Goal: Task Accomplishment & Management: Complete application form

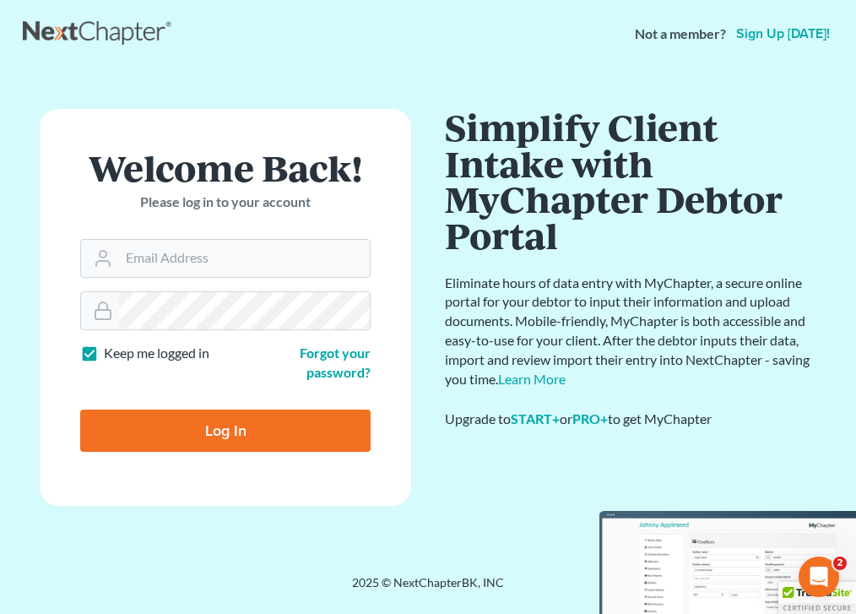
click at [270, 434] on input "Log In" at bounding box center [225, 430] width 290 height 42
type input "Thinking..."
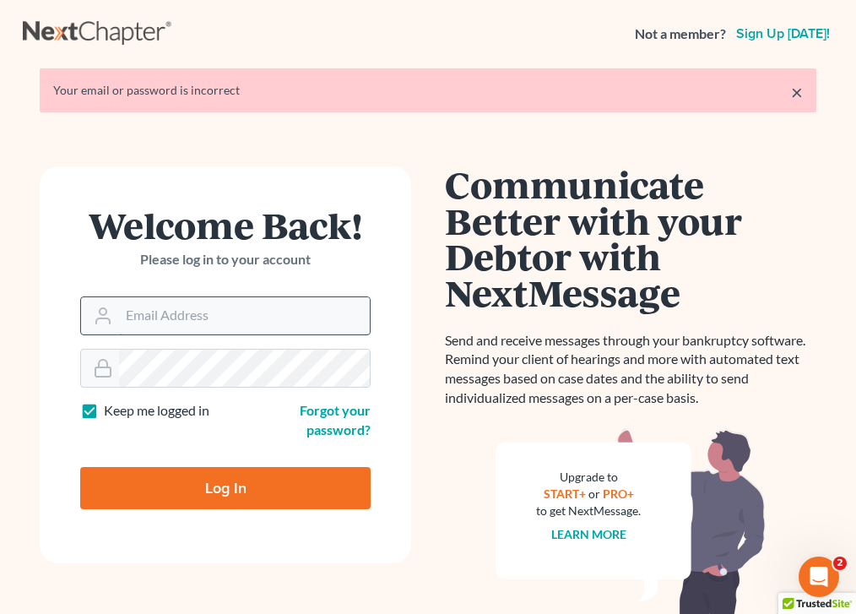
click at [201, 304] on input "Email Address" at bounding box center [244, 315] width 251 height 37
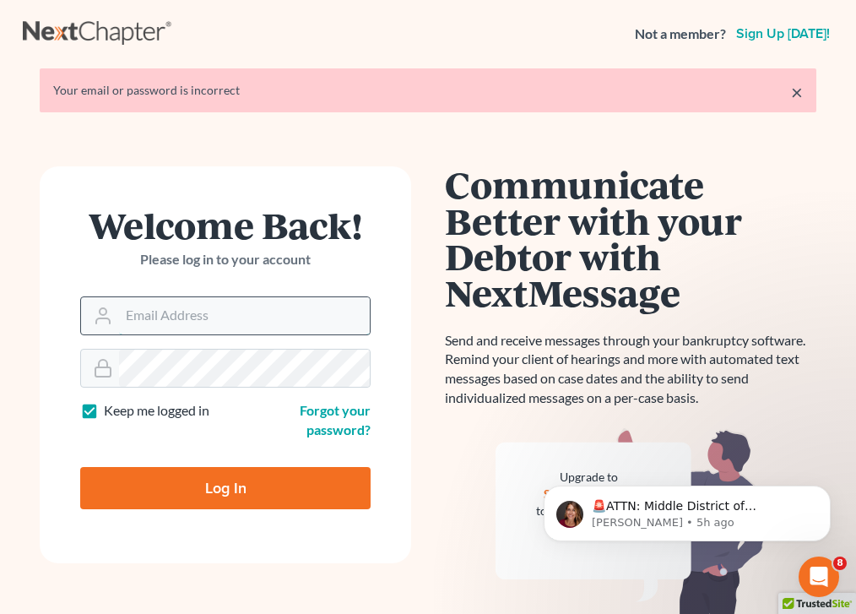
type input "[EMAIL_ADDRESS][DOMAIN_NAME]"
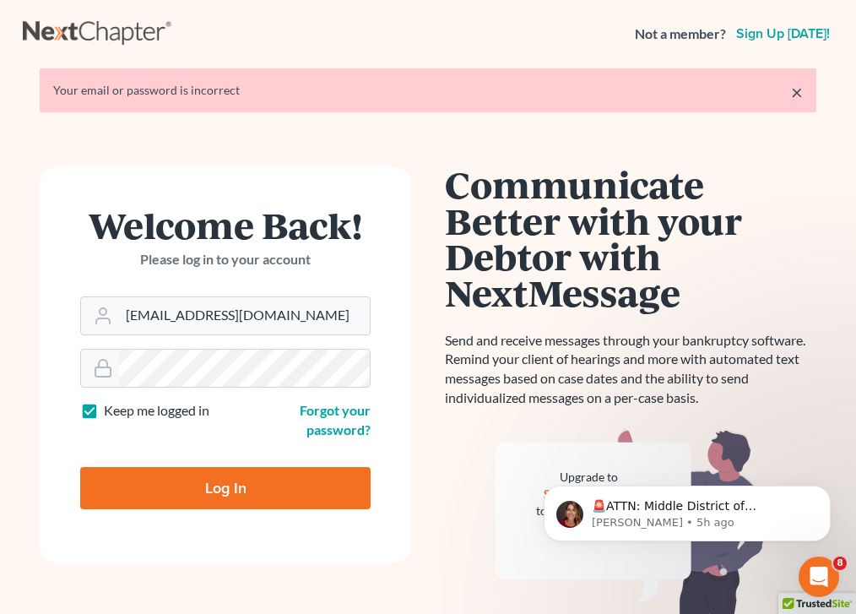
click at [250, 485] on input "Log In" at bounding box center [225, 488] width 290 height 42
type input "Thinking..."
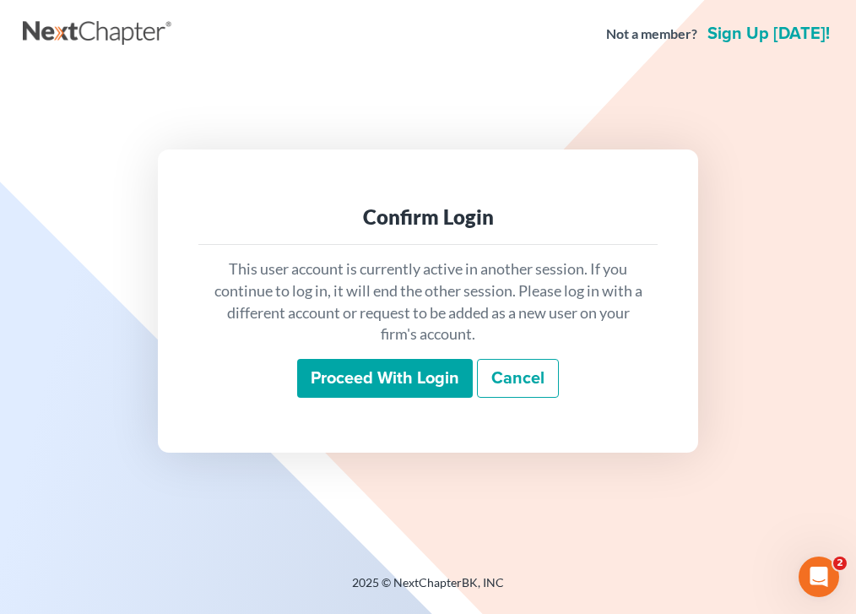
click at [375, 365] on input "Proceed with login" at bounding box center [385, 378] width 176 height 39
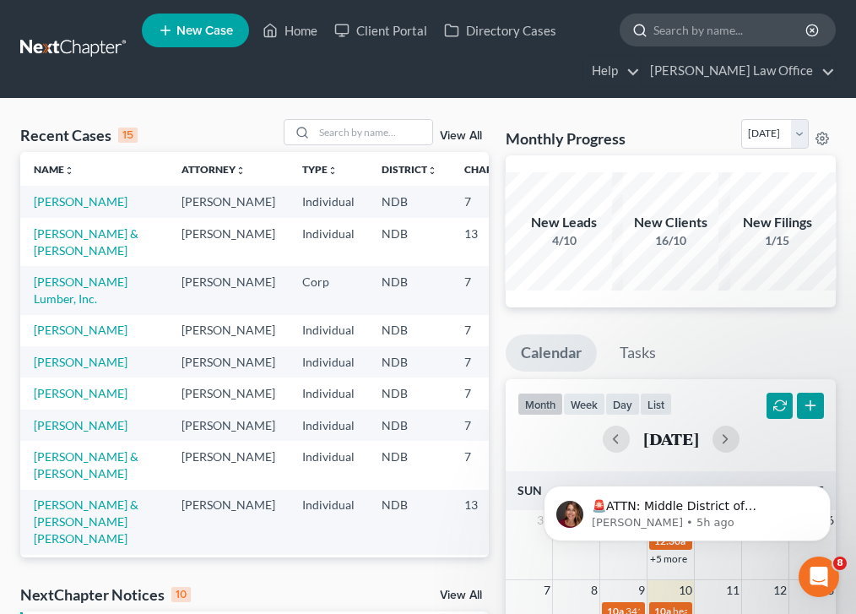
click at [704, 30] on input "search" at bounding box center [730, 29] width 154 height 31
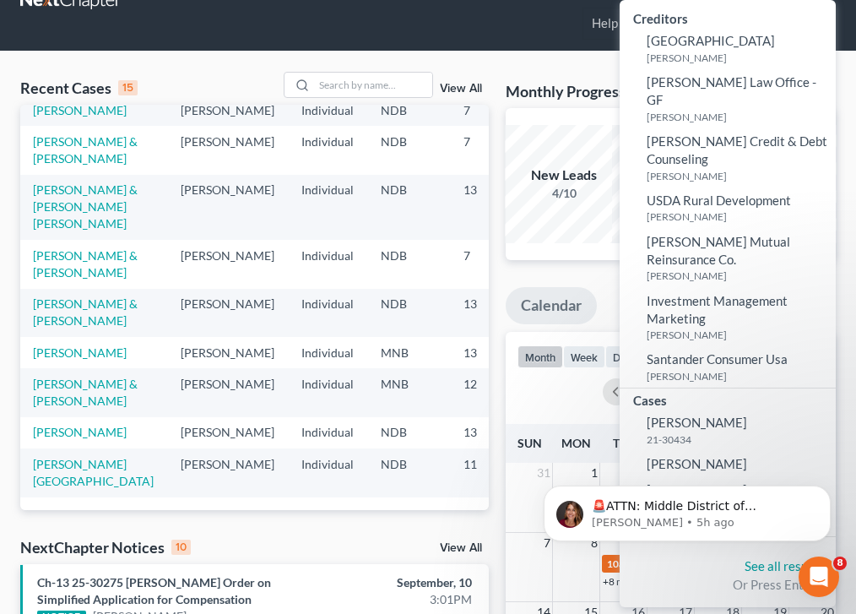
scroll to position [54, 0]
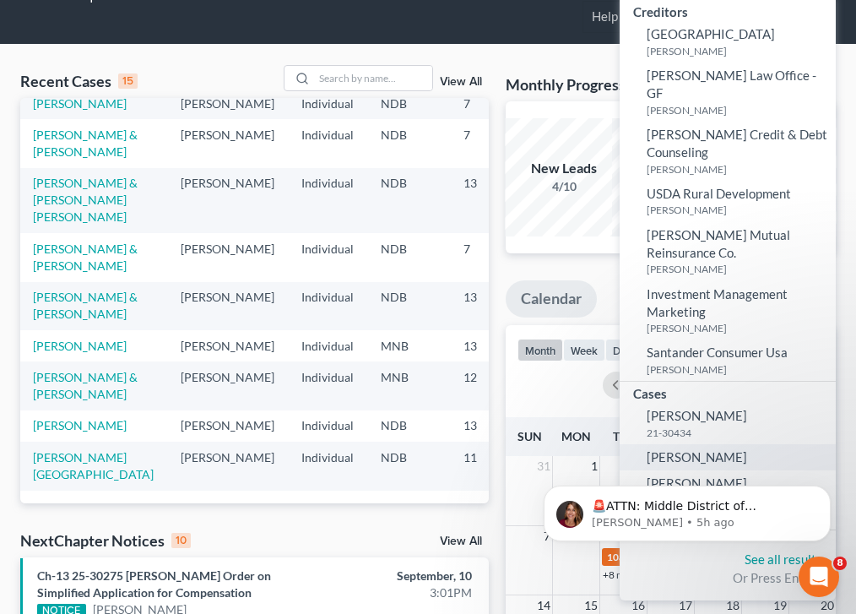
type input "hill"
click at [676, 449] on span "[PERSON_NAME]" at bounding box center [697, 456] width 100 height 15
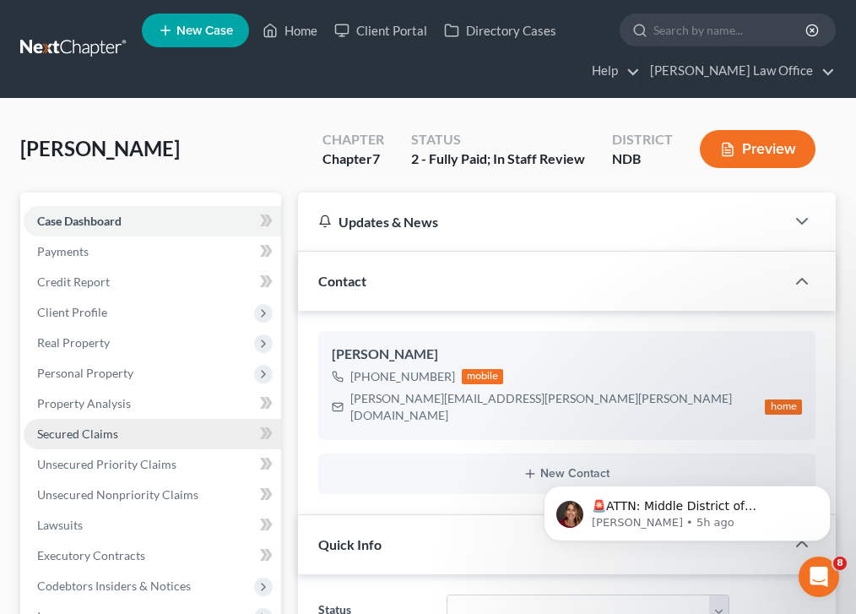
click at [198, 419] on link "Secured Claims" at bounding box center [152, 434] width 257 height 30
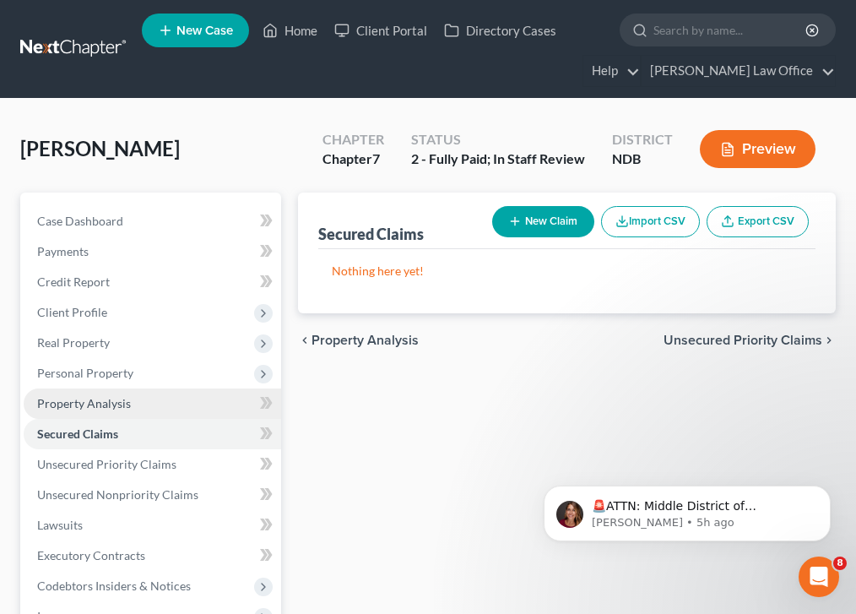
click at [198, 403] on link "Property Analysis" at bounding box center [152, 403] width 257 height 30
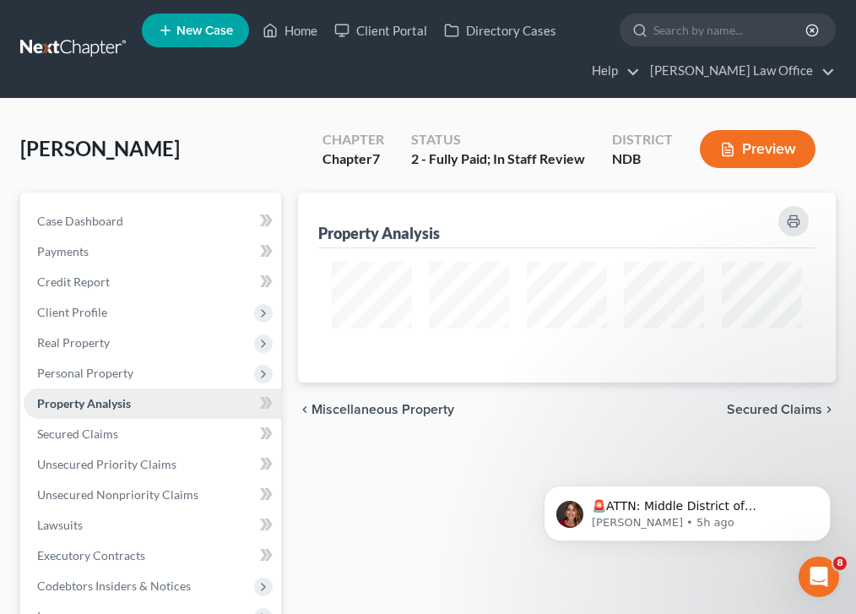
scroll to position [190, 538]
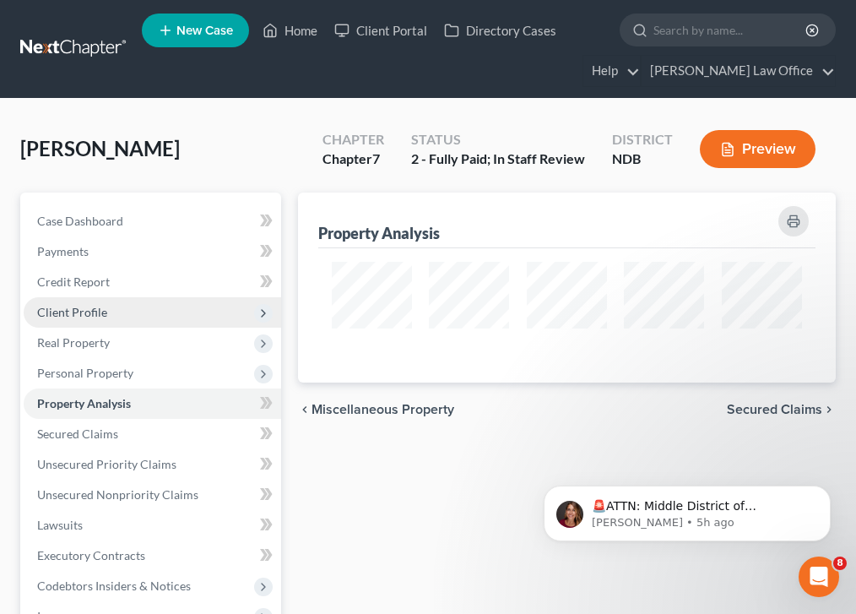
click at [198, 313] on span "Client Profile" at bounding box center [152, 312] width 257 height 30
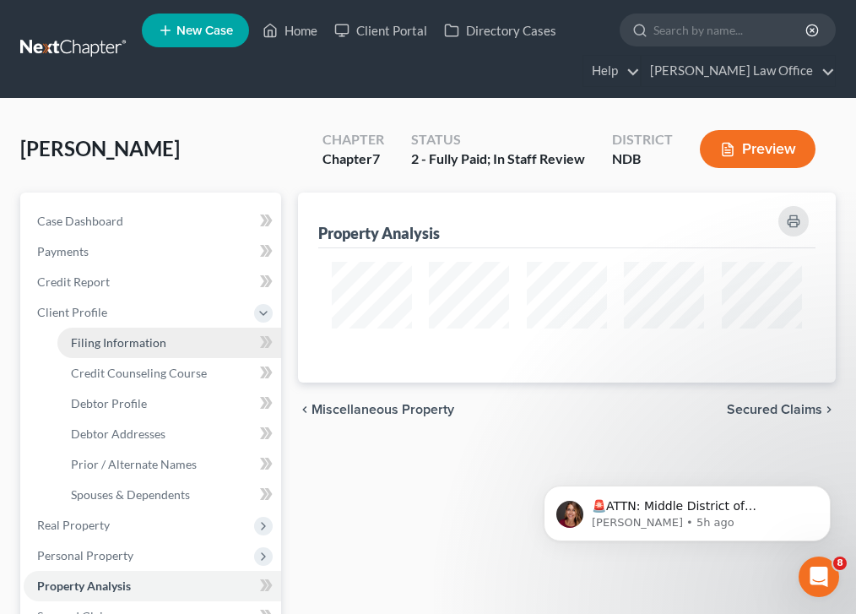
click at [200, 343] on link "Filing Information" at bounding box center [169, 343] width 224 height 30
select select "1"
select select "0"
select select "60"
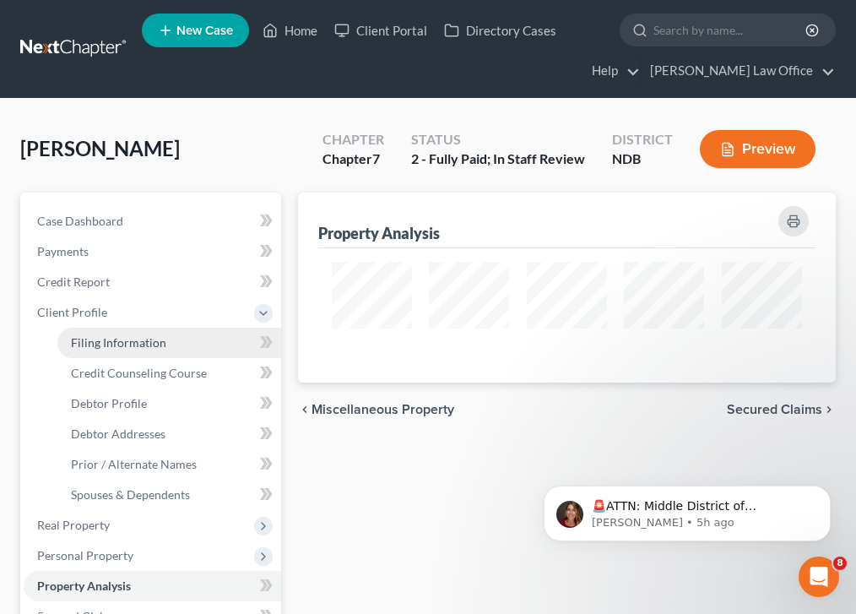
select select "29"
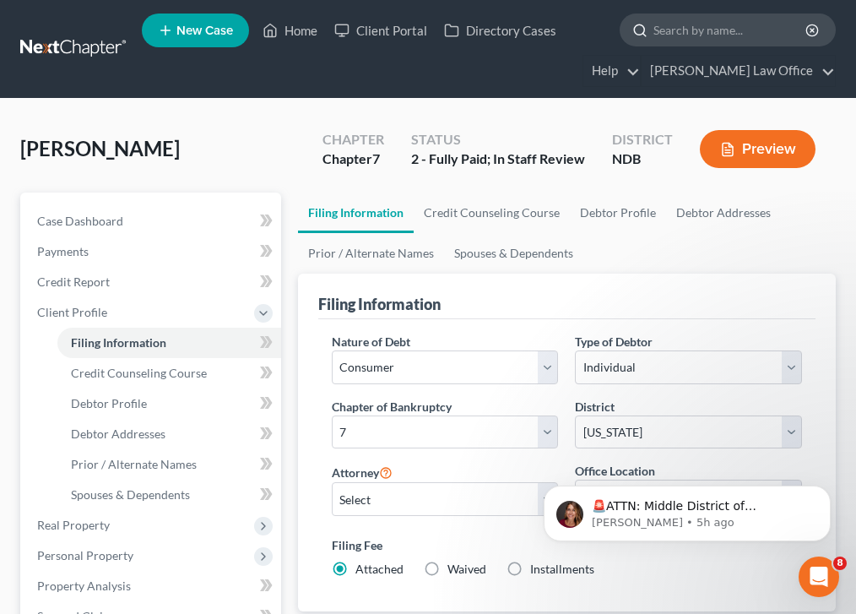
click at [702, 26] on input "search" at bounding box center [730, 29] width 154 height 31
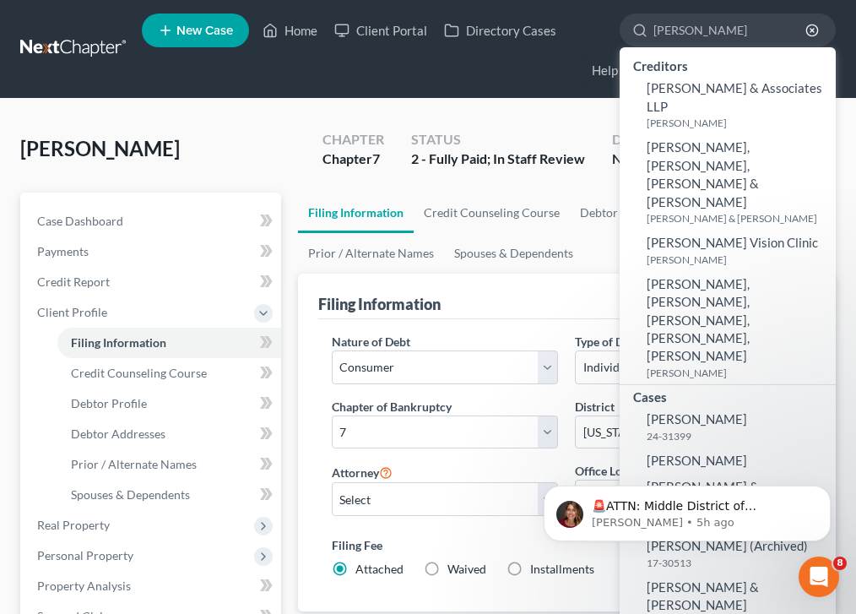
type input "thompson"
click at [247, 157] on div "Hill, Aaron Upgraded Chapter Chapter 7 Status 2 - Fully Paid; In Staff Review D…" at bounding box center [428, 155] width 816 height 73
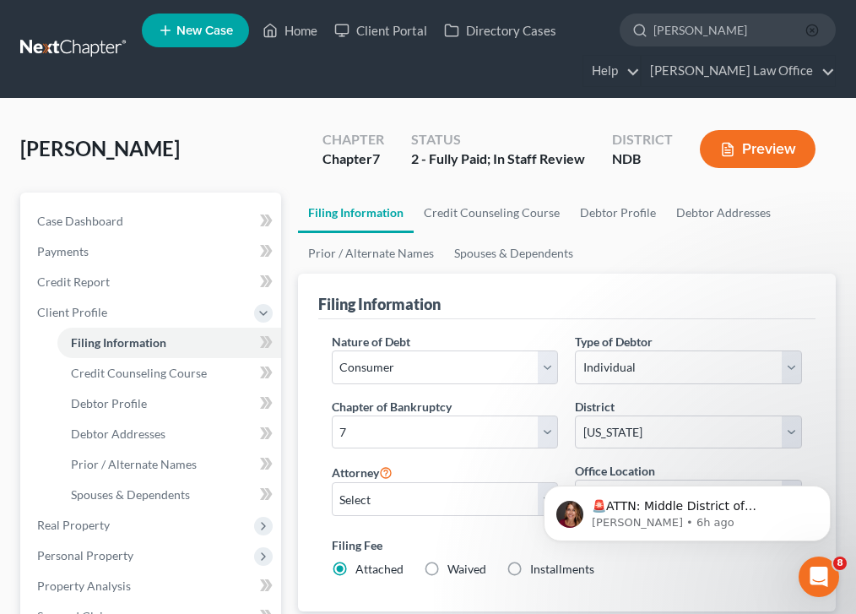
click at [810, 30] on line "button" at bounding box center [811, 30] width 3 height 3
click at [766, 26] on input "search" at bounding box center [730, 29] width 154 height 31
type input "friddle"
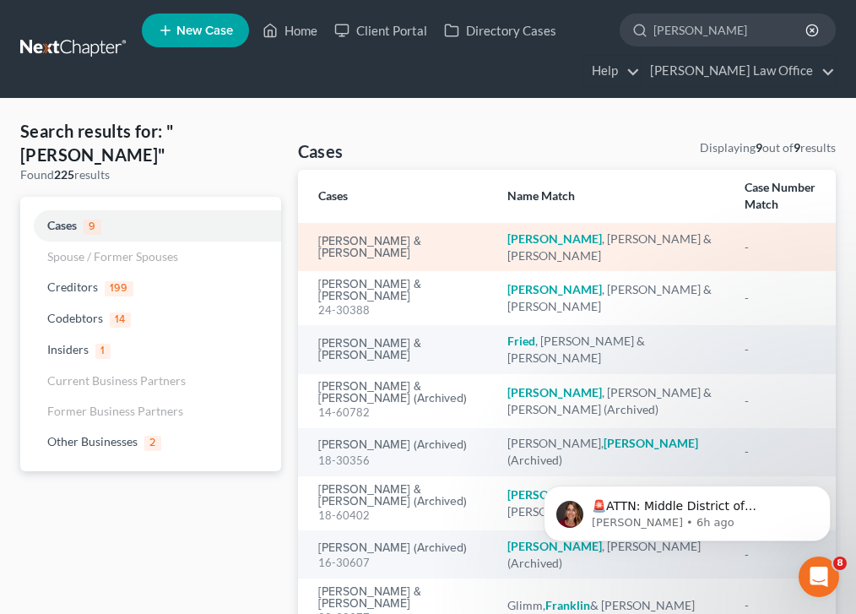
click at [562, 240] on div "Friddle , Justin & Lori" at bounding box center [612, 247] width 210 height 34
click at [558, 237] on div "Friddle , Justin & Lori" at bounding box center [612, 247] width 210 height 34
click at [514, 247] on td "Friddle , Justin & Lori" at bounding box center [612, 247] width 237 height 48
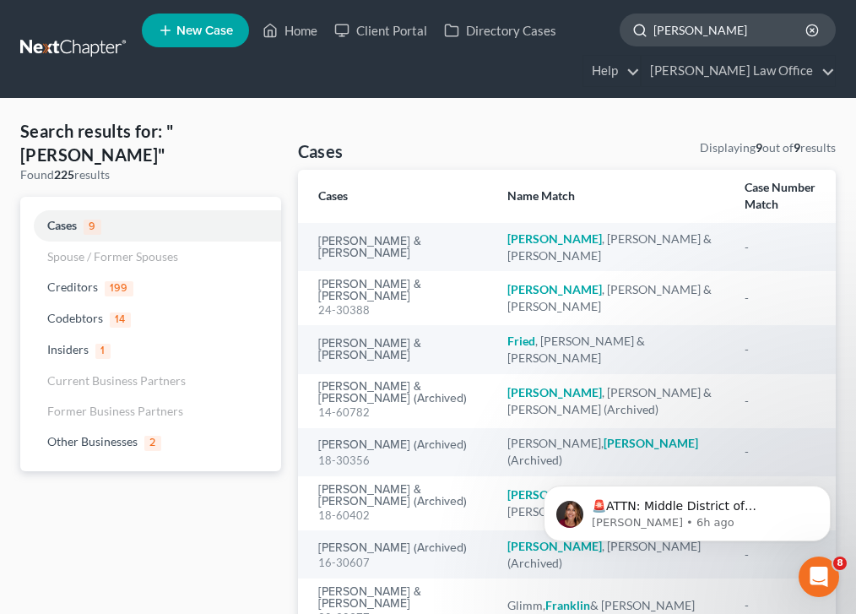
click at [700, 33] on input "friddle" at bounding box center [730, 29] width 154 height 31
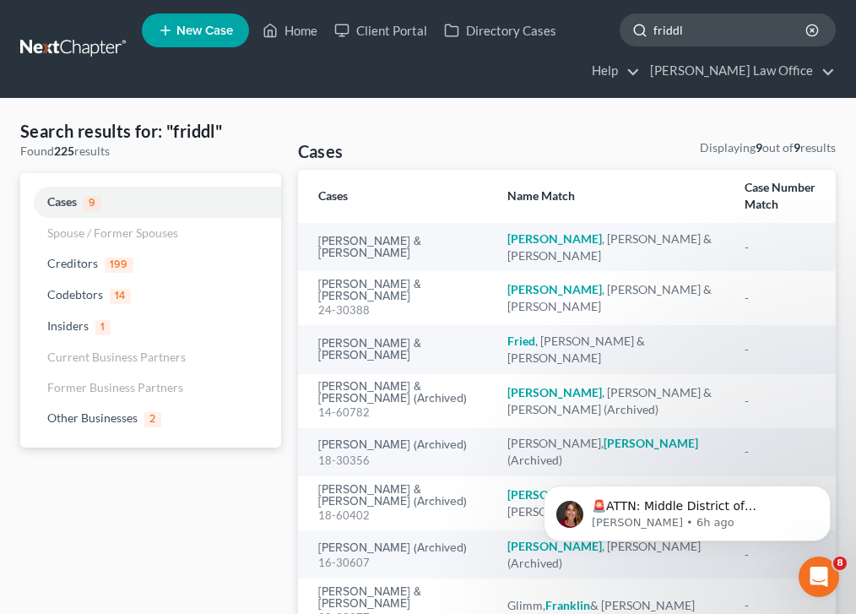
type input "friddle"
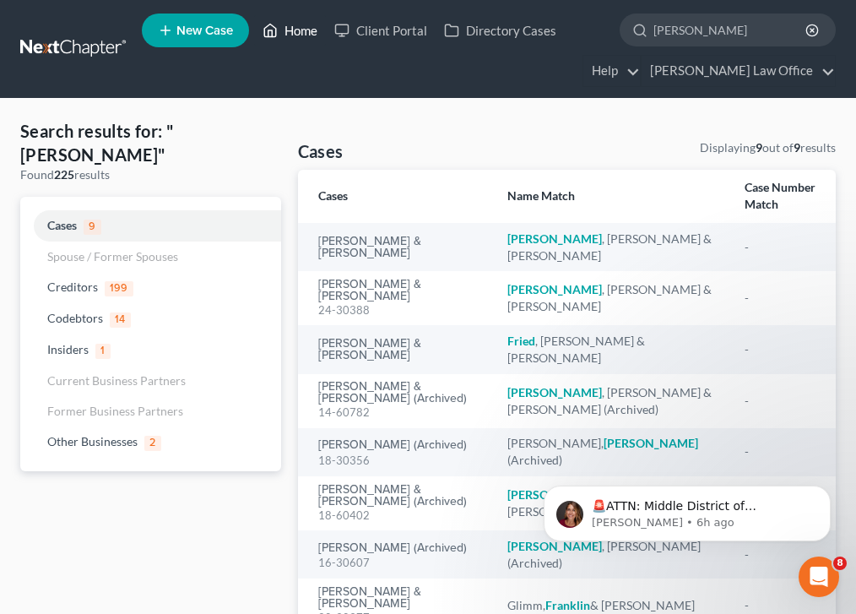
click at [257, 28] on link "Home" at bounding box center [290, 30] width 72 height 30
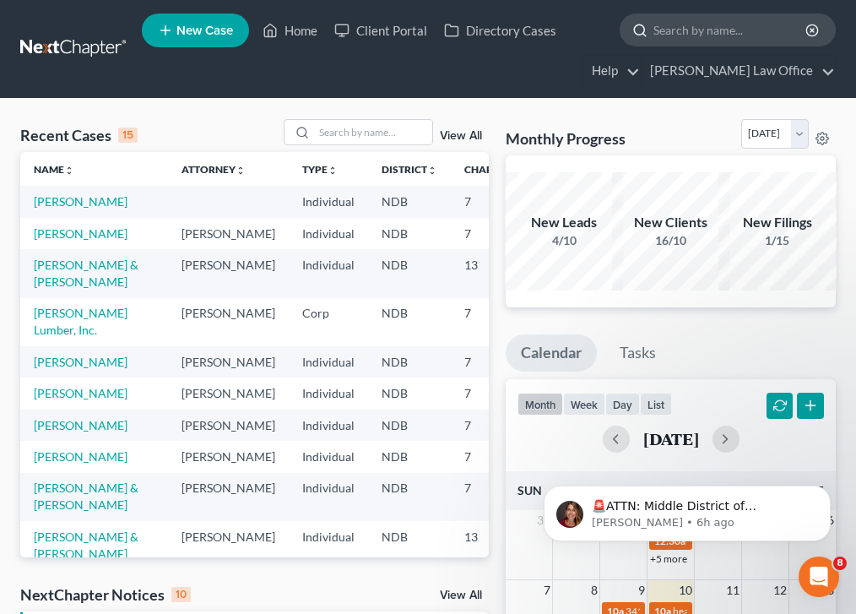
click at [705, 38] on input "search" at bounding box center [730, 29] width 154 height 31
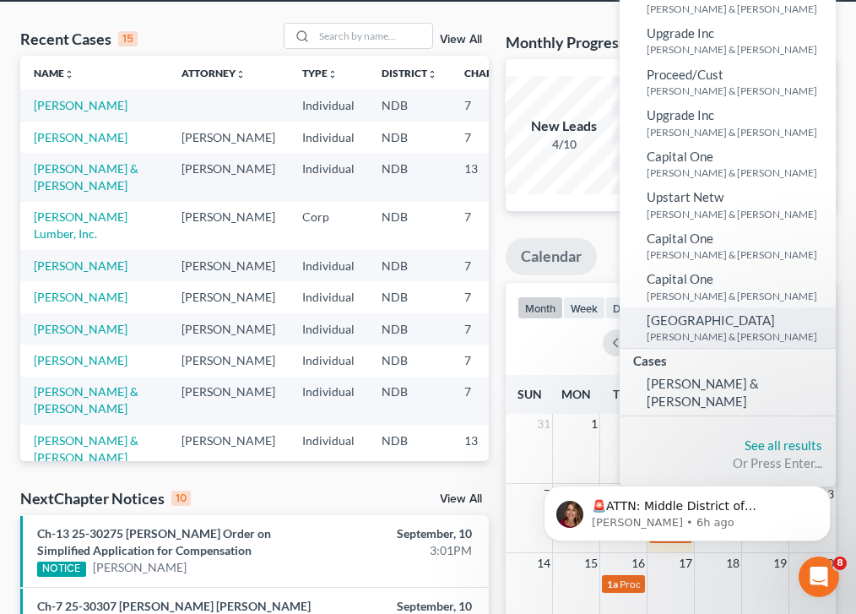
scroll to position [97, 0]
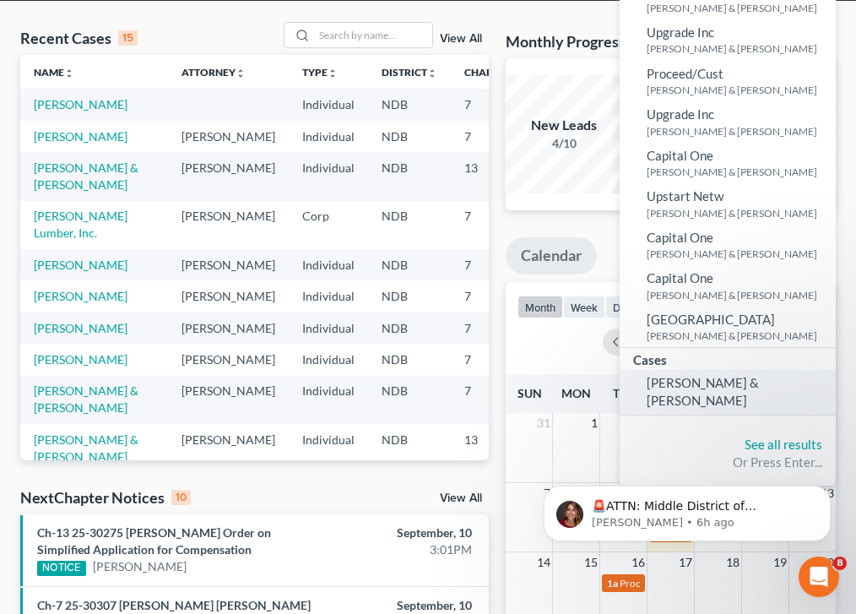
type input "friddle"
click at [716, 380] on span "Friddle, Justin & Lori" at bounding box center [703, 391] width 112 height 33
select select "4"
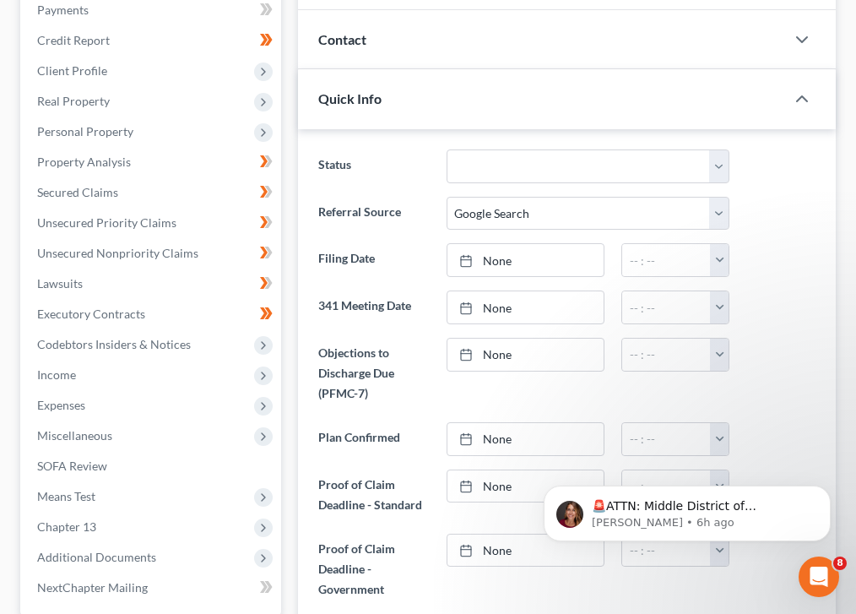
scroll to position [211, 0]
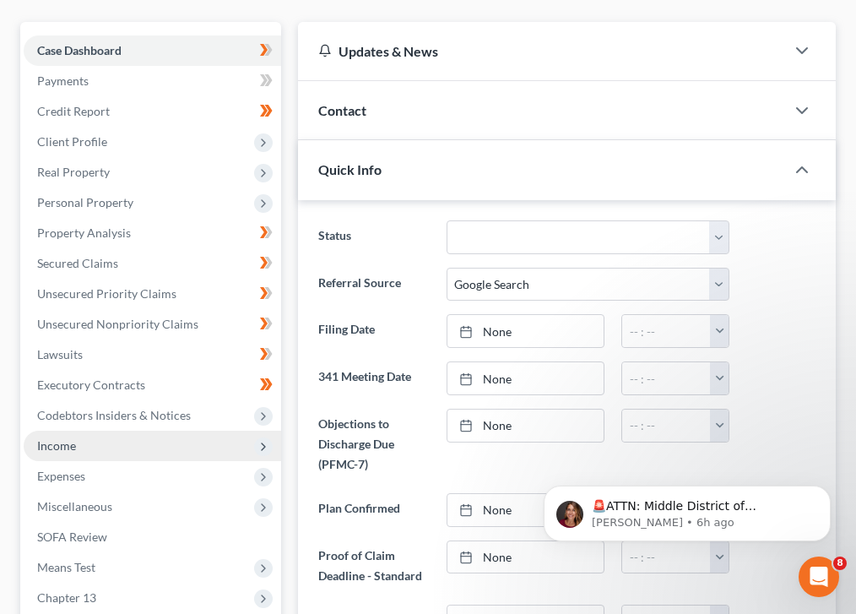
click at [163, 431] on span "Income" at bounding box center [152, 446] width 257 height 30
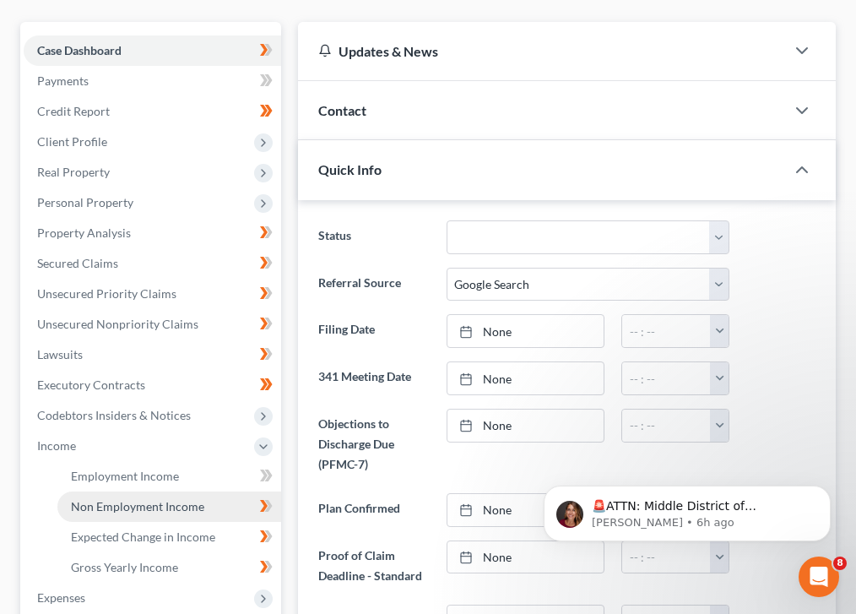
click at [193, 491] on link "Non Employment Income" at bounding box center [169, 506] width 224 height 30
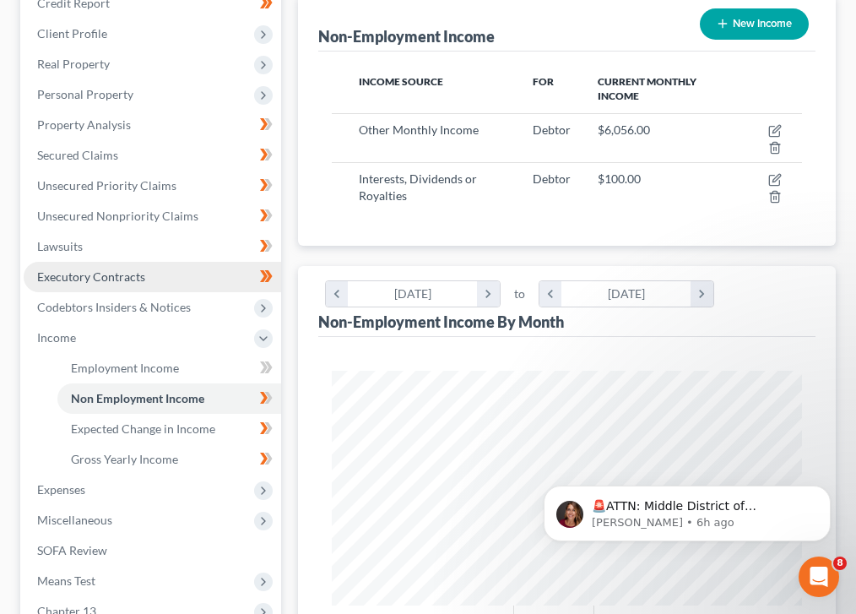
scroll to position [332, 0]
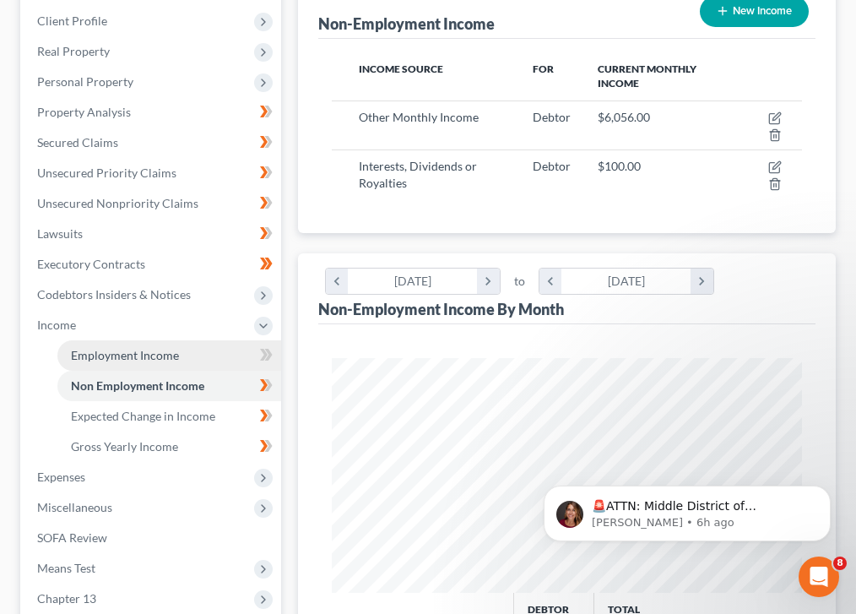
click at [149, 348] on span "Employment Income" at bounding box center [125, 355] width 108 height 14
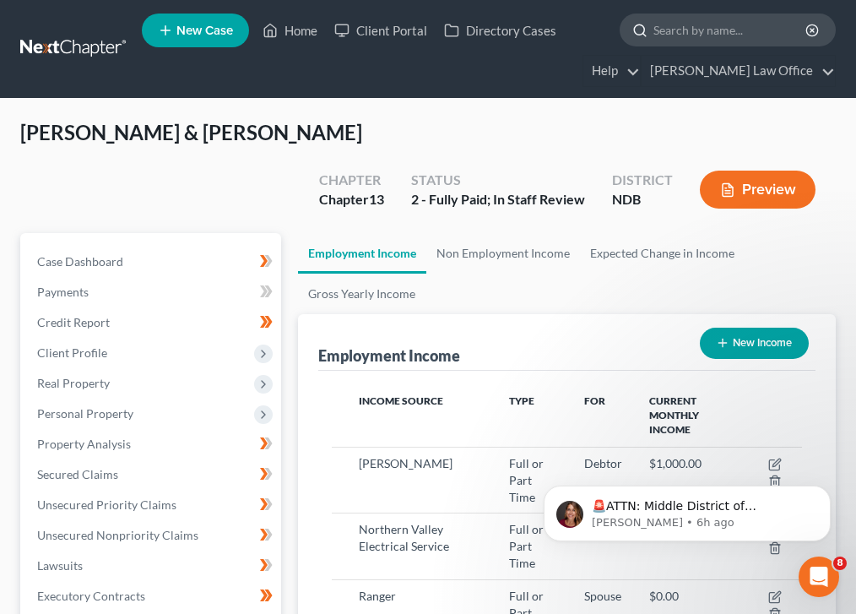
click at [729, 31] on input "search" at bounding box center [730, 29] width 154 height 31
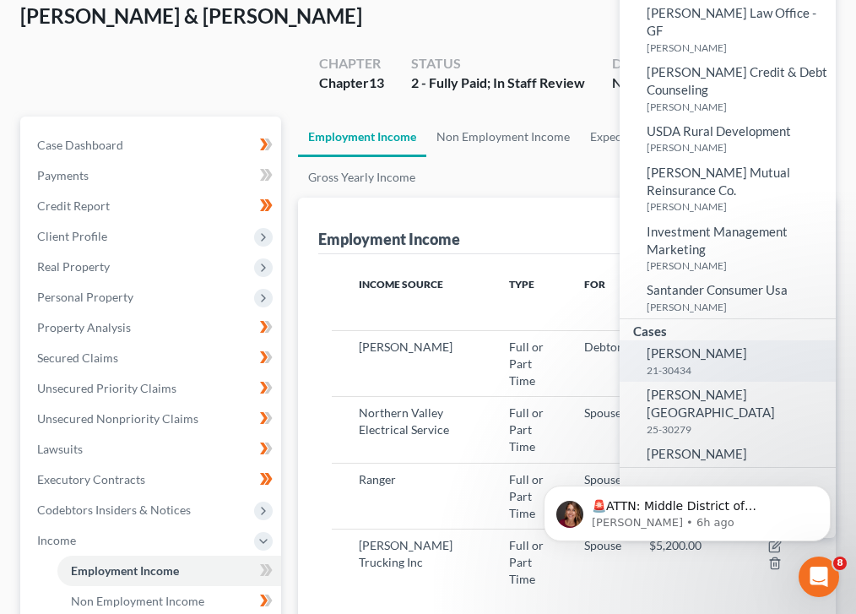
scroll to position [119, 0]
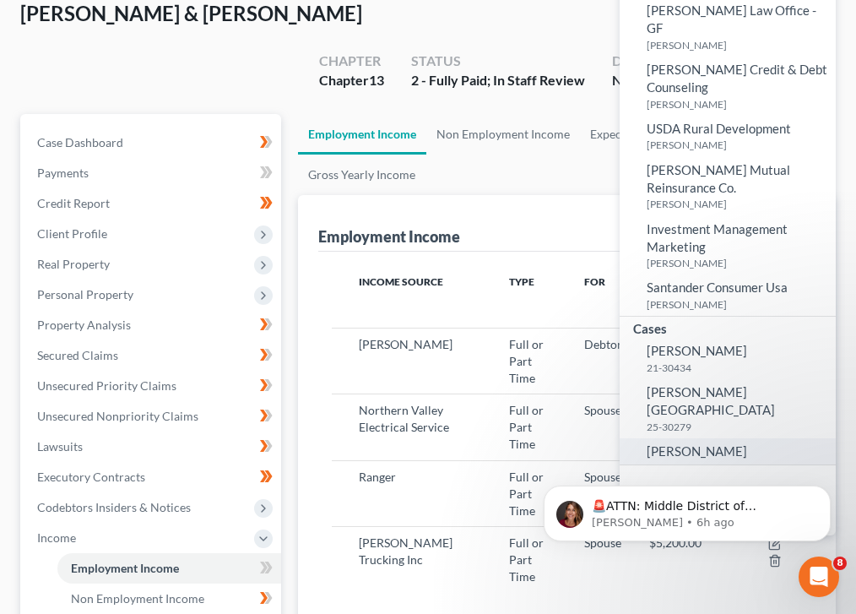
type input "hill"
click at [687, 443] on span "[PERSON_NAME]" at bounding box center [697, 450] width 100 height 15
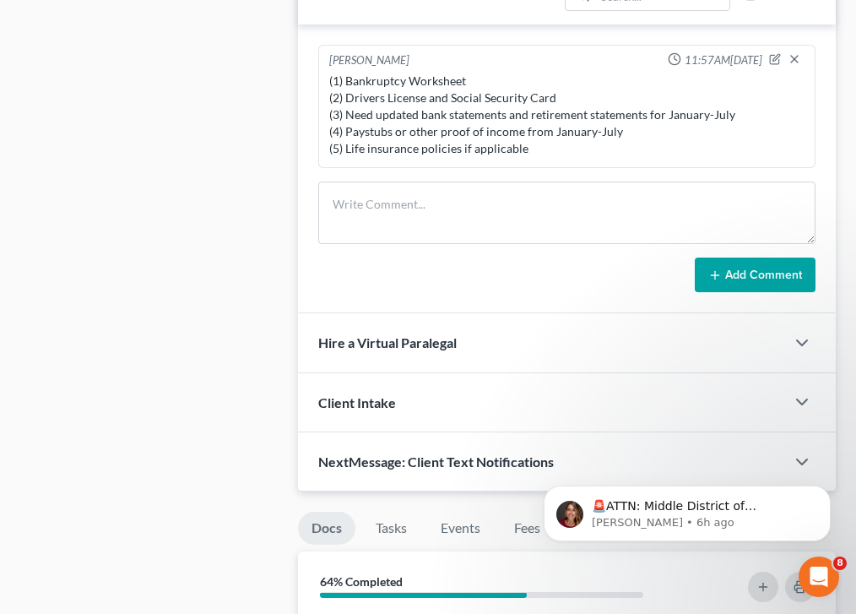
scroll to position [1214, 0]
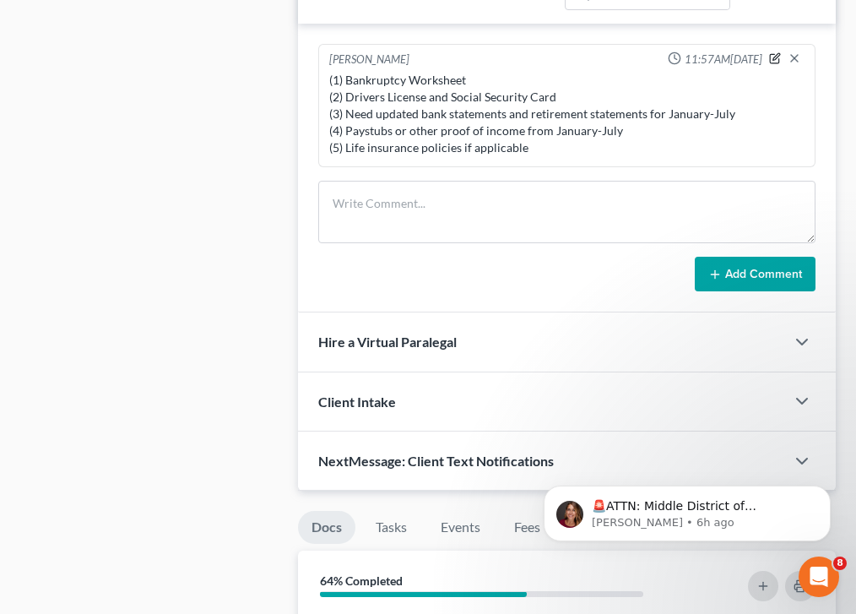
click at [770, 54] on icon "button" at bounding box center [774, 58] width 9 height 9
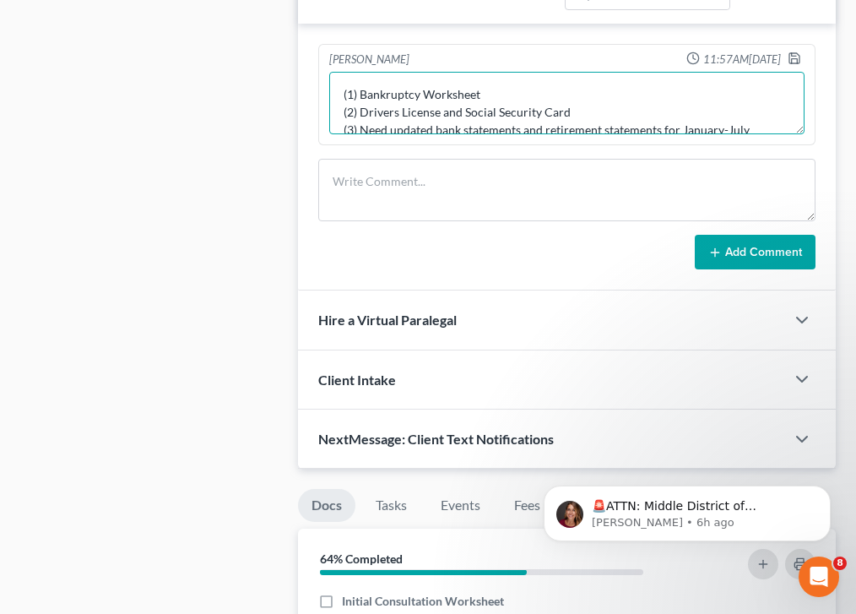
drag, startPoint x: 462, startPoint y: 92, endPoint x: 363, endPoint y: 99, distance: 99.0
click at [363, 99] on textarea "(1) Bankruptcy Worksheet (2) Drivers License and Social Security Card (3) Need …" at bounding box center [566, 103] width 475 height 62
type textarea "(1) Bankruptcy Worksheet (2) Social Security Card (3) Need updated bank stateme…"
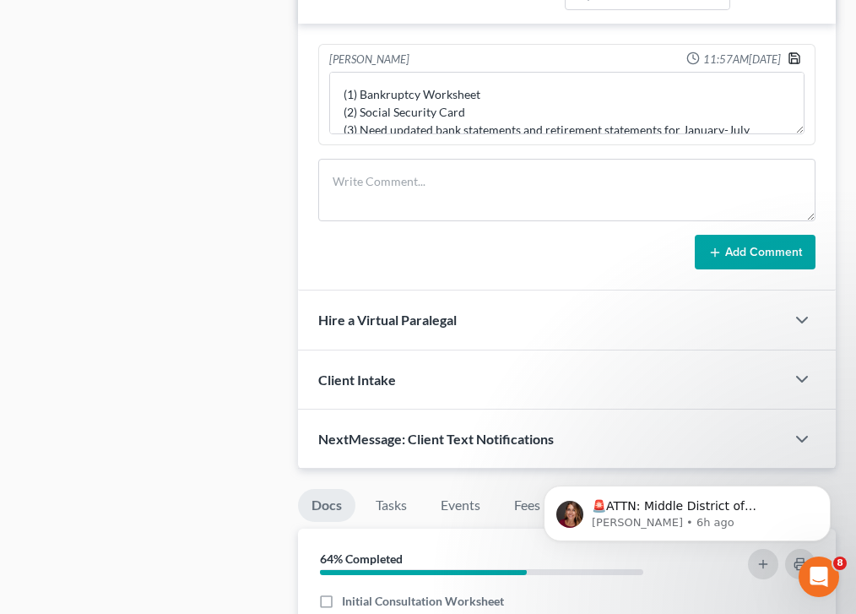
click at [797, 51] on icon "button" at bounding box center [795, 58] width 14 height 14
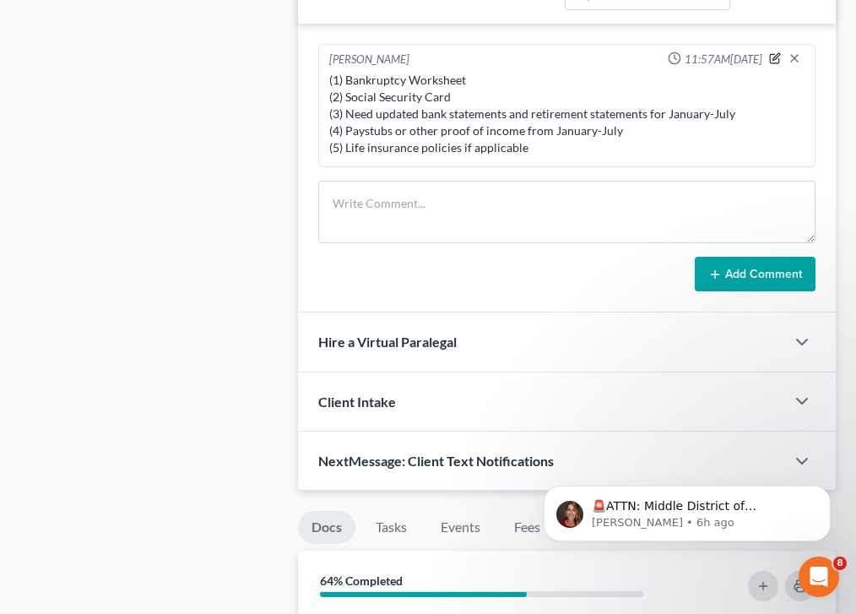
click at [772, 52] on icon "button" at bounding box center [775, 58] width 12 height 12
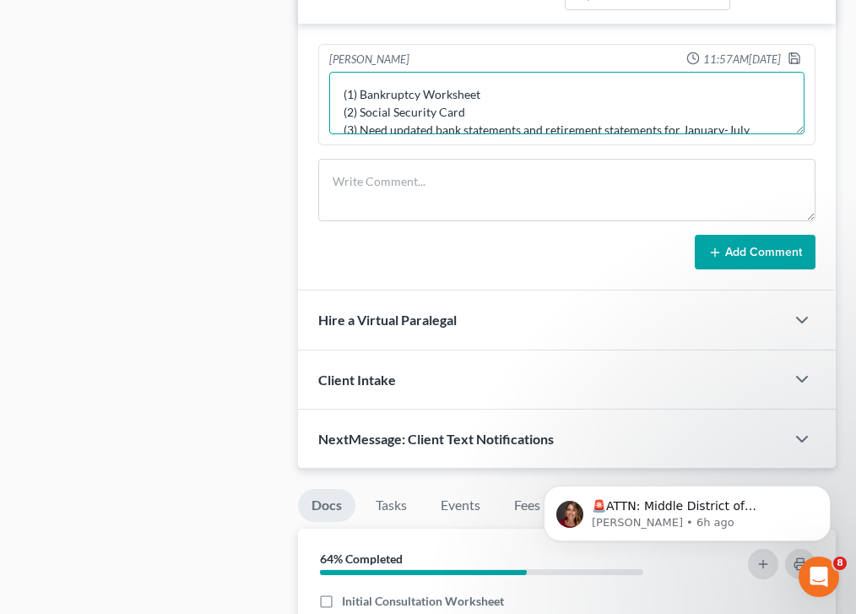
click at [480, 84] on textarea "(1) Bankruptcy Worksheet (2) Social Security Card (3) Need updated bank stateme…" at bounding box center [566, 103] width 475 height 62
drag, startPoint x: 501, startPoint y: 73, endPoint x: 319, endPoint y: 74, distance: 181.5
click at [319, 74] on div "Brooke Benner 11:57AM, 08/14/2025 (1) Bankruptcy Worksheet (2) Social Security …" at bounding box center [566, 94] width 497 height 101
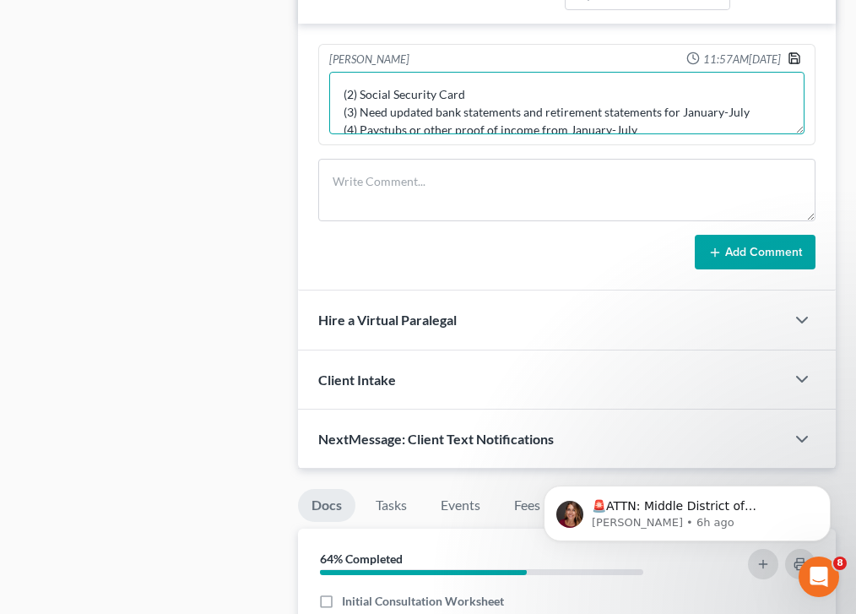
type textarea "(2) Social Security Card (3) Need updated bank statements and retirement statem…"
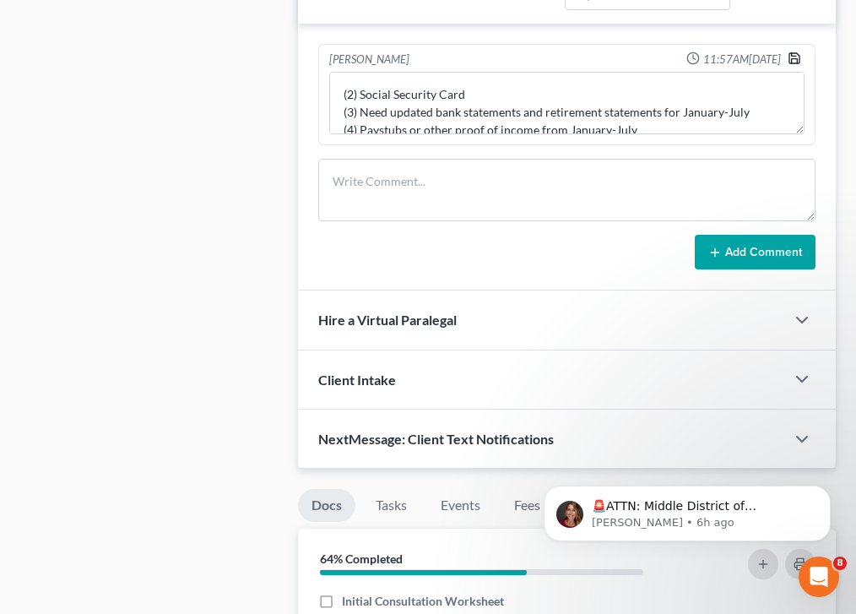
click at [794, 53] on polyline "button" at bounding box center [794, 54] width 4 height 3
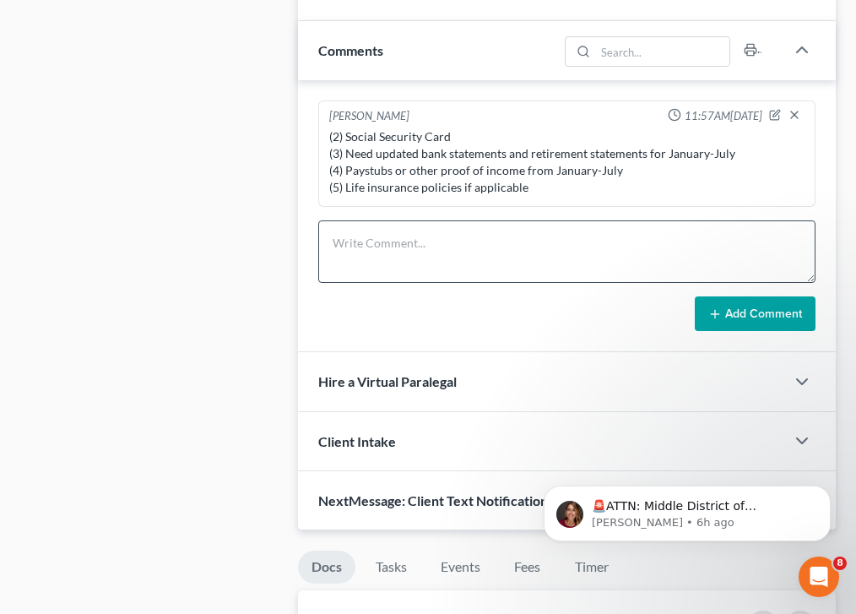
scroll to position [1155, 0]
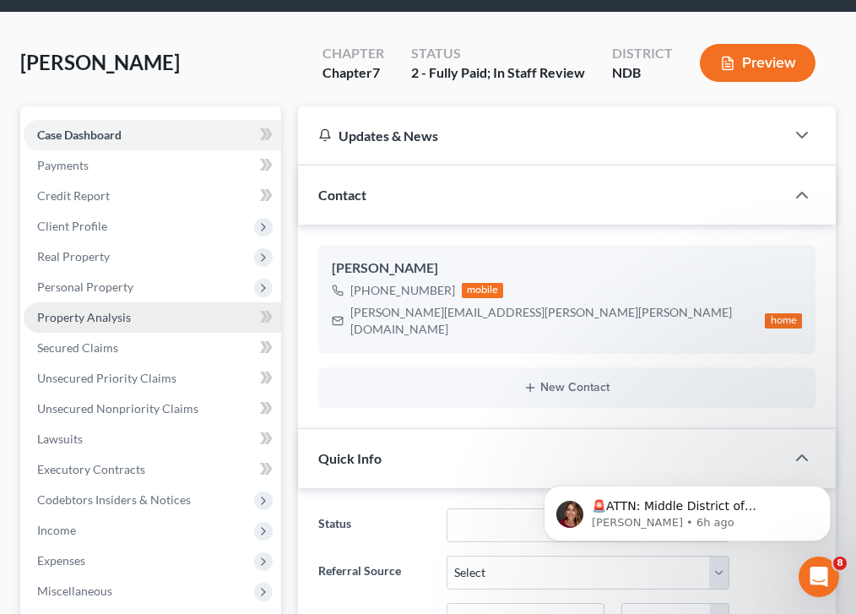
scroll to position [87, 0]
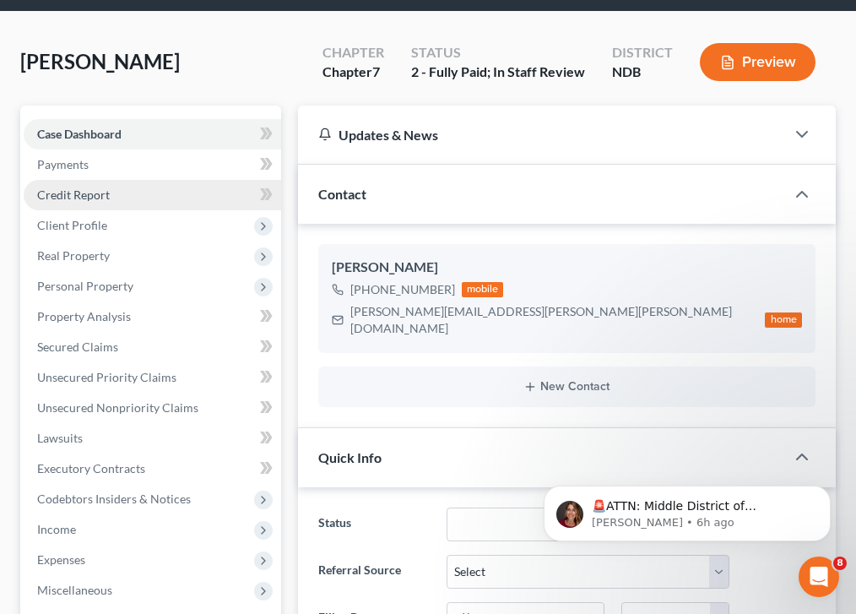
click at [94, 196] on span "Credit Report" at bounding box center [73, 194] width 73 height 14
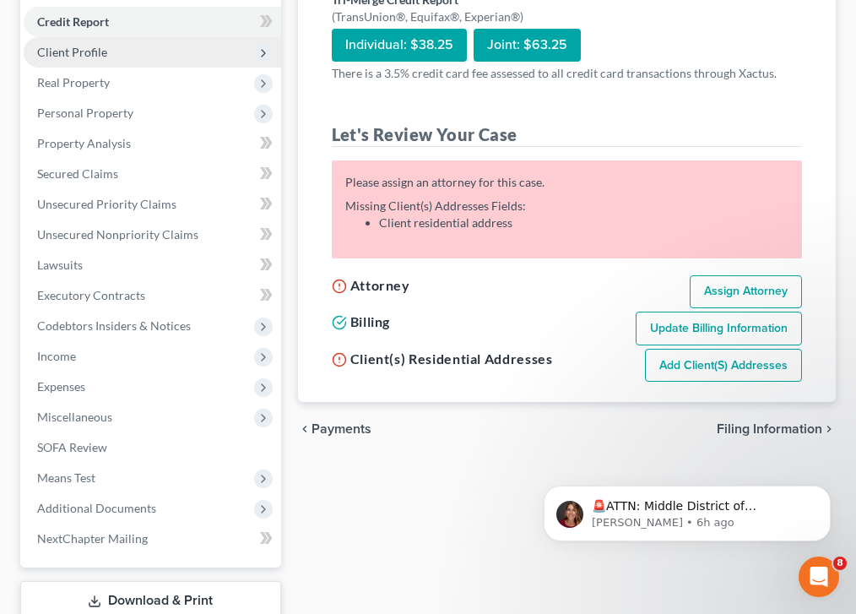
scroll to position [263, 0]
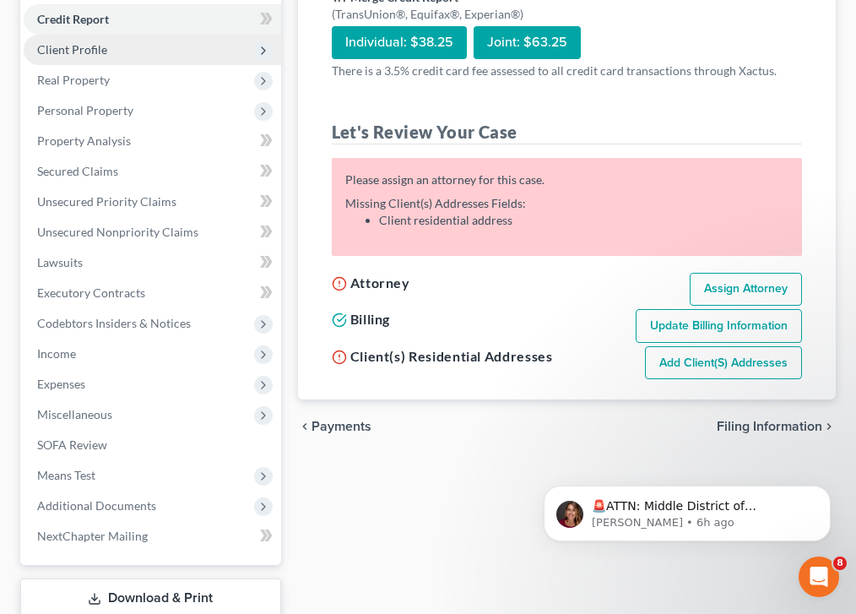
click at [128, 45] on span "Client Profile" at bounding box center [152, 50] width 257 height 30
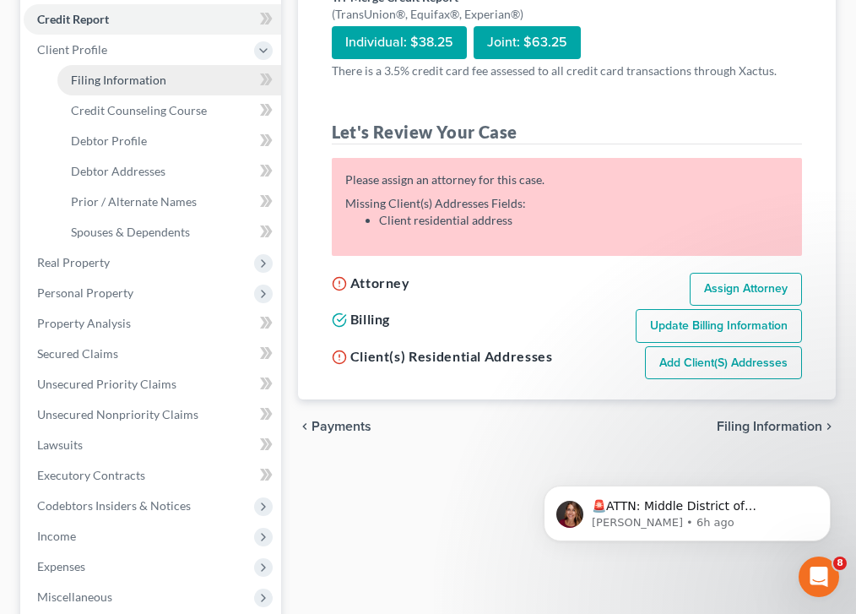
click at [127, 87] on link "Filing Information" at bounding box center [169, 80] width 224 height 30
select select "1"
select select "0"
select select "60"
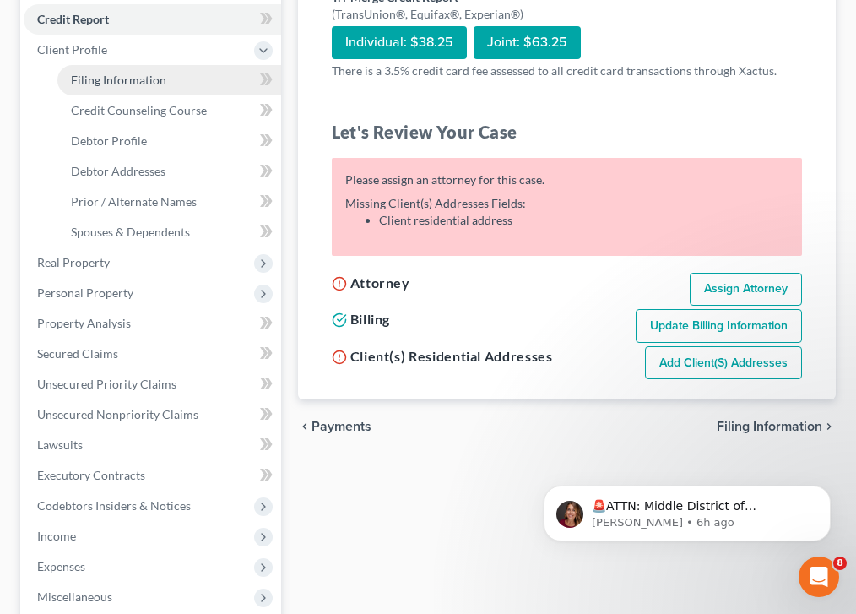
select select "29"
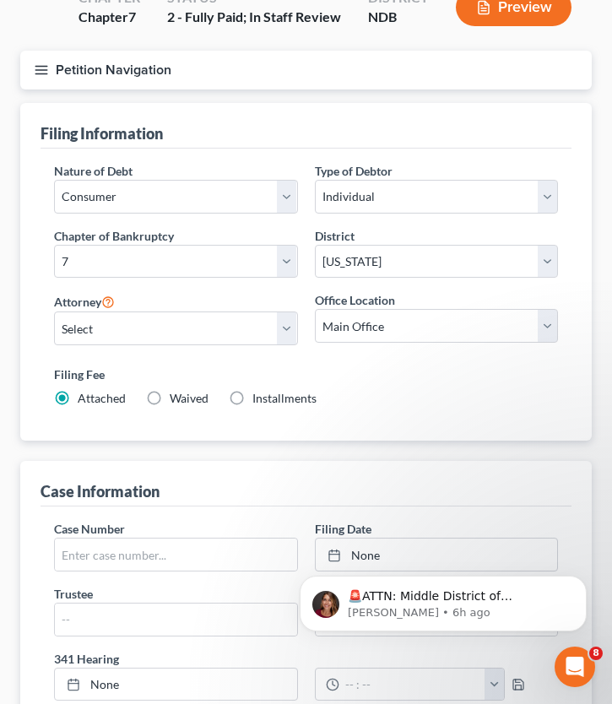
scroll to position [81, 0]
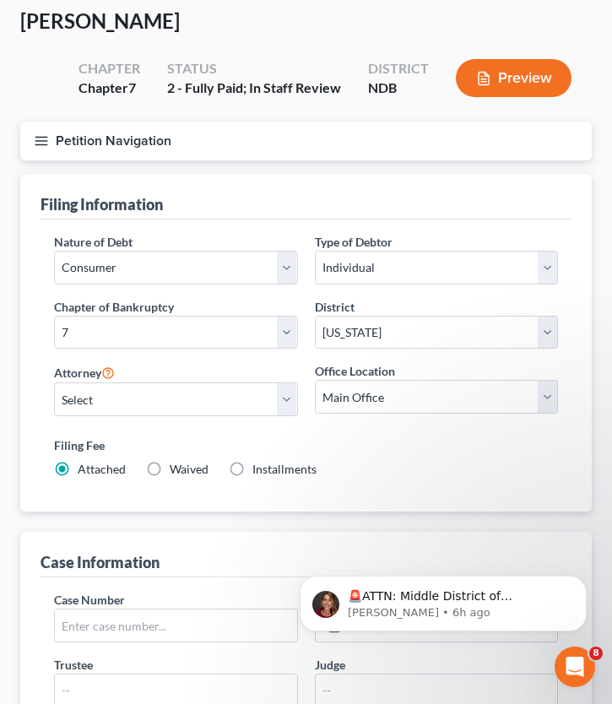
click at [44, 141] on line "button" at bounding box center [41, 141] width 12 height 0
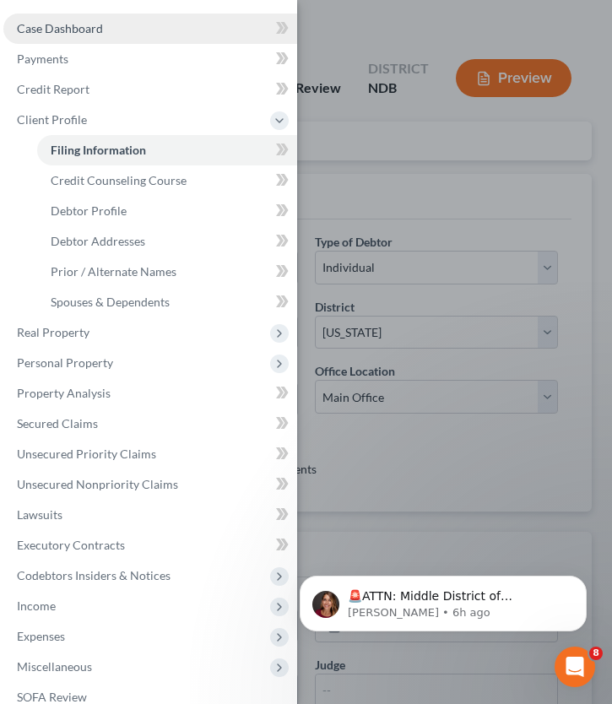
click at [96, 20] on link "Case Dashboard" at bounding box center [150, 29] width 294 height 30
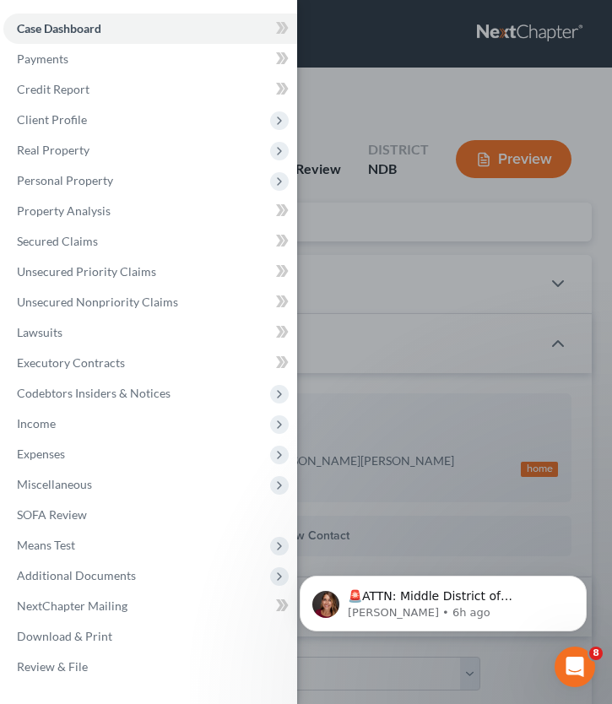
click at [473, 310] on div "Case Dashboard Payments Invoices Payments Payments Credit Report Client Profile" at bounding box center [306, 352] width 612 height 704
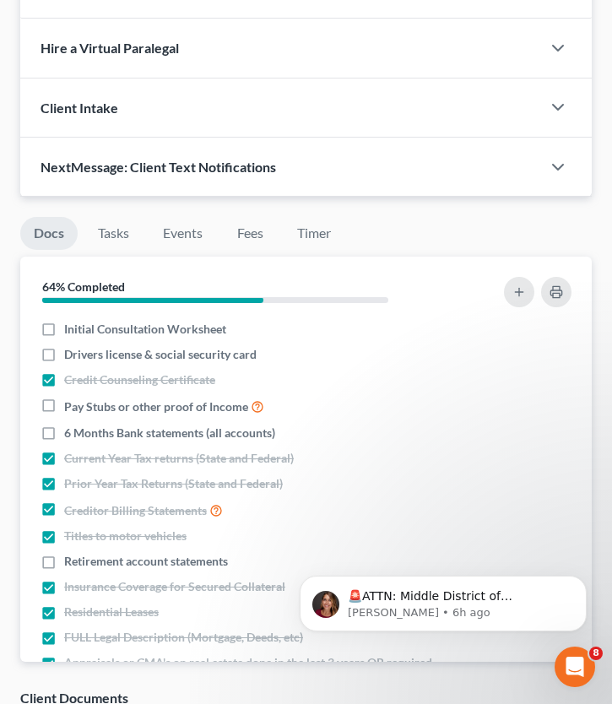
scroll to position [1554, 0]
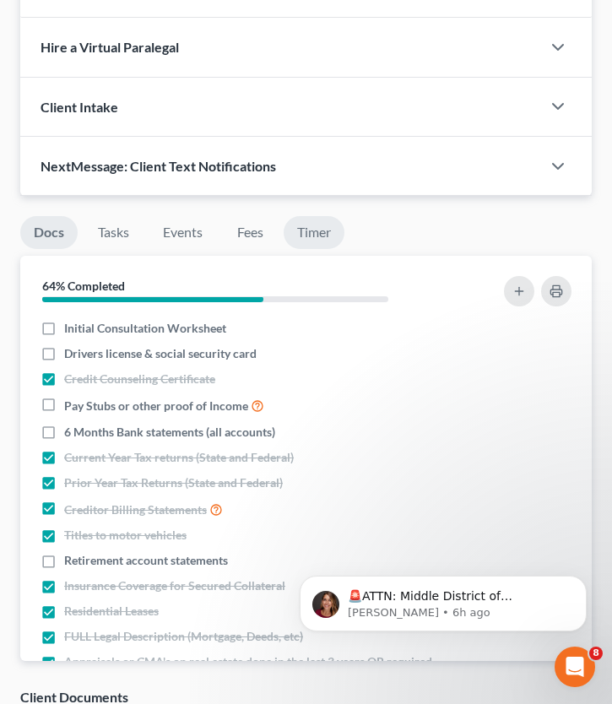
click at [322, 216] on link "Timer" at bounding box center [314, 232] width 61 height 33
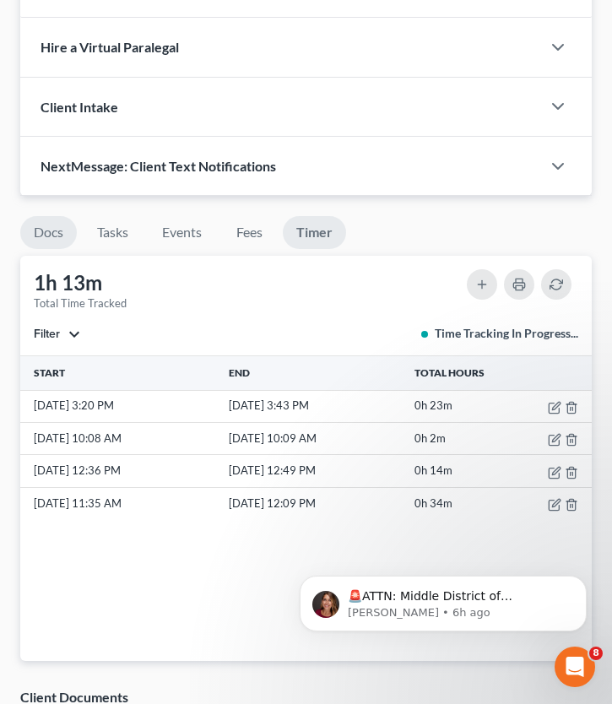
click at [55, 218] on link "Docs" at bounding box center [48, 232] width 57 height 33
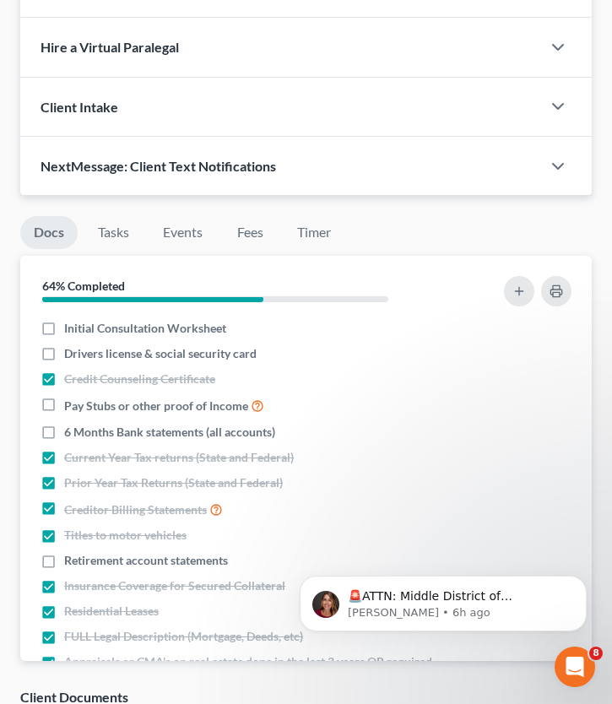
scroll to position [0, 0]
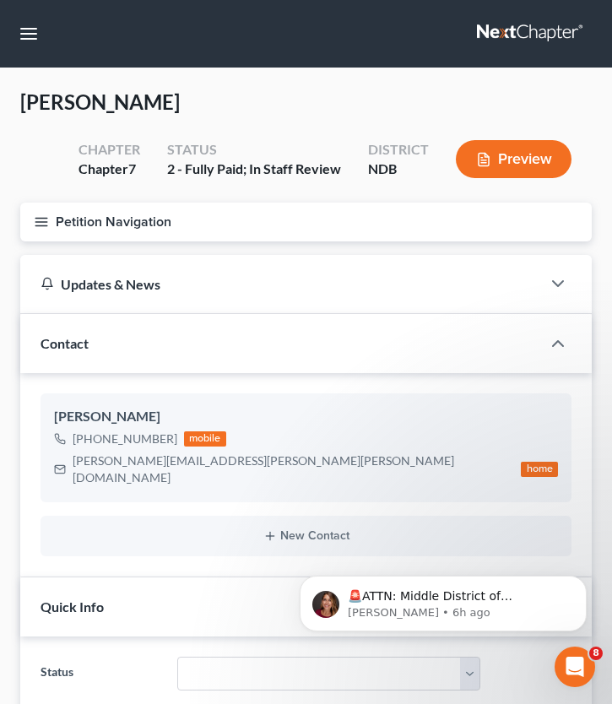
click at [40, 231] on button "Petition Navigation" at bounding box center [306, 222] width 572 height 39
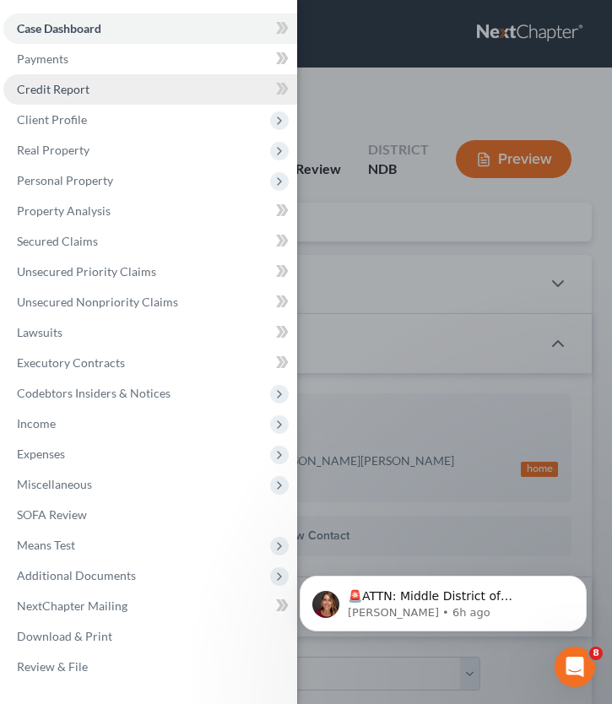
click at [152, 89] on link "Credit Report" at bounding box center [150, 89] width 294 height 30
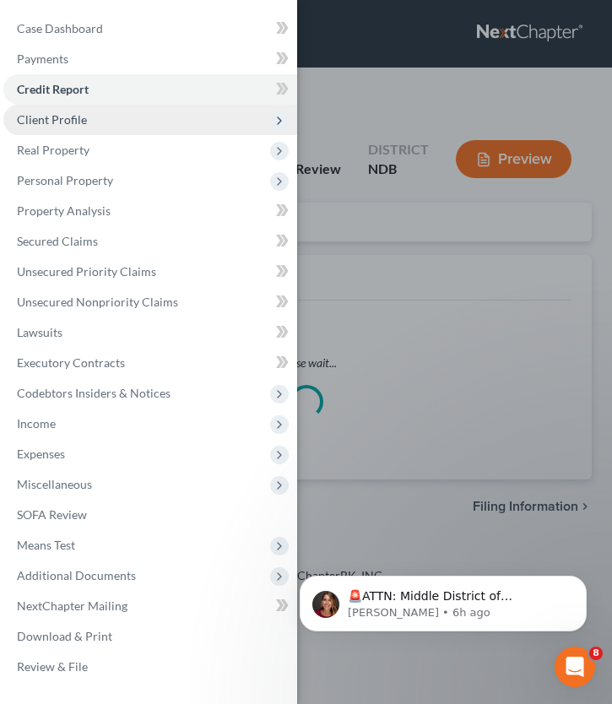
click at [117, 127] on span "Client Profile" at bounding box center [150, 120] width 294 height 30
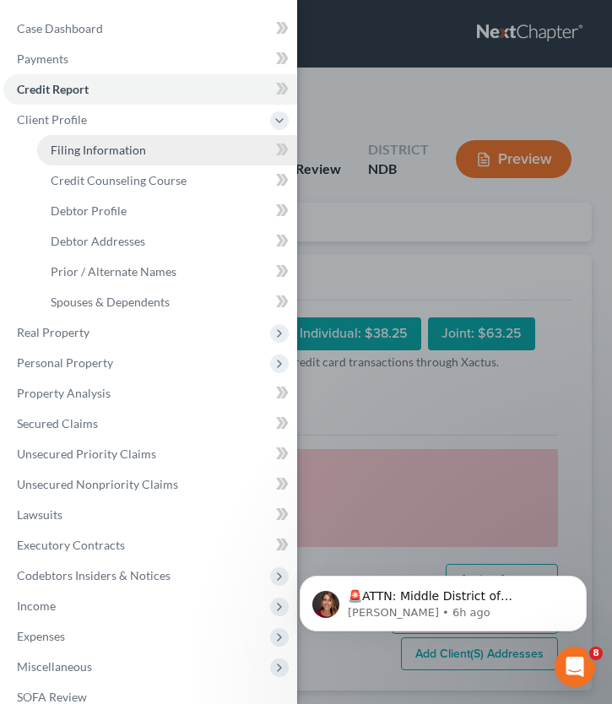
click at [127, 146] on span "Filing Information" at bounding box center [98, 150] width 95 height 14
select select "1"
select select "0"
select select "60"
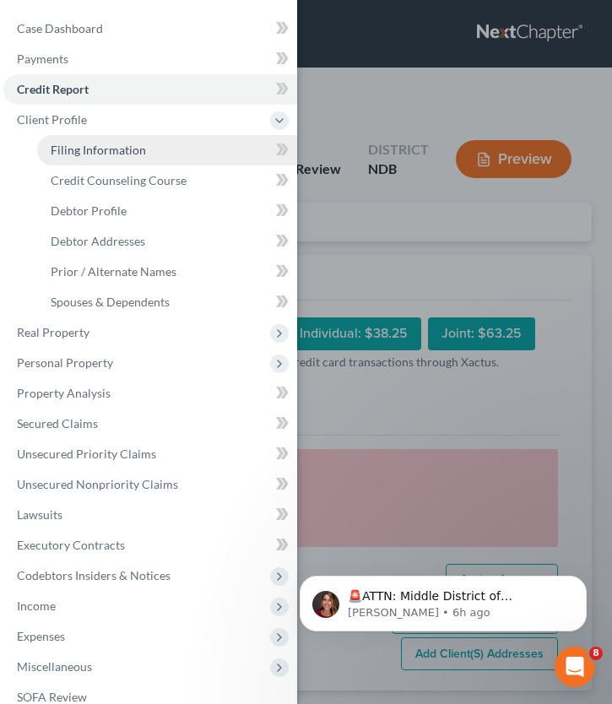
select select "29"
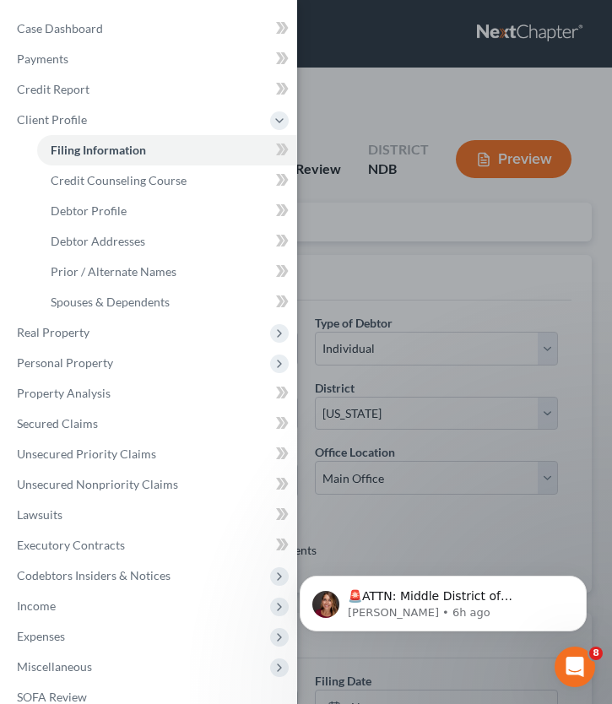
click at [345, 229] on div "Case Dashboard Payments Invoices Payments Payments Credit Report Client Profile" at bounding box center [306, 352] width 612 height 704
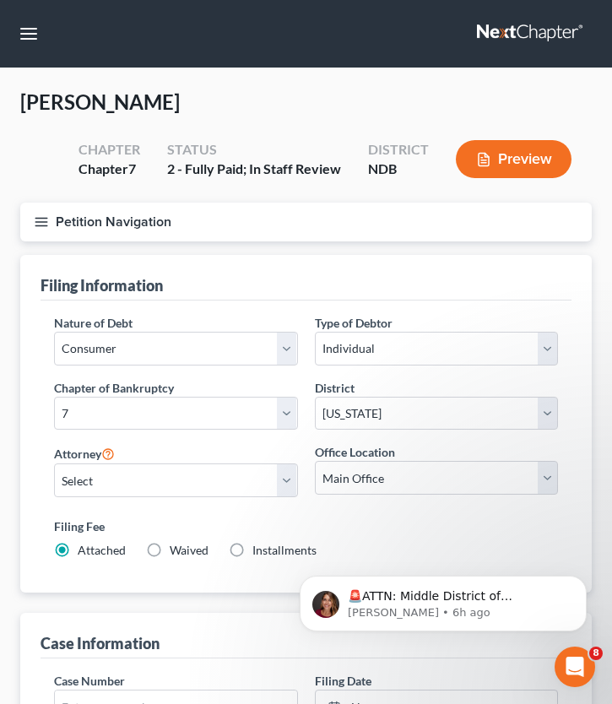
click at [42, 218] on line "button" at bounding box center [41, 218] width 12 height 0
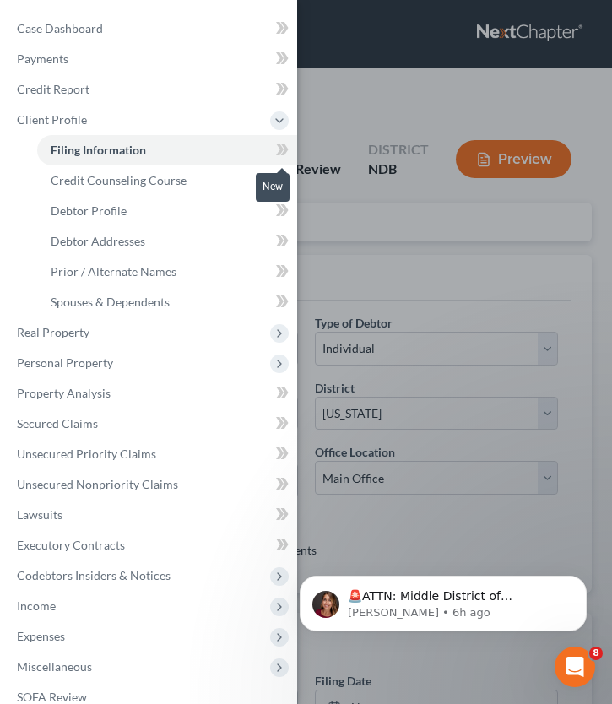
click at [281, 144] on icon at bounding box center [282, 149] width 13 height 21
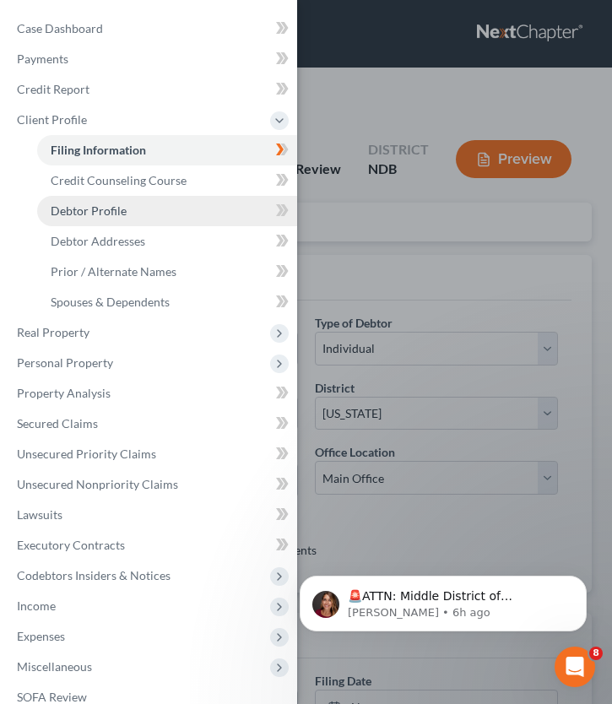
click at [184, 199] on link "Debtor Profile" at bounding box center [167, 211] width 260 height 30
select select "0"
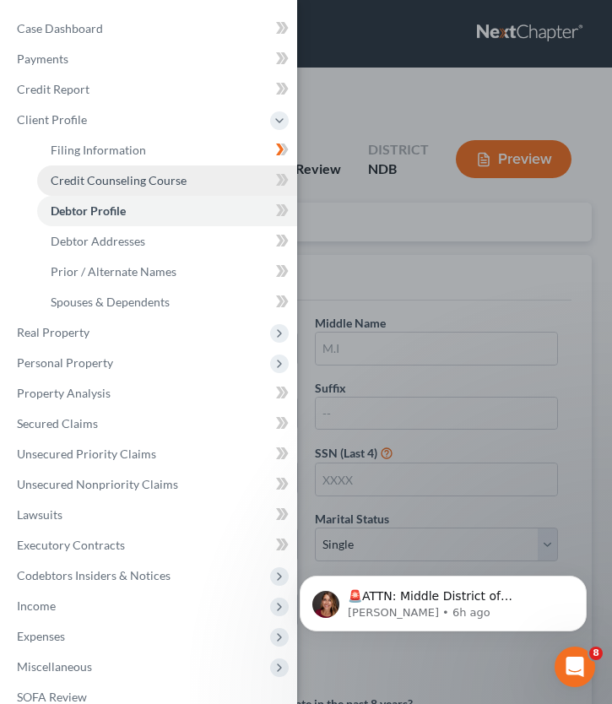
click at [182, 187] on link "Credit Counseling Course" at bounding box center [167, 180] width 260 height 30
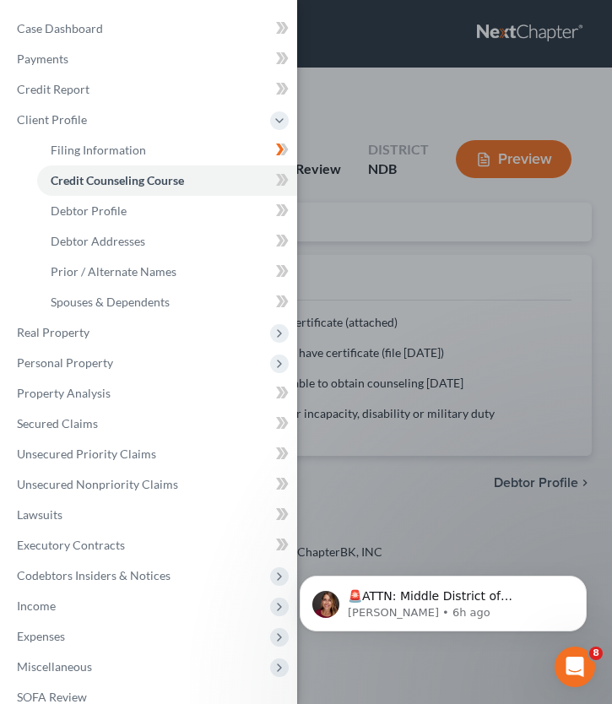
click at [381, 204] on div "Case Dashboard Payments Invoices Payments Payments Credit Report Client Profile" at bounding box center [306, 352] width 612 height 704
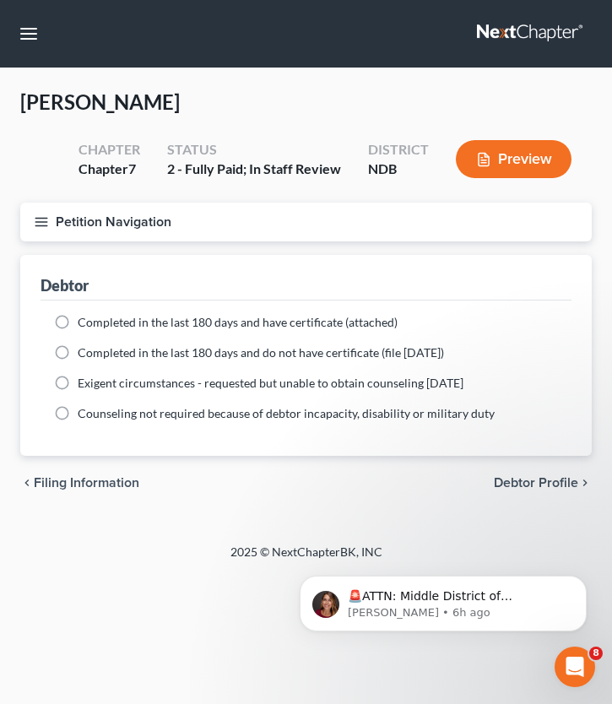
click at [78, 317] on label "Completed in the last 180 days and have certificate (attached)" at bounding box center [238, 322] width 320 height 17
click at [84, 317] on input "Completed in the last 180 days and have certificate (attached)" at bounding box center [89, 319] width 11 height 11
radio input "true"
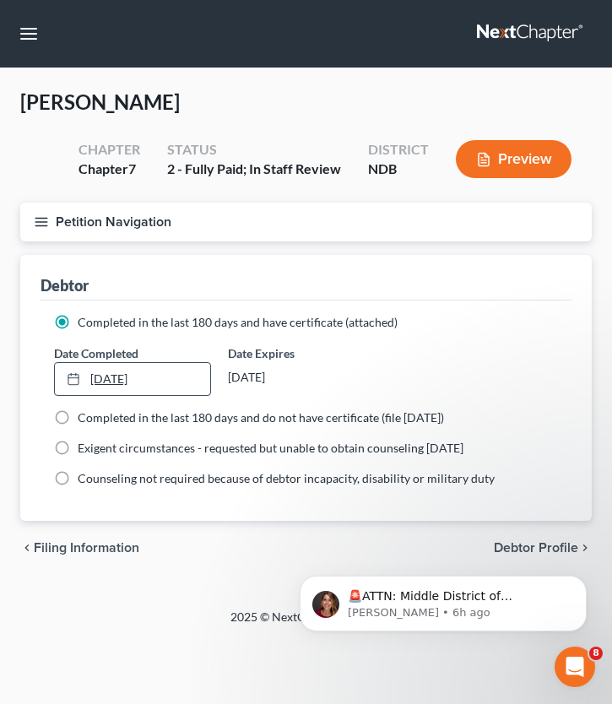
type input "9/10/2025"
click at [142, 375] on link "9/10/2025" at bounding box center [132, 379] width 155 height 32
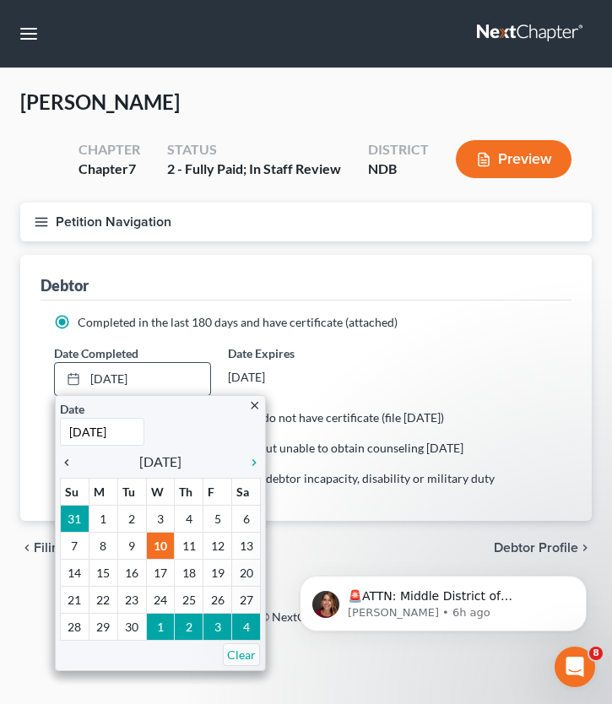
click at [67, 465] on icon "chevron_left" at bounding box center [71, 463] width 22 height 14
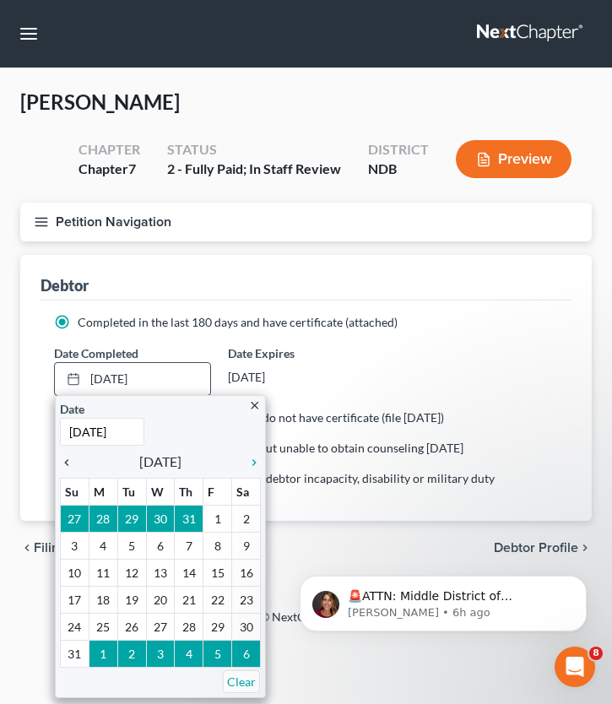
click at [67, 465] on icon "chevron_left" at bounding box center [71, 463] width 22 height 14
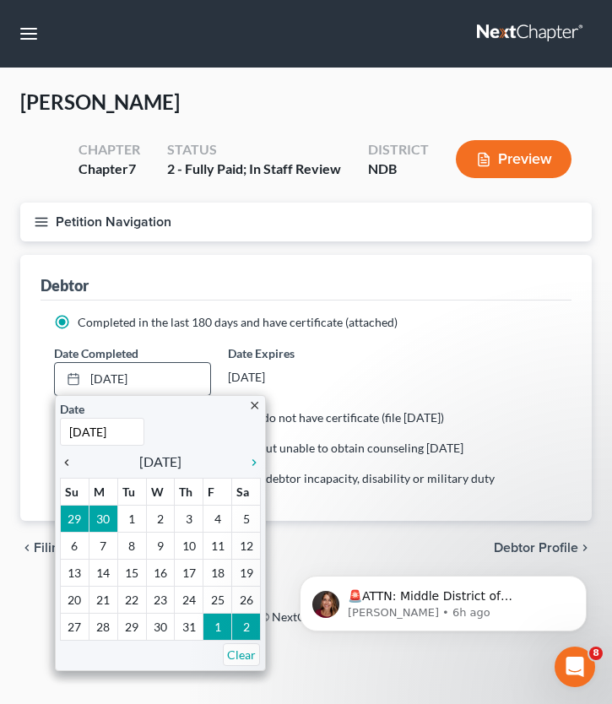
click at [66, 463] on icon "chevron_left" at bounding box center [71, 463] width 22 height 14
click at [66, 462] on icon "chevron_left" at bounding box center [71, 463] width 22 height 14
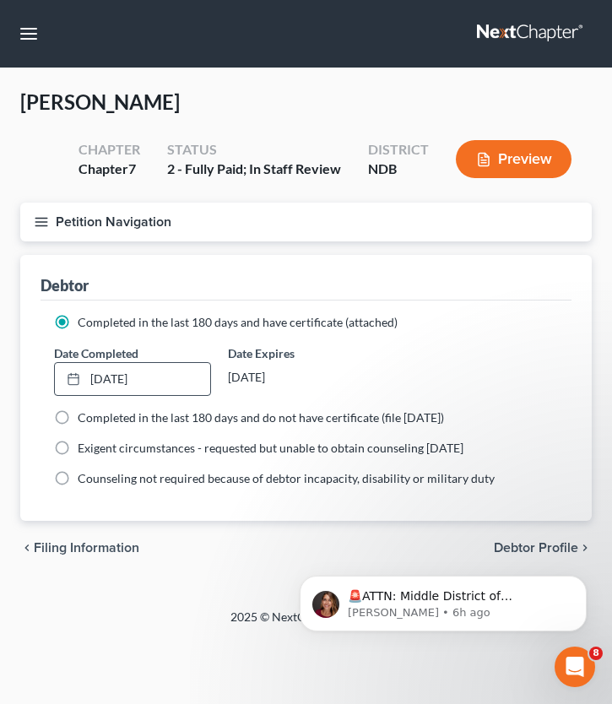
click at [540, 543] on html "🚨ATTN: Middle District of Florida The court has added a new Credit Counseling F…" at bounding box center [443, 599] width 338 height 118
click at [526, 551] on div "🚨ATTN: Middle District of Florida The court has added a new Credit Counseling F…" at bounding box center [443, 525] width 311 height 211
click at [516, 540] on div "🚨ATTN: Middle District of Florida The court has added a new Credit Counseling F…" at bounding box center [443, 525] width 311 height 211
click at [534, 546] on div "🚨ATTN: Middle District of Florida The court has added a new Credit Counseling F…" at bounding box center [443, 525] width 311 height 211
click at [518, 545] on div "🚨ATTN: Middle District of Florida The court has added a new Credit Counseling F…" at bounding box center [443, 525] width 311 height 211
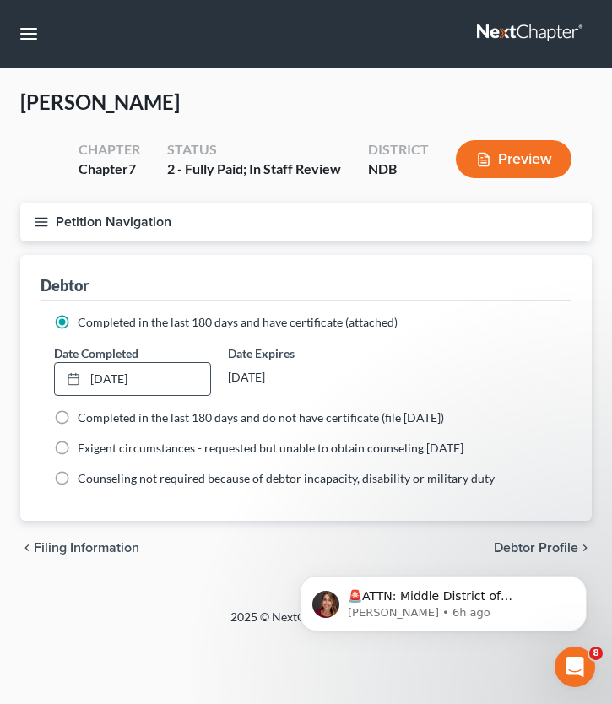
click at [53, 230] on button "Petition Navigation" at bounding box center [306, 222] width 572 height 39
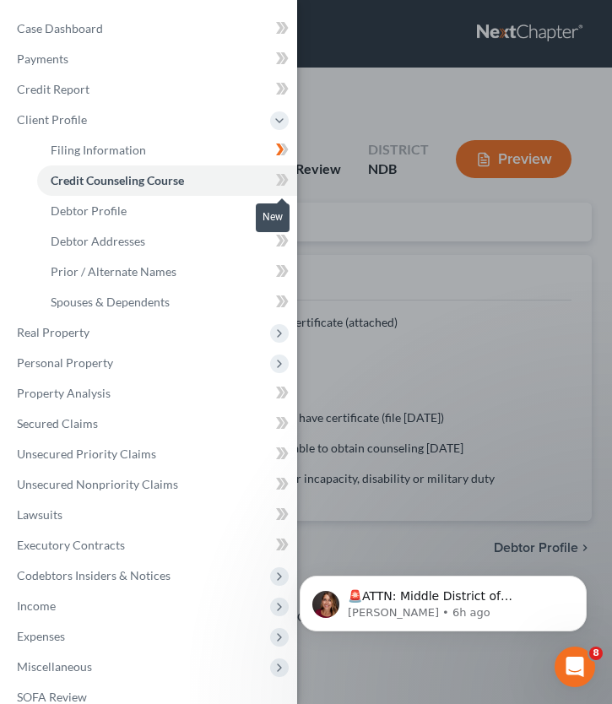
click at [282, 182] on icon at bounding box center [282, 180] width 13 height 21
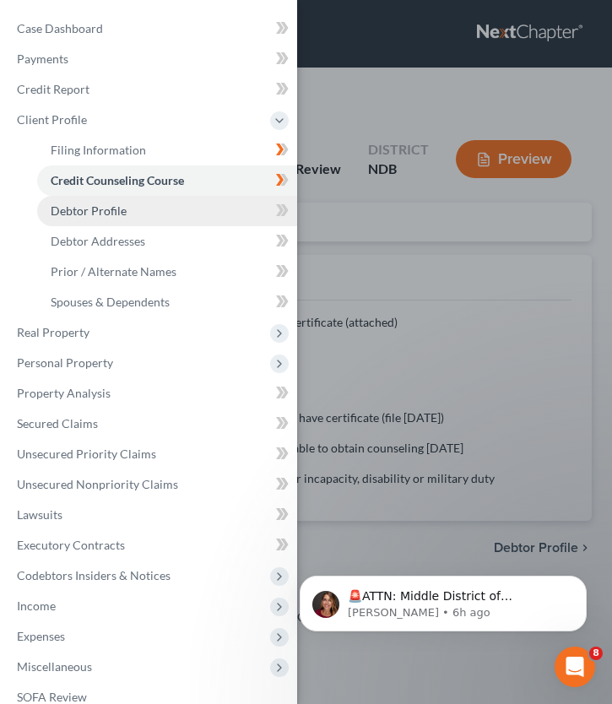
click at [208, 218] on link "Debtor Profile" at bounding box center [167, 211] width 260 height 30
select select "0"
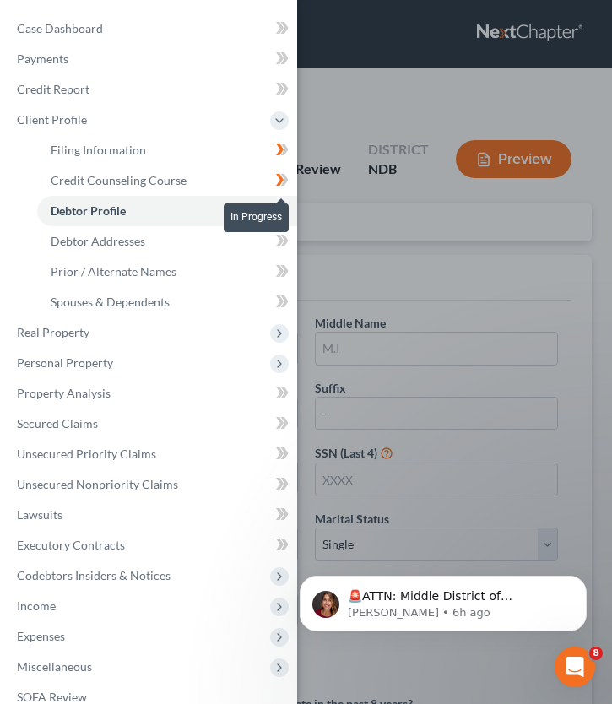
click at [285, 175] on icon at bounding box center [285, 180] width 8 height 12
click at [283, 177] on icon at bounding box center [282, 180] width 13 height 21
click at [176, 219] on link "Debtor Profile" at bounding box center [167, 211] width 260 height 30
click at [355, 251] on div "Case Dashboard Payments Invoices Payments Payments Credit Report Client Profile" at bounding box center [306, 352] width 612 height 704
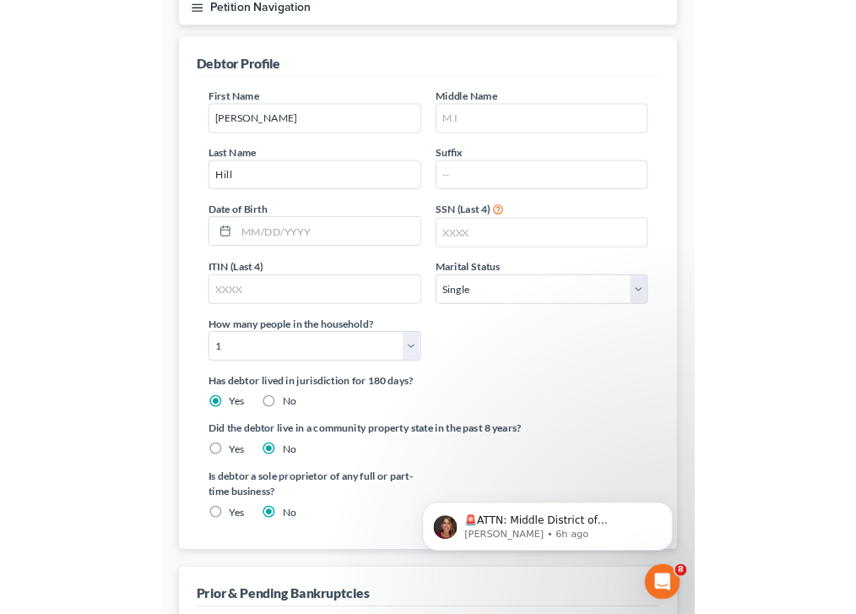
scroll to position [214, 0]
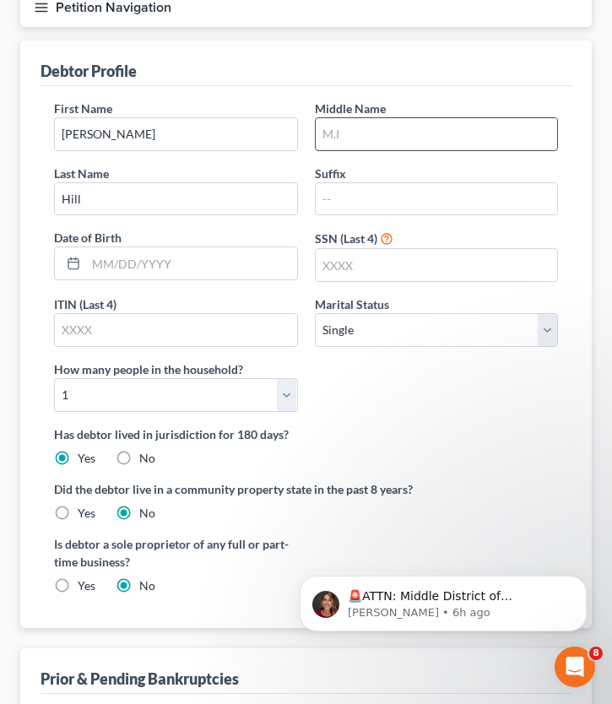
click at [332, 127] on input "text" at bounding box center [437, 134] width 242 height 32
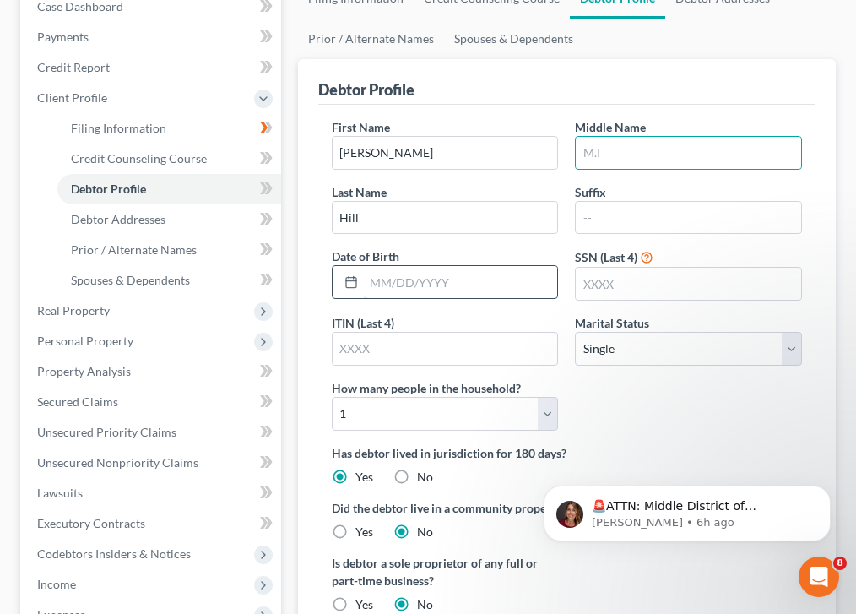
click at [465, 285] on input "text" at bounding box center [461, 282] width 194 height 32
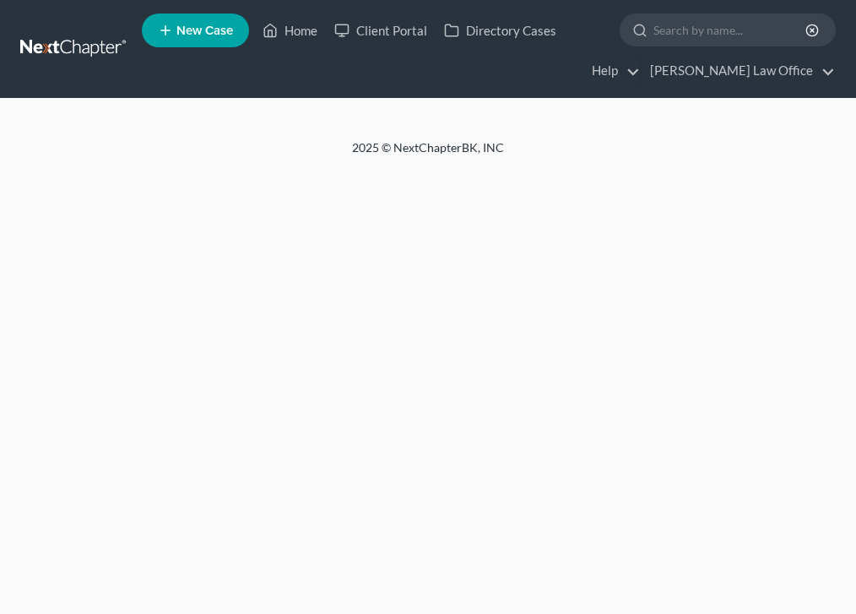
select select "0"
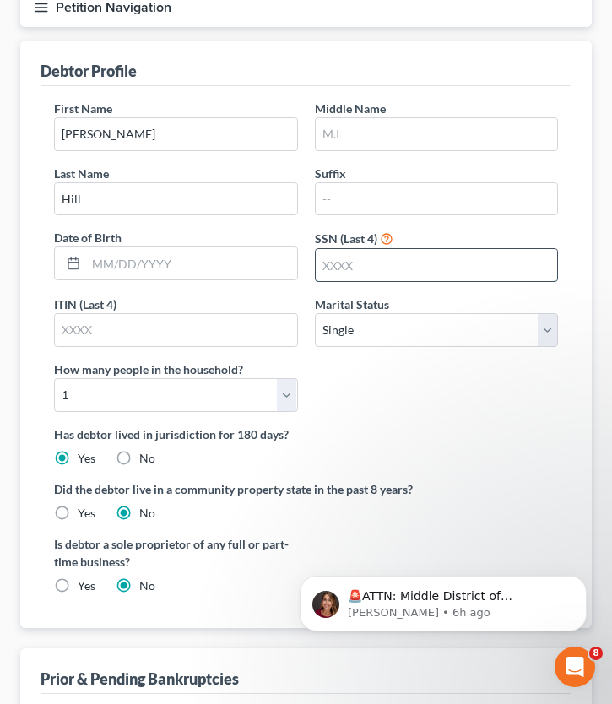
click at [356, 270] on input "text" at bounding box center [437, 265] width 242 height 32
type input "8329"
click at [184, 335] on input "text" at bounding box center [176, 330] width 242 height 32
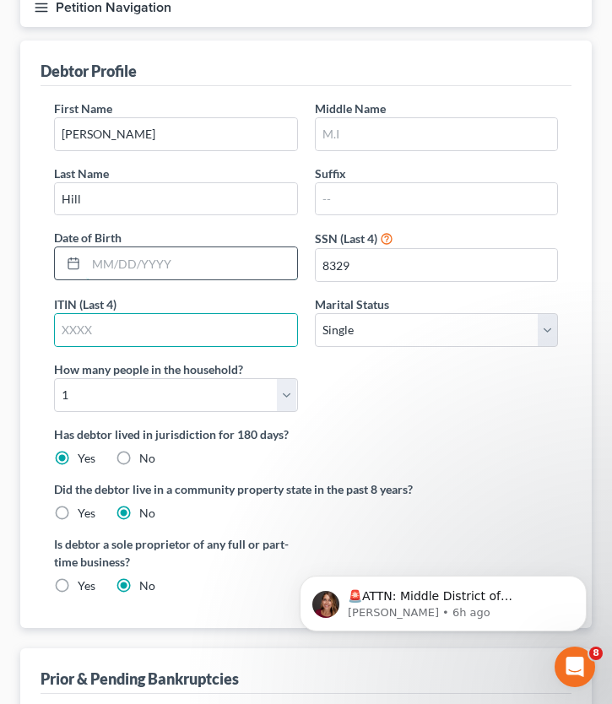
click at [133, 266] on input "text" at bounding box center [191, 263] width 211 height 32
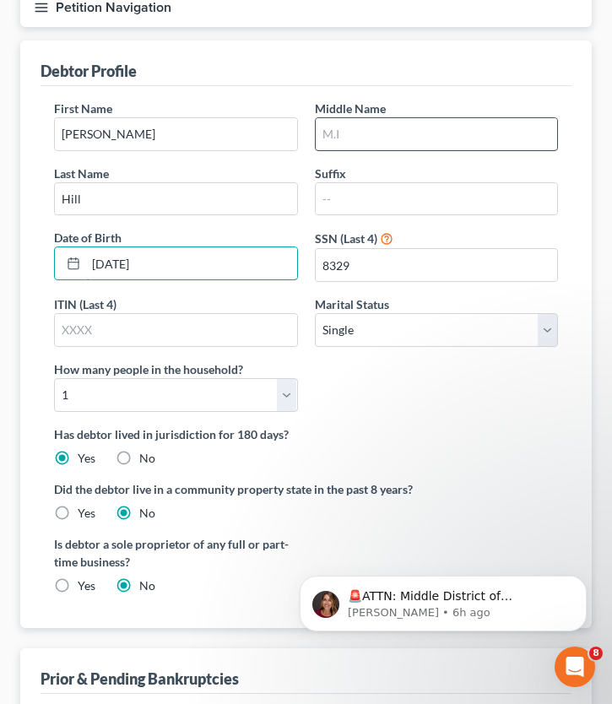
type input "02/28/1983"
click at [374, 137] on input "text" at bounding box center [437, 134] width 242 height 32
click at [354, 127] on input "text" at bounding box center [437, 134] width 242 height 32
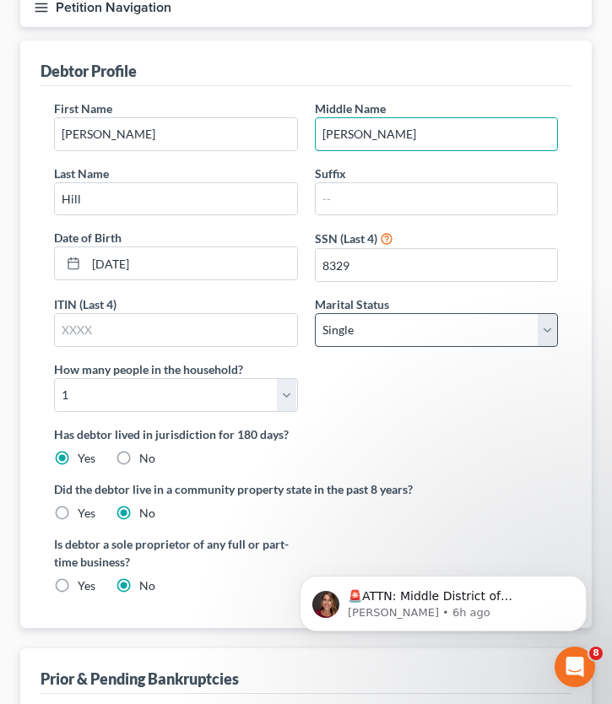
type input "Michael"
click at [500, 328] on select "Select Single Married Separated Divorced Widowed" at bounding box center [437, 330] width 244 height 34
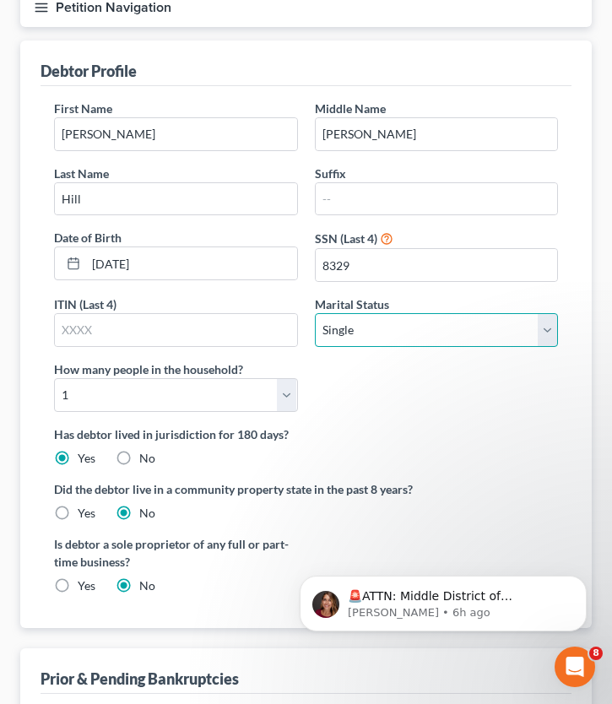
select select "1"
click at [315, 313] on select "Select Single Married Separated Divorced Widowed" at bounding box center [437, 330] width 244 height 34
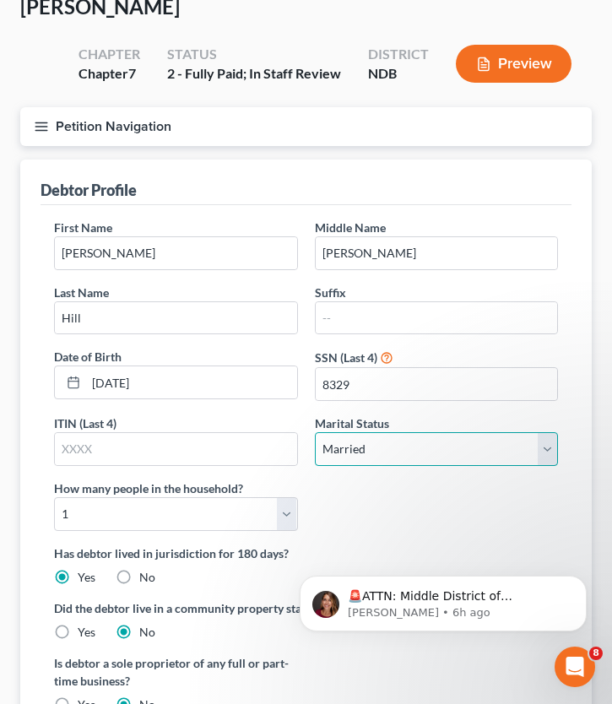
scroll to position [92, 0]
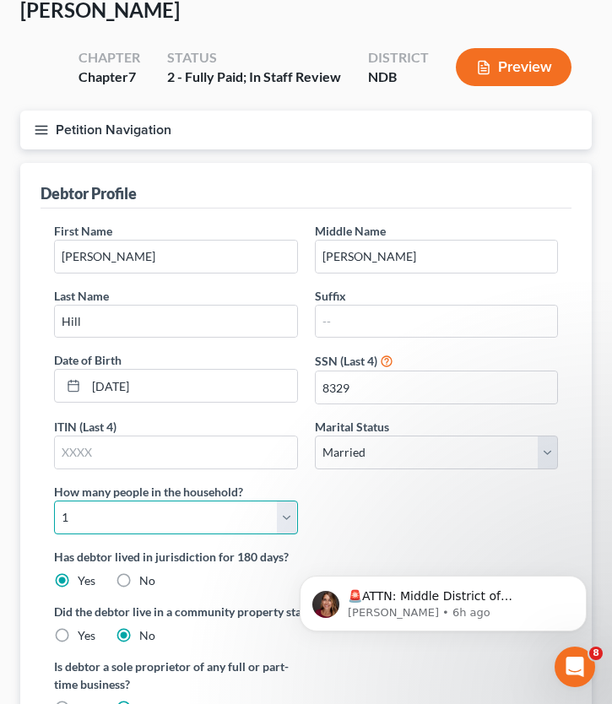
click at [176, 524] on select "Select 1 2 3 4 5 6 7 8 9 10 11 12 13 14 15 16 17 18 19 20" at bounding box center [176, 518] width 244 height 34
select select "3"
click at [54, 501] on select "Select 1 2 3 4 5 6 7 8 9 10 11 12 13 14 15 16 17 18 19 20" at bounding box center [176, 518] width 244 height 34
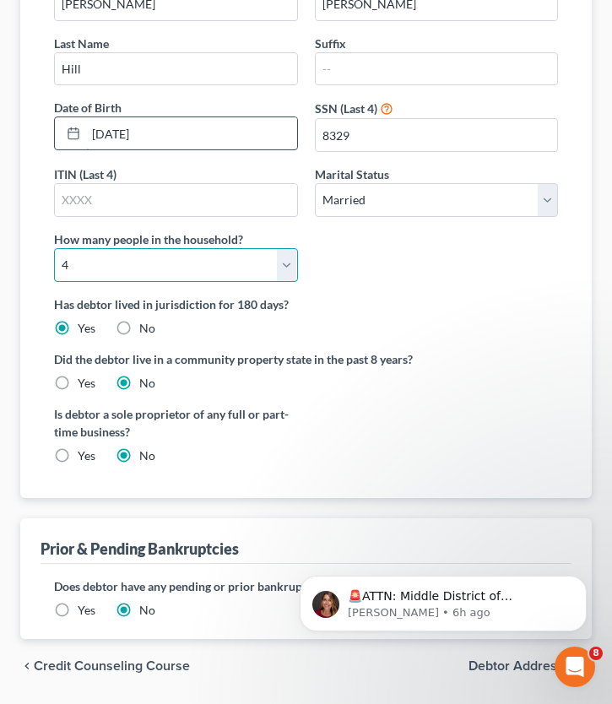
scroll to position [396, 0]
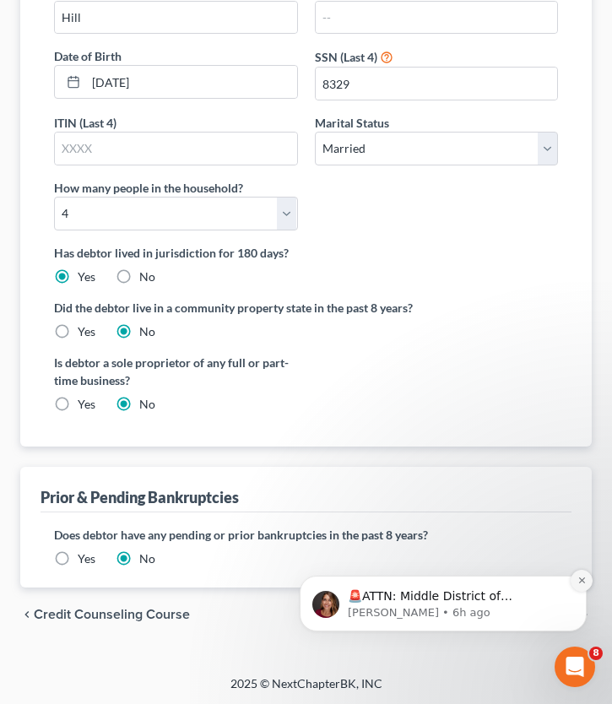
click at [583, 580] on icon "Dismiss notification" at bounding box center [581, 580] width 9 height 9
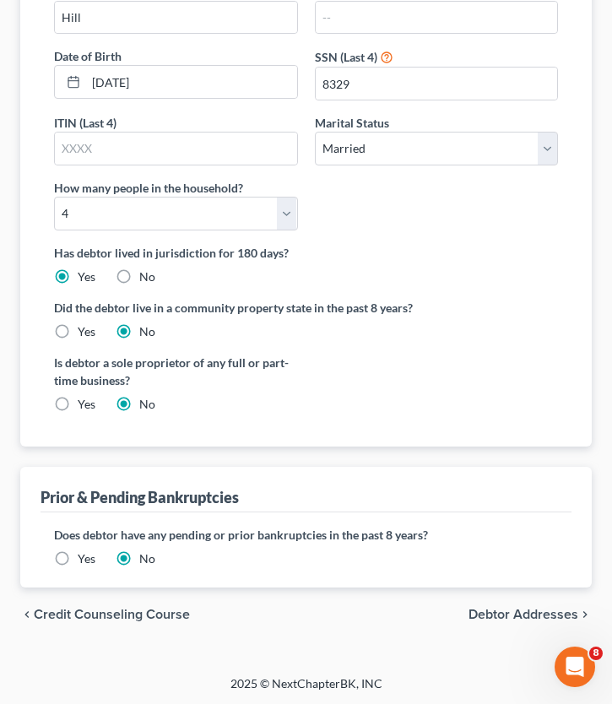
click at [507, 613] on span "Debtor Addresses" at bounding box center [524, 615] width 110 height 14
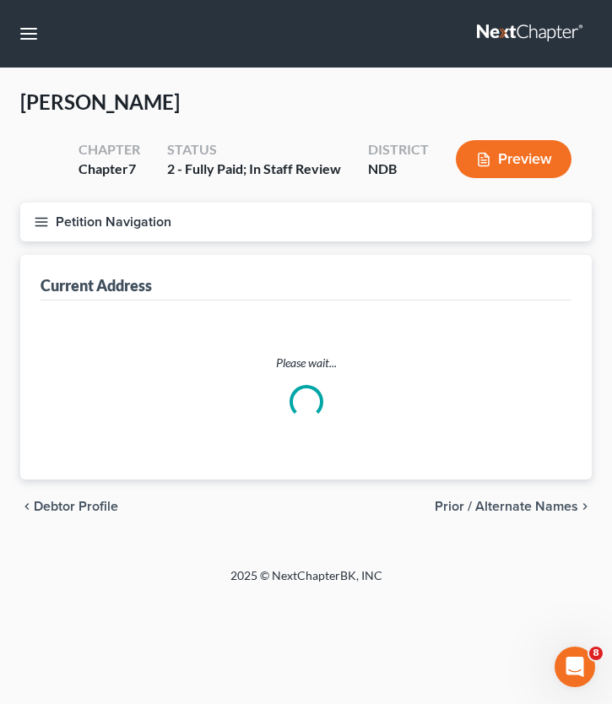
select select "0"
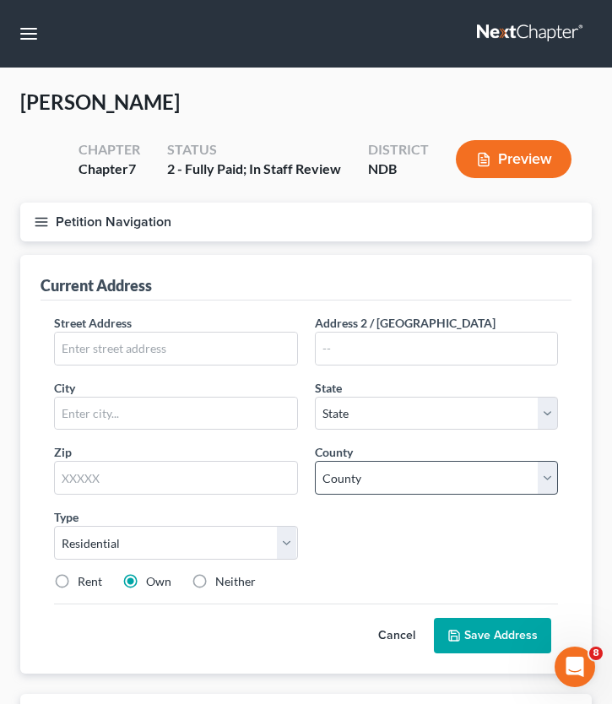
scroll to position [227, 0]
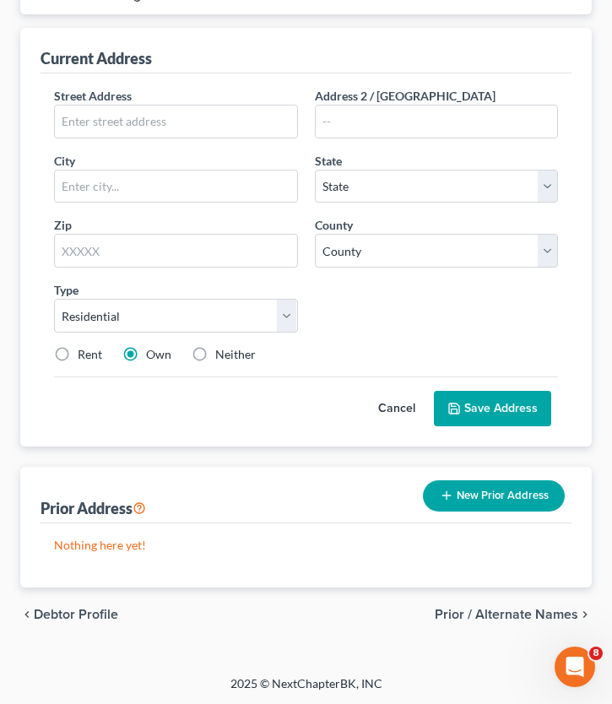
click at [101, 611] on span "Debtor Profile" at bounding box center [76, 615] width 84 height 14
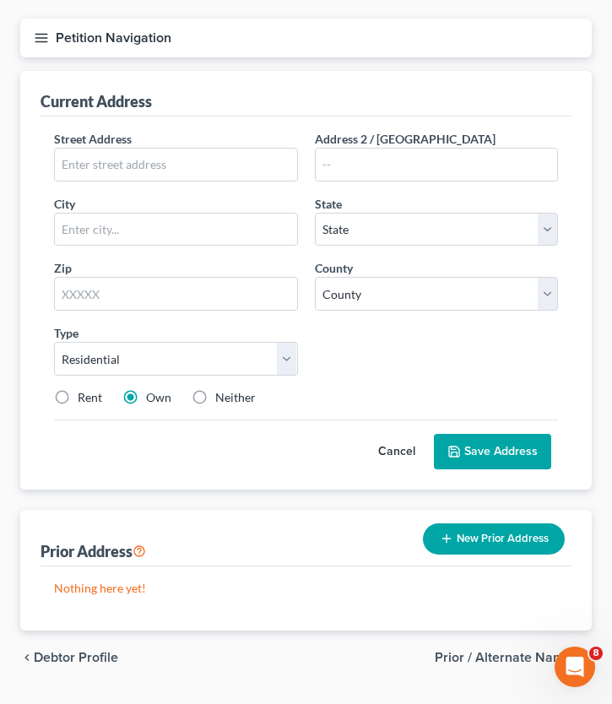
select select "1"
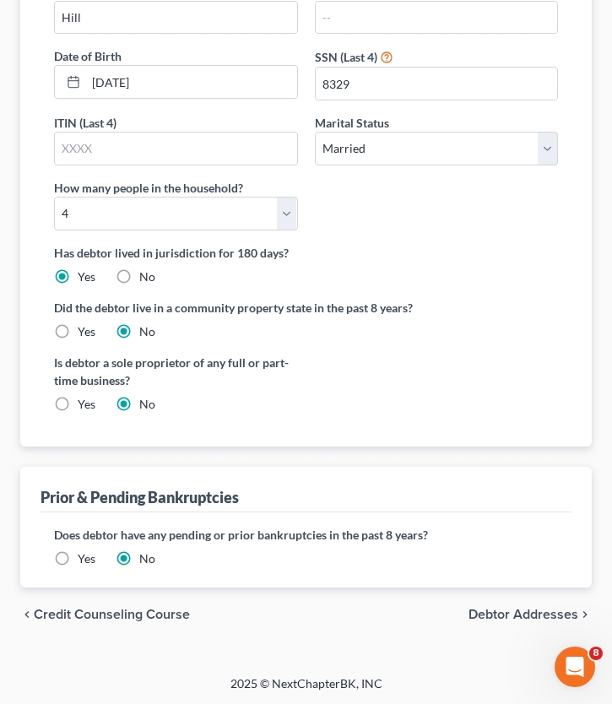
scroll to position [314, 0]
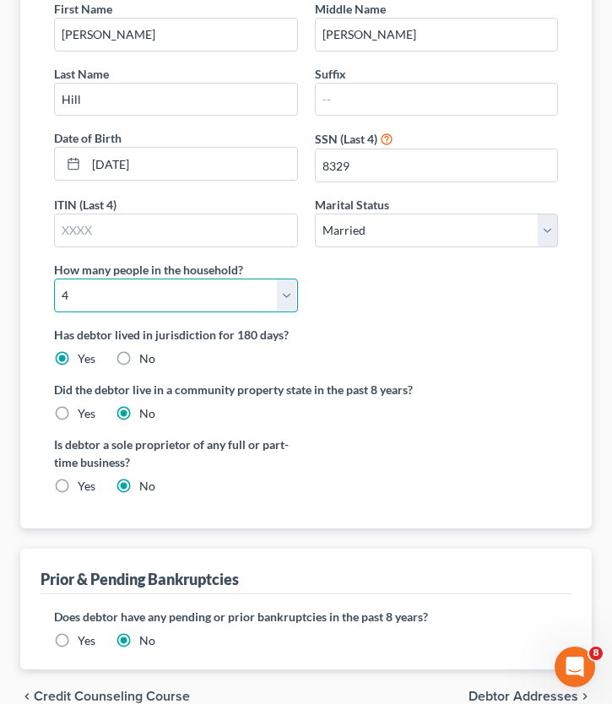
click at [139, 307] on select "Select 1 2 3 4 5 6 7 8 9 10 11 12 13 14 15 16 17 18 19 20" at bounding box center [176, 296] width 244 height 34
select select "4"
click at [54, 279] on select "Select 1 2 3 4 5 6 7 8 9 10 11 12 13 14 15 16 17 18 19 20" at bounding box center [176, 296] width 244 height 34
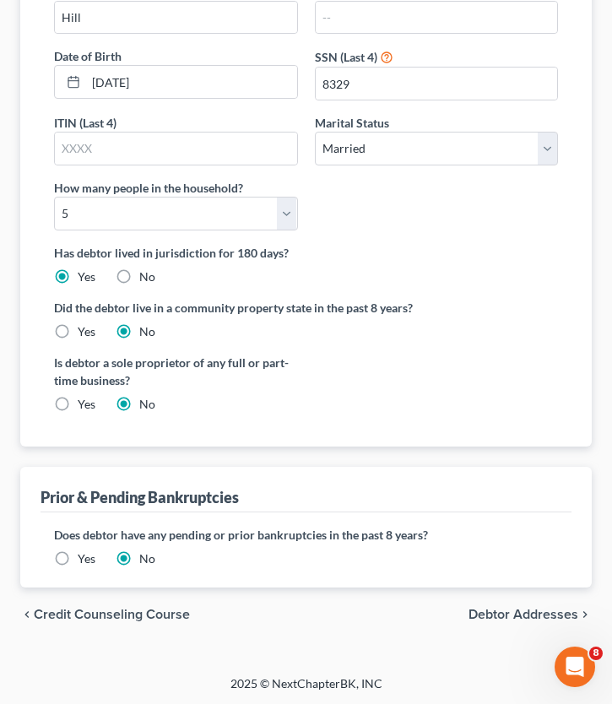
click at [528, 613] on span "Debtor Addresses" at bounding box center [524, 615] width 110 height 14
select select "0"
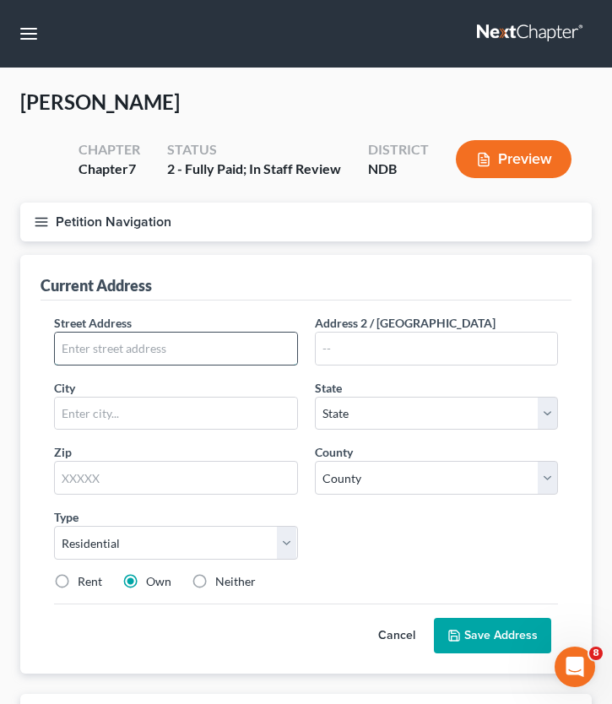
click at [117, 339] on input "text" at bounding box center [176, 349] width 242 height 32
type input "1354 3rd St. N"
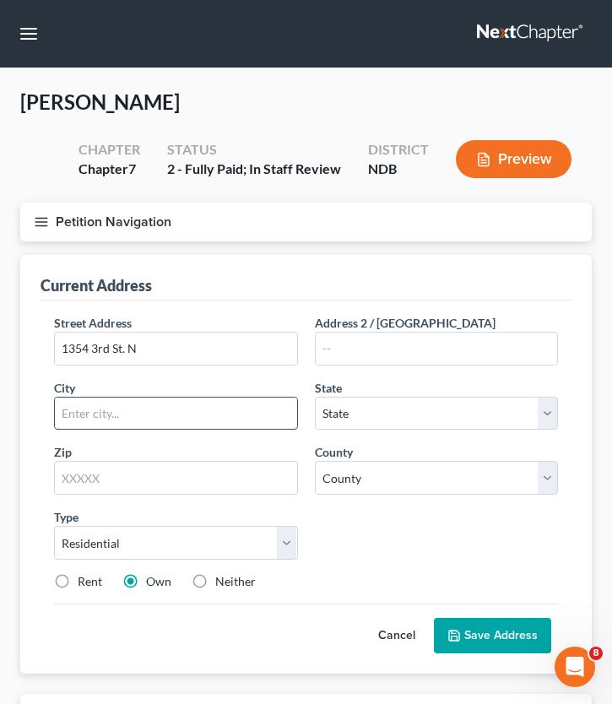
click at [154, 408] on input "text" at bounding box center [176, 414] width 242 height 32
type input "Fargo"
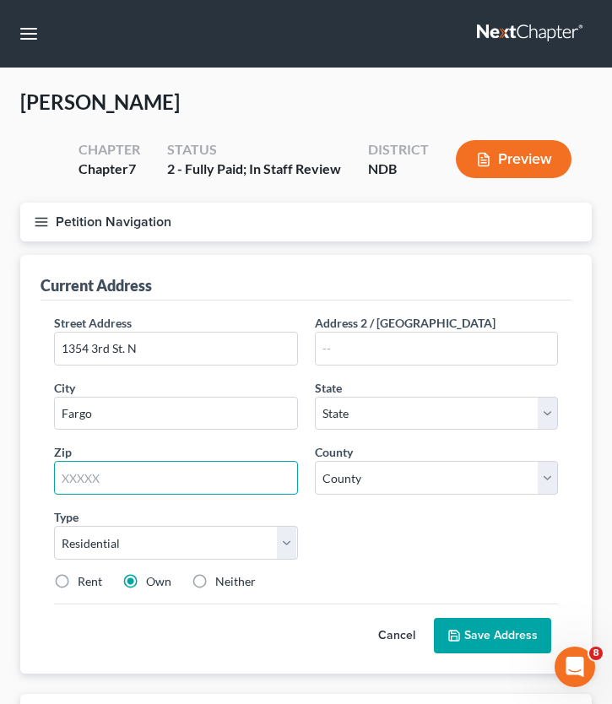
click at [133, 480] on input "text" at bounding box center [176, 478] width 244 height 34
type input "58102"
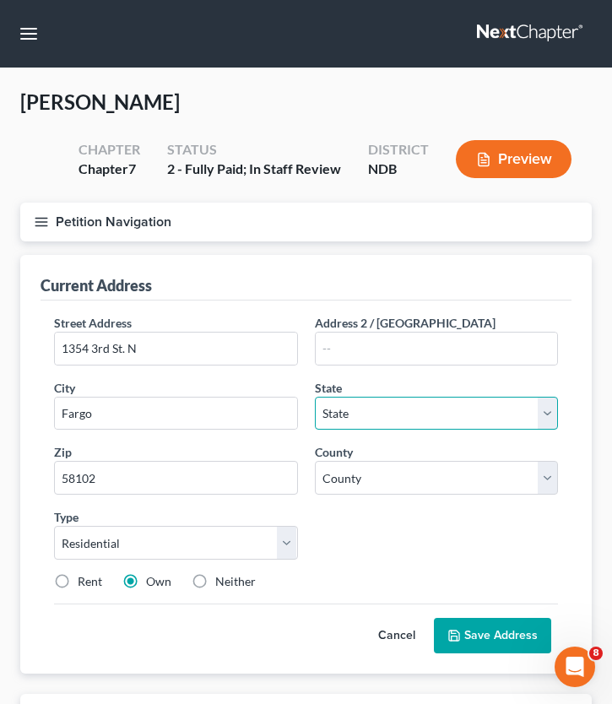
click at [350, 420] on select "State AL AK AR AZ CA CO CT DE DC FL GA GU HI ID IL IN IA KS KY LA ME MD MA MI M…" at bounding box center [437, 414] width 244 height 34
select select "29"
click at [315, 397] on select "State AL AK AR AZ CA CO CT DE DC FL GA GU HI ID IL IN IA KS KY LA ME MD MA MI M…" at bounding box center [437, 414] width 244 height 34
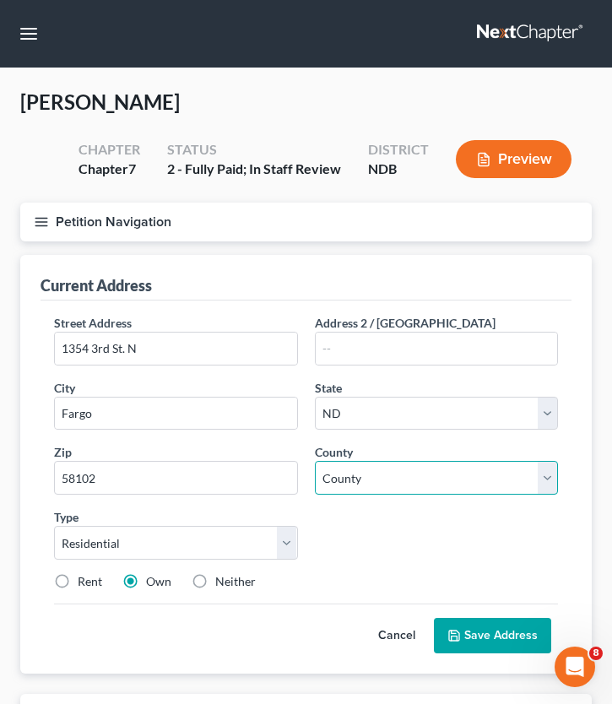
click at [377, 489] on select "County Adams County Barnes County Benson County Billings County Bottineau Count…" at bounding box center [437, 478] width 244 height 34
select select "8"
click at [315, 461] on select "County Adams County Barnes County Benson County Billings County Bottineau Count…" at bounding box center [437, 478] width 244 height 34
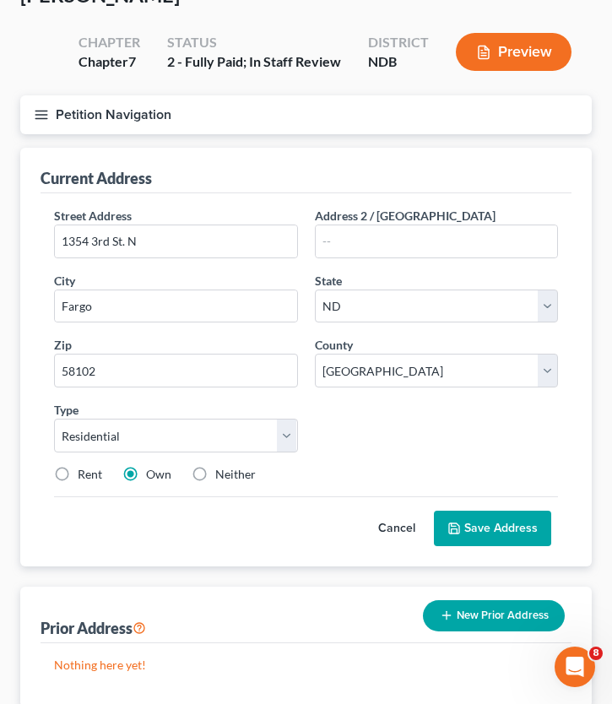
scroll to position [111, 0]
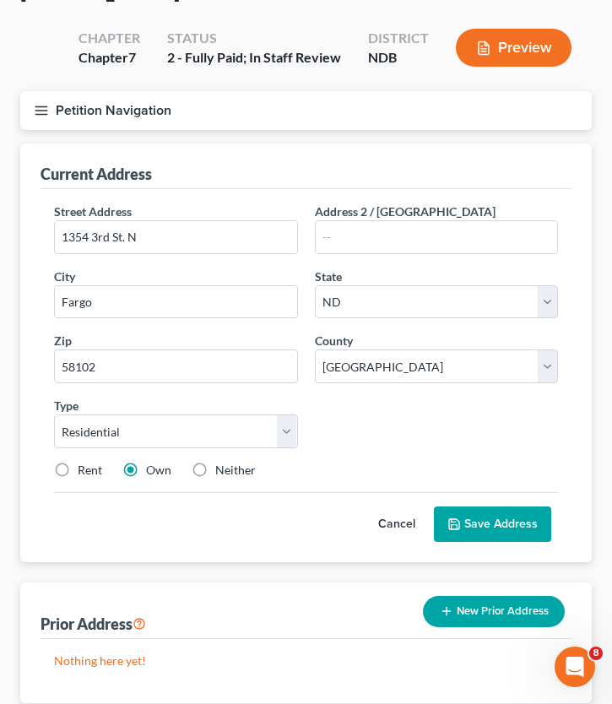
click at [458, 528] on polyline at bounding box center [455, 526] width 6 height 4
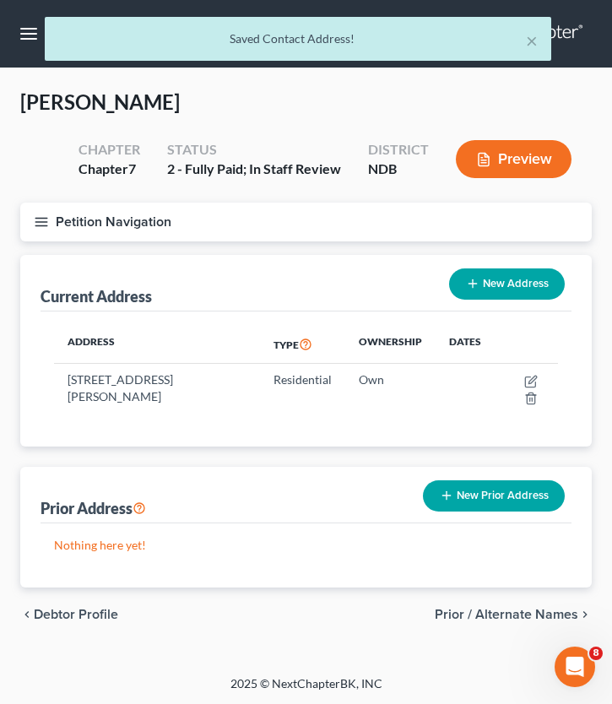
click at [41, 218] on icon "button" at bounding box center [41, 221] width 15 height 15
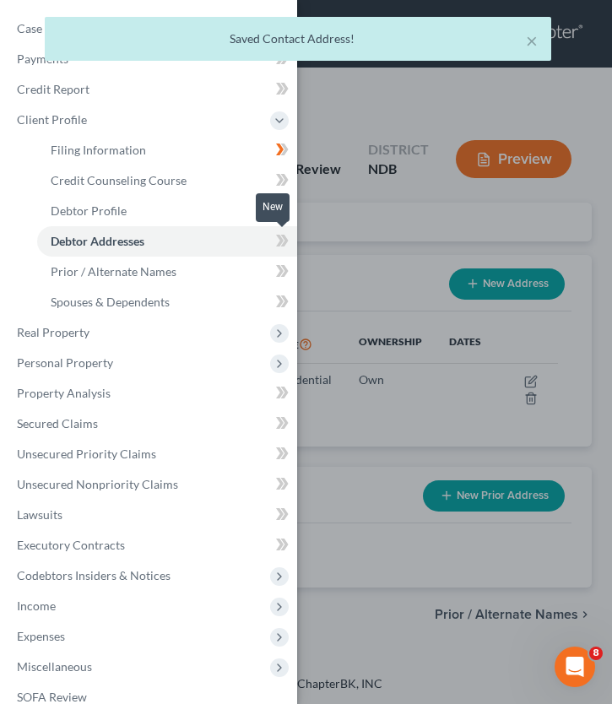
click at [280, 246] on icon at bounding box center [282, 240] width 13 height 21
click at [279, 209] on icon at bounding box center [282, 210] width 13 height 21
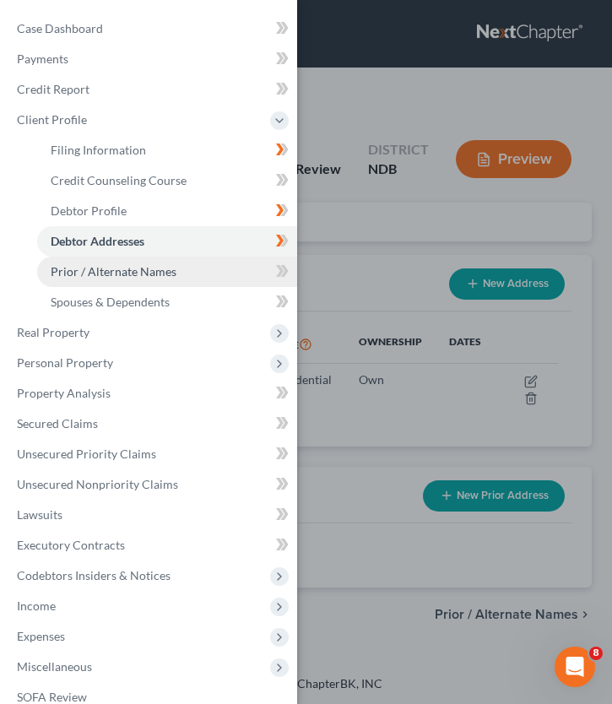
click at [128, 274] on span "Prior / Alternate Names" at bounding box center [114, 271] width 126 height 14
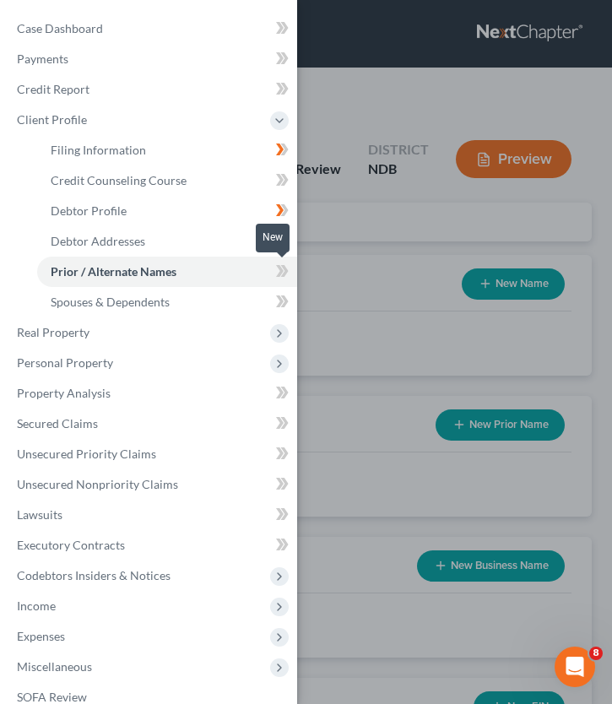
click at [279, 275] on icon at bounding box center [280, 271] width 8 height 12
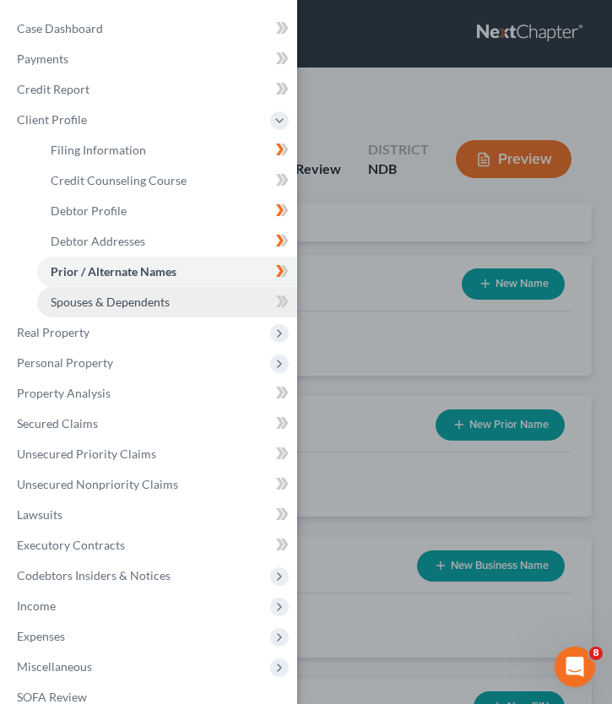
click at [170, 305] on link "Spouses & Dependents" at bounding box center [167, 302] width 260 height 30
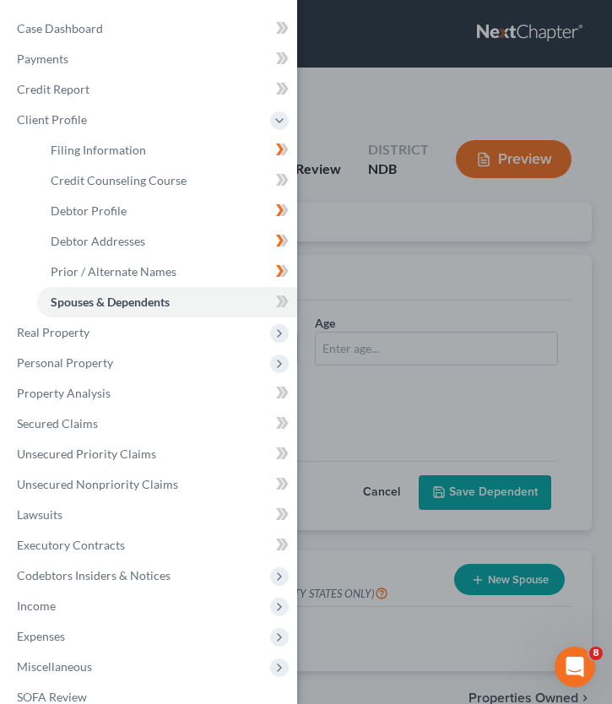
click at [360, 294] on div "Case Dashboard Payments Invoices Payments Payments Credit Report Client Profile" at bounding box center [306, 352] width 612 height 704
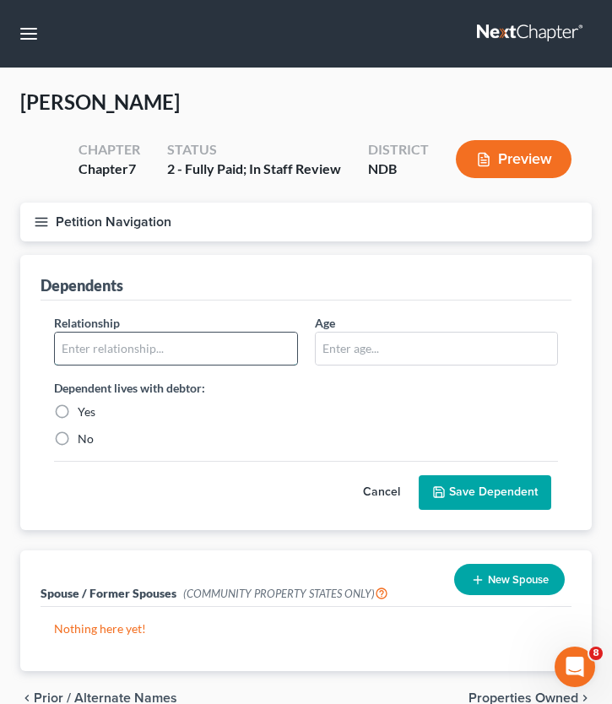
click at [171, 333] on input "text" at bounding box center [176, 349] width 242 height 32
type input "Son"
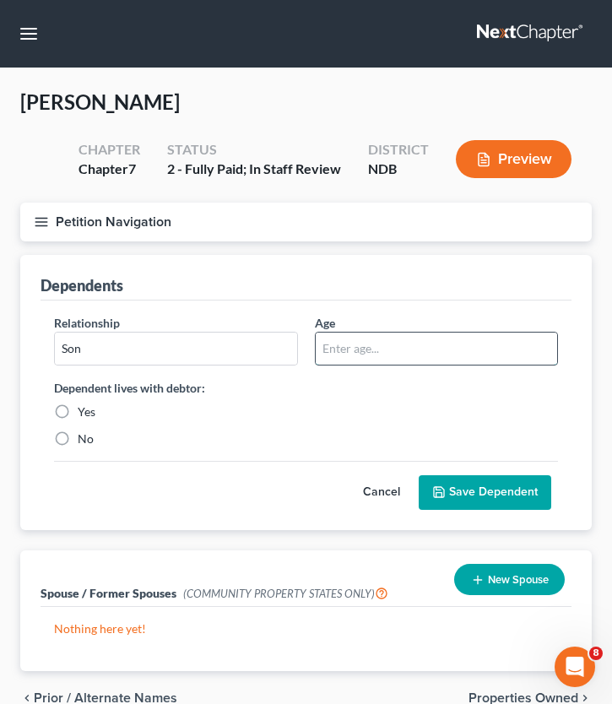
click at [346, 350] on input "text" at bounding box center [437, 349] width 242 height 32
click at [329, 351] on input "text" at bounding box center [437, 349] width 242 height 32
type input "12"
click at [78, 411] on label "Yes" at bounding box center [87, 412] width 18 height 17
click at [84, 411] on input "Yes" at bounding box center [89, 409] width 11 height 11
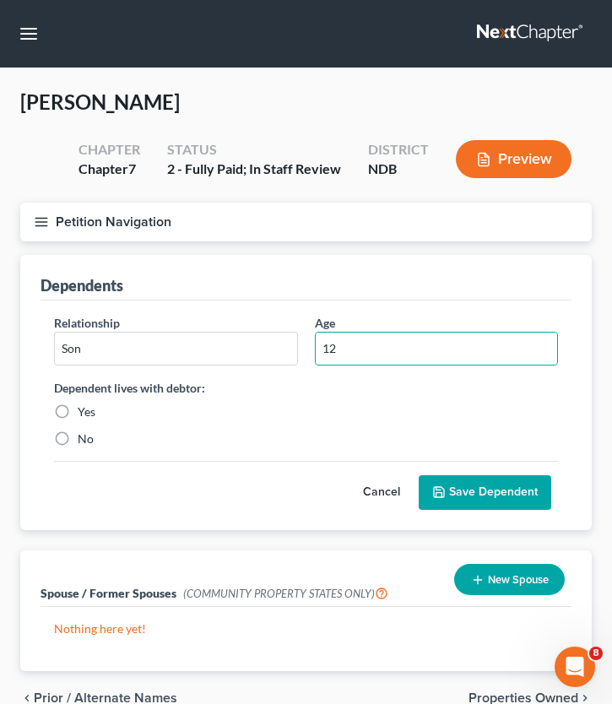
radio input "true"
click at [463, 491] on button "Save Dependent" at bounding box center [485, 492] width 133 height 35
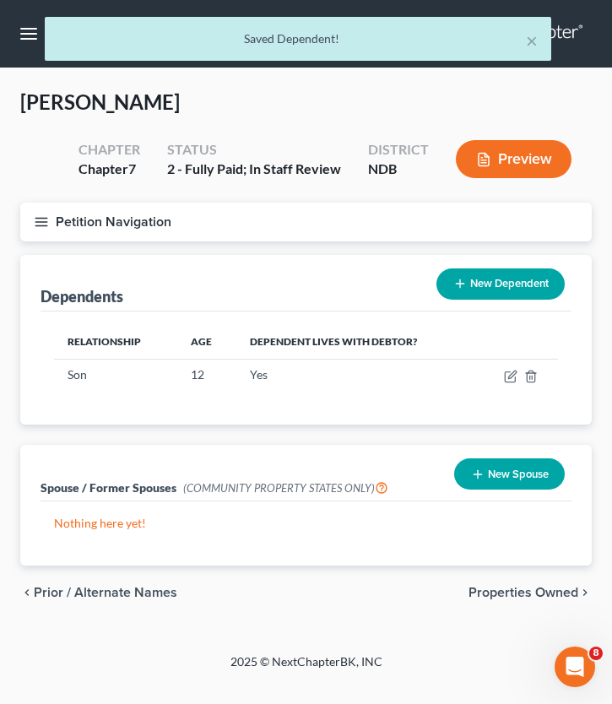
click at [499, 279] on button "New Dependent" at bounding box center [500, 283] width 128 height 31
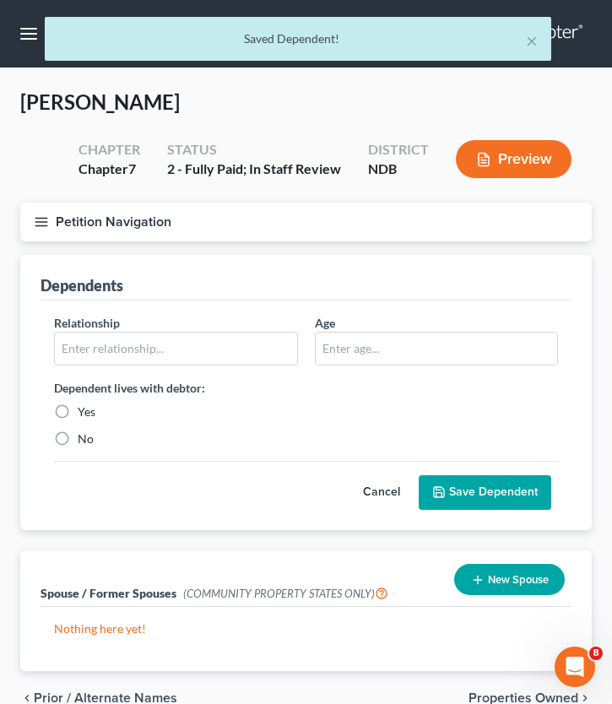
click at [144, 366] on div "Relationship * Age Dependent lives with debtor: Yes No" at bounding box center [306, 387] width 521 height 147
click at [128, 338] on input "text" at bounding box center [176, 349] width 242 height 32
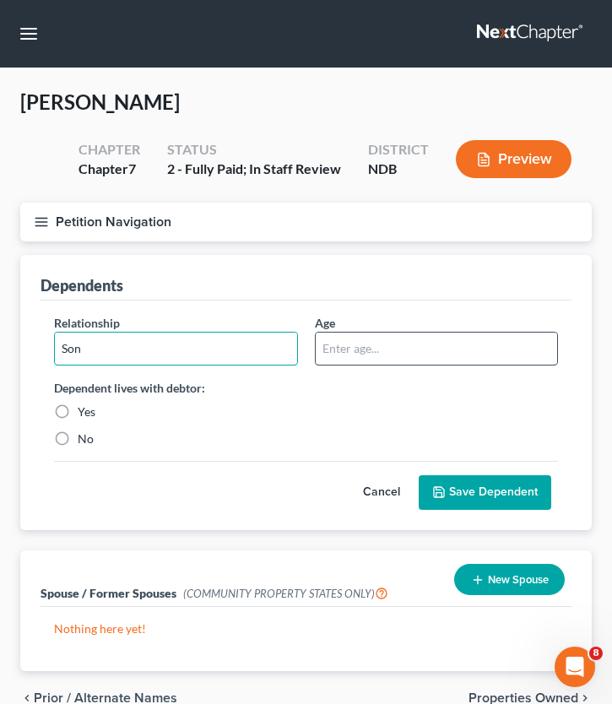
type input "Son"
click at [342, 344] on input "text" at bounding box center [437, 349] width 242 height 32
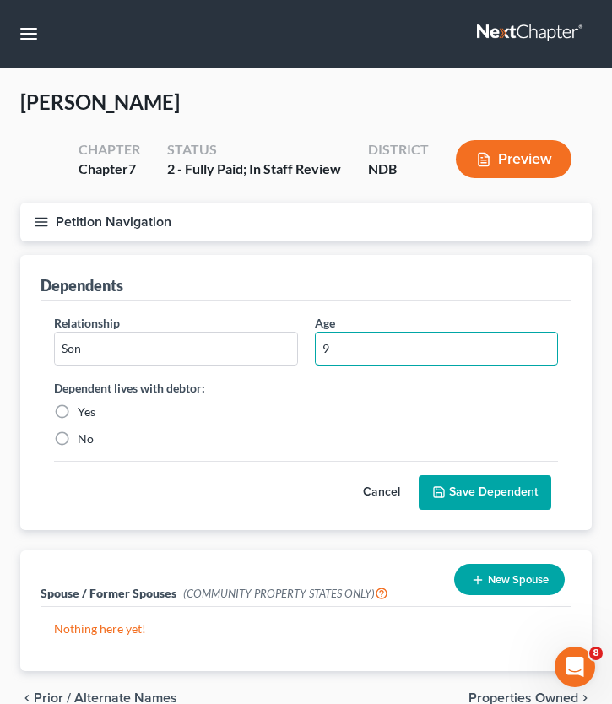
type input "9"
click at [78, 404] on label "Yes" at bounding box center [87, 412] width 18 height 17
click at [84, 404] on input "Yes" at bounding box center [89, 409] width 11 height 11
radio input "true"
click at [540, 521] on div "Relationship * Son Age 9 Dependent lives with debtor: Yes No Cancel Save Depend…" at bounding box center [306, 416] width 531 height 230
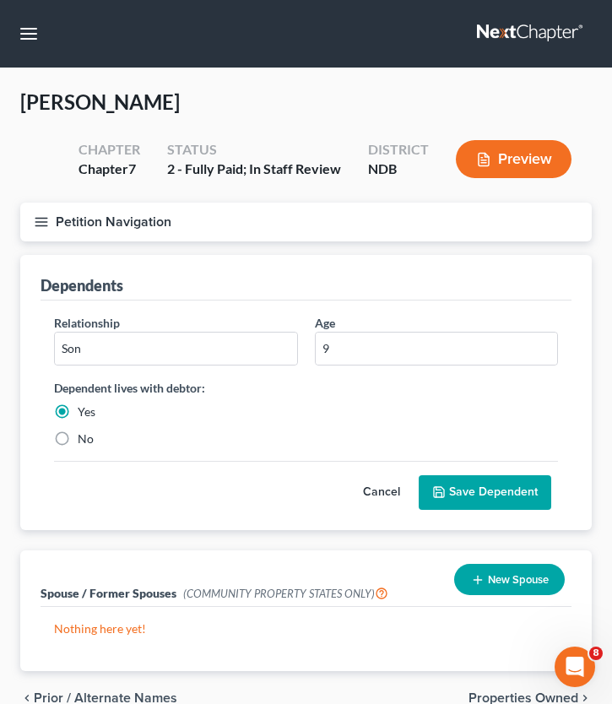
click at [522, 501] on button "Save Dependent" at bounding box center [485, 492] width 133 height 35
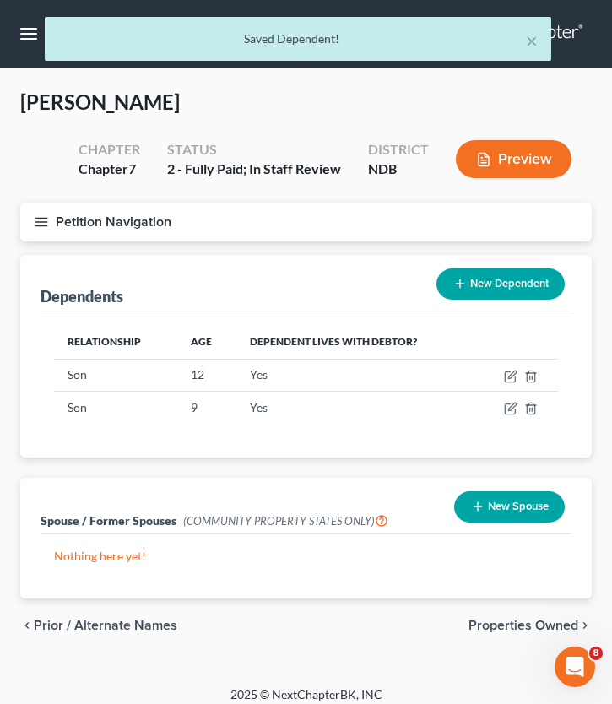
click at [475, 280] on button "New Dependent" at bounding box center [500, 283] width 128 height 31
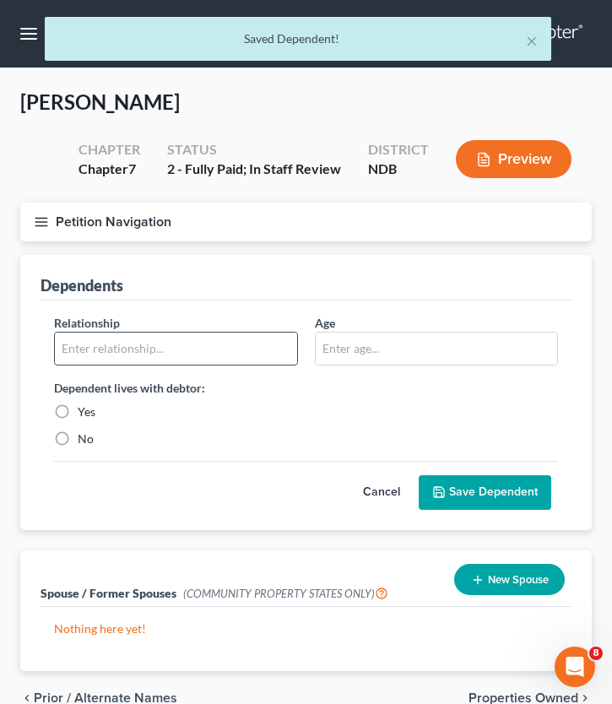
click at [188, 340] on input "text" at bounding box center [176, 349] width 242 height 32
type input "Daughter"
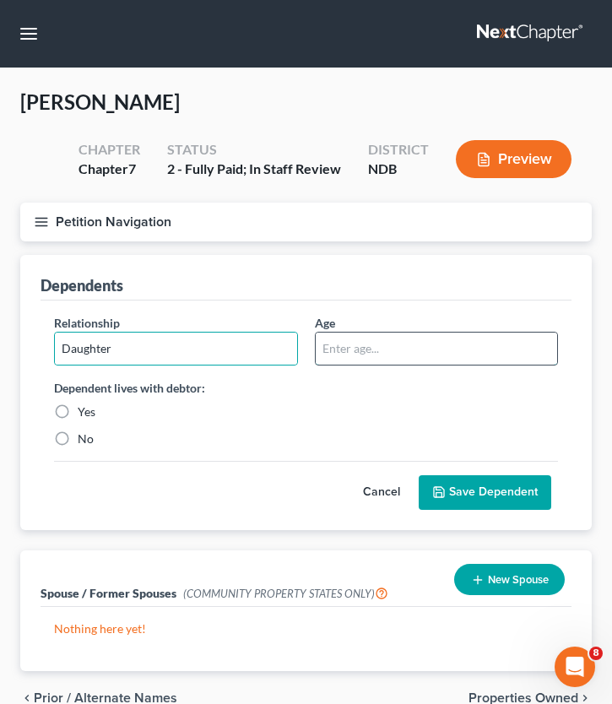
click at [360, 355] on input "text" at bounding box center [437, 349] width 242 height 32
type input "7"
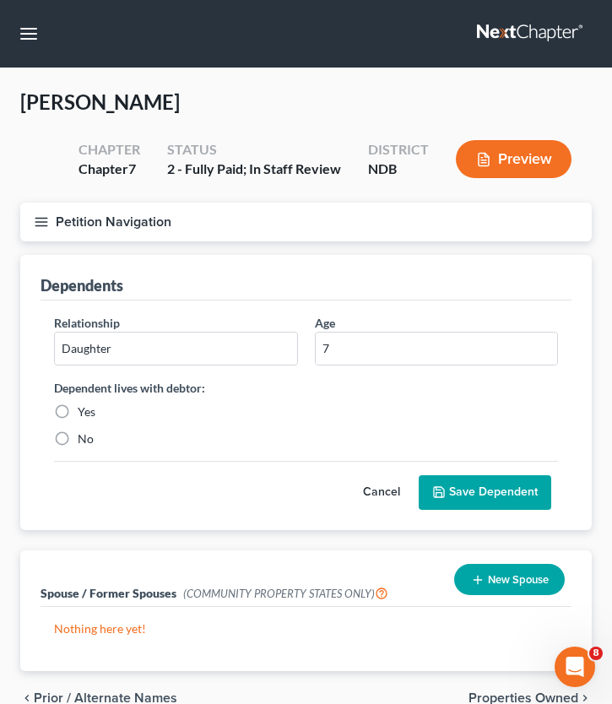
click at [78, 415] on label "Yes" at bounding box center [87, 412] width 18 height 17
click at [84, 415] on input "Yes" at bounding box center [89, 409] width 11 height 11
radio input "true"
click at [495, 491] on button "Save Dependent" at bounding box center [485, 492] width 133 height 35
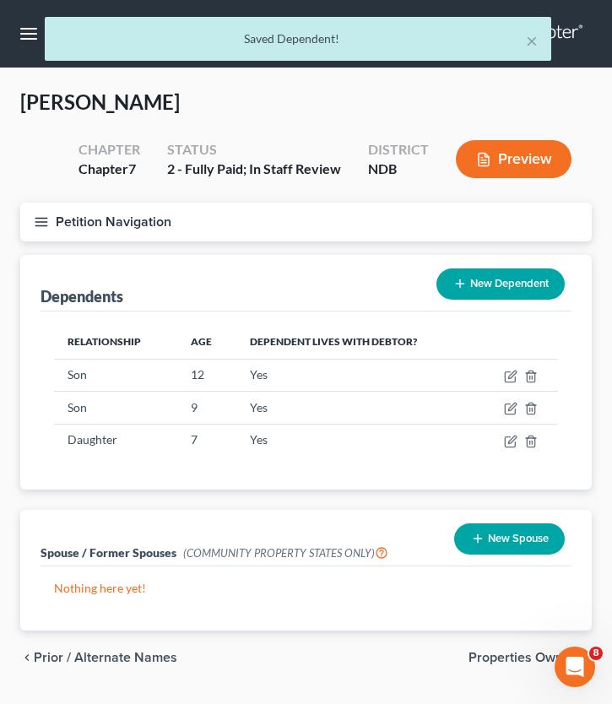
click at [38, 224] on icon "button" at bounding box center [41, 221] width 15 height 15
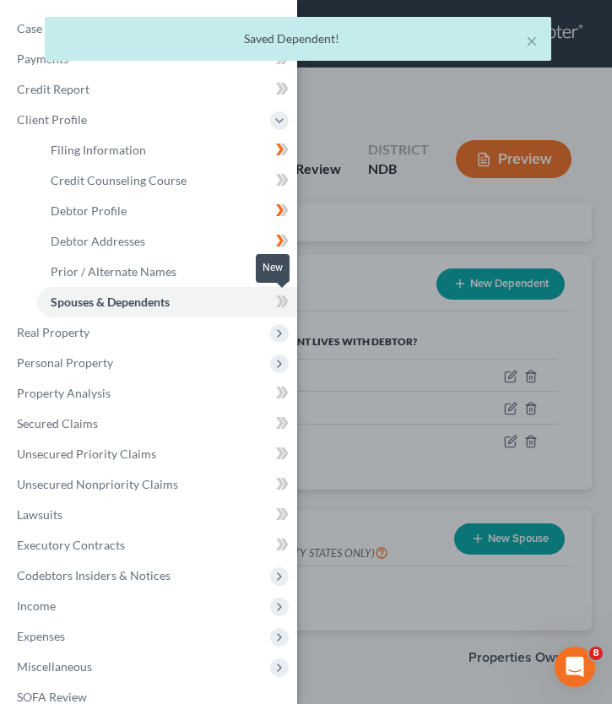
click at [272, 306] on span at bounding box center [283, 303] width 30 height 25
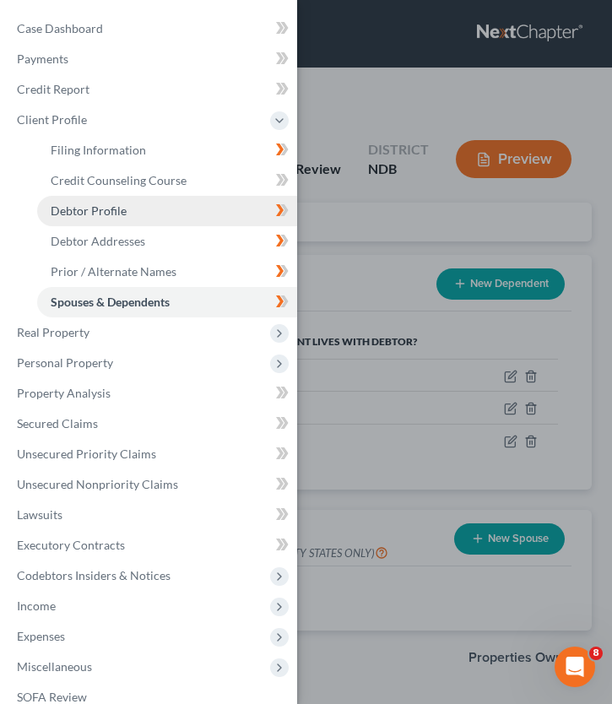
click at [184, 220] on link "Debtor Profile" at bounding box center [167, 211] width 260 height 30
select select "1"
select select "4"
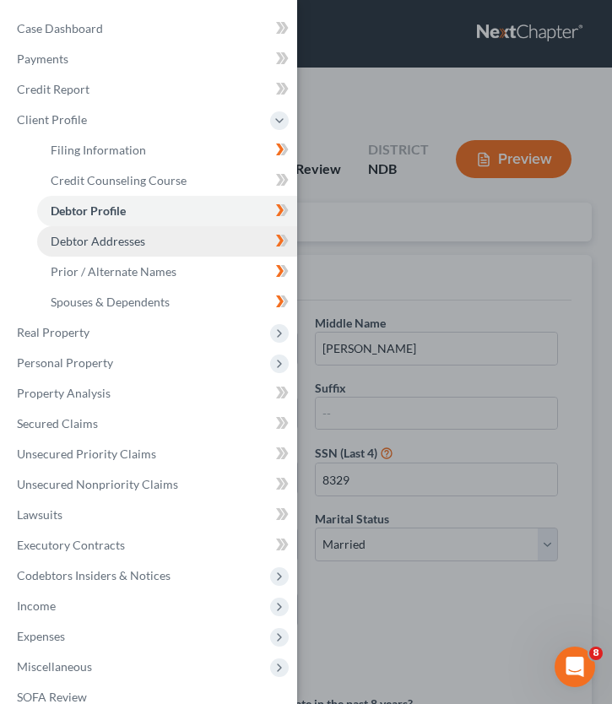
click at [184, 236] on link "Debtor Addresses" at bounding box center [167, 241] width 260 height 30
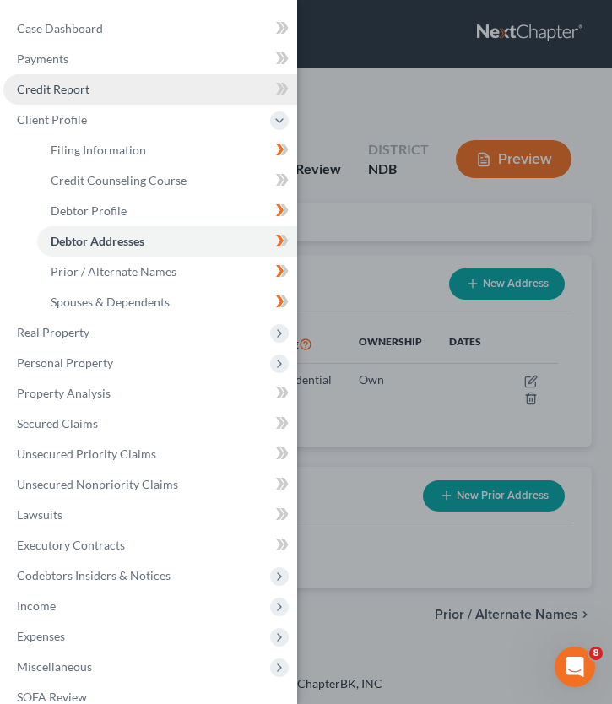
click at [166, 99] on link "Credit Report" at bounding box center [150, 89] width 294 height 30
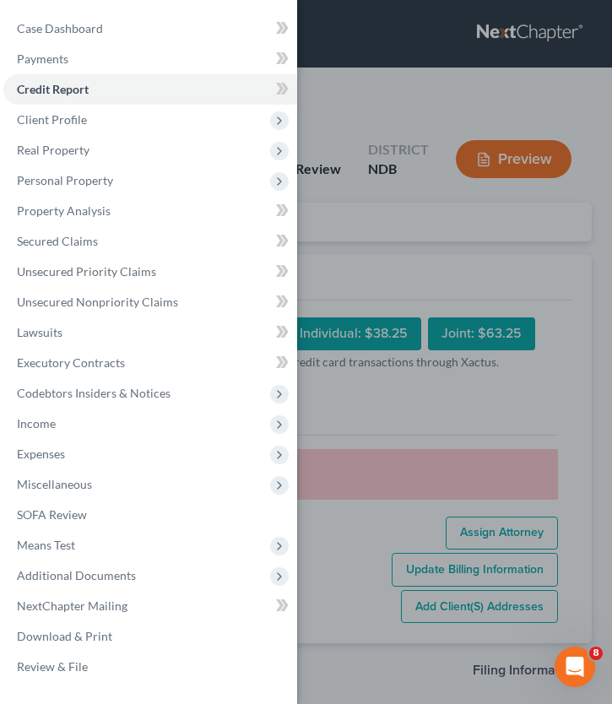
click at [317, 117] on div "Case Dashboard Payments Invoices Payments Payments Credit Report Client Profile" at bounding box center [306, 352] width 612 height 704
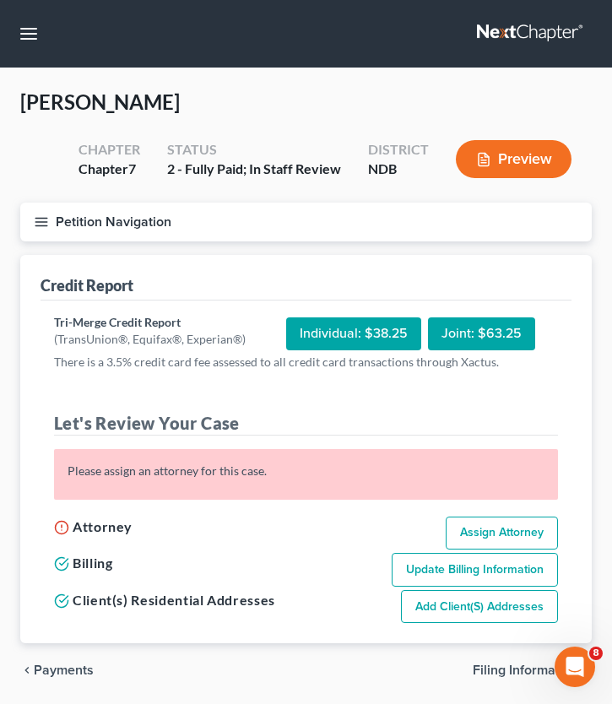
click at [331, 332] on div "Individual: $38.25" at bounding box center [353, 333] width 135 height 33
click at [46, 231] on button "Petition Navigation" at bounding box center [306, 222] width 572 height 39
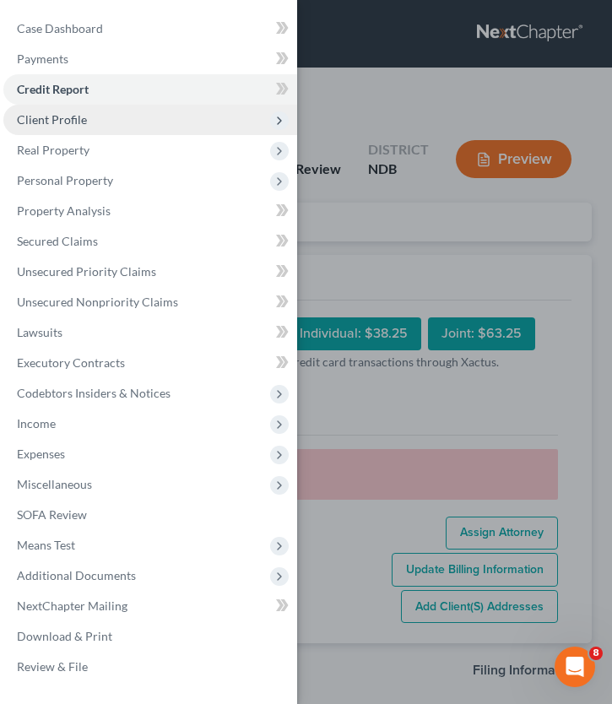
click at [187, 121] on span "Client Profile" at bounding box center [150, 120] width 294 height 30
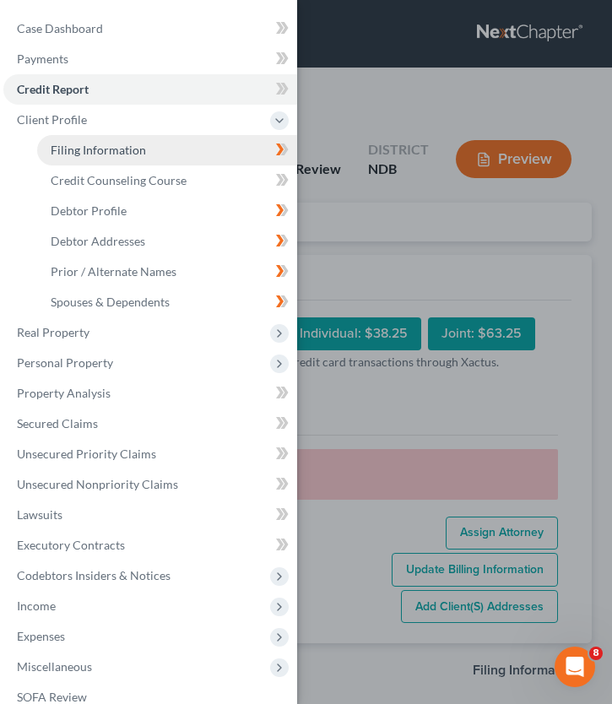
click at [141, 157] on span "Filing Information" at bounding box center [98, 150] width 95 height 14
select select "1"
select select "0"
select select "29"
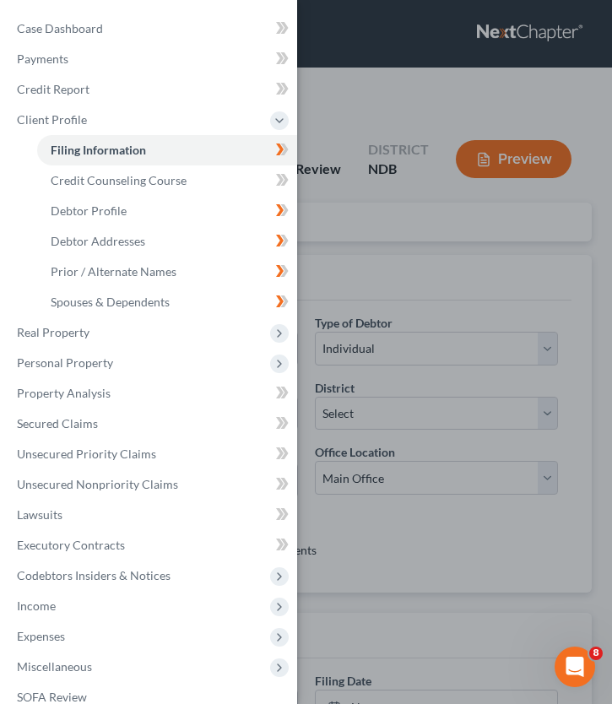
click at [406, 266] on div "Case Dashboard Payments Invoices Payments Payments Credit Report Client Profile" at bounding box center [306, 352] width 612 height 704
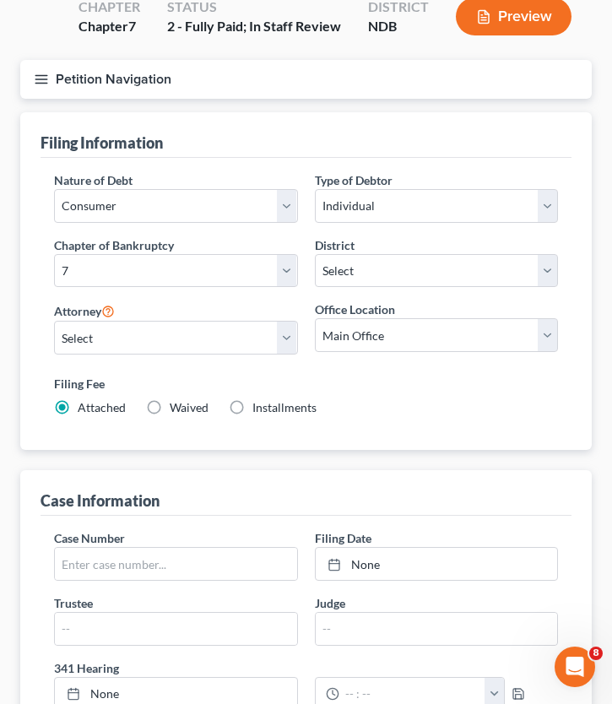
scroll to position [144, 0]
click at [367, 222] on div "Type of Debtor Select Individual Joint" at bounding box center [436, 203] width 261 height 65
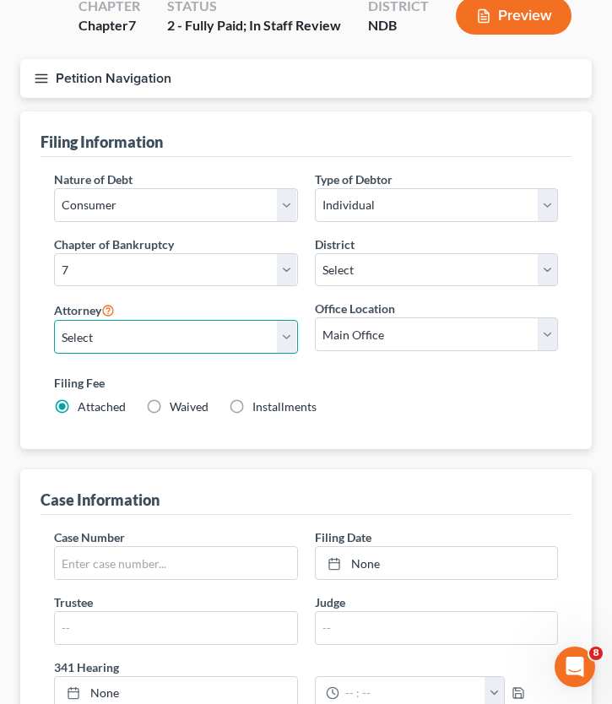
click at [218, 331] on select "Select Sara Diaz - NDB Sara Diaz - MNB Alan Sorensen - MNB Alan Sorensen - NDB …" at bounding box center [176, 337] width 244 height 34
select select "0"
click at [54, 320] on select "Select Sara Diaz - NDB Sara Diaz - MNB Alan Sorensen - MNB Alan Sorensen - NDB …" at bounding box center [176, 337] width 244 height 34
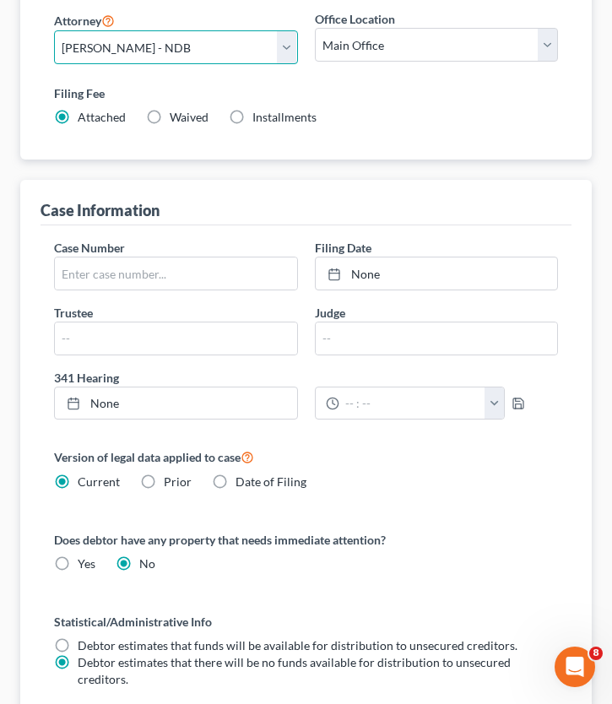
scroll to position [967, 0]
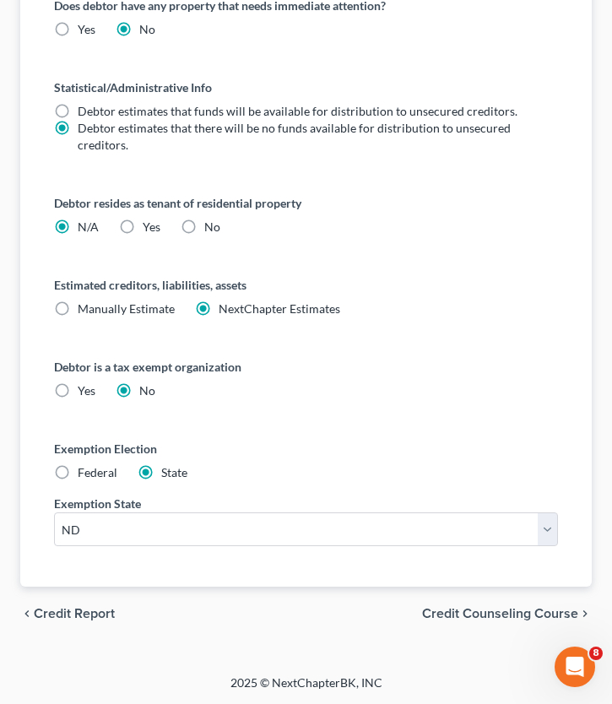
click at [54, 613] on span "Credit Report" at bounding box center [74, 614] width 81 height 14
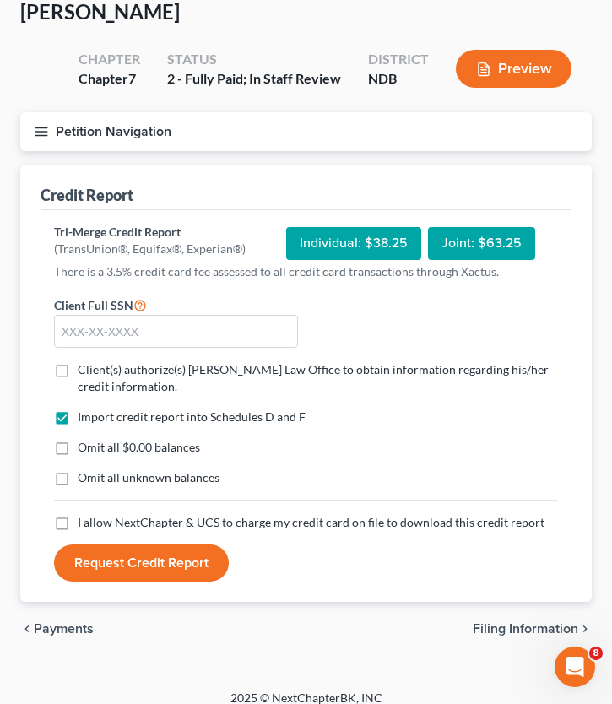
scroll to position [106, 0]
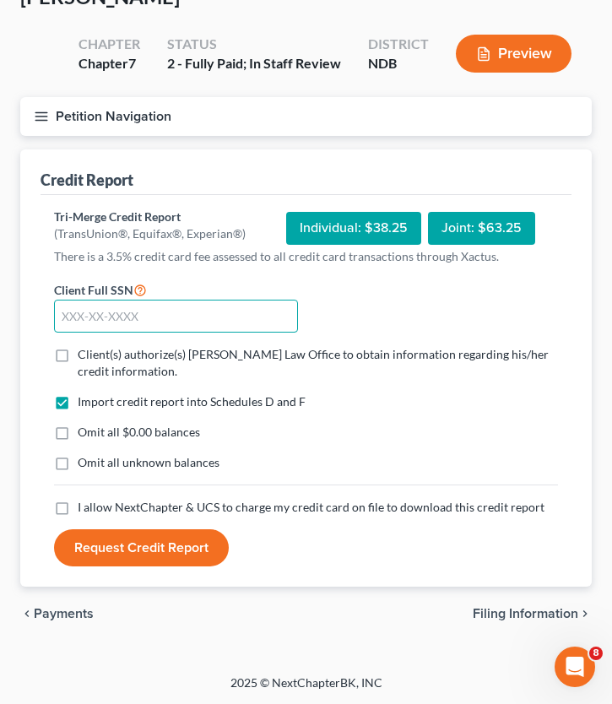
click at [145, 321] on input "text" at bounding box center [176, 317] width 244 height 34
type input "502-06-8329"
click at [78, 439] on label "Omit all $0.00 balances" at bounding box center [139, 432] width 122 height 17
click at [84, 435] on input "Omit all $0.00 balances" at bounding box center [89, 429] width 11 height 11
checkbox input "true"
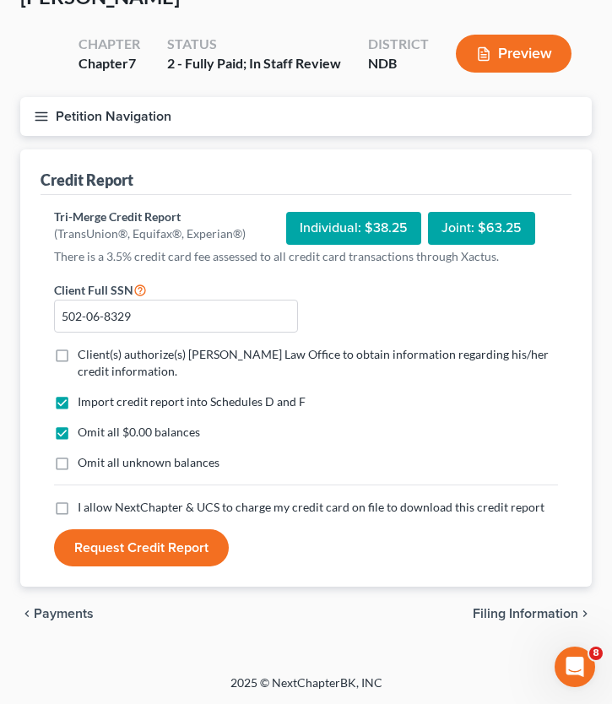
click at [78, 357] on label "Client(s) authorize(s) Bulie Diaz Law Office to obtain information regarding hi…" at bounding box center [318, 363] width 480 height 34
click at [84, 357] on input "Client(s) authorize(s) Bulie Diaz Law Office to obtain information regarding hi…" at bounding box center [89, 351] width 11 height 11
checkbox input "true"
click at [78, 506] on label "I allow NextChapter & UCS to charge my credit card on file to download this cre…" at bounding box center [311, 507] width 467 height 17
click at [84, 506] on input "I allow NextChapter & UCS to charge my credit card on file to download this cre…" at bounding box center [89, 504] width 11 height 11
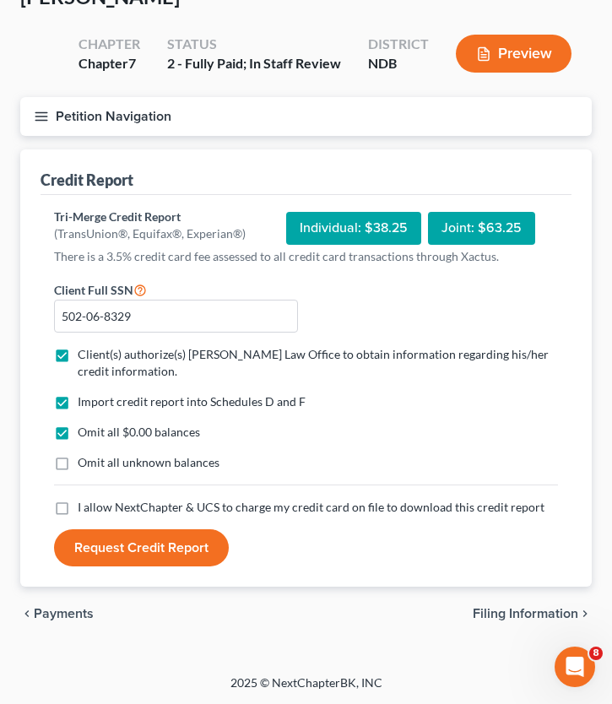
checkbox input "true"
click at [122, 537] on button "Request Credit Report" at bounding box center [141, 547] width 175 height 37
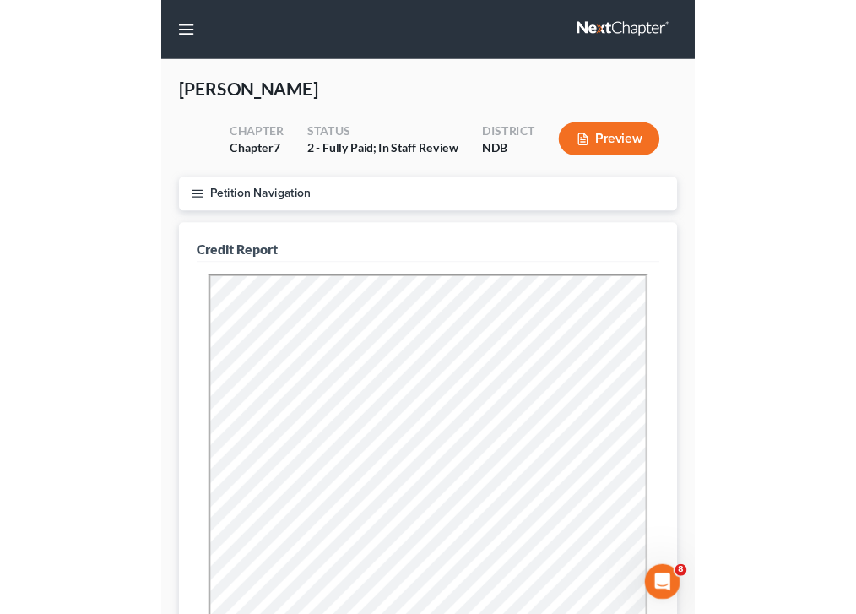
scroll to position [0, 0]
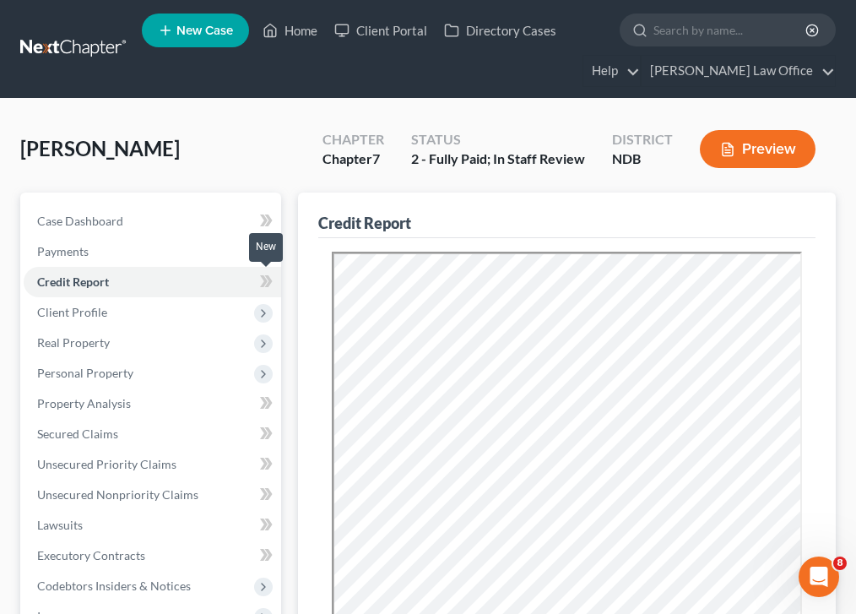
click at [265, 282] on icon at bounding box center [266, 281] width 13 height 21
click at [265, 282] on icon at bounding box center [264, 281] width 8 height 12
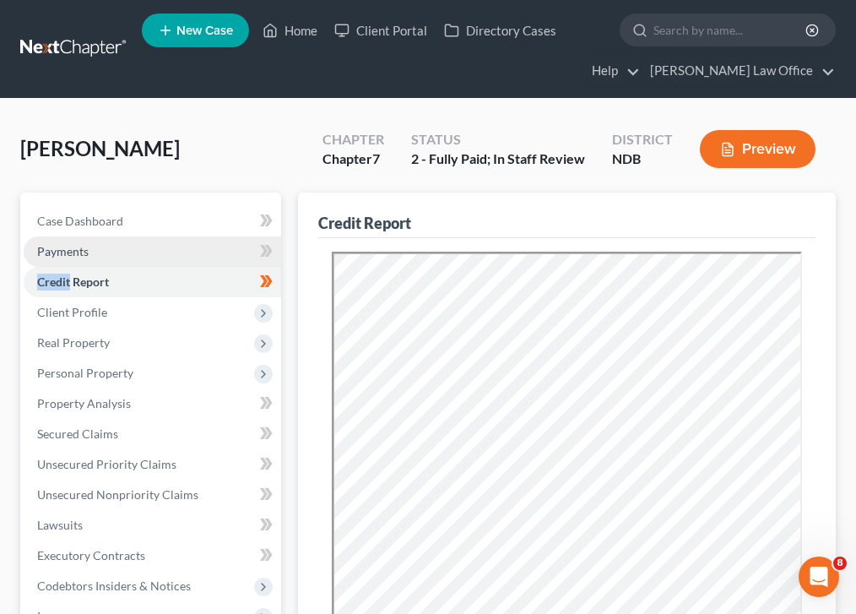
click at [133, 247] on link "Payments" at bounding box center [152, 251] width 257 height 30
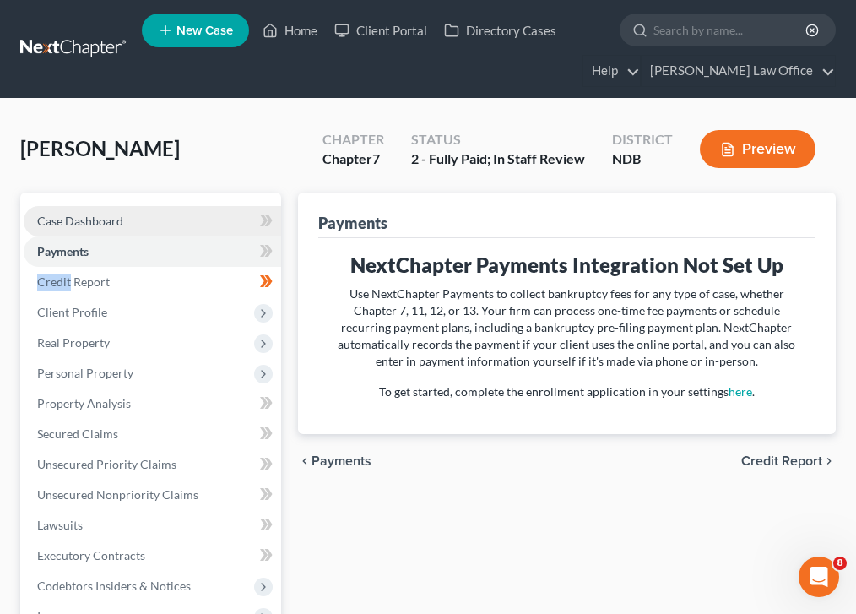
click at [242, 218] on link "Case Dashboard" at bounding box center [152, 221] width 257 height 30
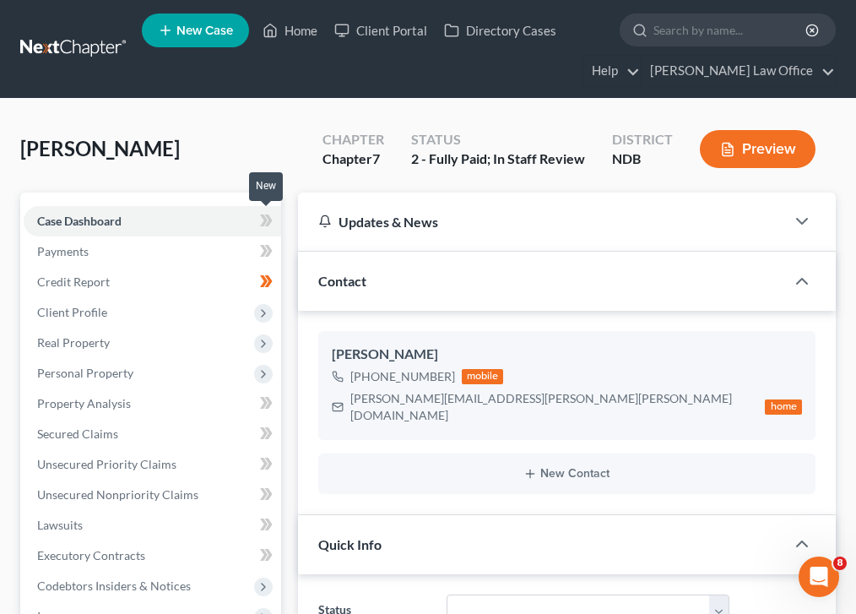
click at [267, 222] on icon at bounding box center [268, 220] width 8 height 12
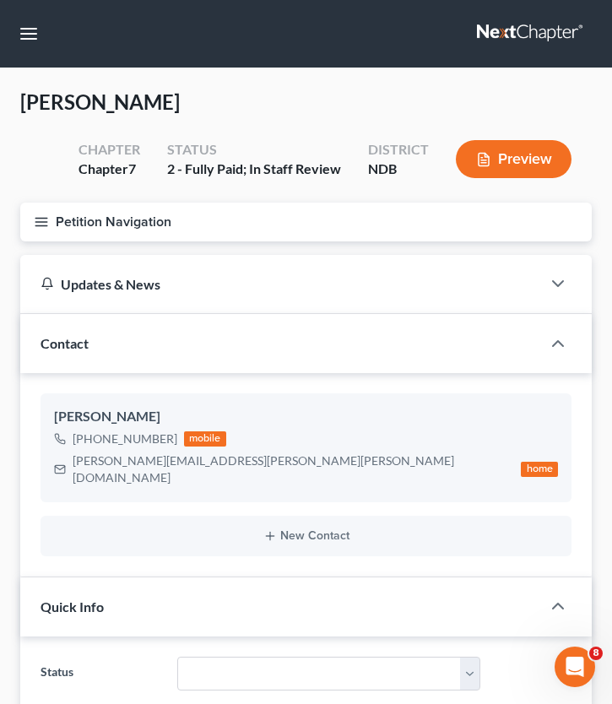
drag, startPoint x: 32, startPoint y: 218, endPoint x: 43, endPoint y: 228, distance: 14.9
click at [33, 218] on button "Petition Navigation" at bounding box center [306, 222] width 572 height 39
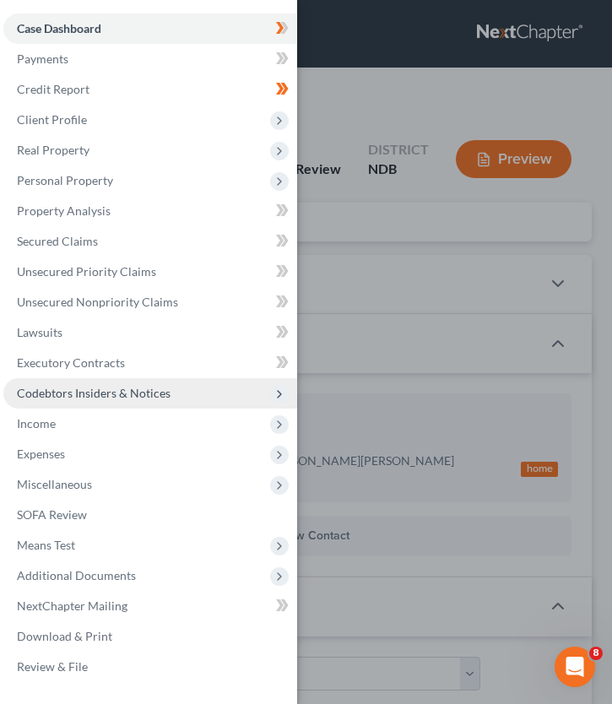
click at [132, 407] on span "Codebtors Insiders & Notices" at bounding box center [150, 393] width 294 height 30
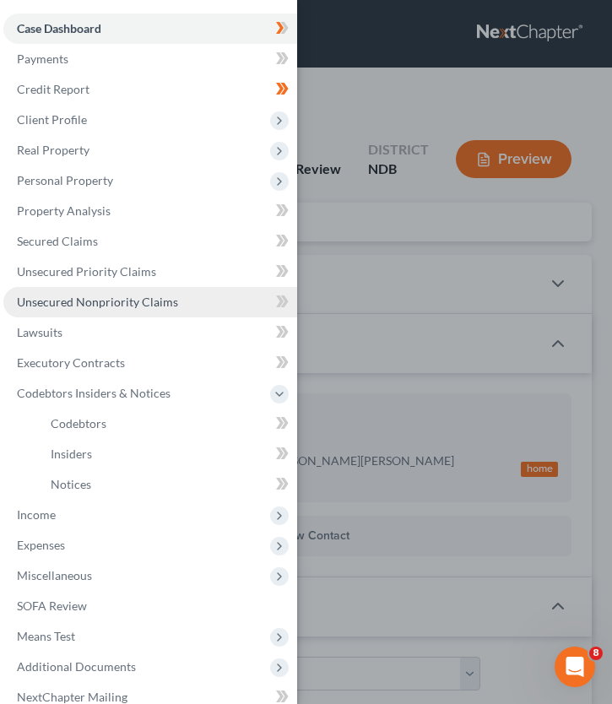
click at [127, 312] on link "Unsecured Nonpriority Claims" at bounding box center [150, 302] width 294 height 30
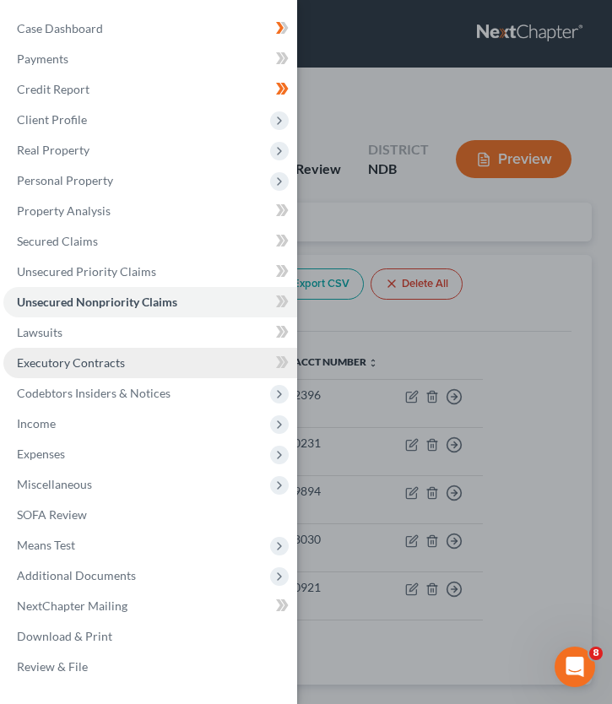
click at [149, 366] on link "Executory Contracts" at bounding box center [150, 363] width 294 height 30
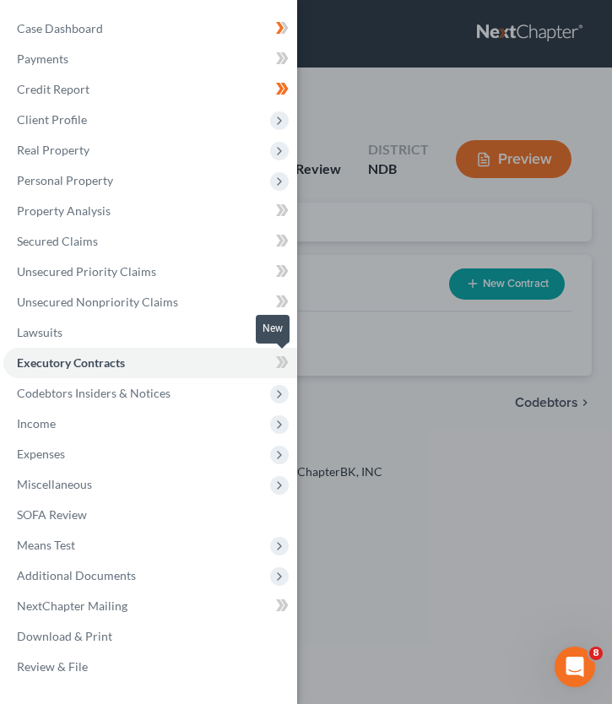
click at [350, 383] on div "Case Dashboard Payments Invoices Payments Payments Credit Report Client Profile" at bounding box center [306, 352] width 612 height 704
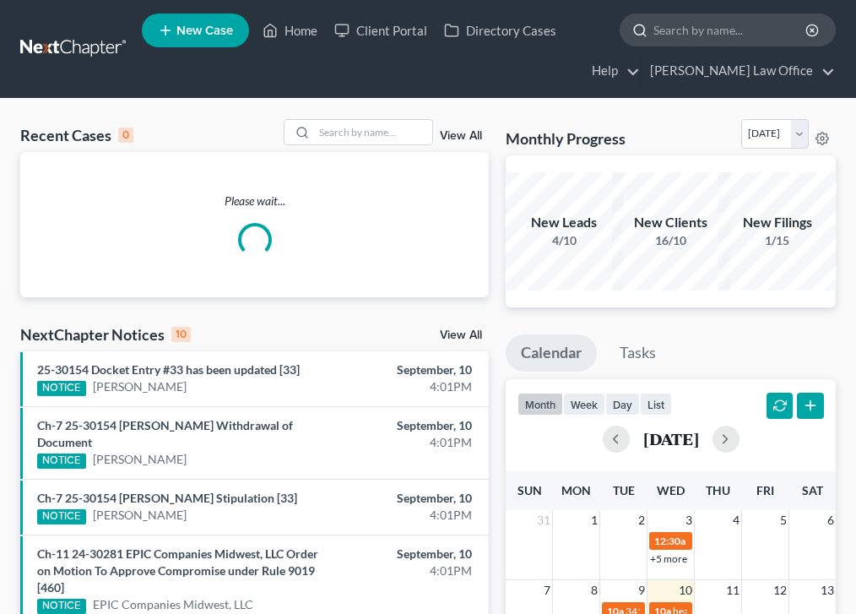
click at [707, 26] on input "search" at bounding box center [730, 29] width 154 height 31
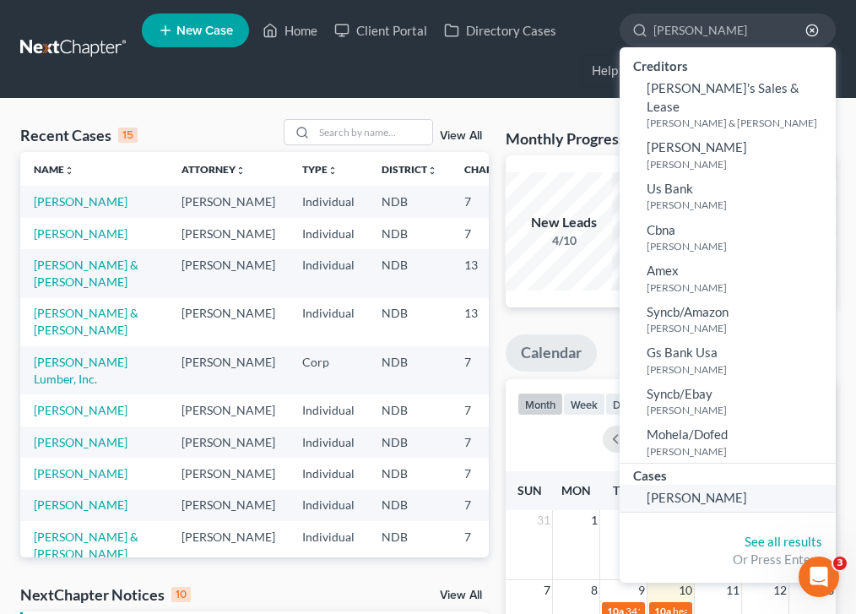
type input "[PERSON_NAME]"
click at [662, 485] on link "[PERSON_NAME]" at bounding box center [728, 498] width 216 height 26
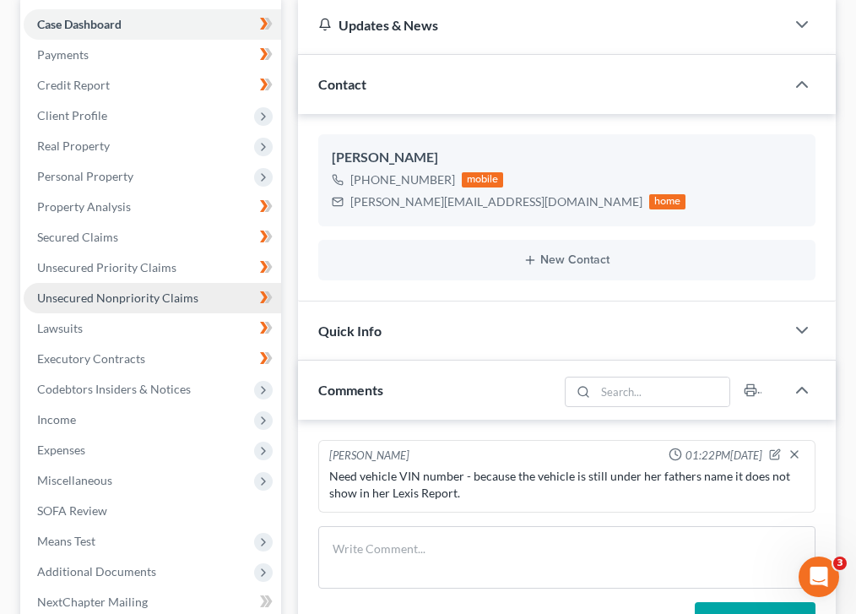
scroll to position [198, 0]
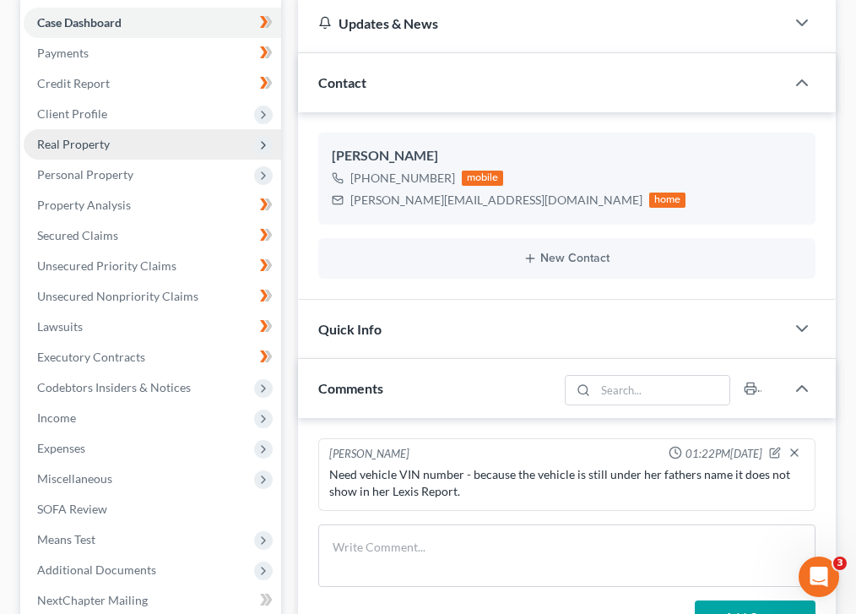
click at [154, 154] on span "Real Property" at bounding box center [152, 144] width 257 height 30
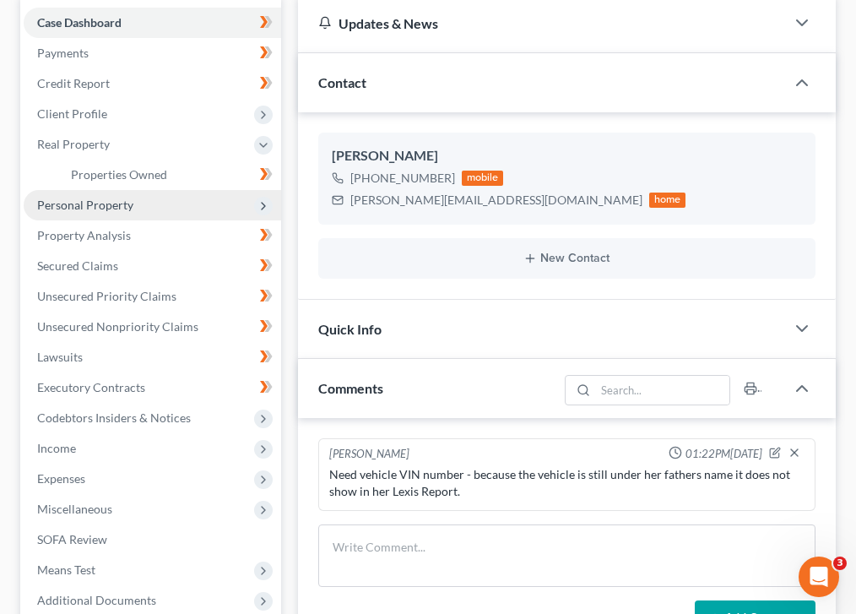
click at [153, 203] on span "Personal Property" at bounding box center [152, 205] width 257 height 30
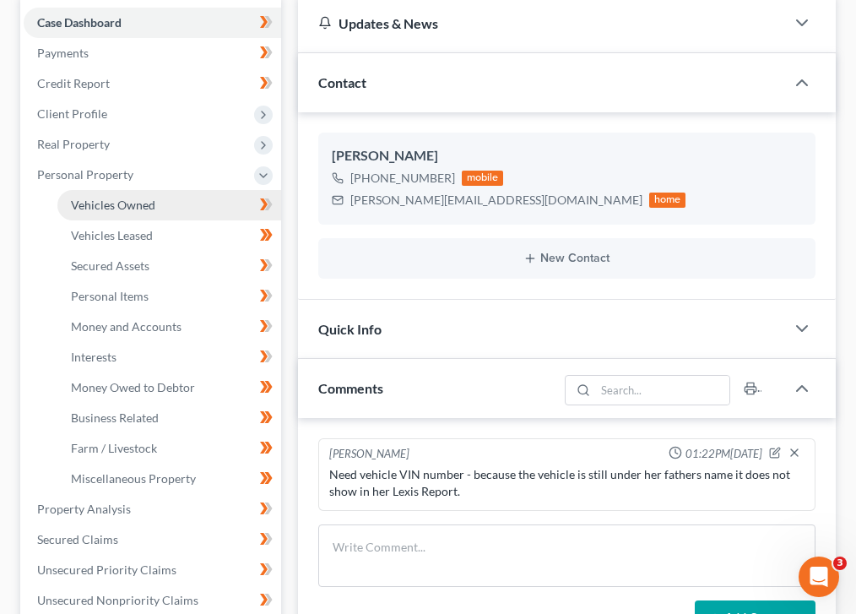
click at [144, 203] on span "Vehicles Owned" at bounding box center [113, 205] width 84 height 14
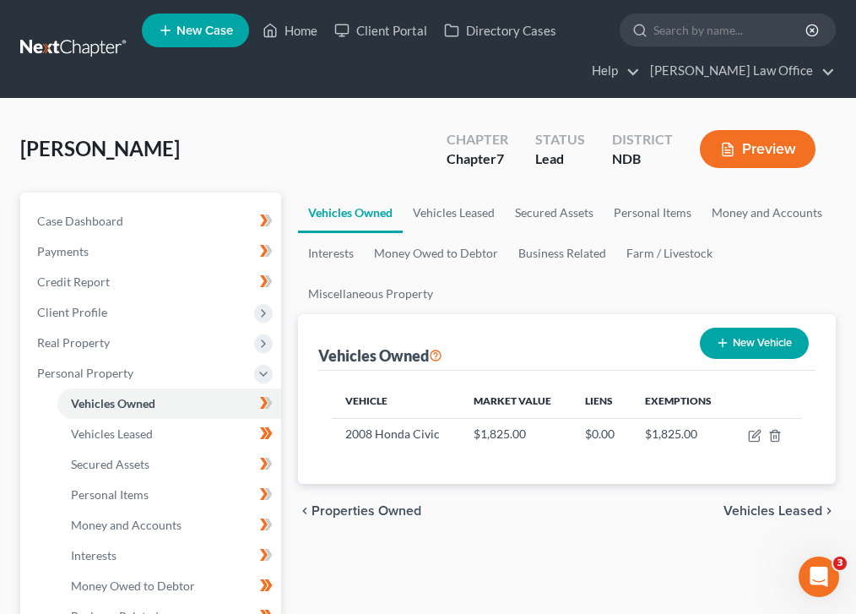
scroll to position [122, 0]
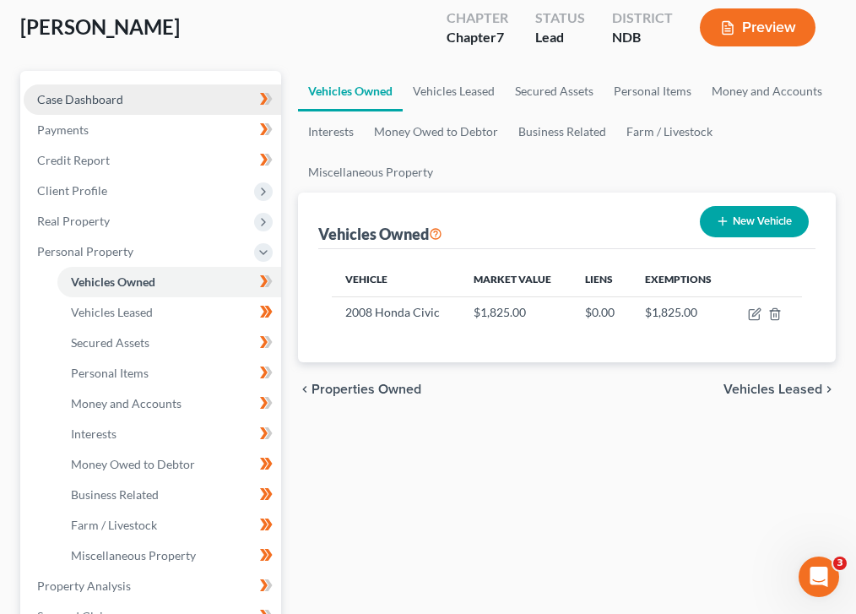
click at [127, 104] on link "Case Dashboard" at bounding box center [152, 99] width 257 height 30
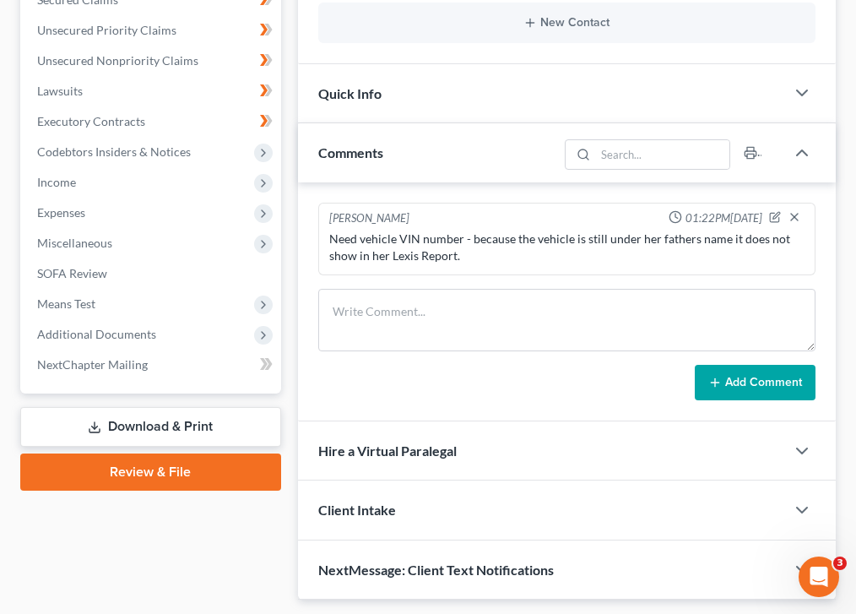
scroll to position [435, 0]
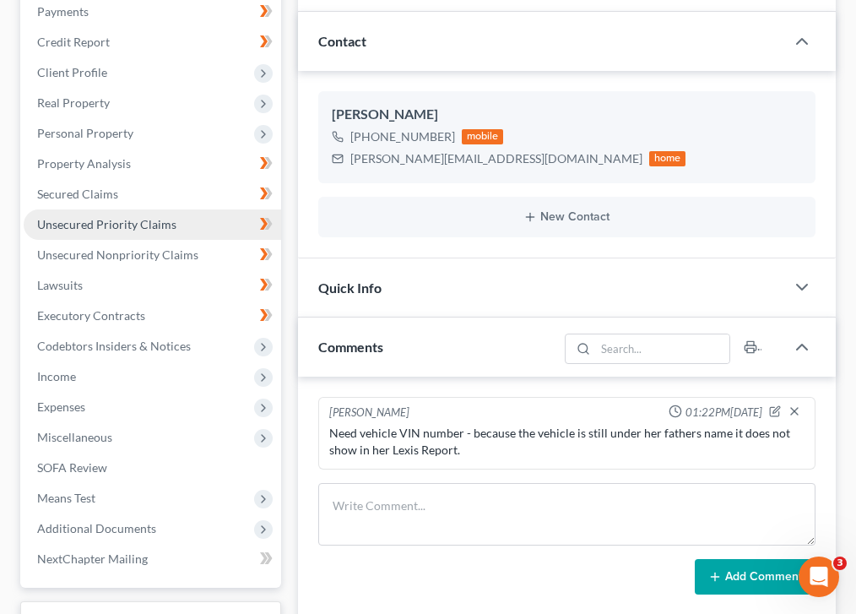
click at [120, 231] on link "Unsecured Priority Claims" at bounding box center [152, 224] width 257 height 30
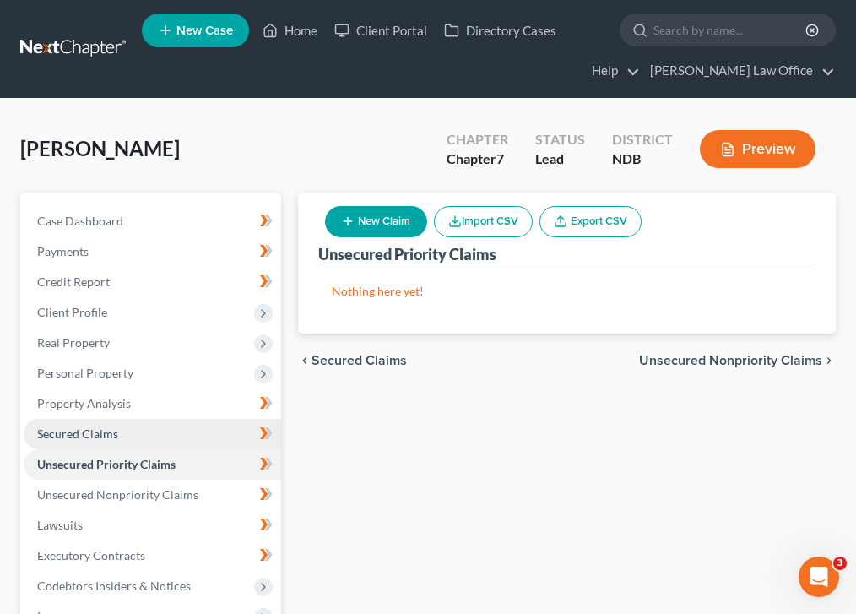
click at [113, 435] on span "Secured Claims" at bounding box center [77, 433] width 81 height 14
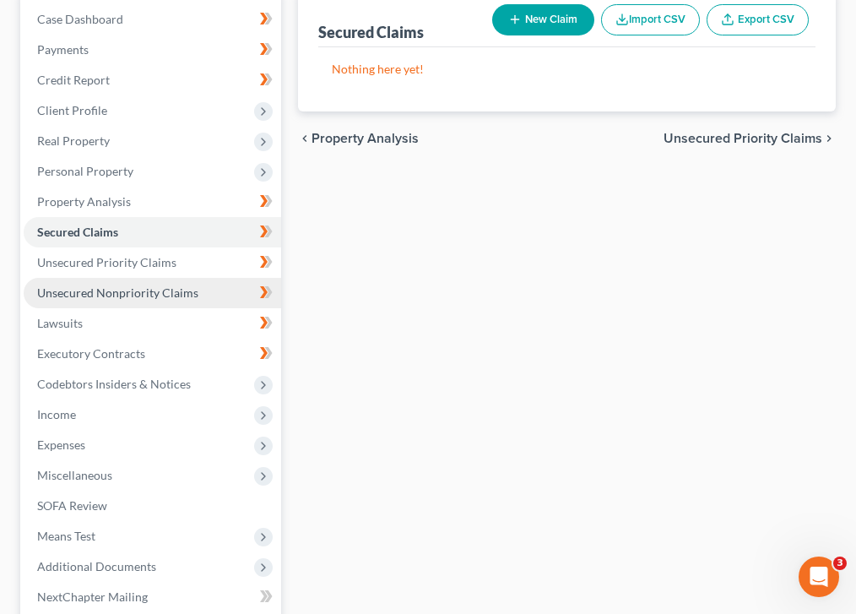
click at [106, 305] on link "Unsecured Nonpriority Claims" at bounding box center [152, 293] width 257 height 30
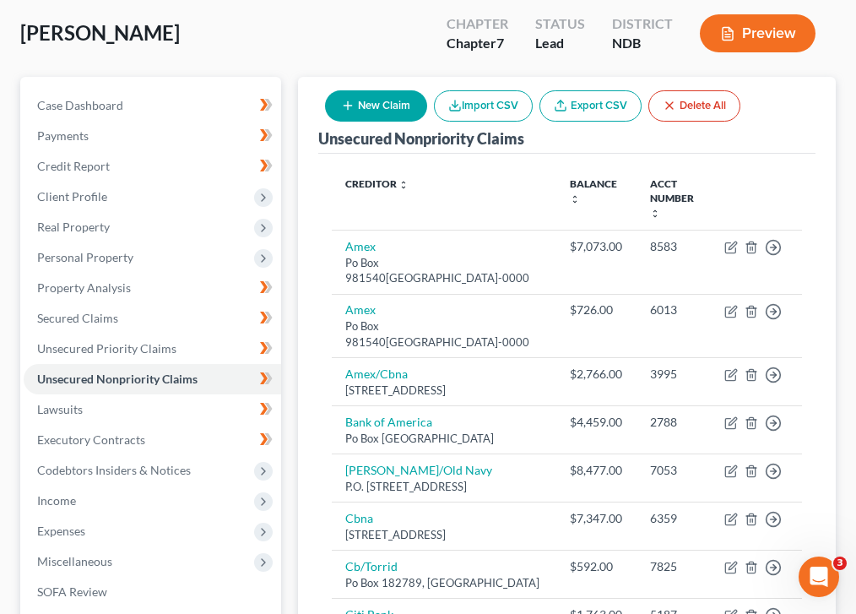
scroll to position [55, 0]
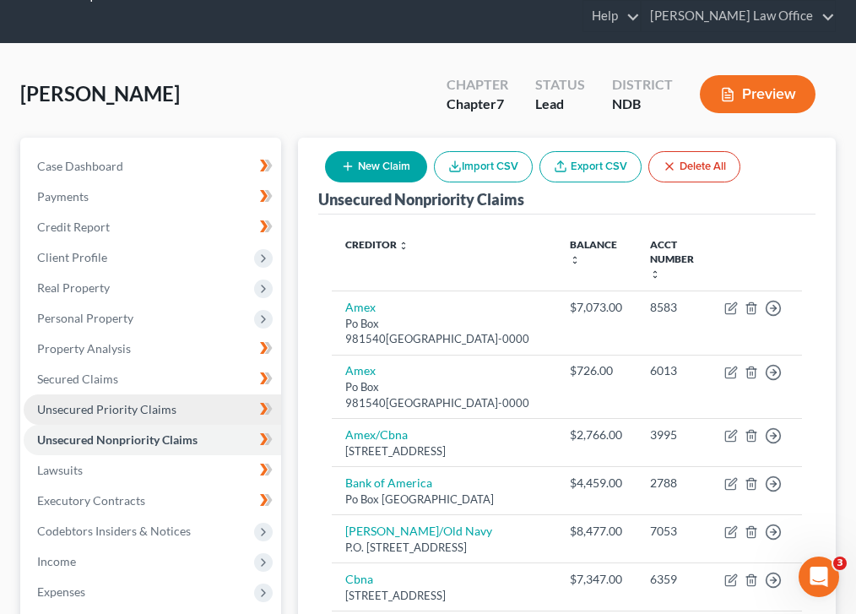
click at [148, 408] on span "Unsecured Priority Claims" at bounding box center [106, 409] width 139 height 14
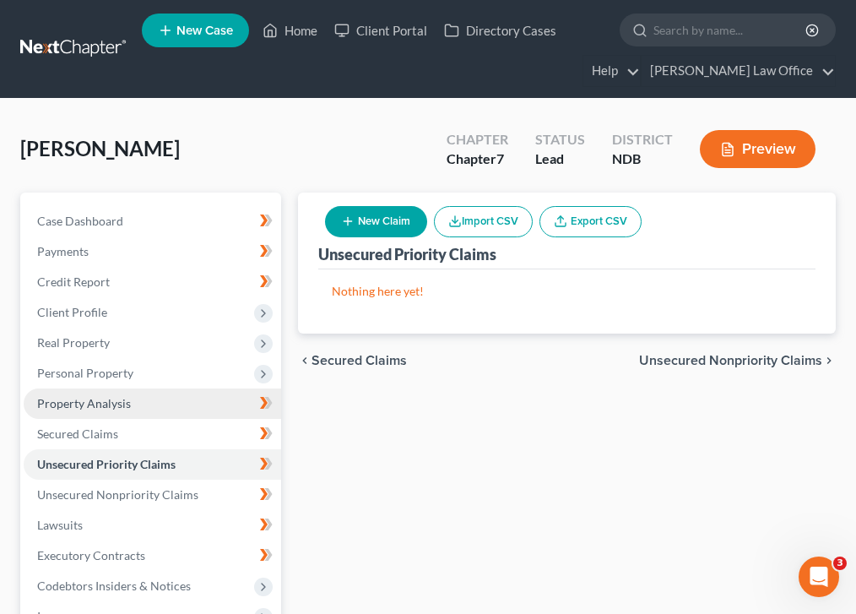
click at [169, 388] on link "Property Analysis" at bounding box center [152, 403] width 257 height 30
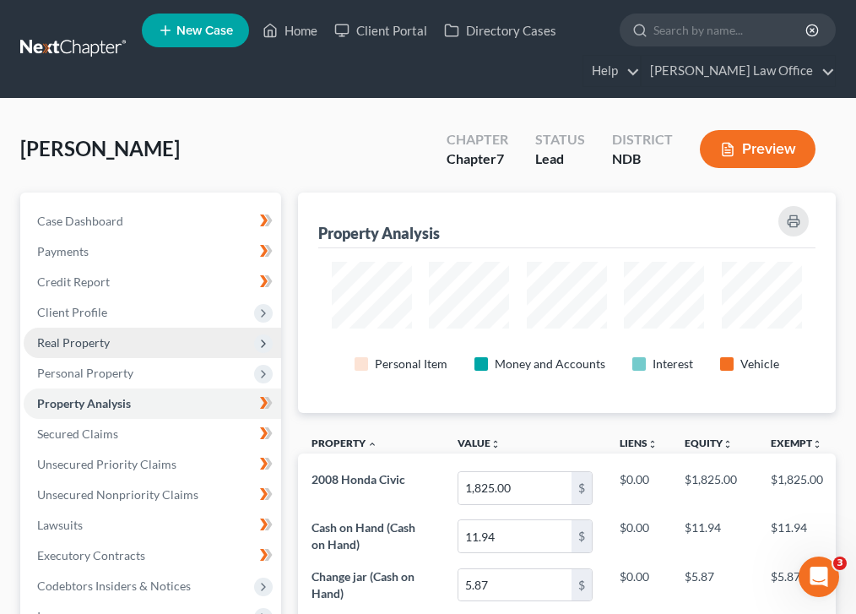
scroll to position [220, 538]
click at [158, 393] on link "Property Analysis" at bounding box center [152, 403] width 257 height 30
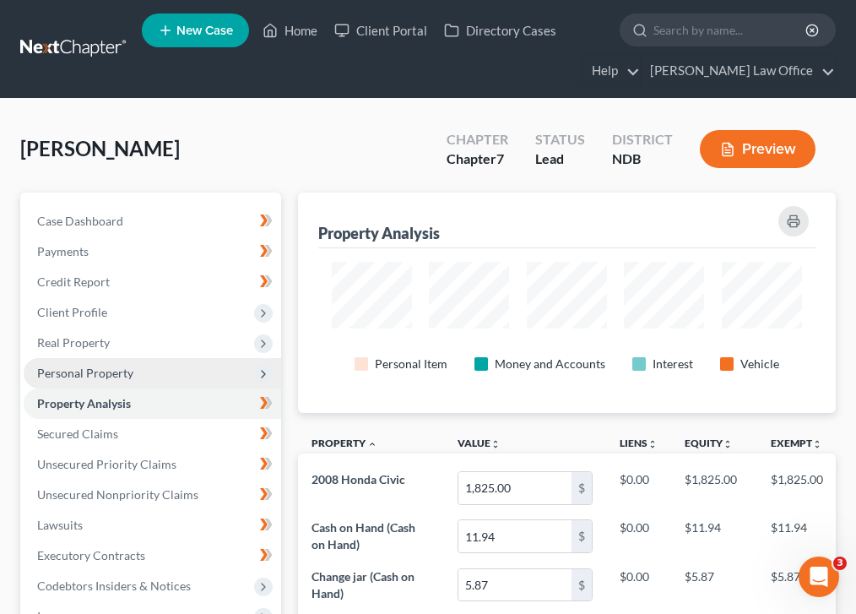
click at [156, 378] on span "Personal Property" at bounding box center [152, 373] width 257 height 30
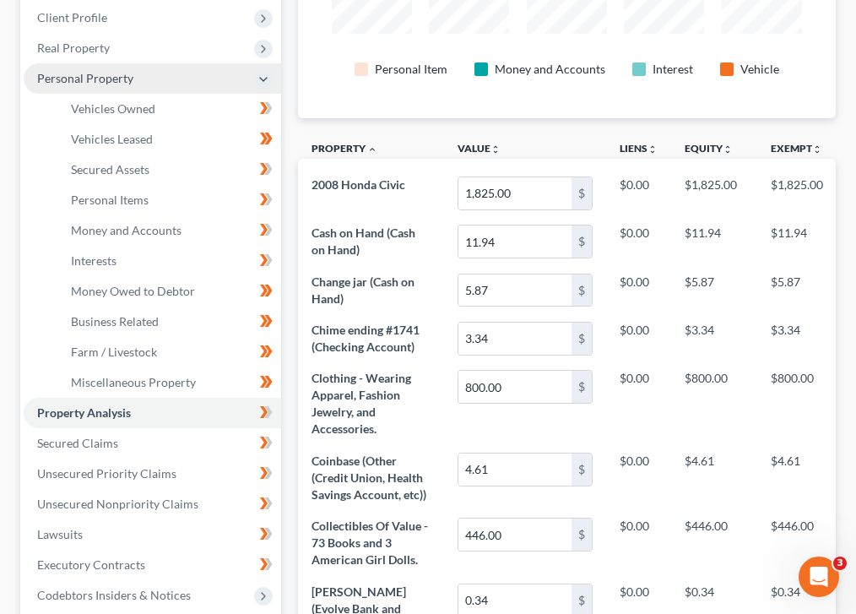
scroll to position [298, 0]
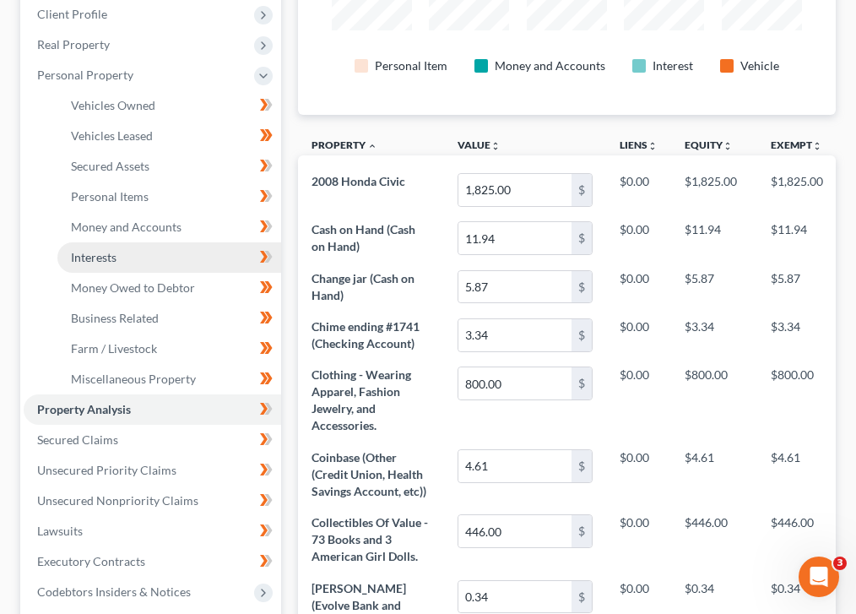
click at [113, 257] on span "Interests" at bounding box center [94, 257] width 46 height 14
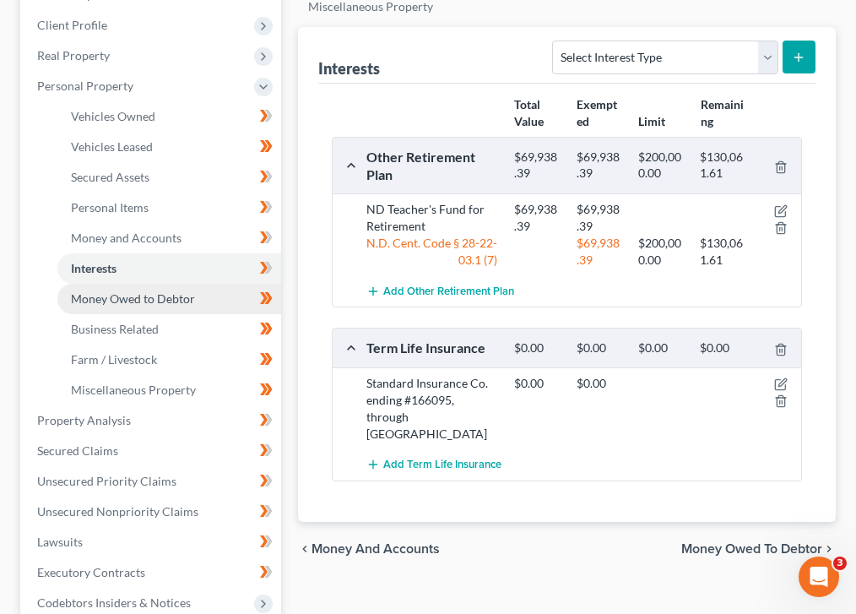
click at [144, 300] on span "Money Owed to Debtor" at bounding box center [133, 298] width 124 height 14
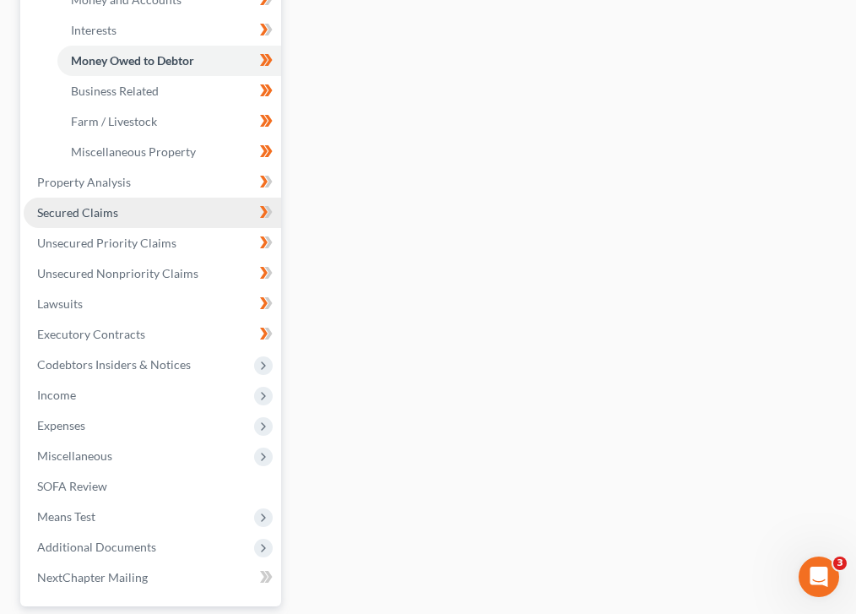
scroll to position [551, 0]
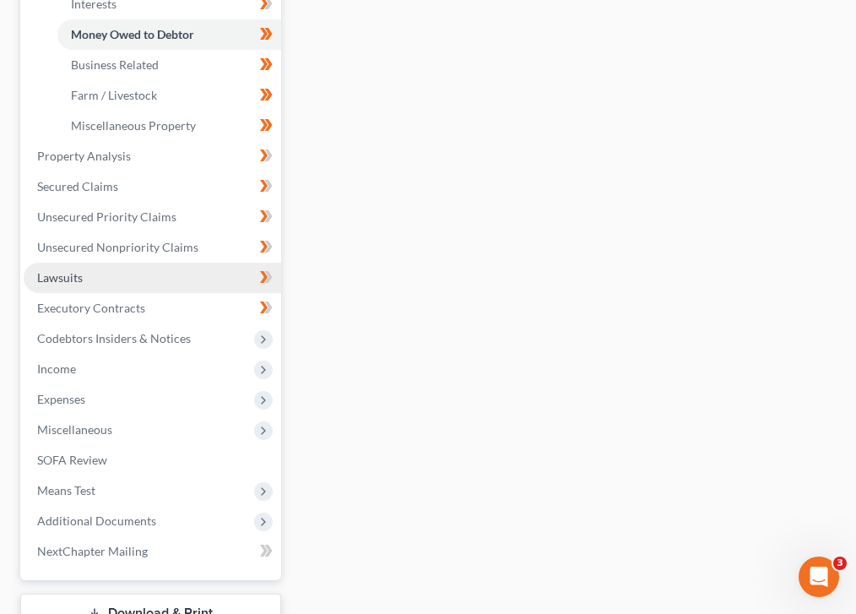
click at [135, 270] on link "Lawsuits" at bounding box center [152, 278] width 257 height 30
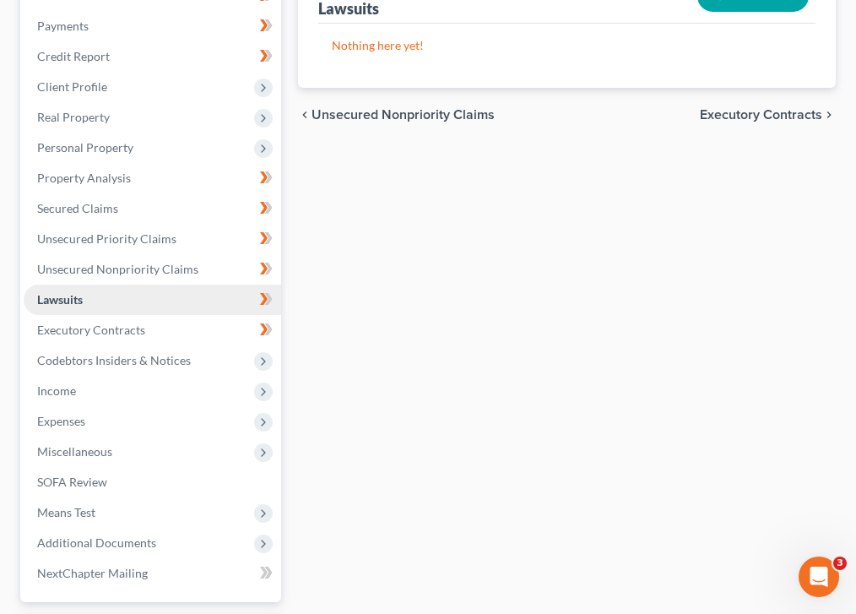
scroll to position [32, 0]
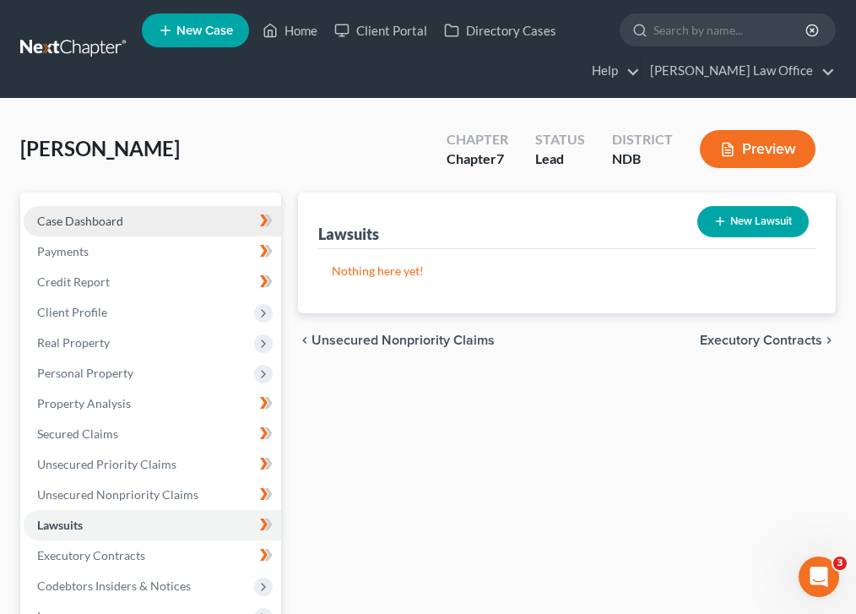
click at [160, 219] on link "Case Dashboard" at bounding box center [152, 221] width 257 height 30
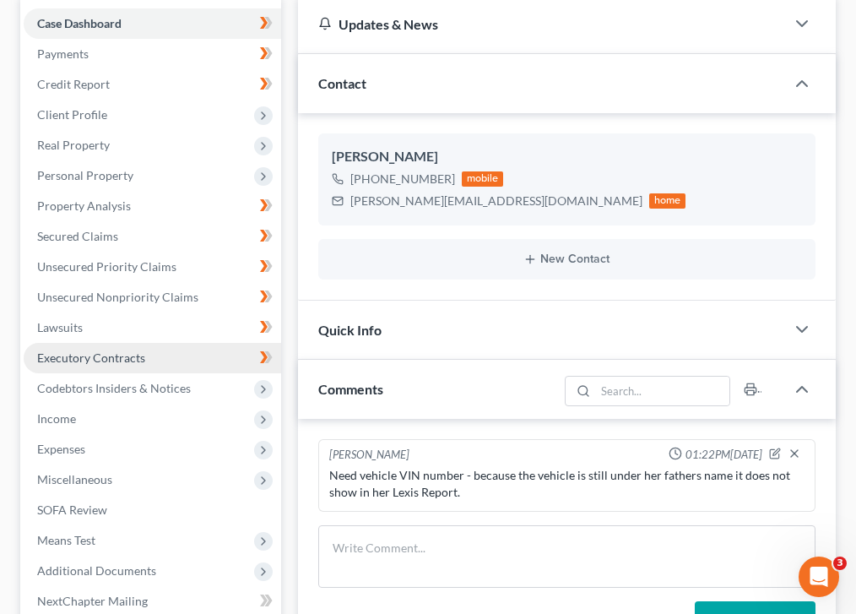
scroll to position [167, 0]
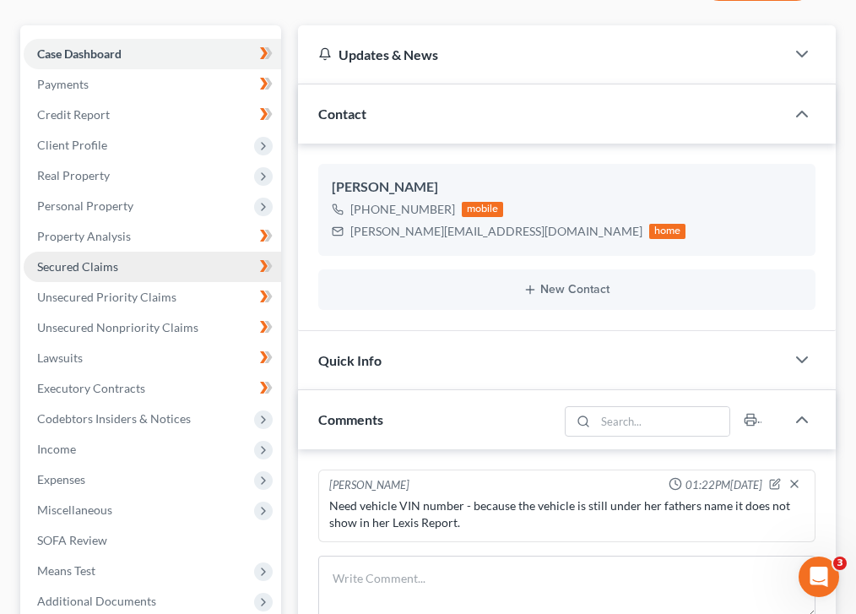
click at [134, 263] on link "Secured Claims" at bounding box center [152, 267] width 257 height 30
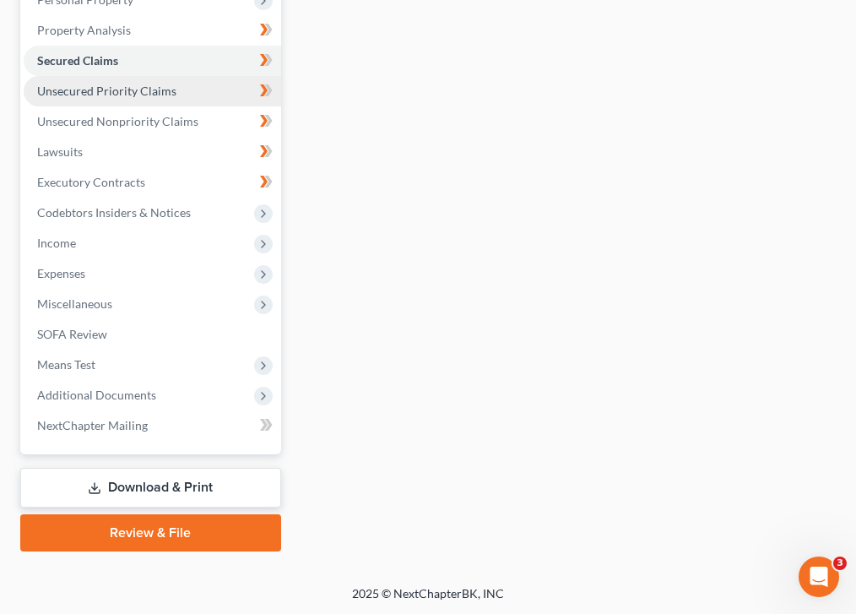
click at [216, 95] on link "Unsecured Priority Claims" at bounding box center [152, 91] width 257 height 30
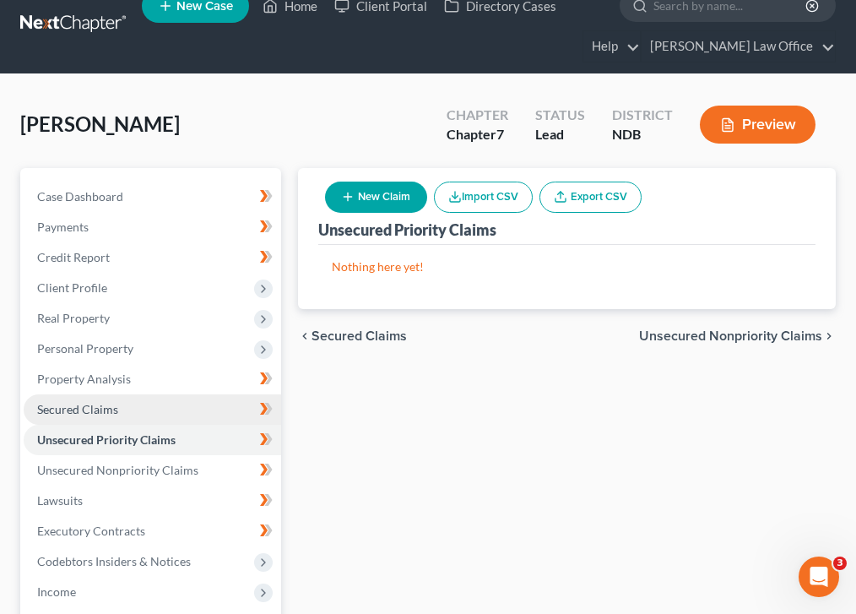
click at [179, 415] on link "Secured Claims" at bounding box center [152, 409] width 257 height 30
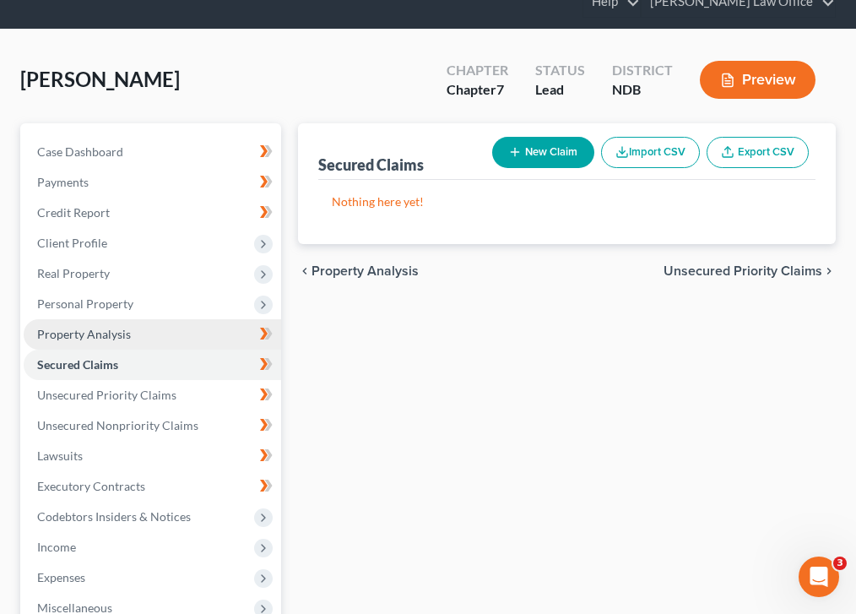
click at [195, 337] on link "Property Analysis" at bounding box center [152, 334] width 257 height 30
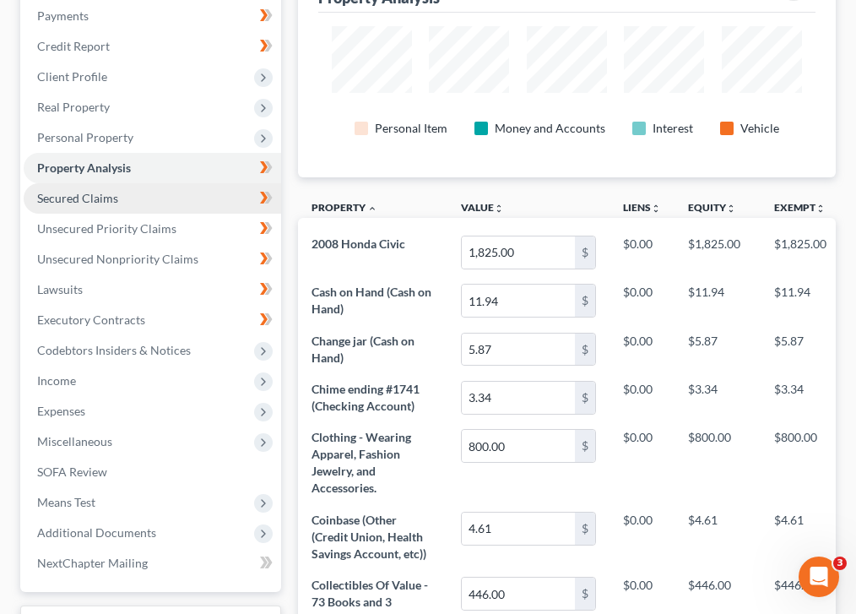
click at [156, 196] on link "Secured Claims" at bounding box center [152, 198] width 257 height 30
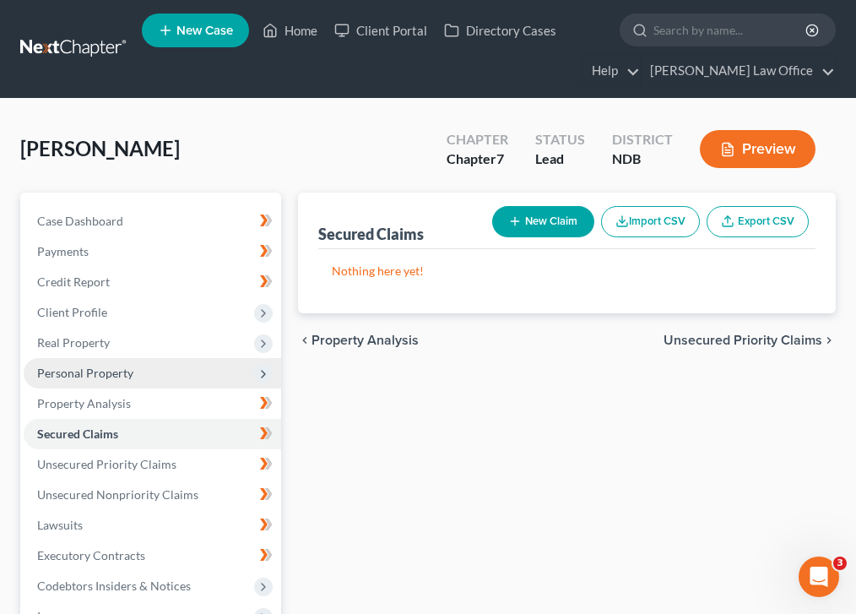
click at [148, 379] on span "Personal Property" at bounding box center [152, 373] width 257 height 30
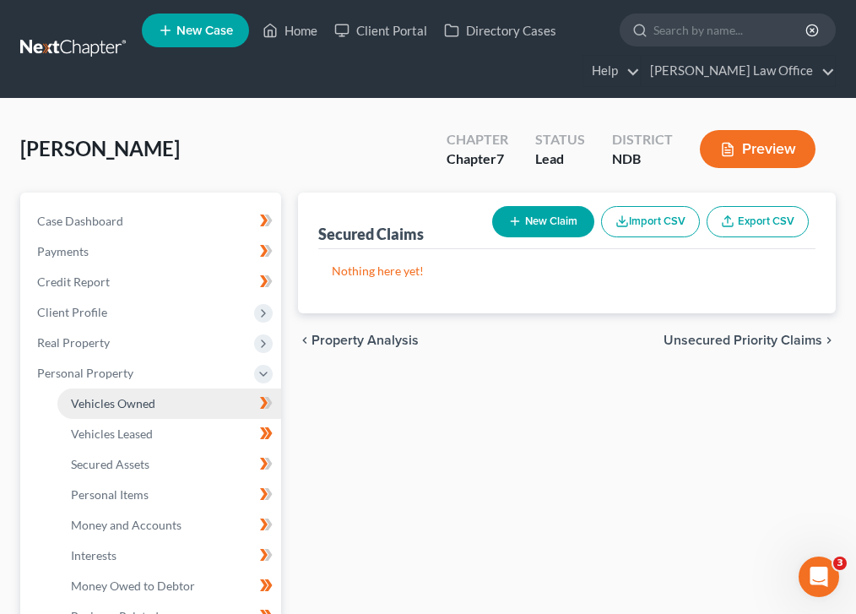
click at [167, 393] on link "Vehicles Owned" at bounding box center [169, 403] width 224 height 30
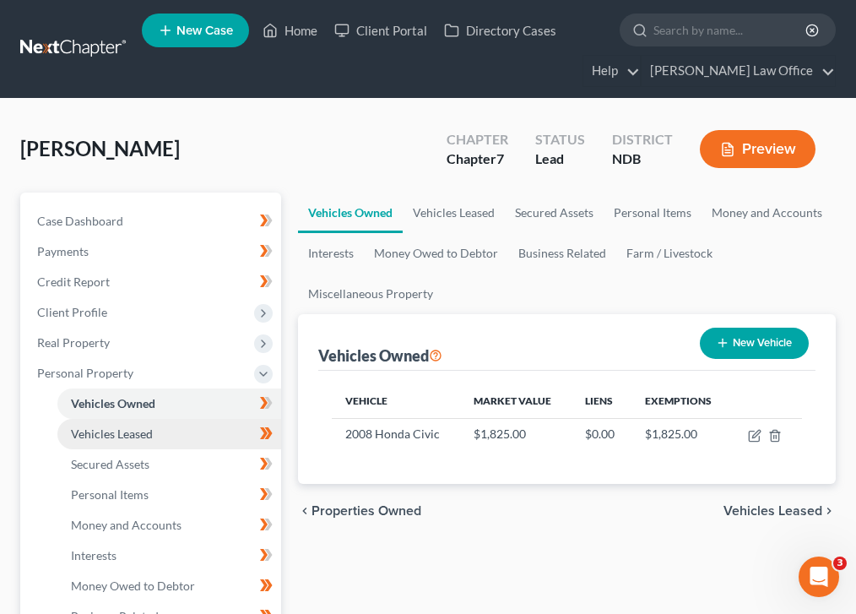
click at [206, 434] on link "Vehicles Leased" at bounding box center [169, 434] width 224 height 30
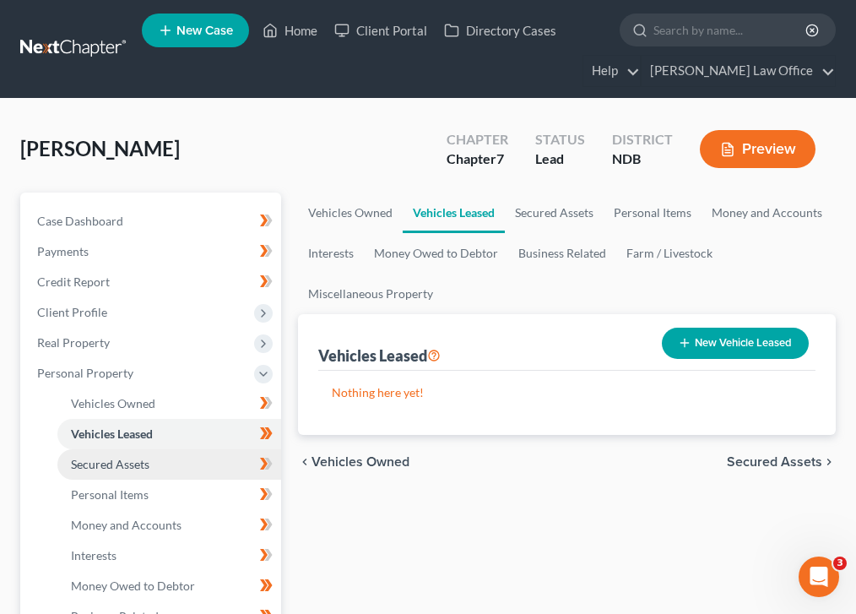
click at [167, 466] on link "Secured Assets" at bounding box center [169, 464] width 224 height 30
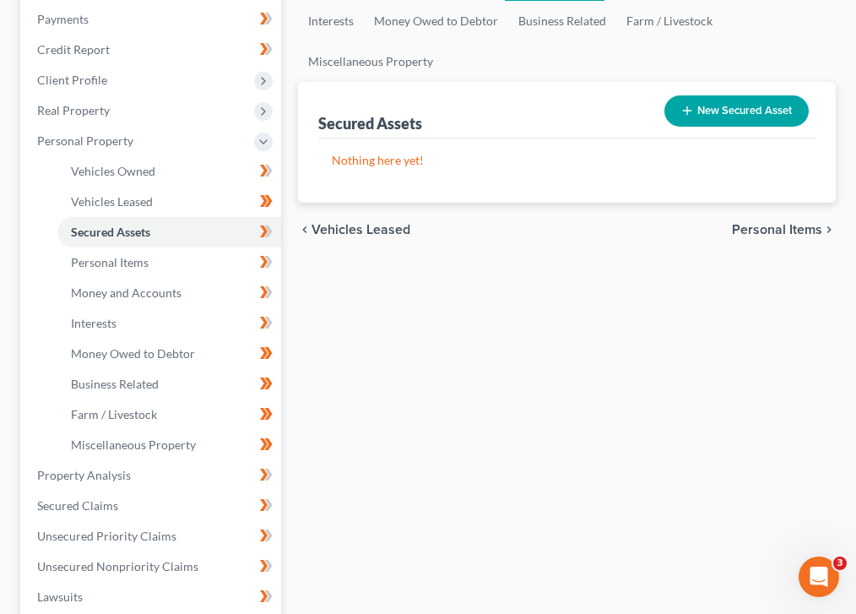
click at [756, 230] on span "Personal Items" at bounding box center [777, 230] width 90 height 14
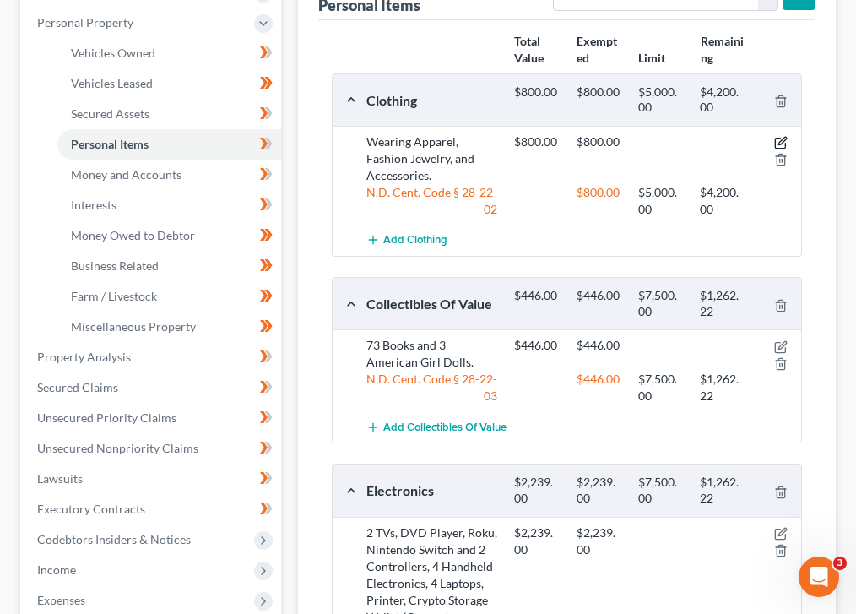
click at [777, 140] on icon "button" at bounding box center [781, 143] width 14 height 14
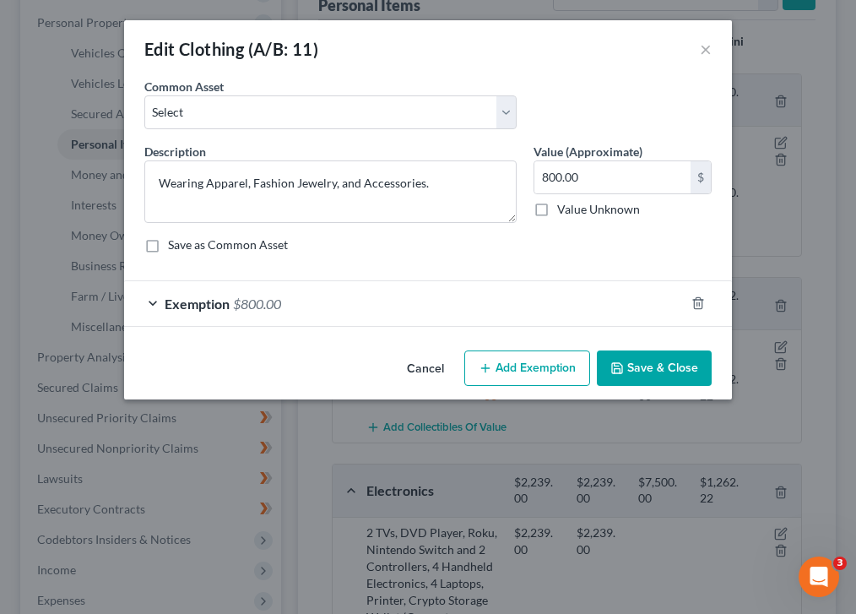
click at [176, 289] on div "Exemption $800.00" at bounding box center [404, 303] width 561 height 45
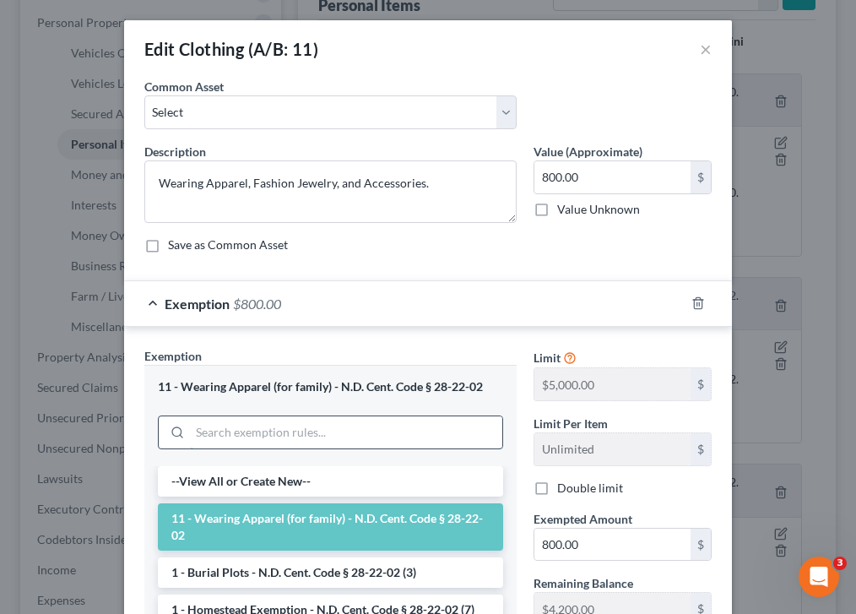
click at [256, 446] on input "search" at bounding box center [346, 432] width 312 height 32
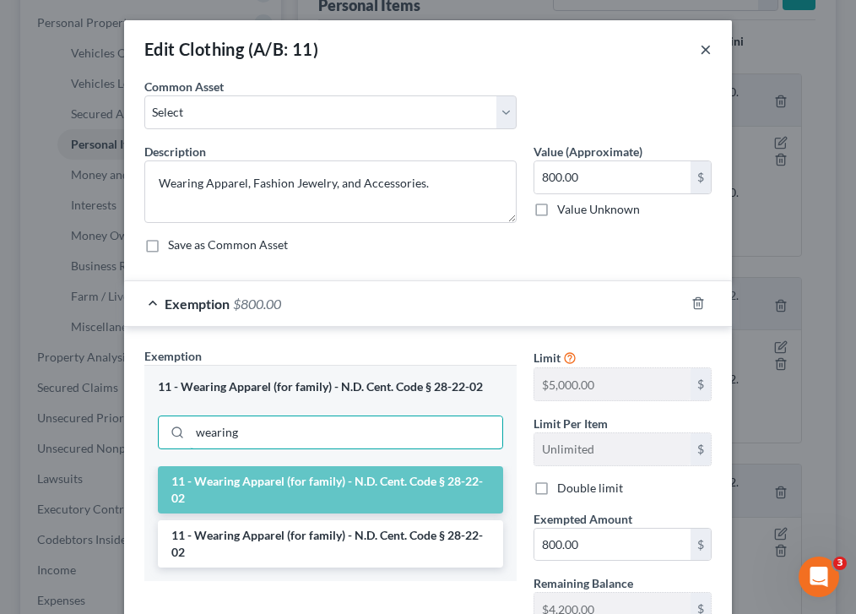
type input "wearing"
click at [706, 46] on button "×" at bounding box center [706, 49] width 12 height 20
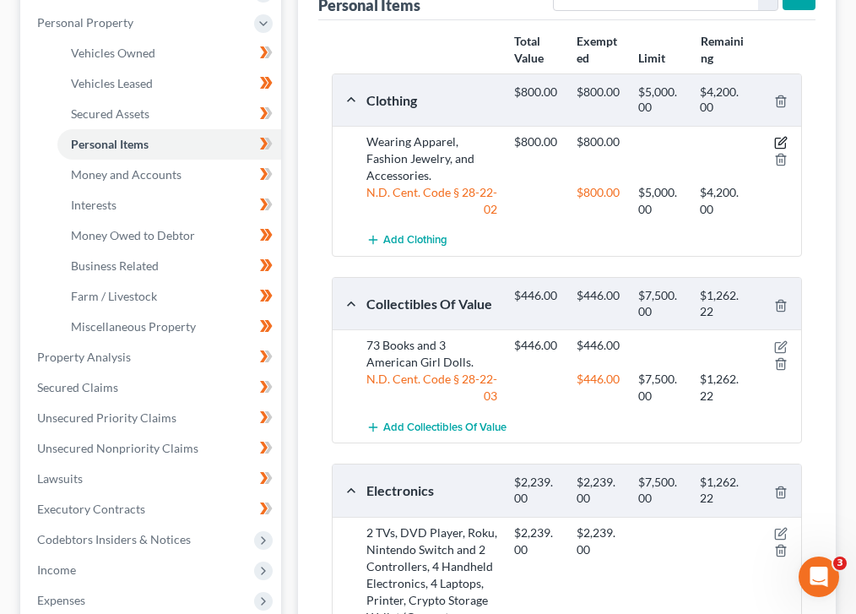
click at [778, 144] on icon "button" at bounding box center [782, 142] width 8 height 8
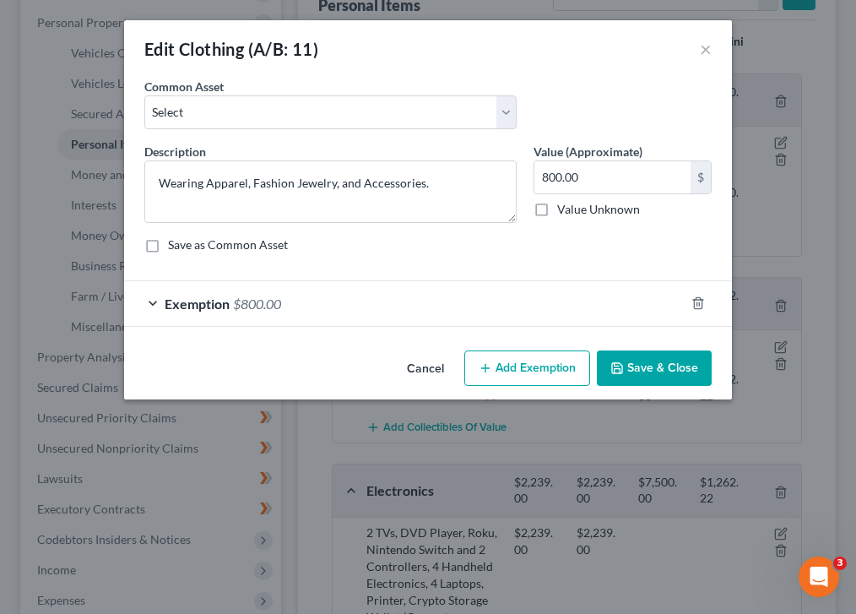
click at [174, 301] on span "Exemption" at bounding box center [197, 303] width 65 height 16
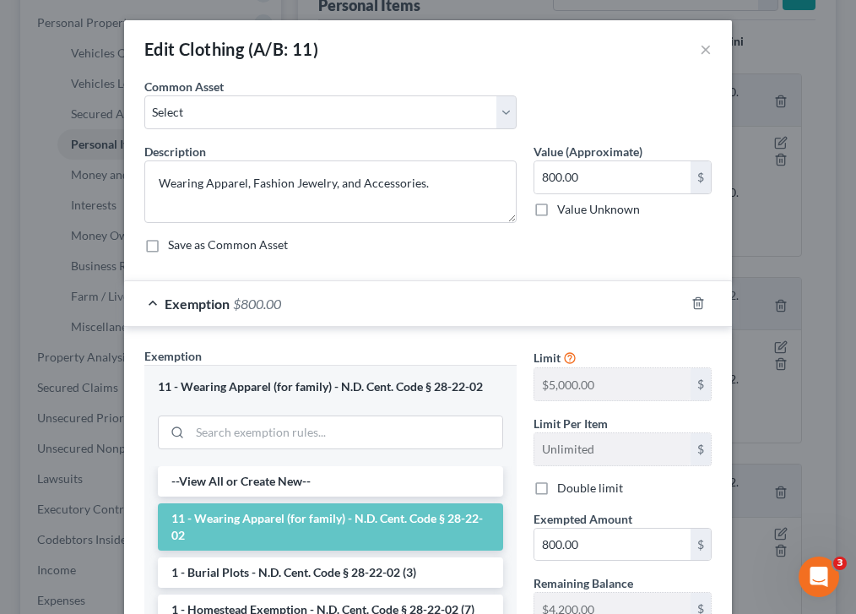
scroll to position [242, 0]
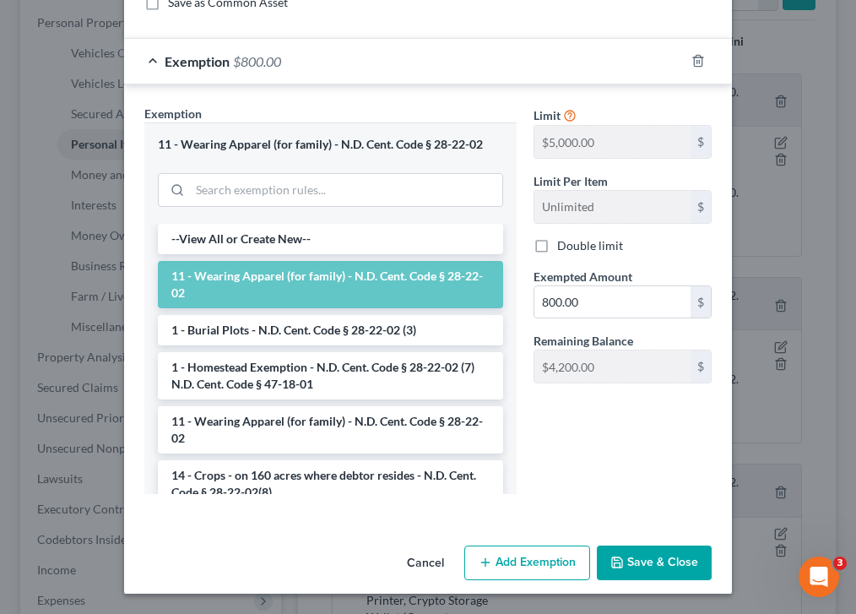
click at [424, 564] on button "Cancel" at bounding box center [425, 564] width 64 height 34
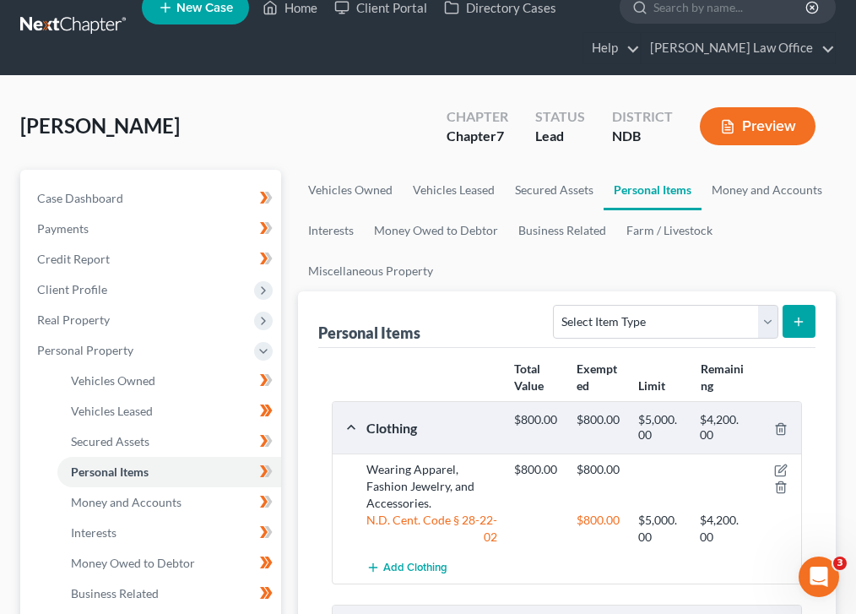
scroll to position [0, 0]
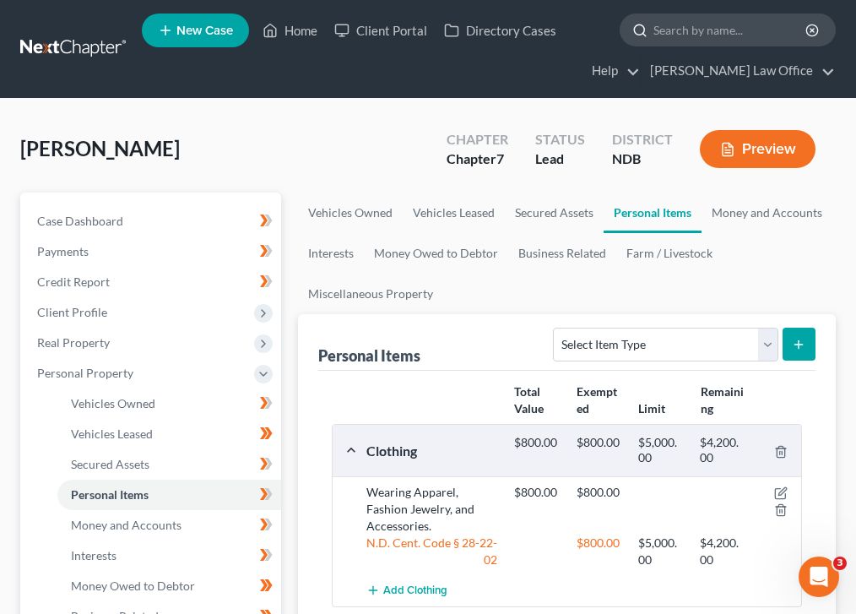
click at [696, 28] on input "search" at bounding box center [730, 29] width 154 height 31
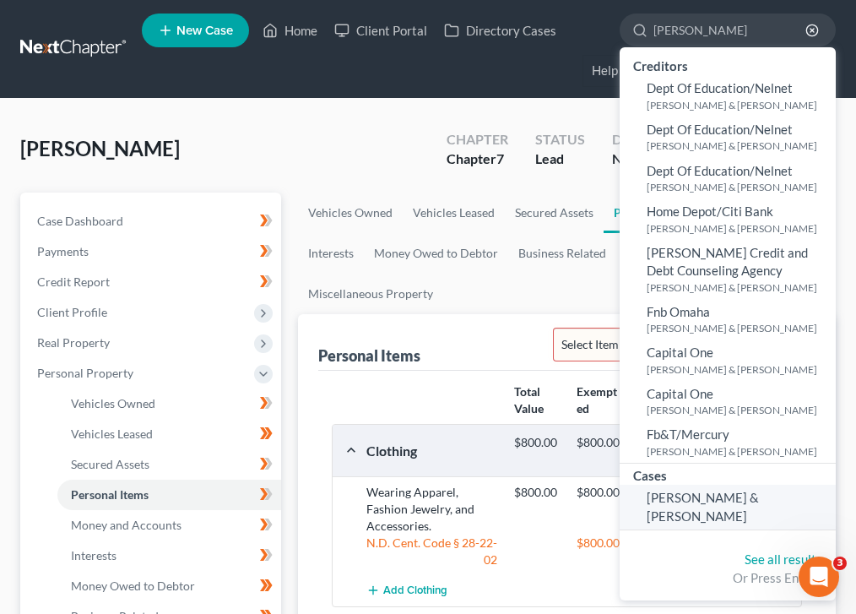
type input "decoteau"
click at [708, 486] on link "DeCoteau, Rhea & Fred" at bounding box center [728, 507] width 216 height 45
select select "0"
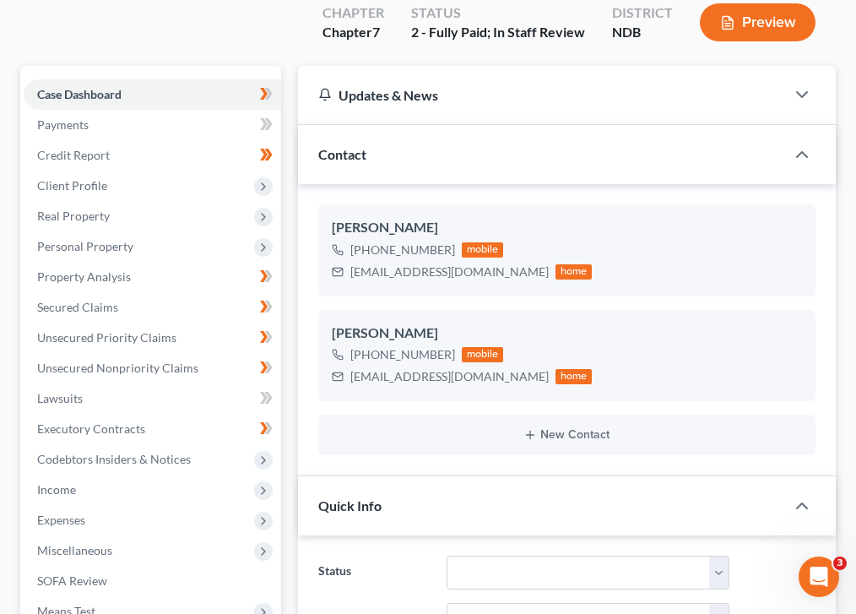
scroll to position [77, 0]
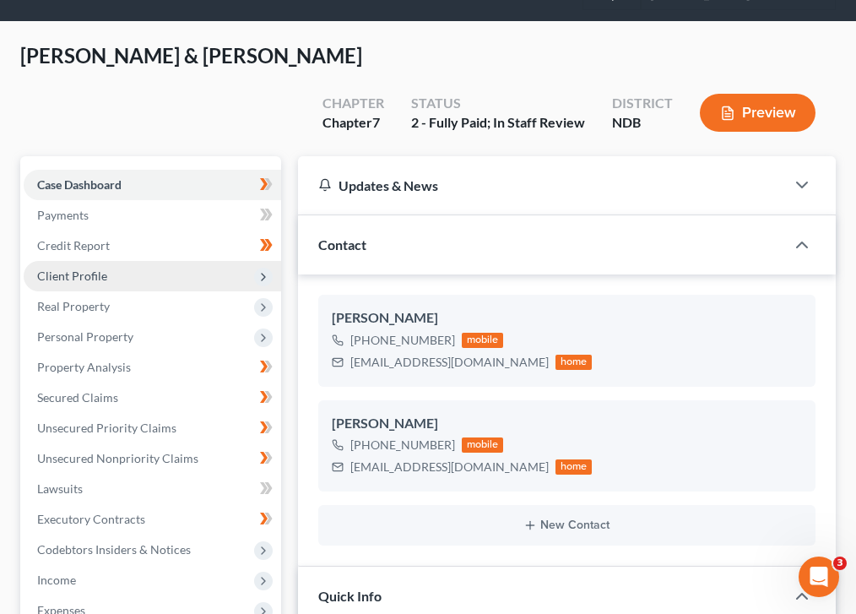
click at [137, 261] on span "Client Profile" at bounding box center [152, 276] width 257 height 30
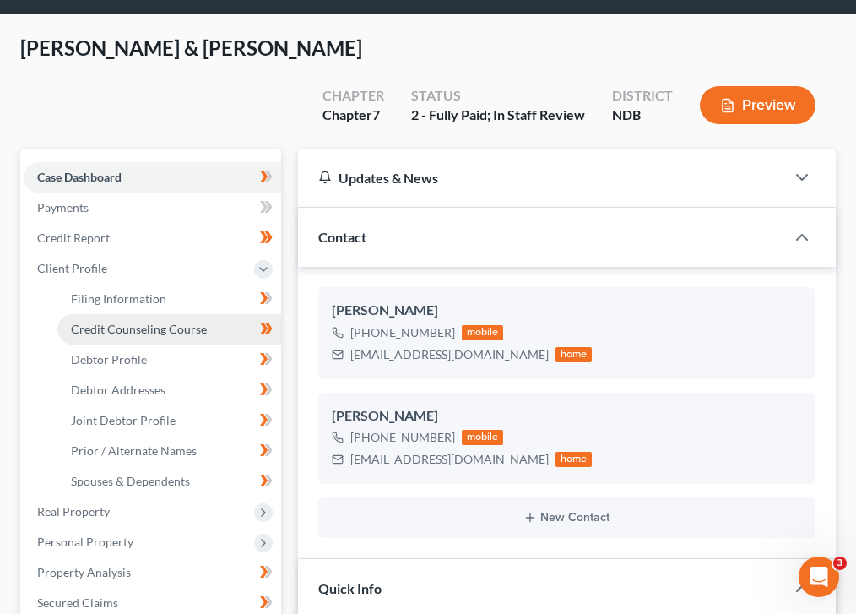
scroll to position [243, 0]
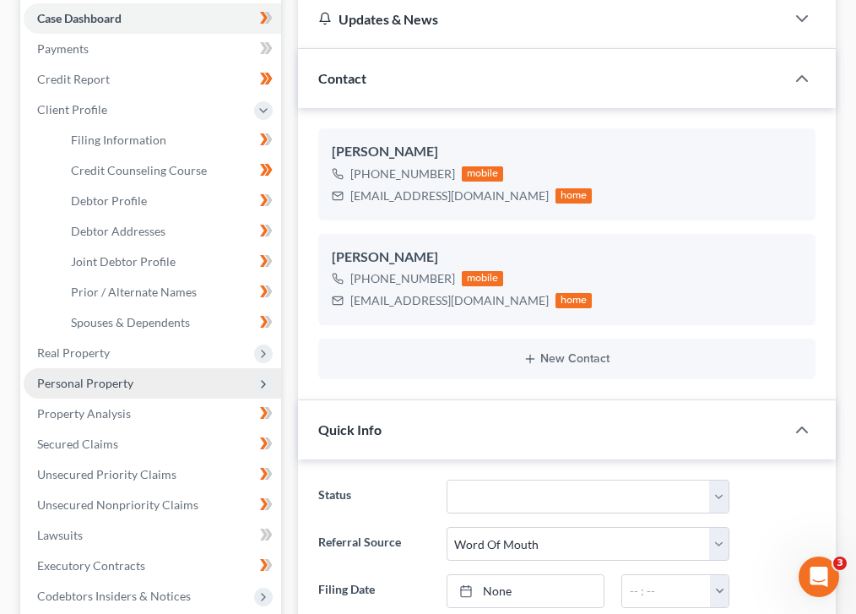
click at [181, 368] on span "Personal Property" at bounding box center [152, 383] width 257 height 30
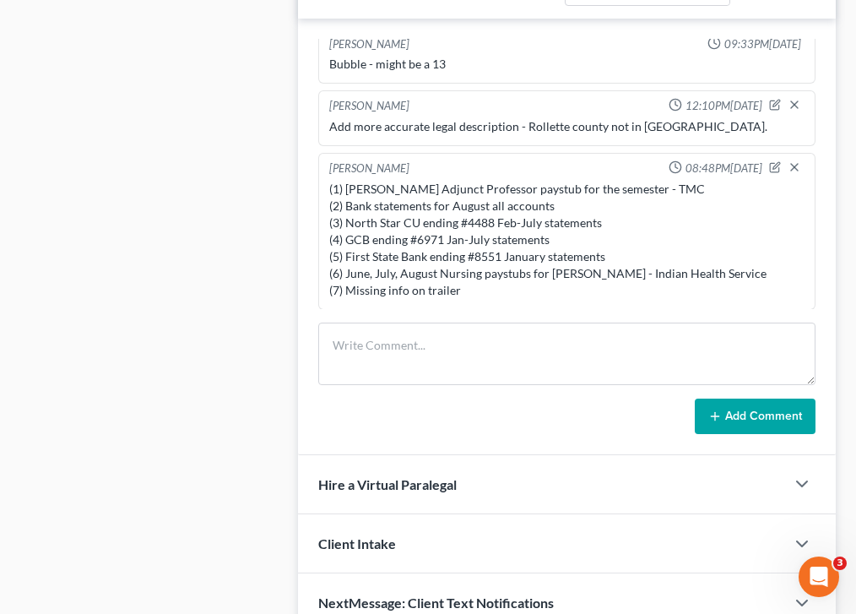
scroll to position [1346, 0]
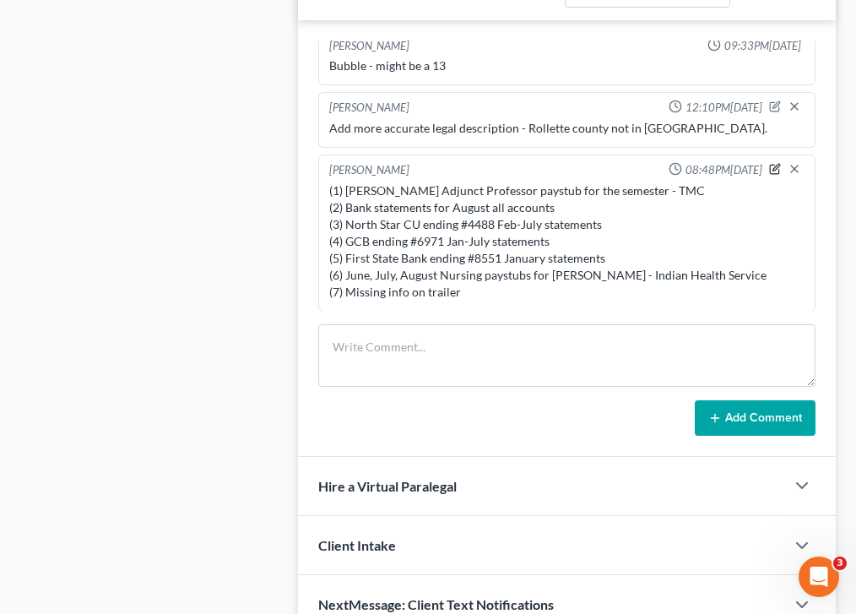
click at [774, 164] on icon "button" at bounding box center [776, 167] width 7 height 7
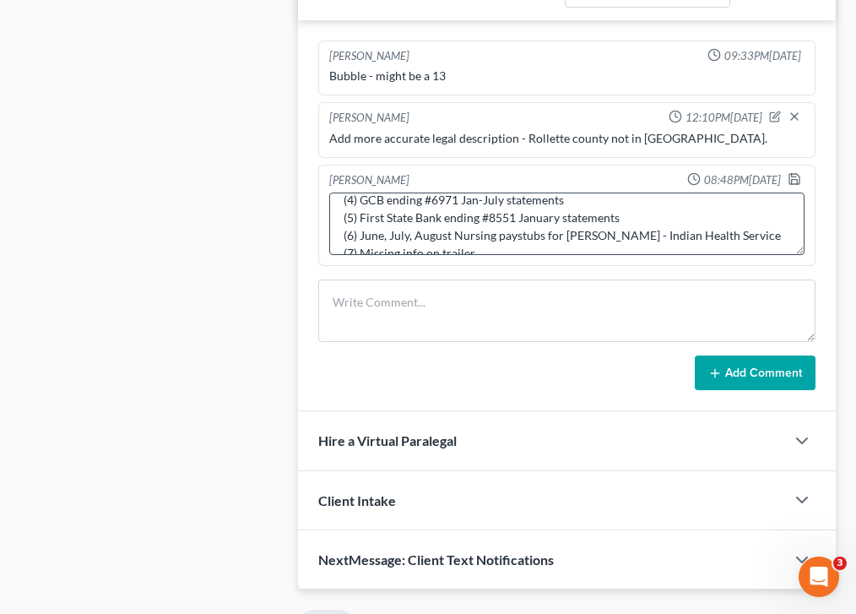
scroll to position [89, 0]
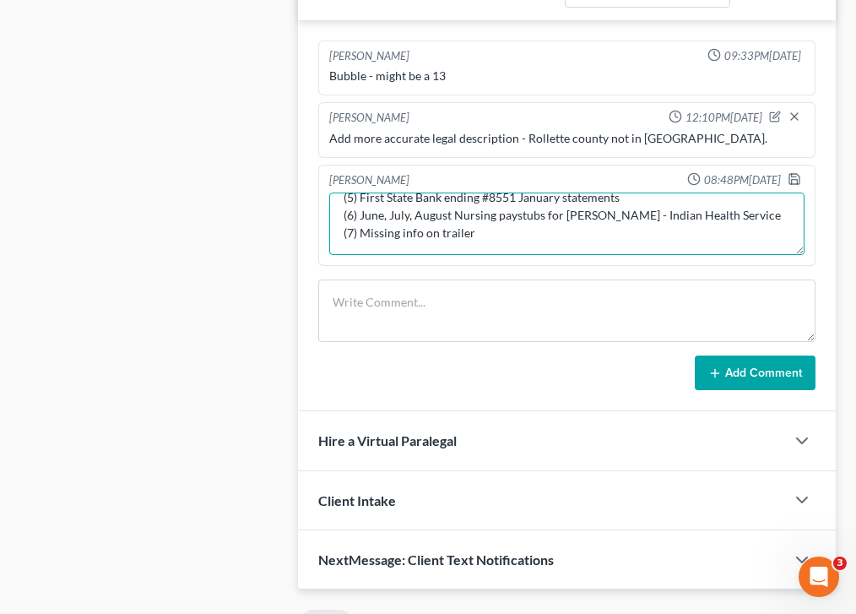
click at [518, 192] on textarea "(1) Rhea's Adjunct Professor paystub for the semester - TMC (2) Bank statements…" at bounding box center [566, 223] width 475 height 62
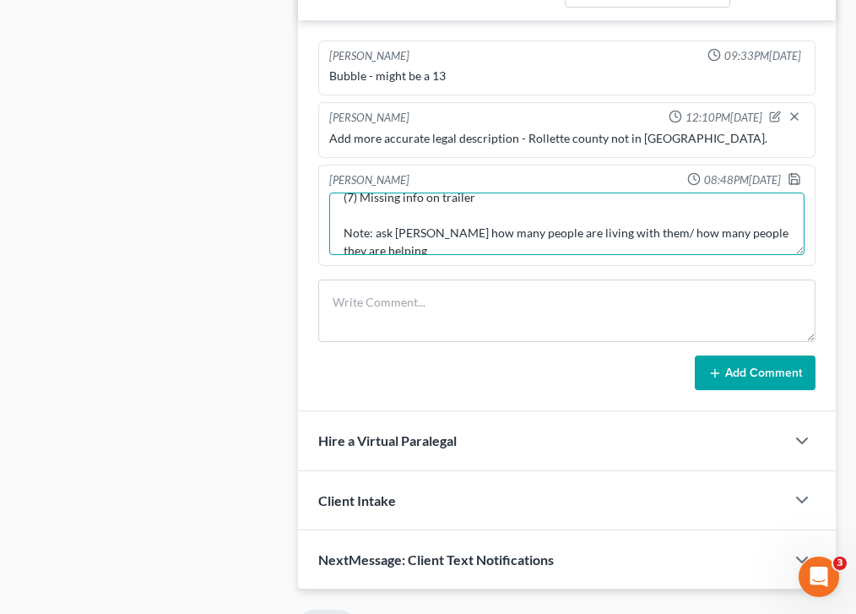
scroll to position [127, 0]
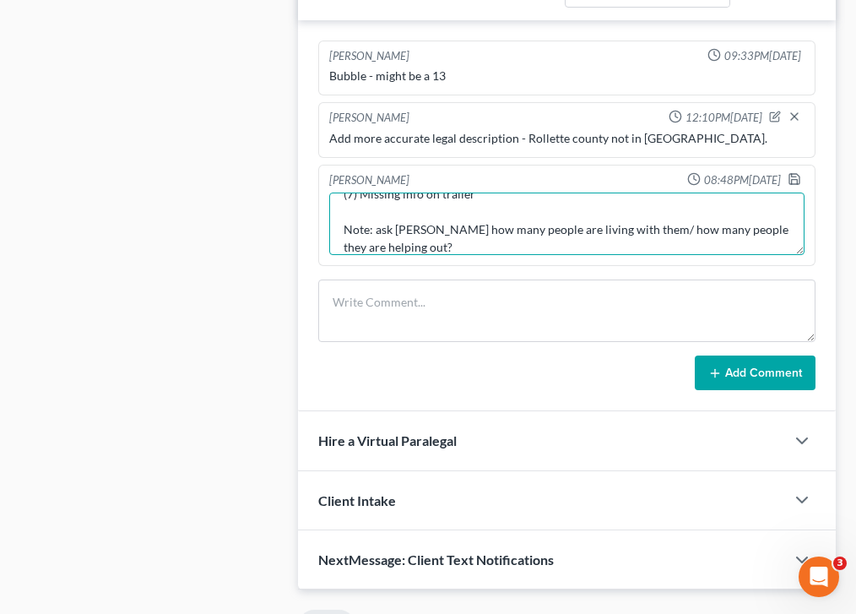
click at [380, 192] on textarea "(1) Rhea's Adjunct Professor paystub for the semester - TMC (2) Bank statements…" at bounding box center [566, 223] width 475 height 62
click at [413, 202] on textarea "(1) Rhea's Adjunct Professor paystub for the semester - TMC (2) Bank statements…" at bounding box center [566, 223] width 475 height 62
type textarea "(1) Rhea's Adjunct Professor paystub for the semester - TMC (2) Bank statements…"
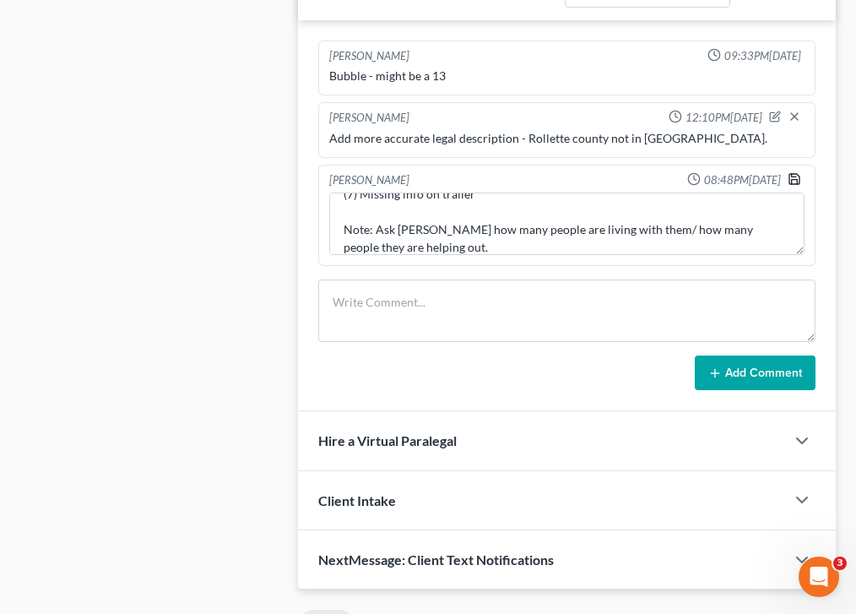
click at [795, 172] on icon "button" at bounding box center [795, 179] width 14 height 14
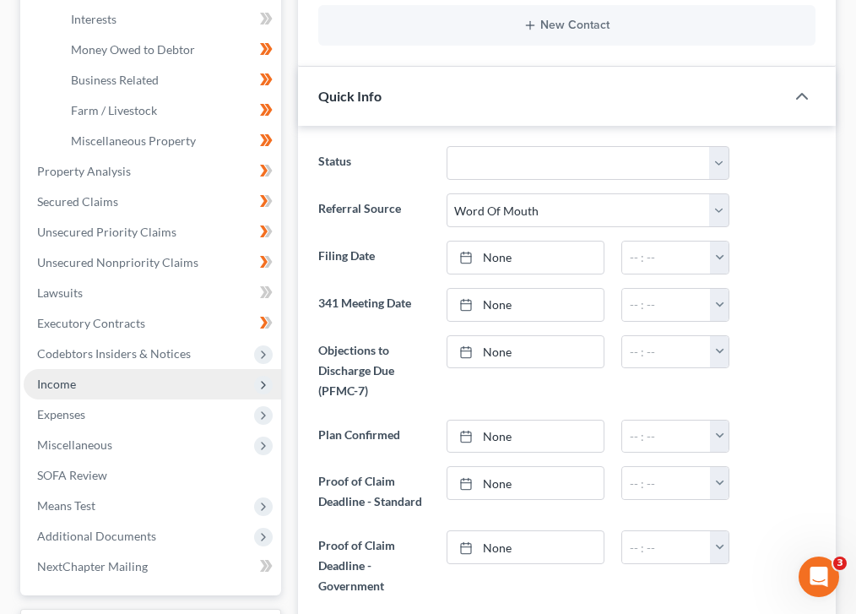
scroll to position [565, 0]
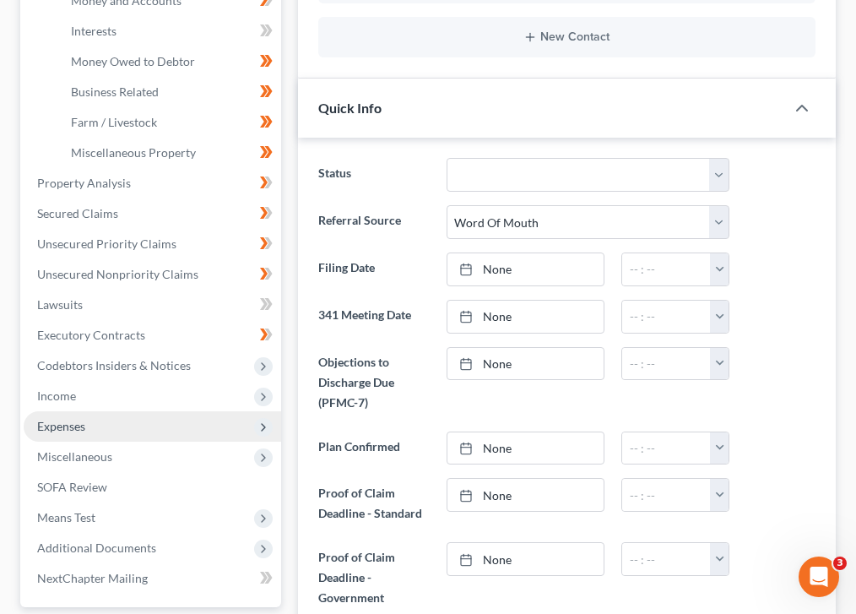
click at [89, 411] on span "Expenses" at bounding box center [152, 426] width 257 height 30
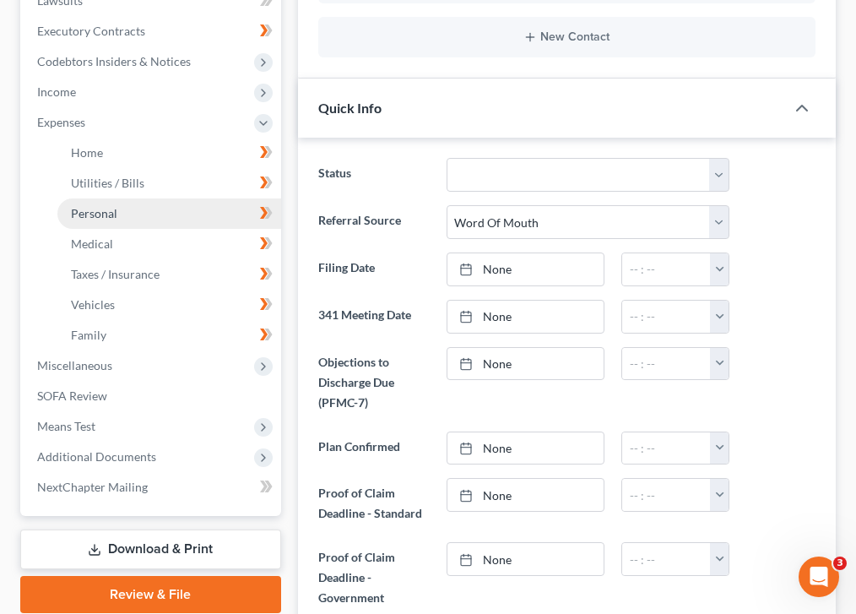
click at [100, 206] on span "Personal" at bounding box center [94, 213] width 46 height 14
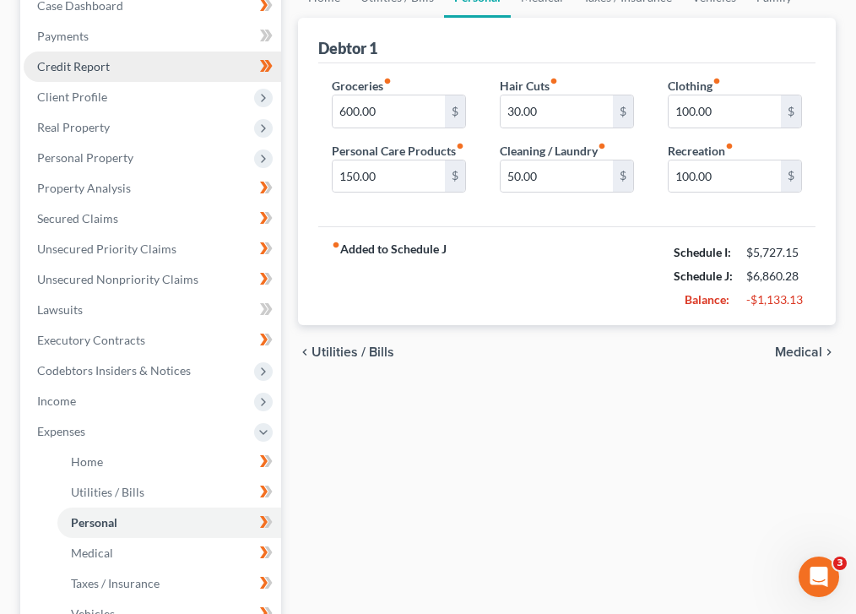
scroll to position [262, 0]
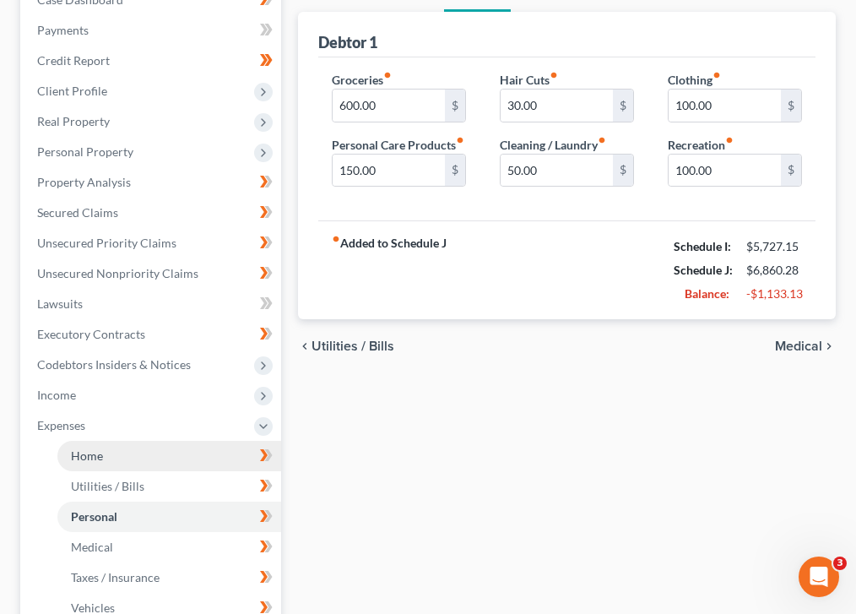
click at [95, 448] on span "Home" at bounding box center [87, 455] width 32 height 14
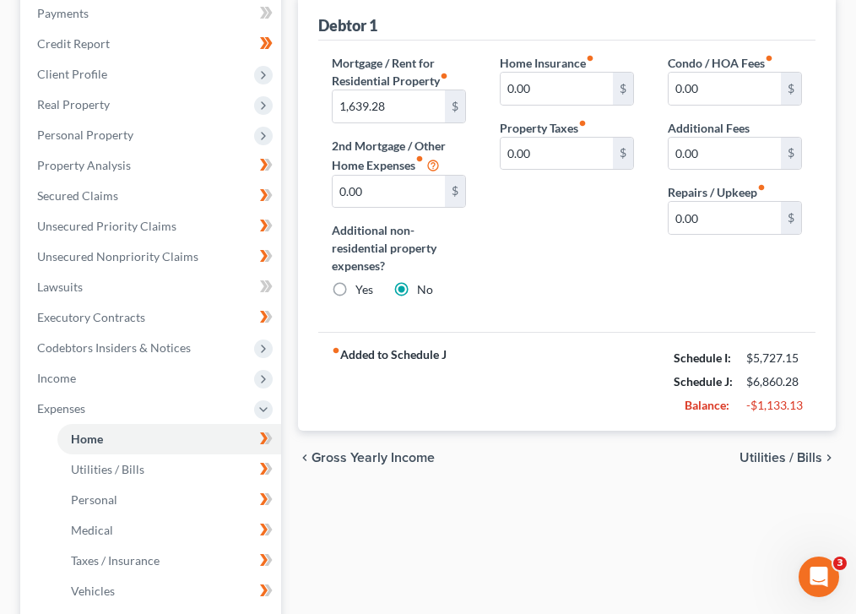
scroll to position [282, 0]
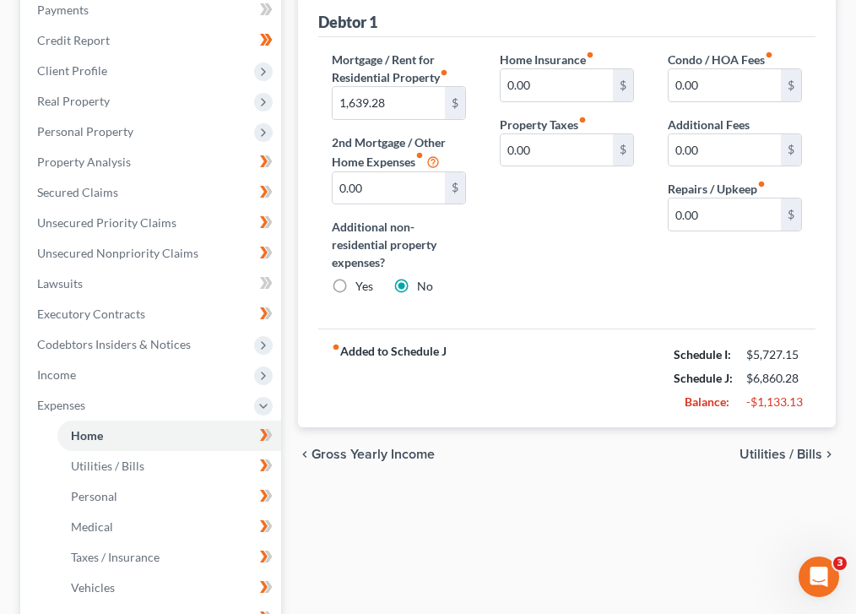
click at [791, 447] on span "Utilities / Bills" at bounding box center [781, 454] width 83 height 14
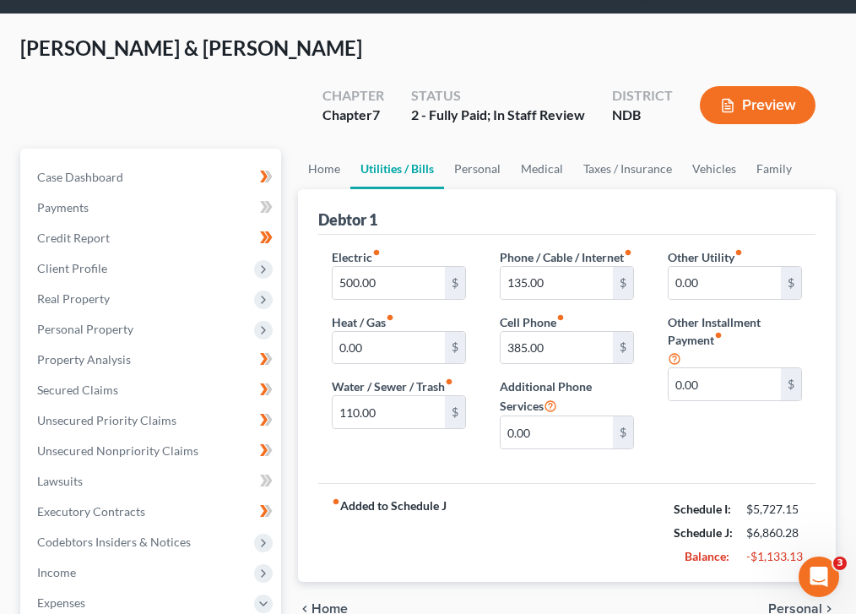
scroll to position [154, 0]
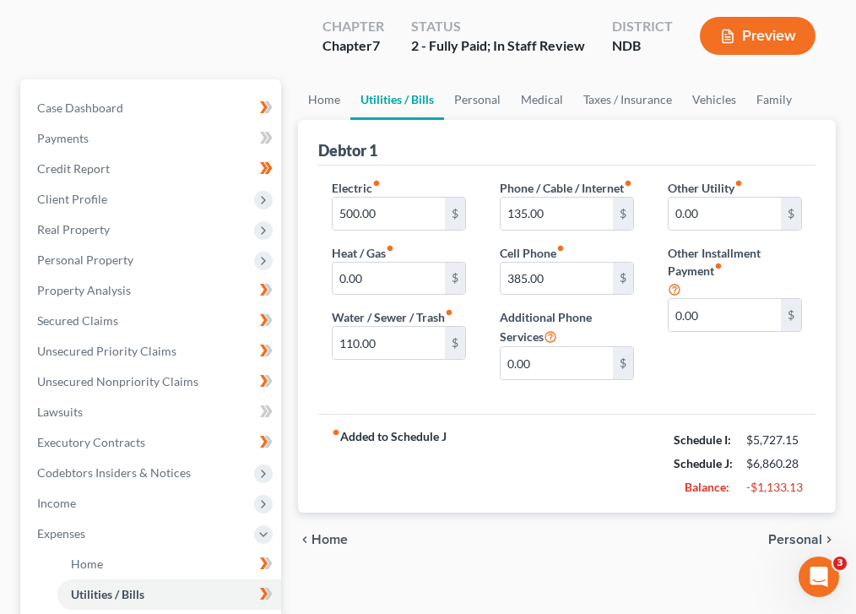
click at [792, 533] on span "Personal" at bounding box center [795, 540] width 54 height 14
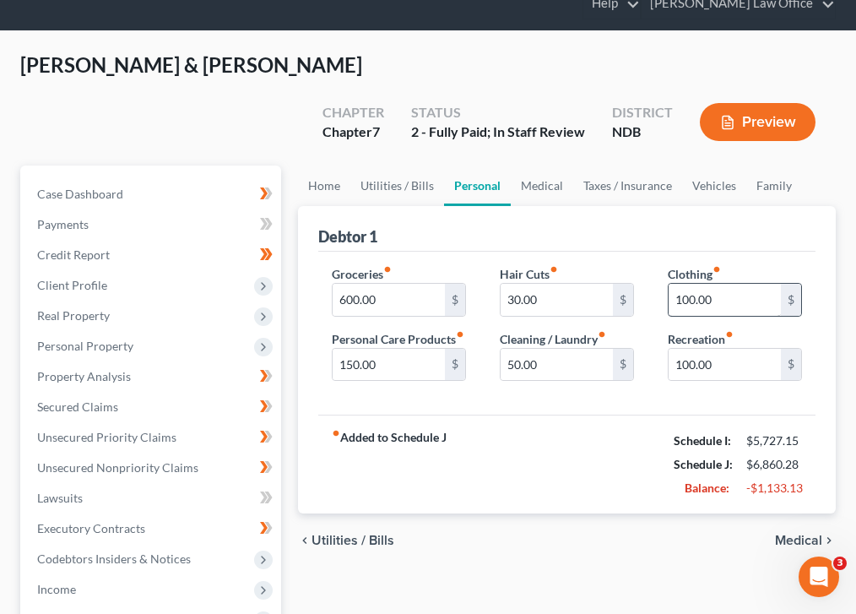
scroll to position [71, 0]
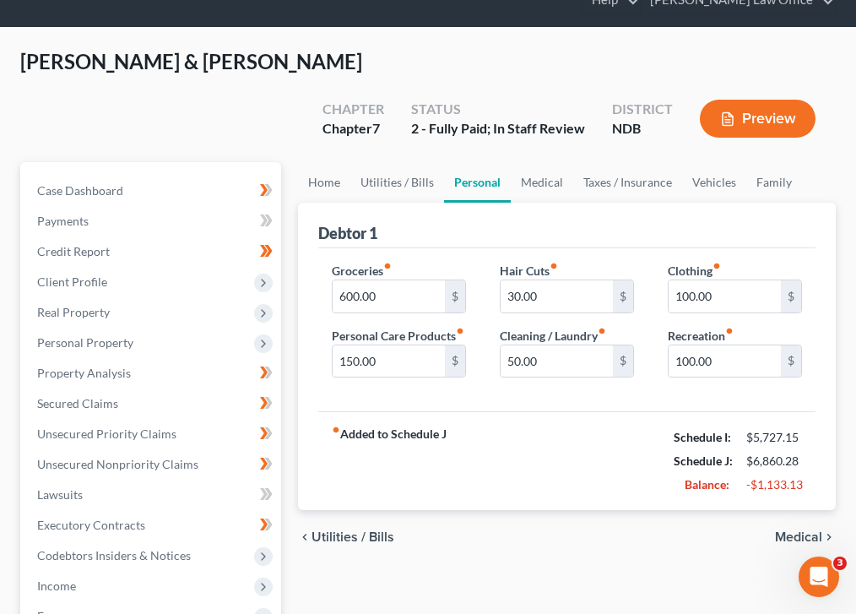
click at [360, 530] on span "Utilities / Bills" at bounding box center [353, 537] width 83 height 14
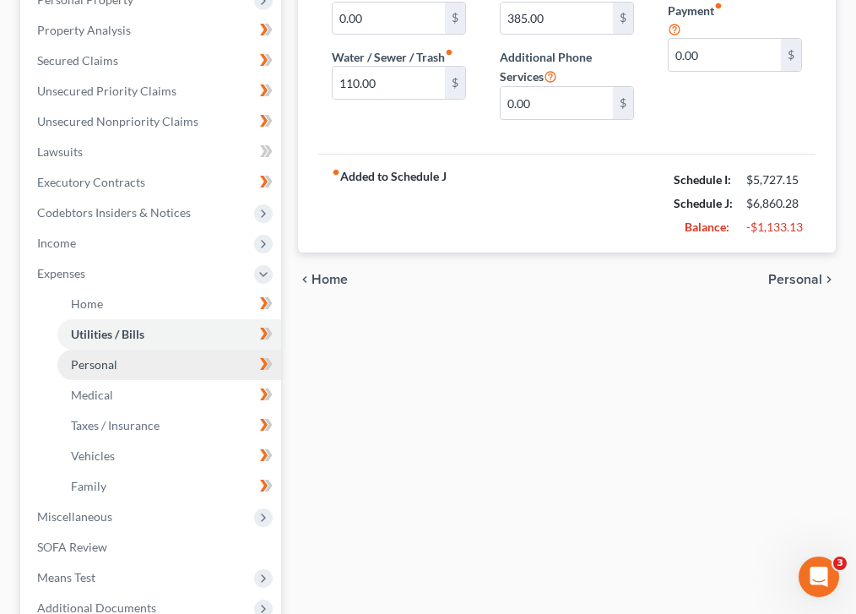
scroll to position [444, 0]
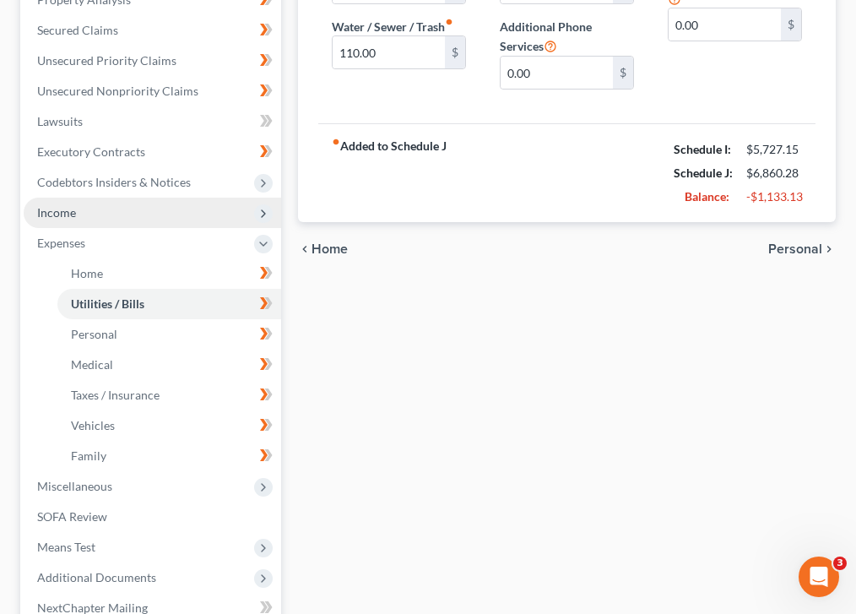
click at [82, 198] on span "Income" at bounding box center [152, 213] width 257 height 30
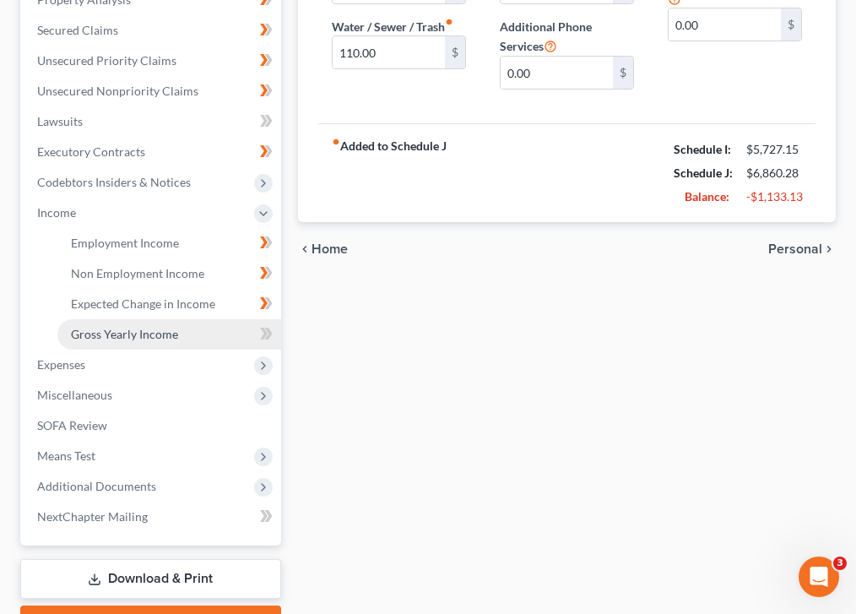
click at [160, 327] on span "Gross Yearly Income" at bounding box center [124, 334] width 107 height 14
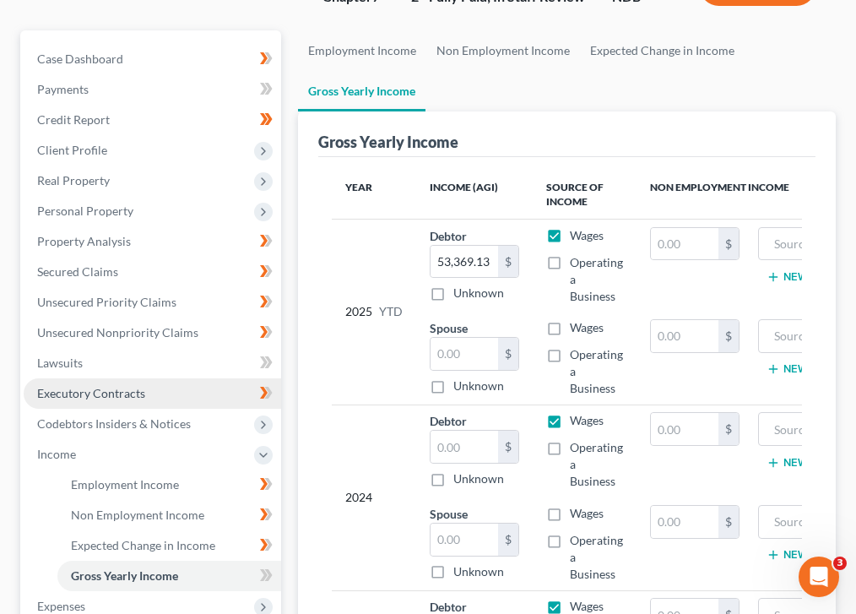
scroll to position [197, 0]
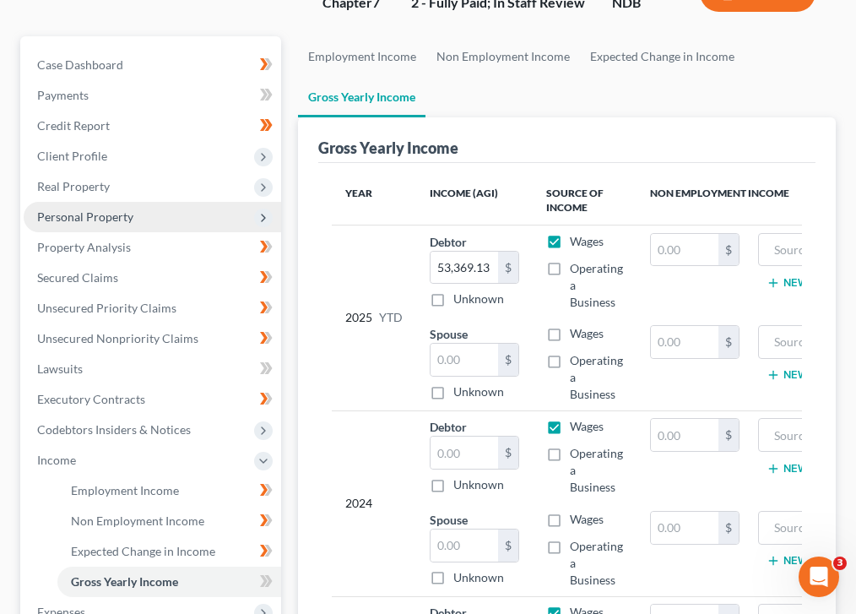
click at [198, 202] on span "Personal Property" at bounding box center [152, 217] width 257 height 30
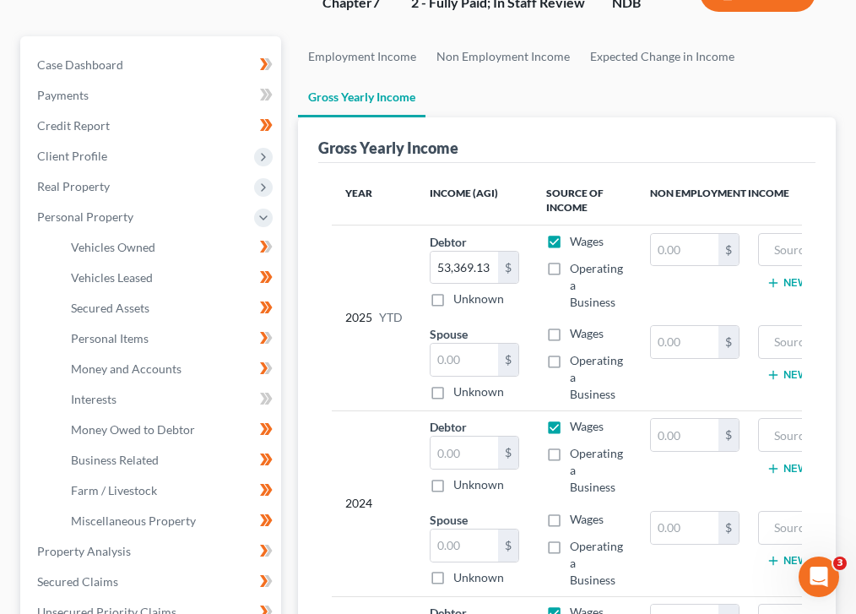
scroll to position [0, 0]
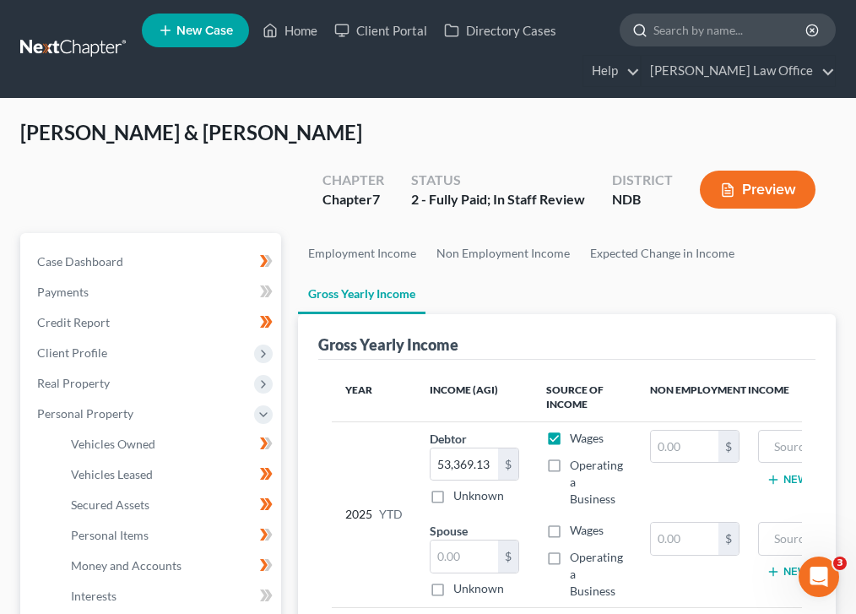
click at [698, 35] on input "search" at bounding box center [730, 29] width 154 height 31
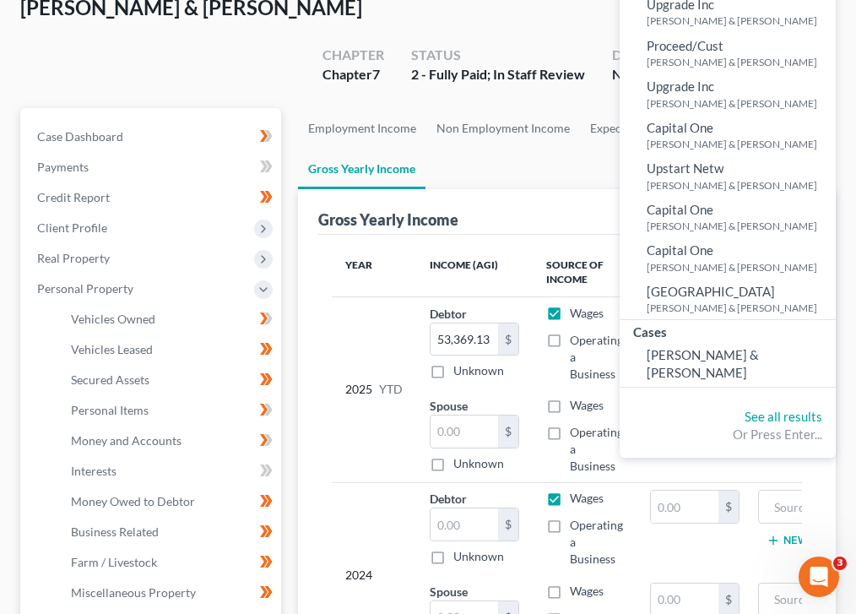
scroll to position [174, 0]
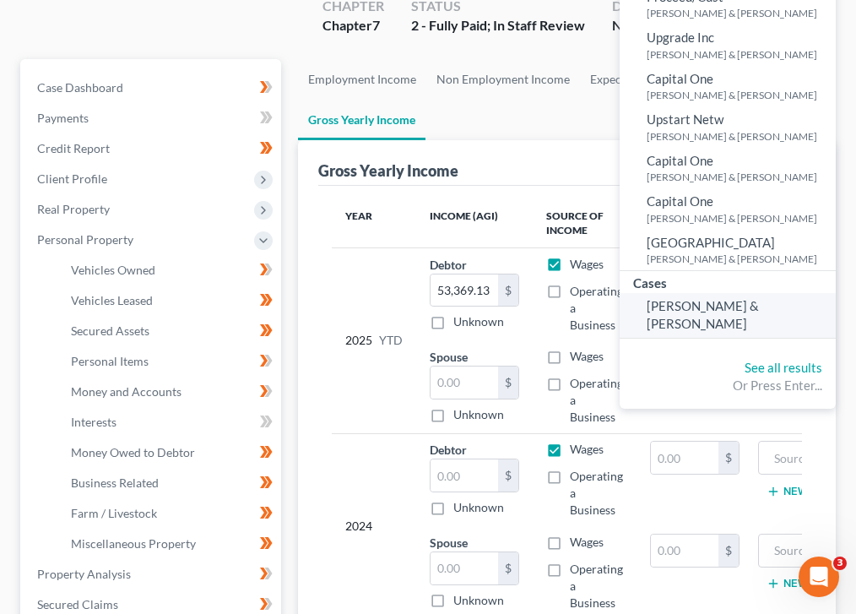
type input "friddle"
click at [703, 304] on span "[PERSON_NAME] & [PERSON_NAME]" at bounding box center [703, 314] width 112 height 33
select select "4"
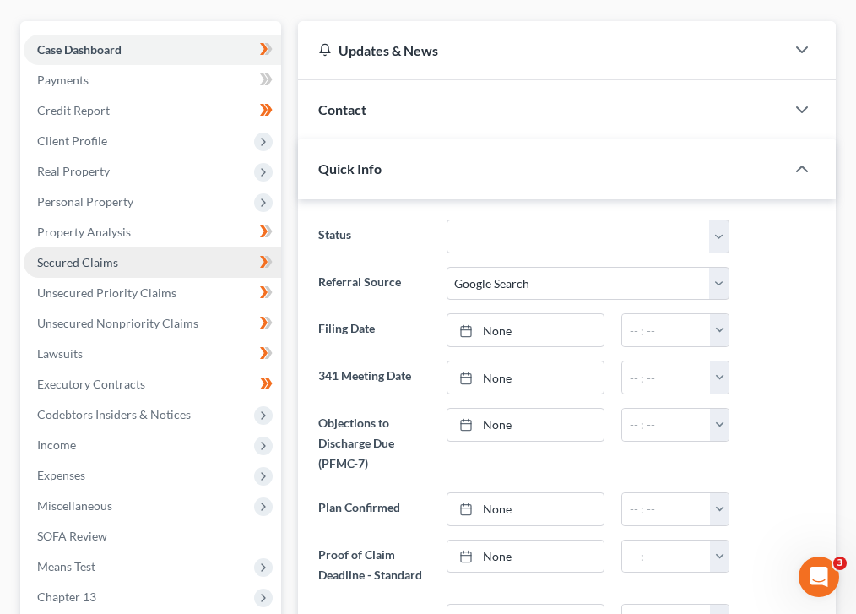
scroll to position [260, 0]
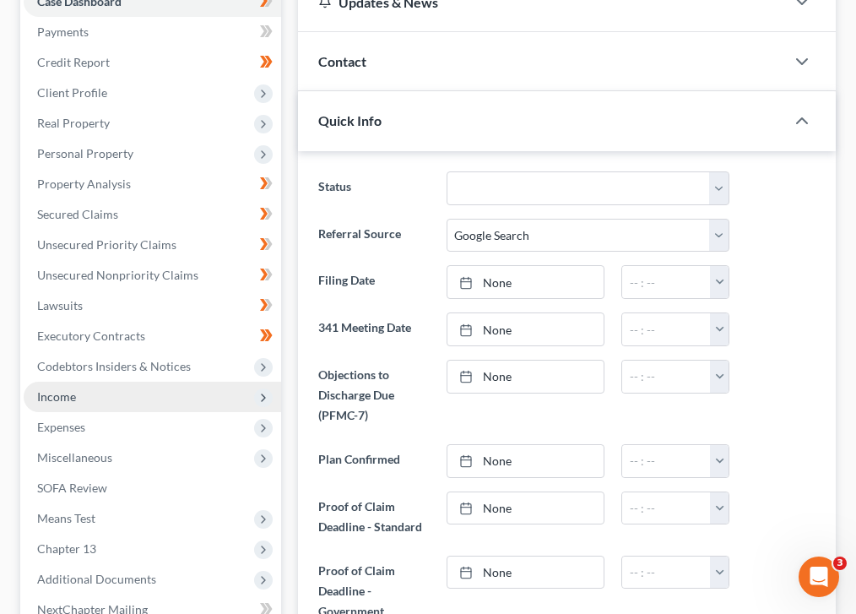
click at [100, 382] on span "Income" at bounding box center [152, 397] width 257 height 30
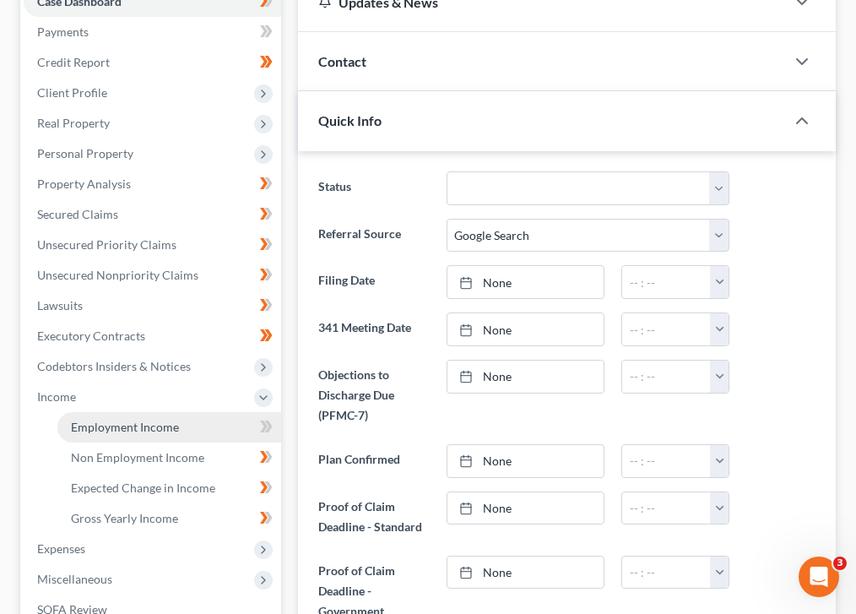
click at [106, 420] on span "Employment Income" at bounding box center [125, 427] width 108 height 14
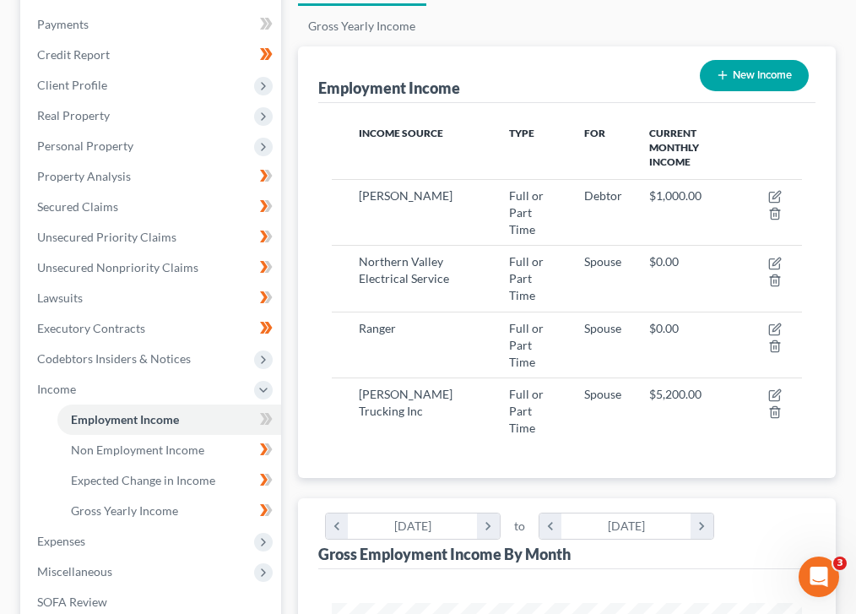
scroll to position [270, 0]
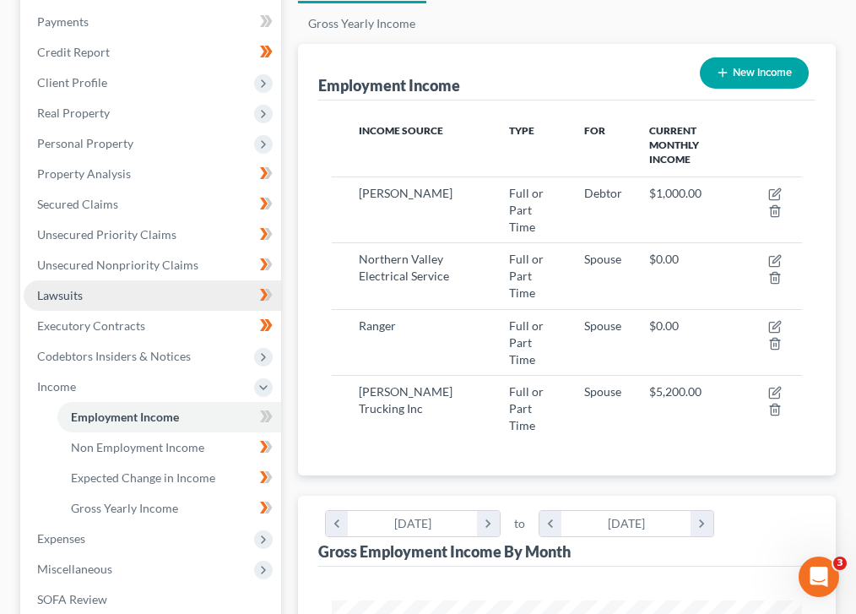
click at [122, 280] on link "Lawsuits" at bounding box center [152, 295] width 257 height 30
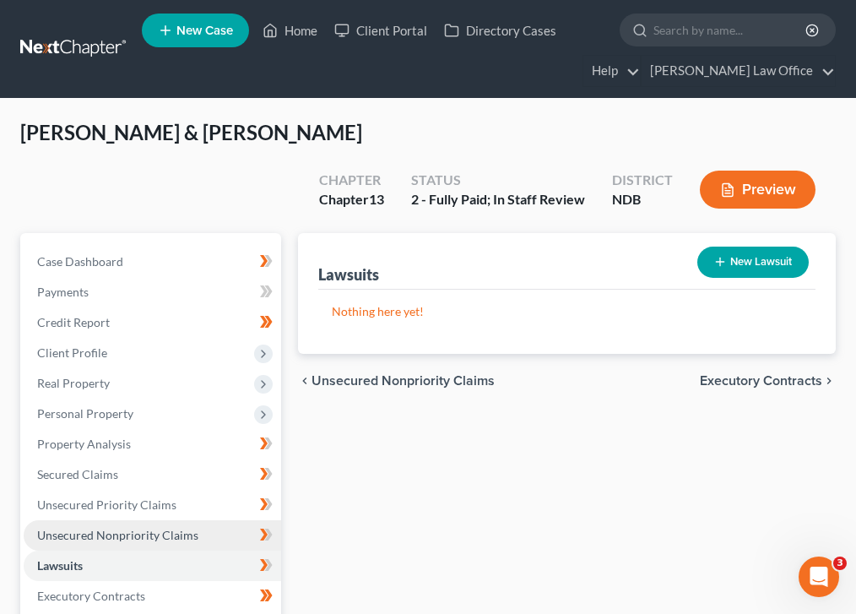
click at [84, 528] on span "Unsecured Nonpriority Claims" at bounding box center [117, 535] width 161 height 14
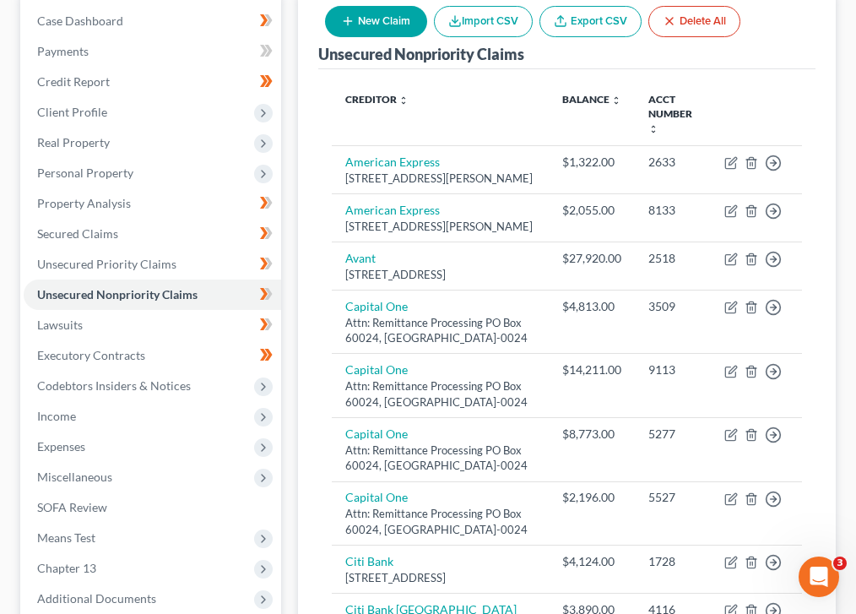
scroll to position [240, 0]
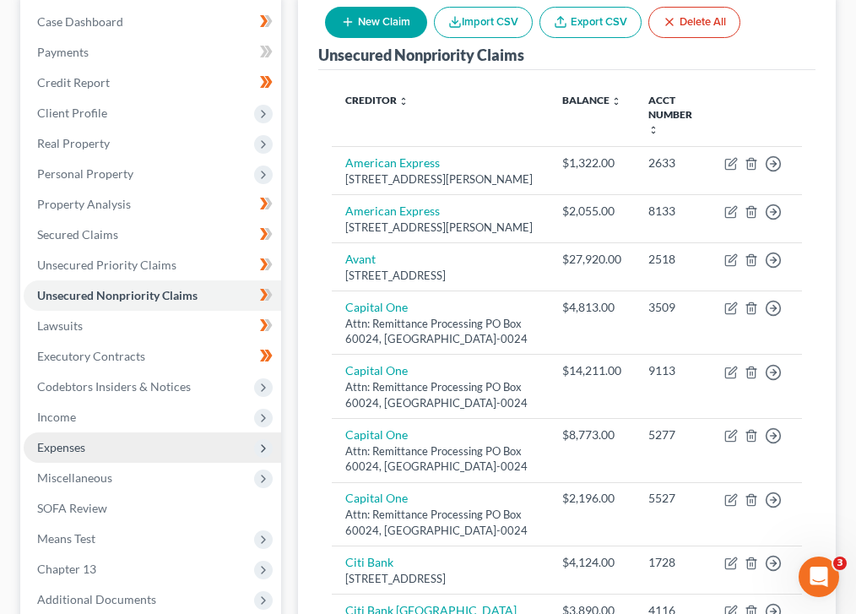
click at [63, 432] on span "Expenses" at bounding box center [152, 447] width 257 height 30
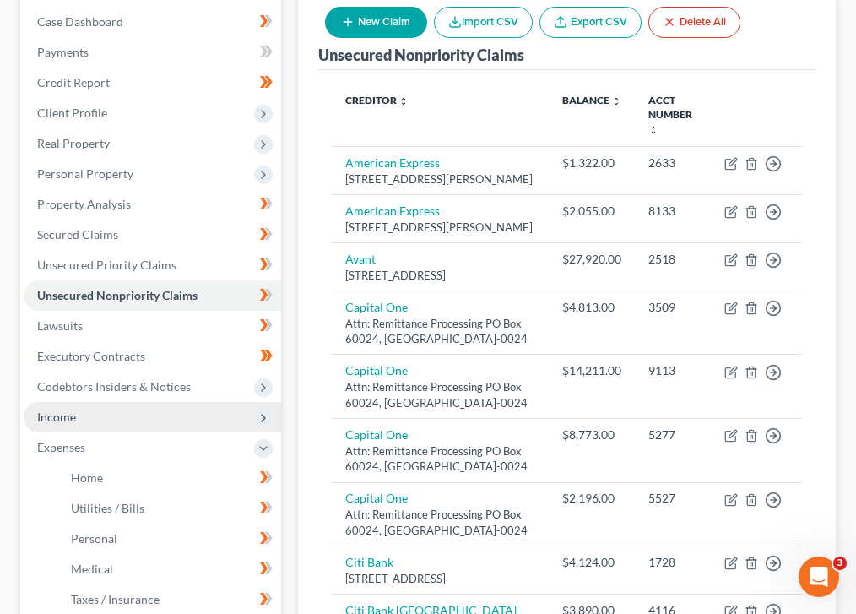
click at [80, 402] on span "Income" at bounding box center [152, 417] width 257 height 30
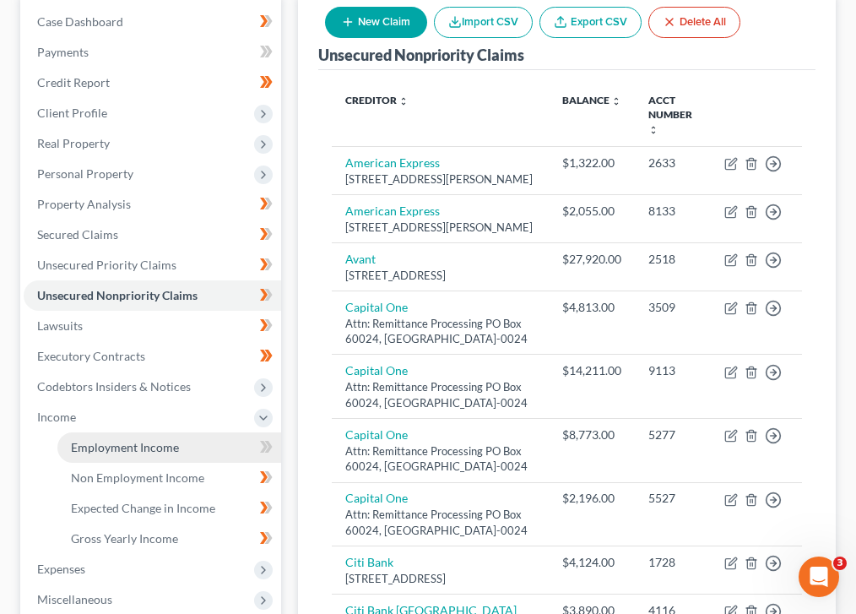
click at [141, 440] on span "Employment Income" at bounding box center [125, 447] width 108 height 14
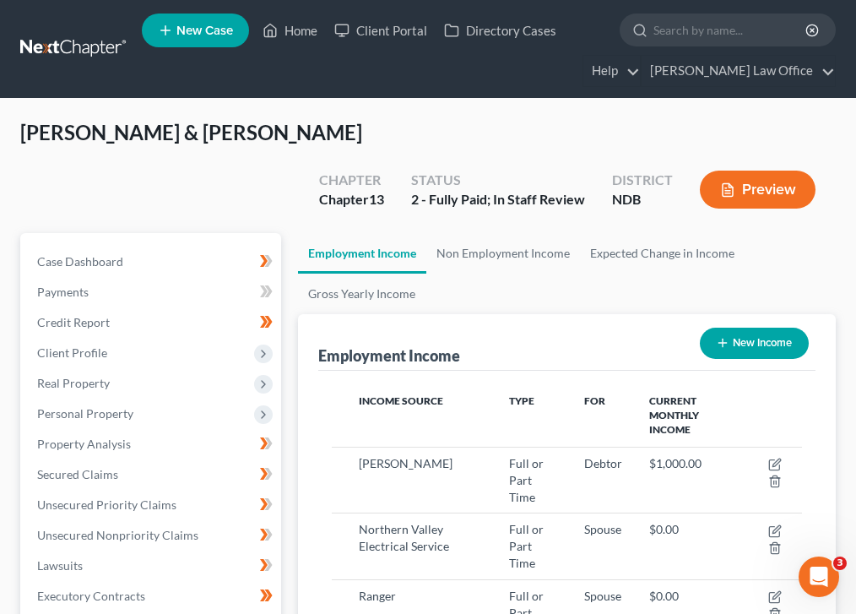
scroll to position [235, 504]
click at [100, 467] on span "Secured Claims" at bounding box center [77, 474] width 81 height 14
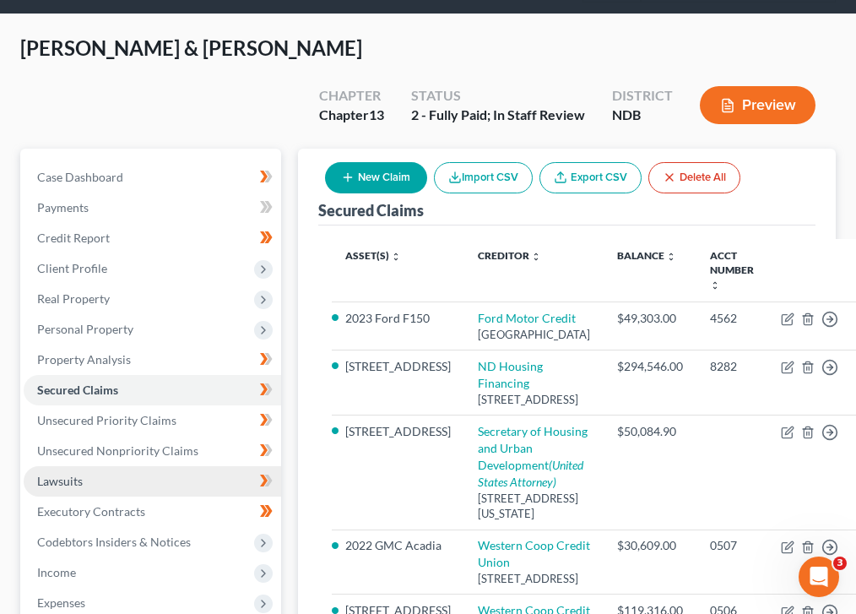
scroll to position [84, 0]
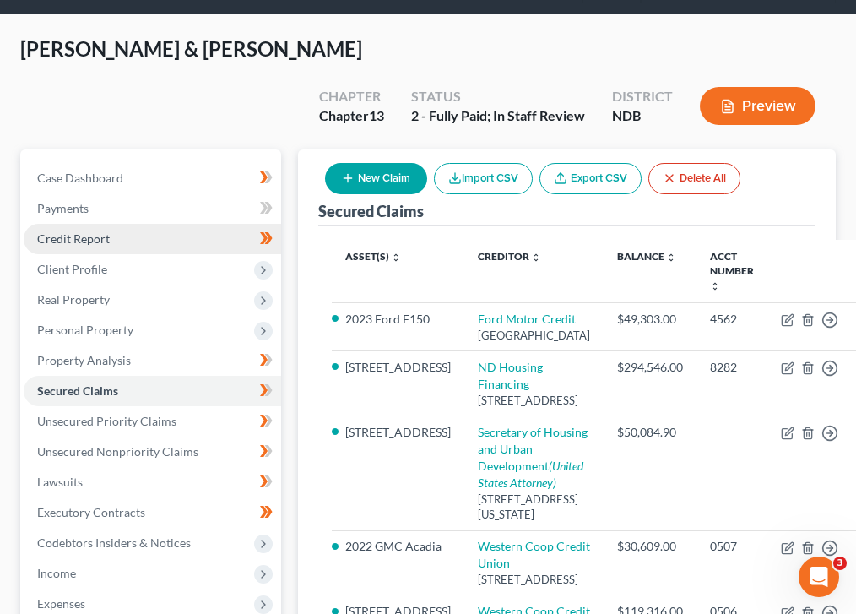
click at [114, 224] on link "Credit Report" at bounding box center [152, 239] width 257 height 30
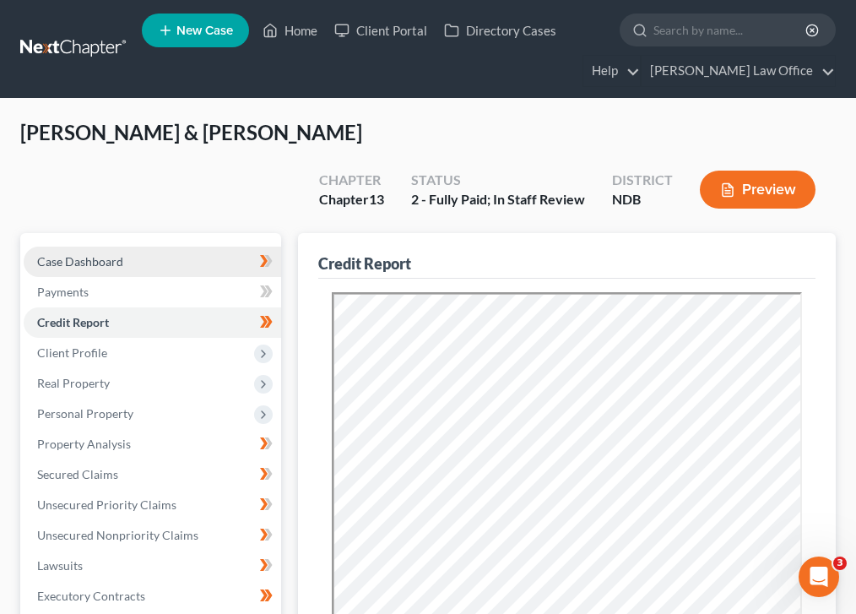
click at [192, 247] on link "Case Dashboard" at bounding box center [152, 262] width 257 height 30
select select "4"
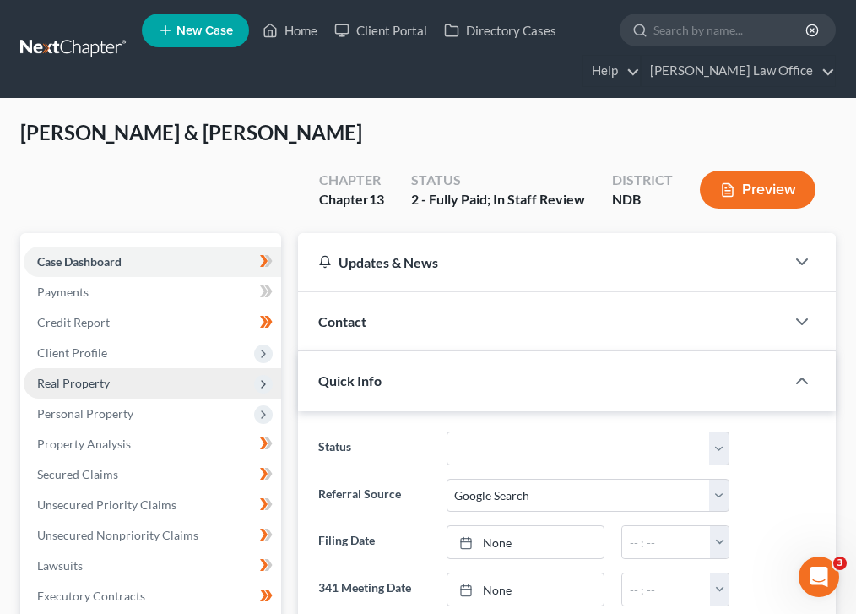
click at [114, 368] on span "Real Property" at bounding box center [152, 383] width 257 height 30
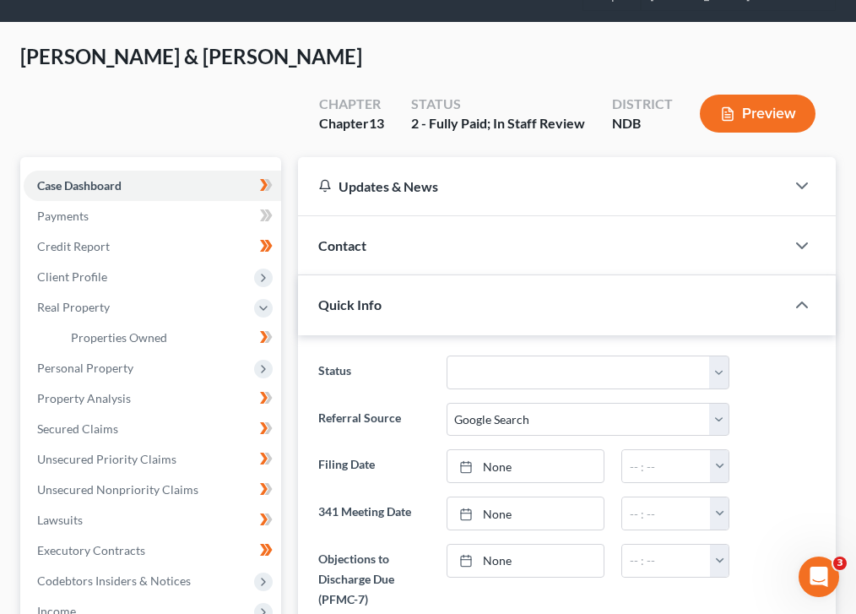
scroll to position [77, 0]
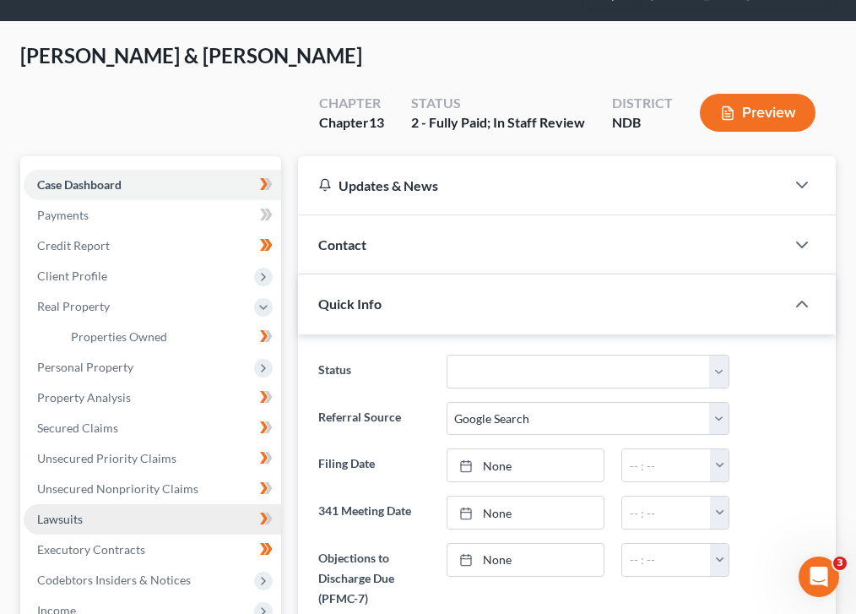
click at [122, 504] on link "Lawsuits" at bounding box center [152, 519] width 257 height 30
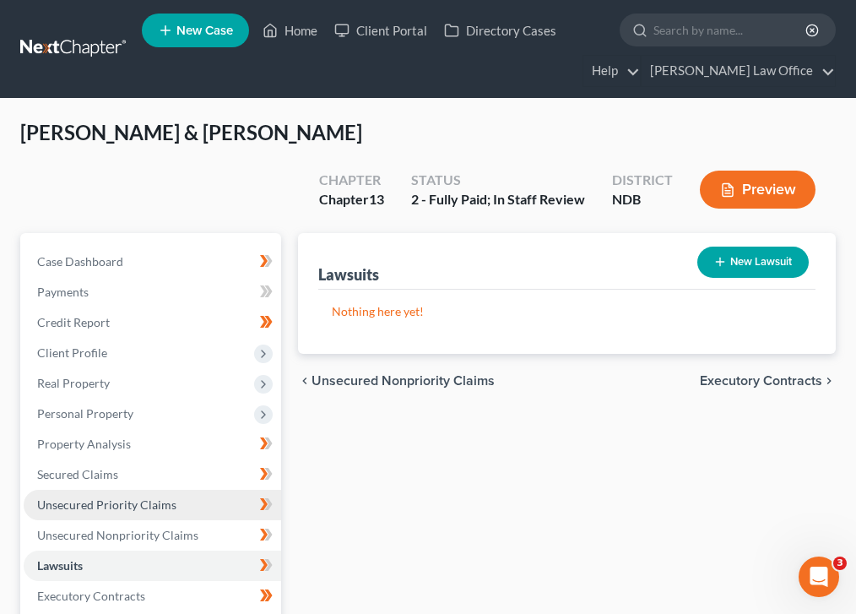
click at [99, 497] on span "Unsecured Priority Claims" at bounding box center [106, 504] width 139 height 14
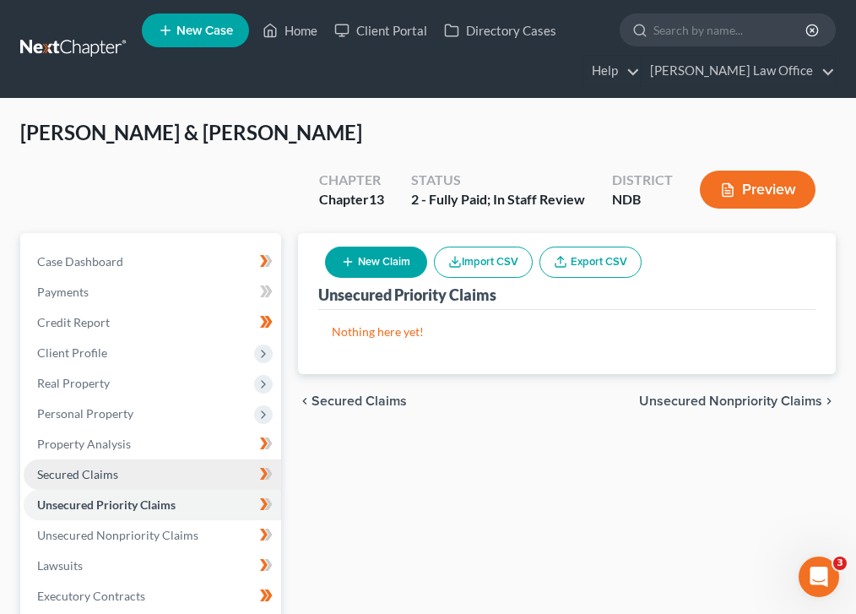
click at [103, 467] on span "Secured Claims" at bounding box center [77, 474] width 81 height 14
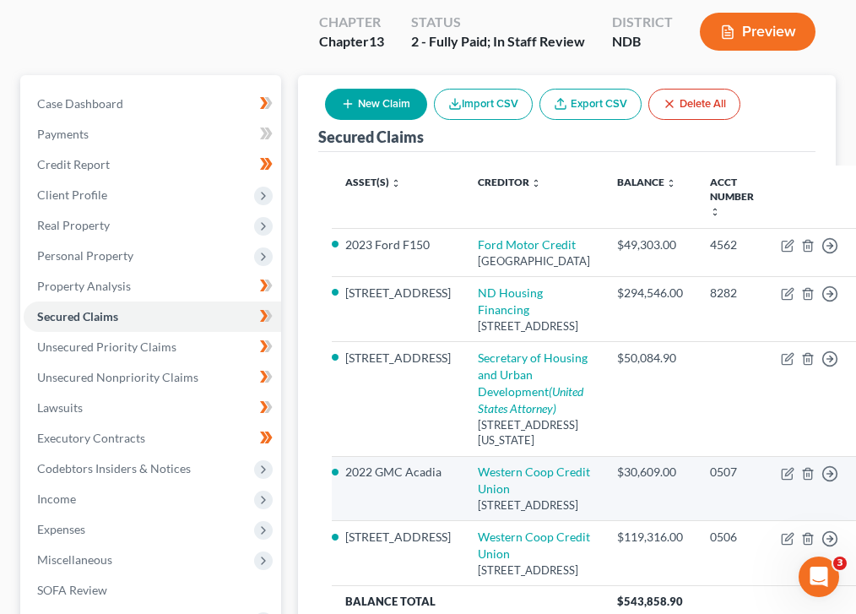
scroll to position [144, 0]
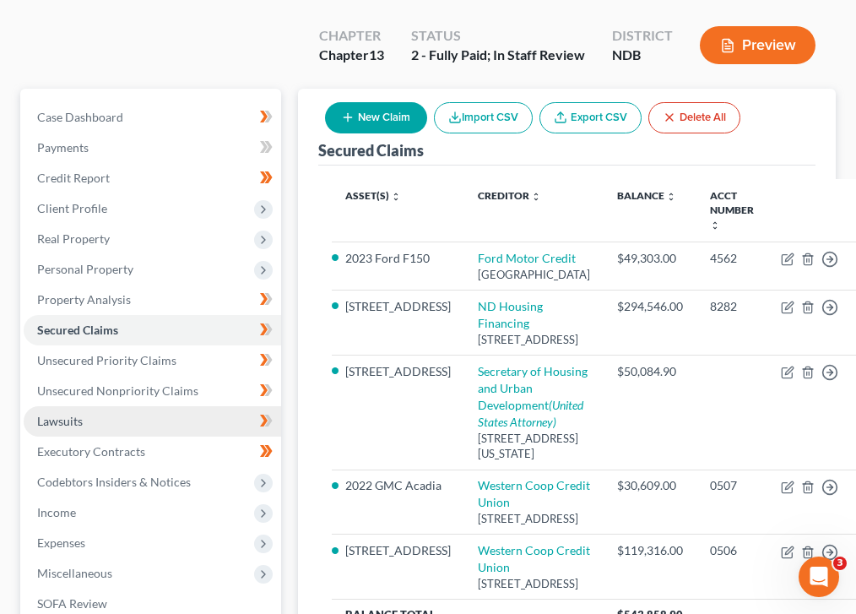
click at [101, 406] on link "Lawsuits" at bounding box center [152, 421] width 257 height 30
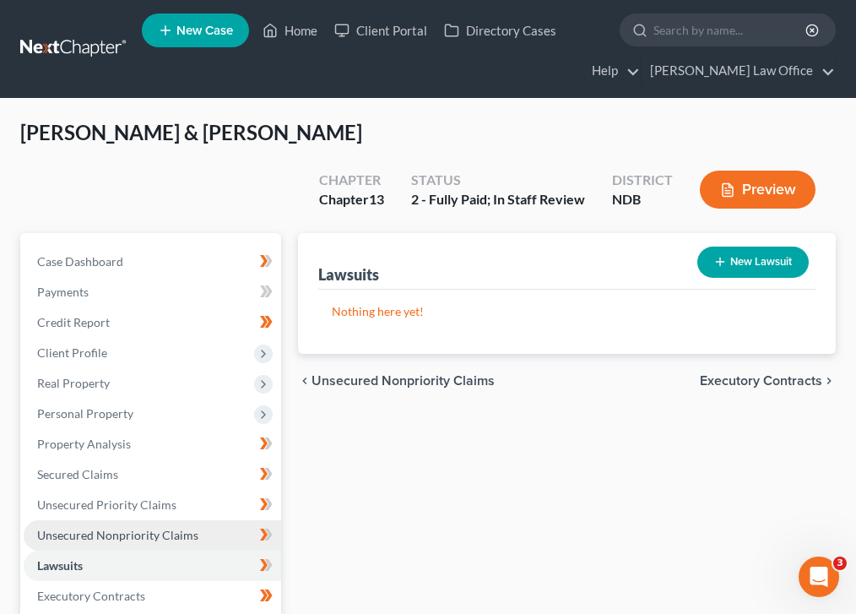
click at [108, 528] on span "Unsecured Nonpriority Claims" at bounding box center [117, 535] width 161 height 14
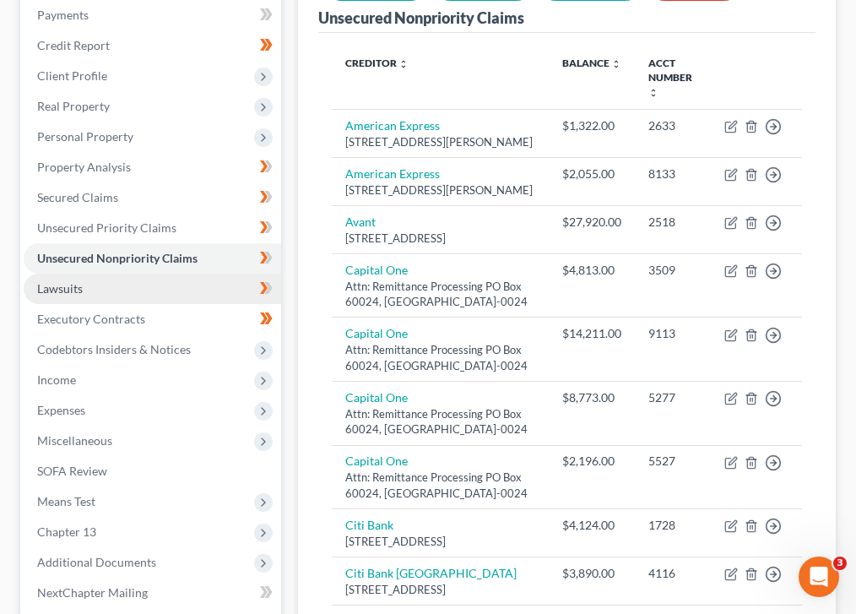
scroll to position [262, 0]
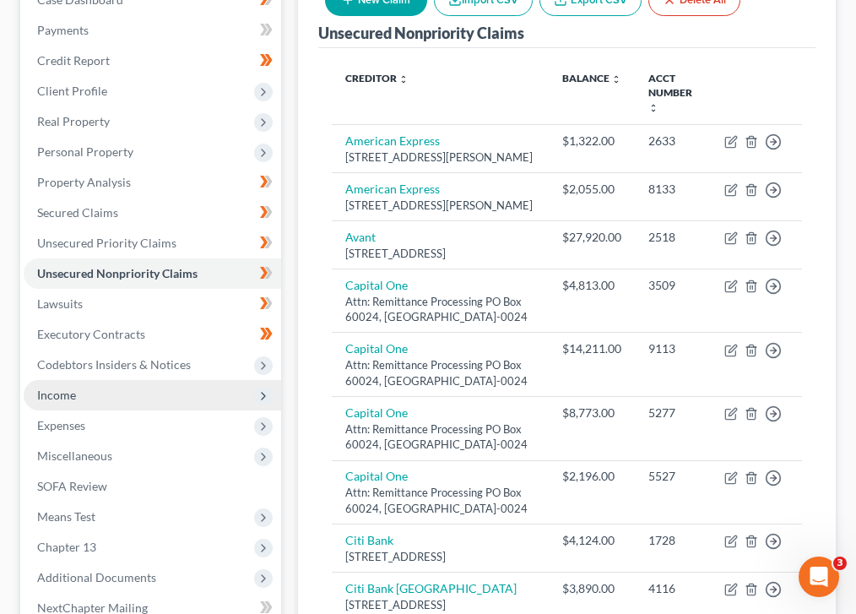
click at [108, 380] on span "Income" at bounding box center [152, 395] width 257 height 30
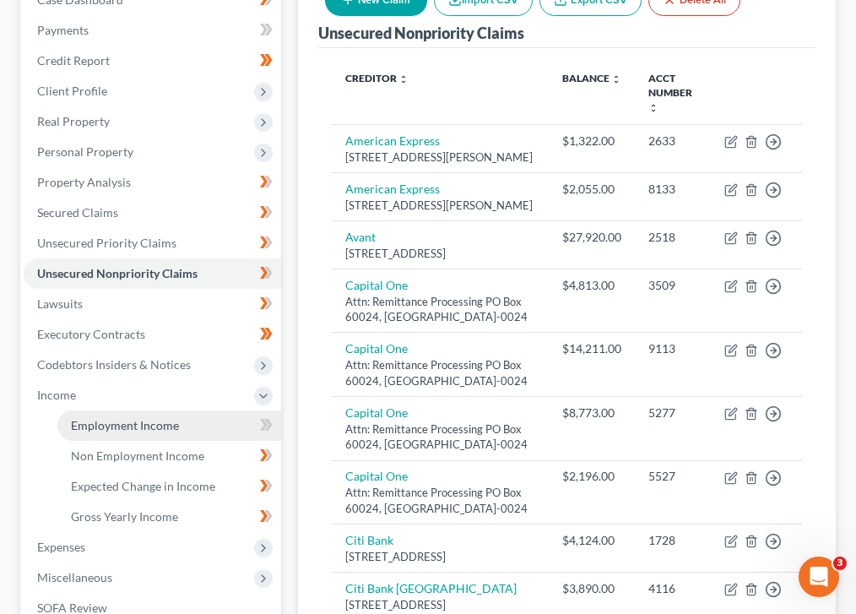
click at [112, 410] on link "Employment Income" at bounding box center [169, 425] width 224 height 30
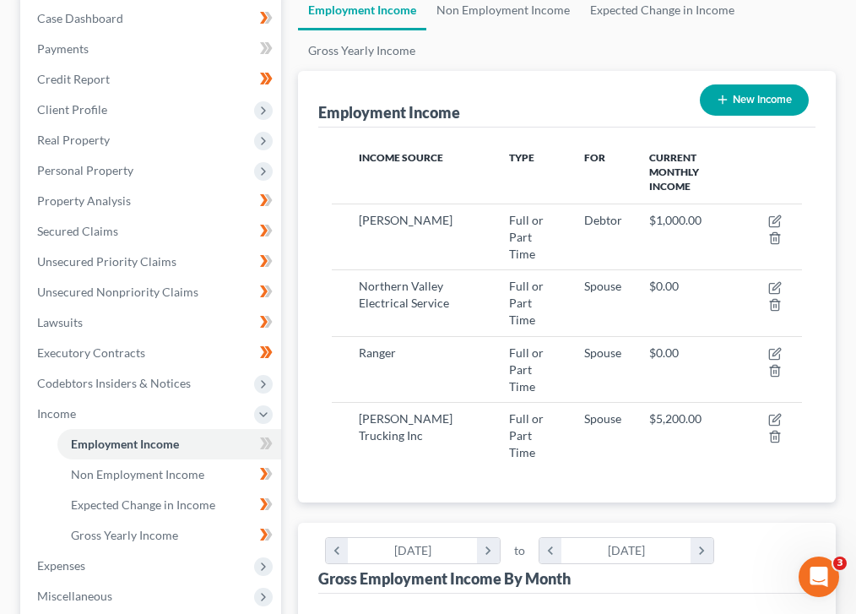
scroll to position [252, 0]
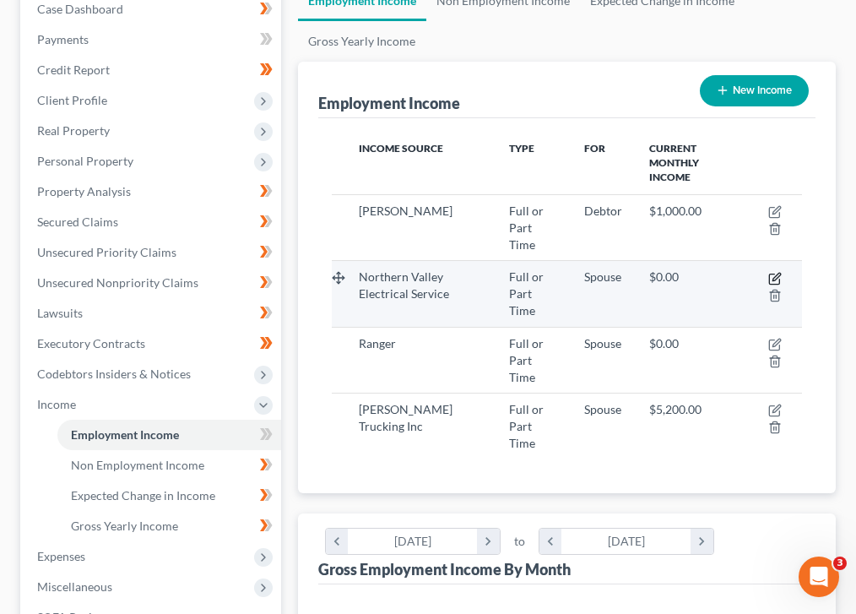
click at [775, 273] on icon "button" at bounding box center [776, 277] width 8 height 8
select select "0"
select select "29"
select select "3"
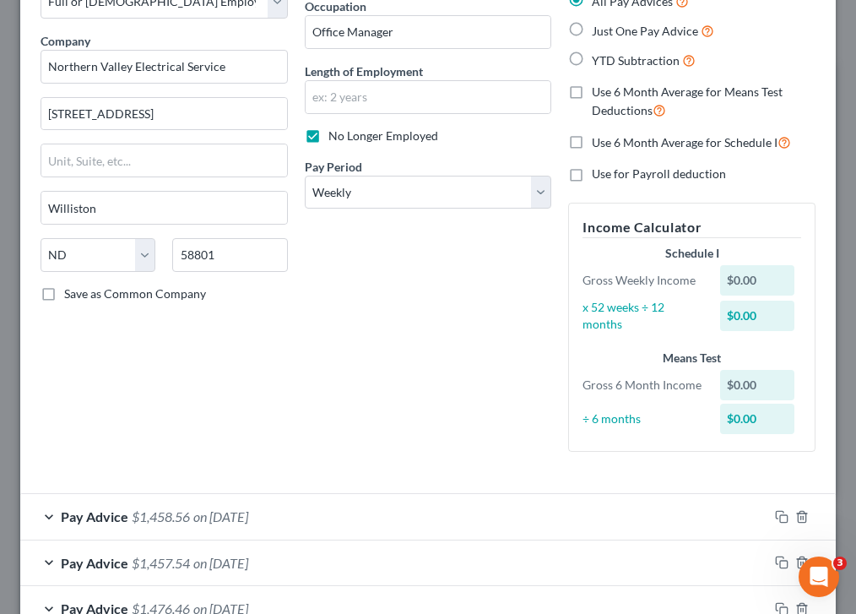
scroll to position [0, 0]
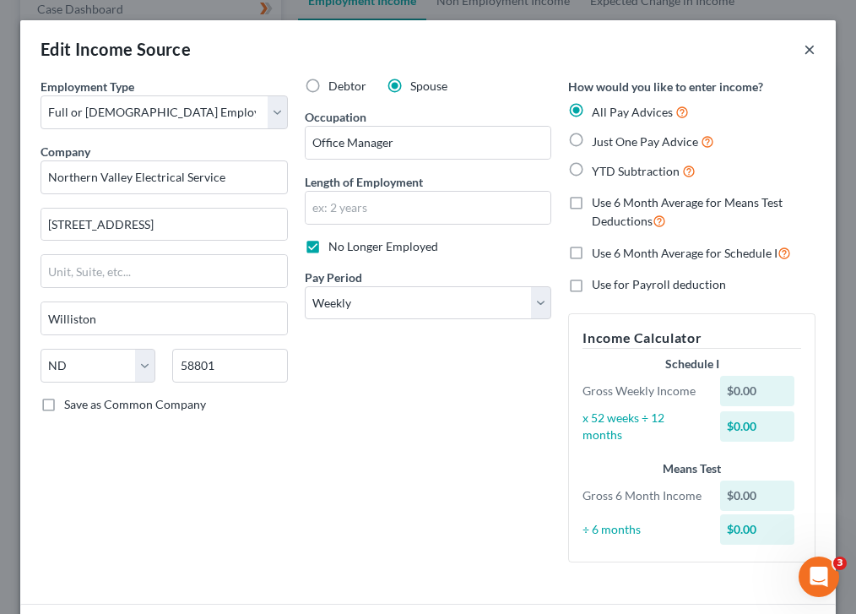
click at [810, 46] on button "×" at bounding box center [810, 49] width 12 height 20
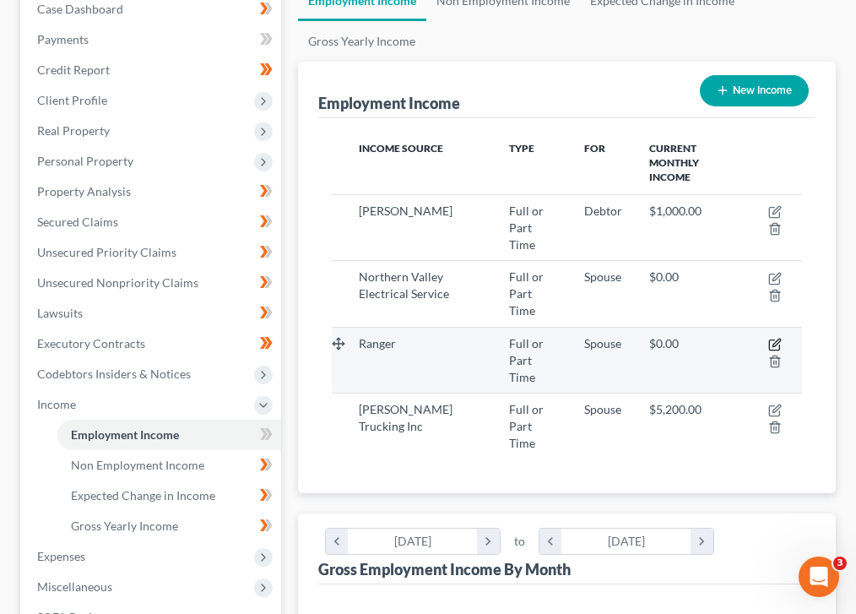
click at [768, 338] on icon "button" at bounding box center [775, 345] width 14 height 14
select select "0"
select select "45"
select select "1"
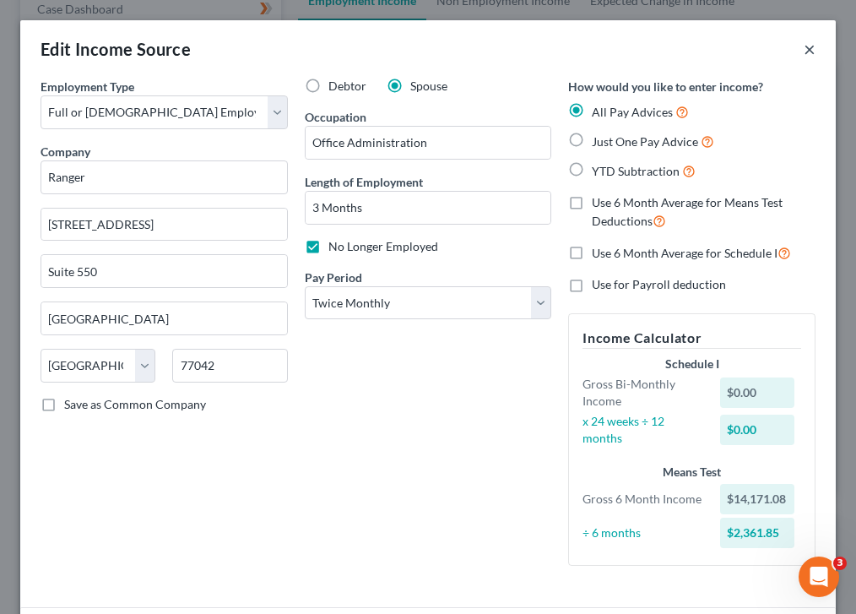
click at [811, 51] on button "×" at bounding box center [810, 49] width 12 height 20
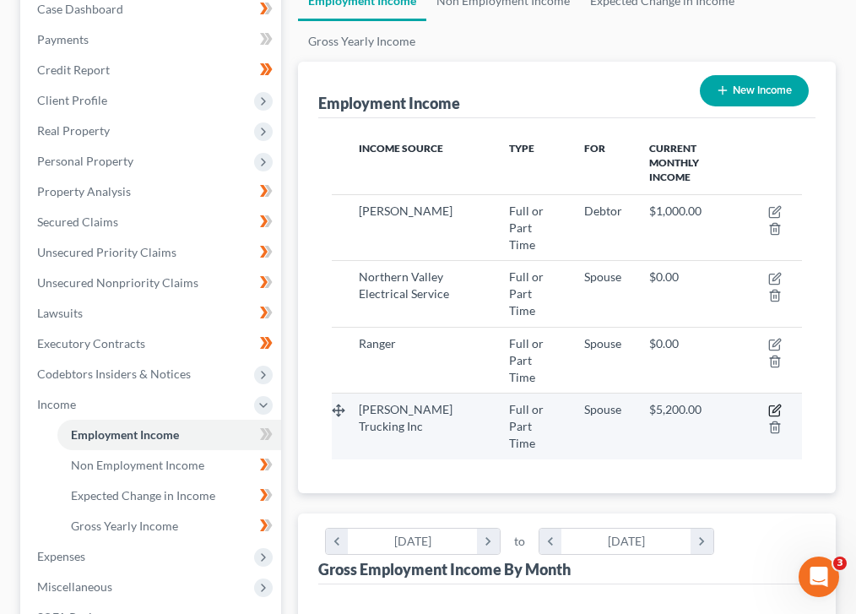
click at [776, 405] on icon "button" at bounding box center [776, 409] width 8 height 8
select select "0"
select select "29"
select select "2"
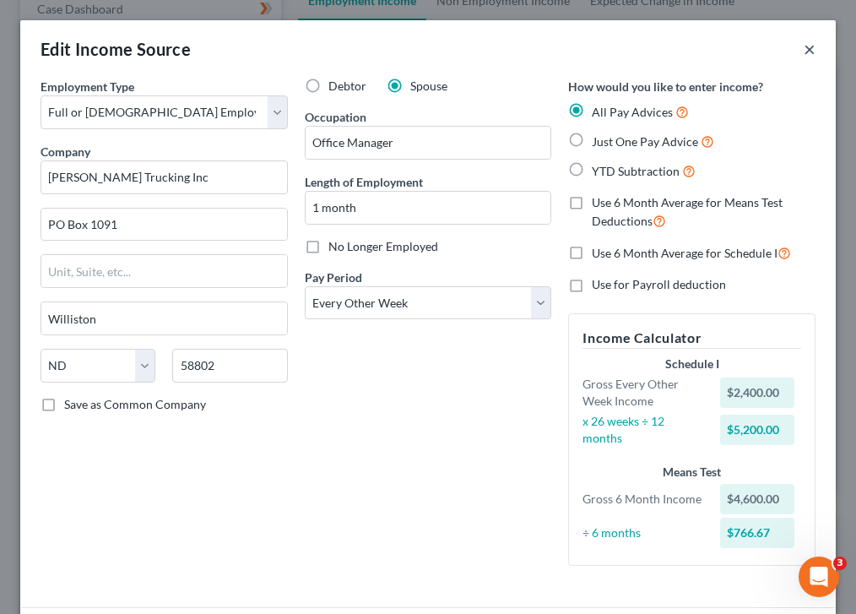
click at [811, 52] on button "×" at bounding box center [810, 49] width 12 height 20
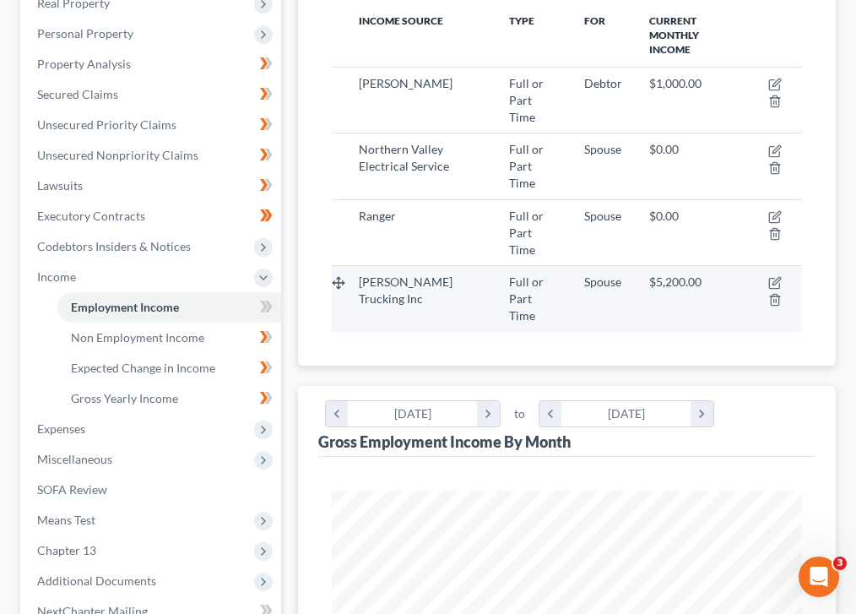
scroll to position [367, 0]
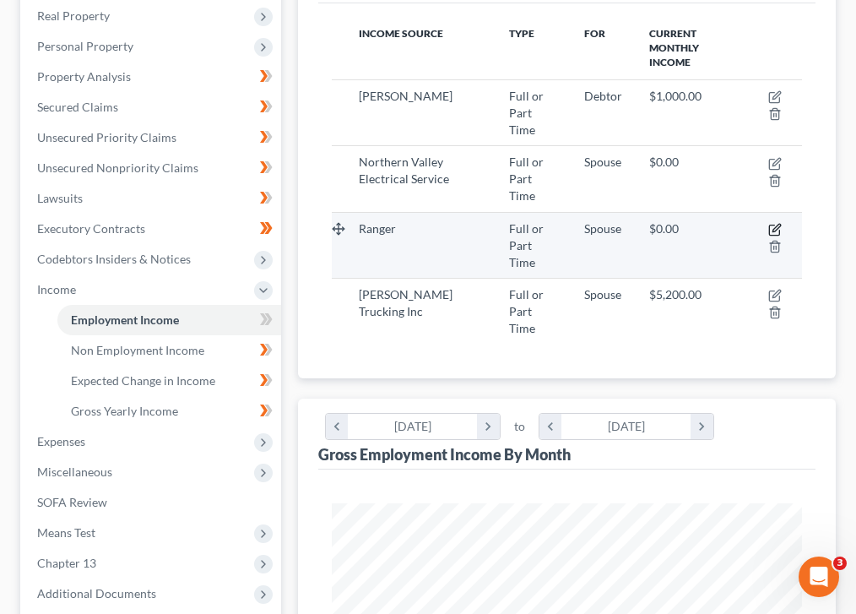
click at [778, 224] on icon "button" at bounding box center [776, 228] width 8 height 8
select select "0"
select select "45"
select select "1"
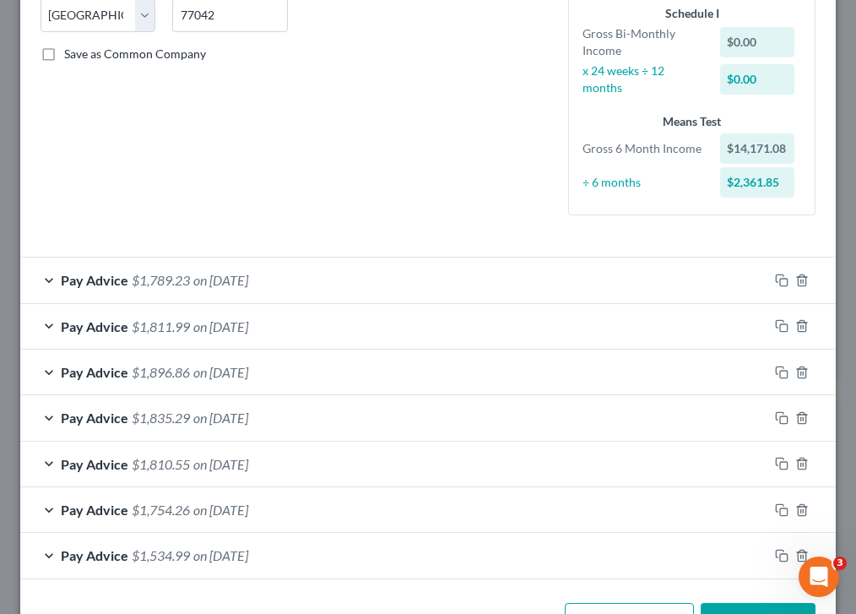
scroll to position [0, 0]
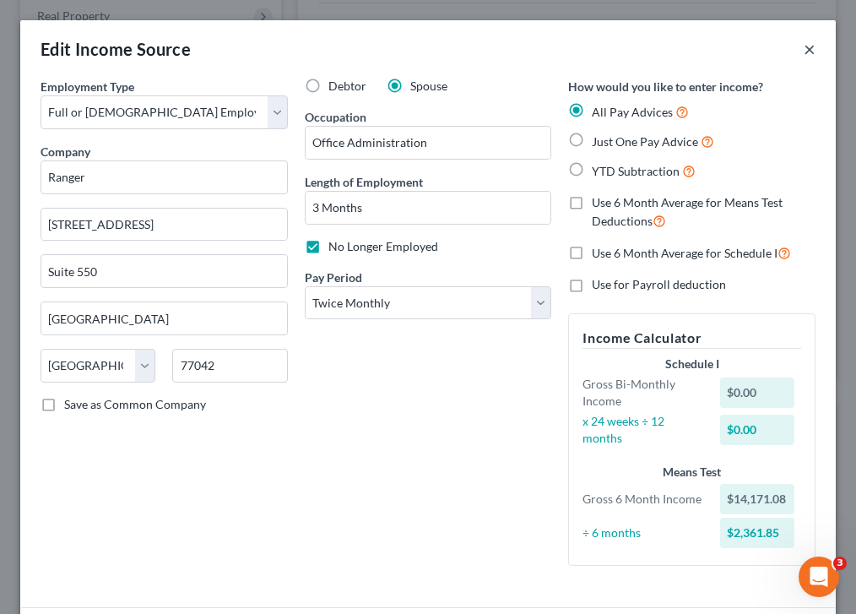
click at [810, 48] on button "×" at bounding box center [810, 49] width 12 height 20
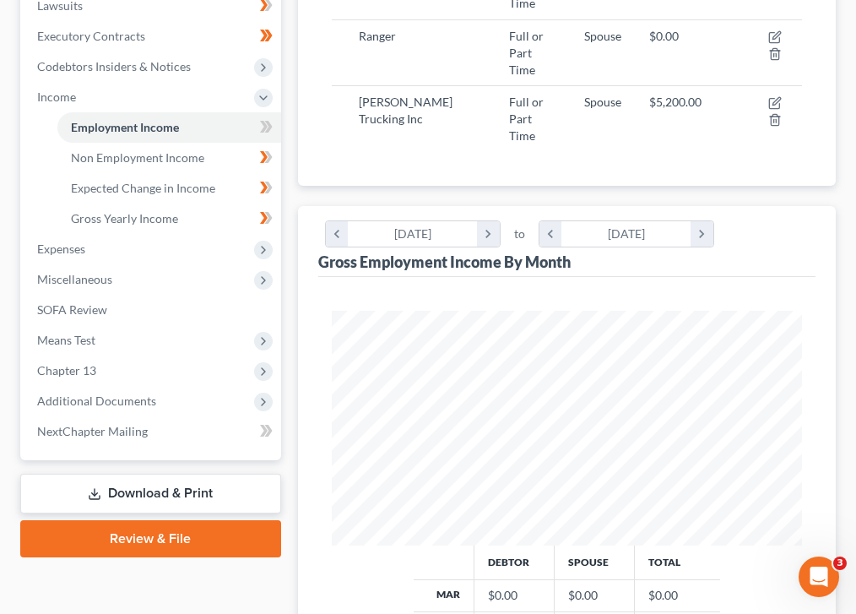
scroll to position [607, 0]
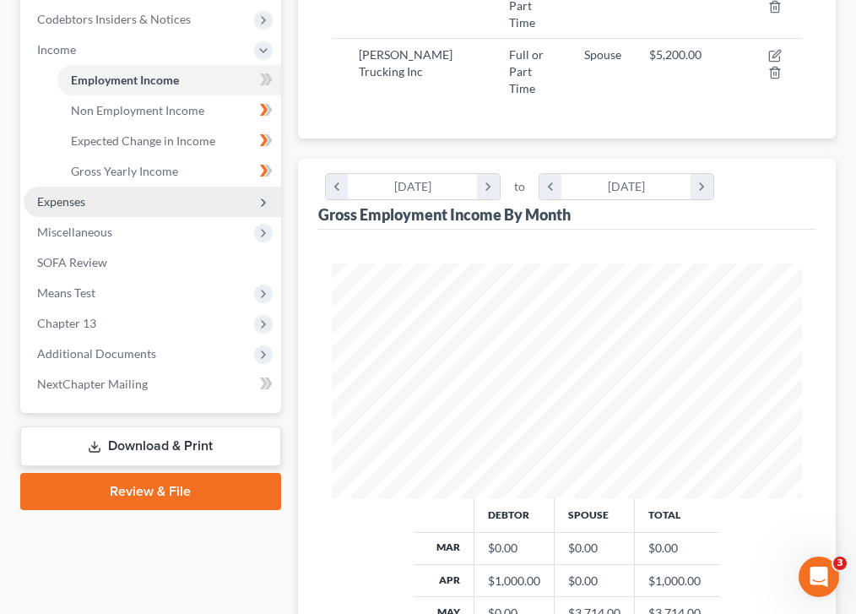
click at [73, 194] on span "Expenses" at bounding box center [61, 201] width 48 height 14
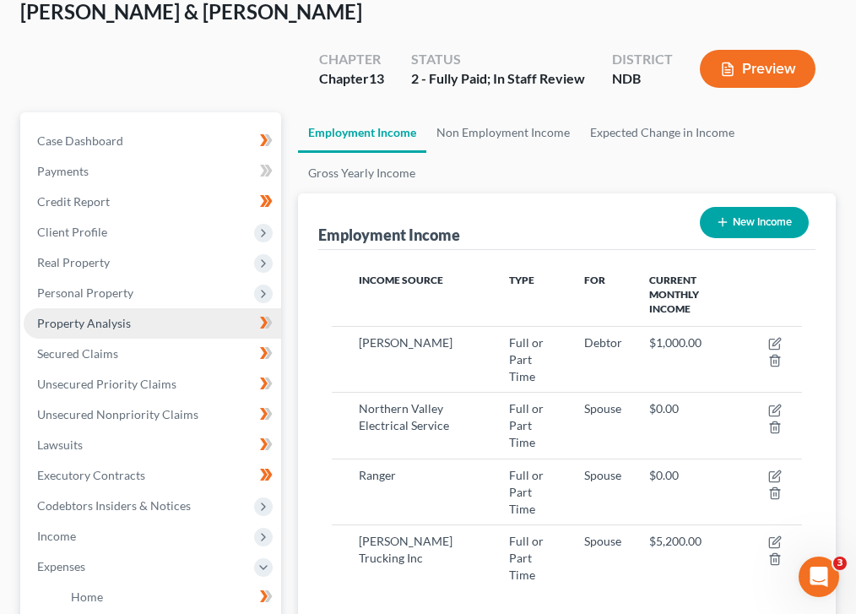
click at [126, 316] on span "Property Analysis" at bounding box center [84, 323] width 94 height 14
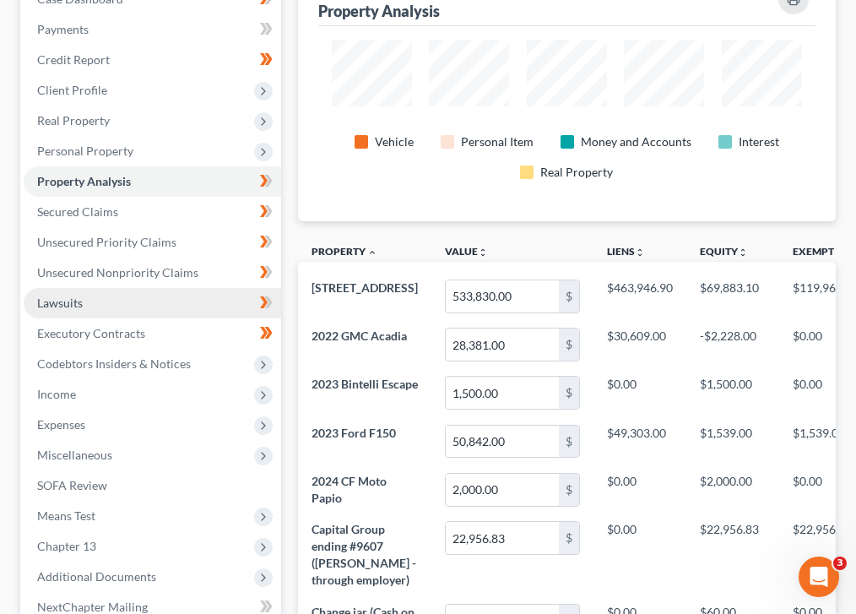
click at [88, 288] on link "Lawsuits" at bounding box center [152, 303] width 257 height 30
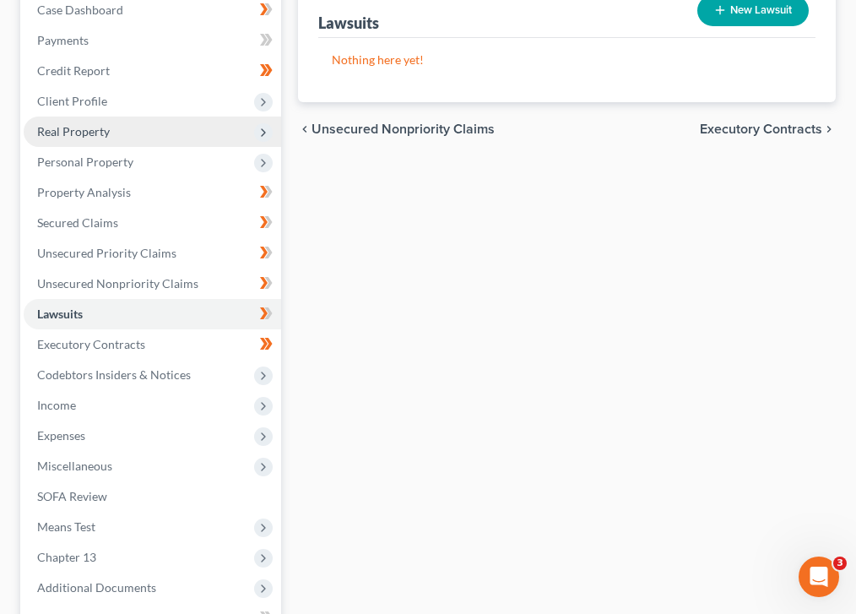
scroll to position [257, 0]
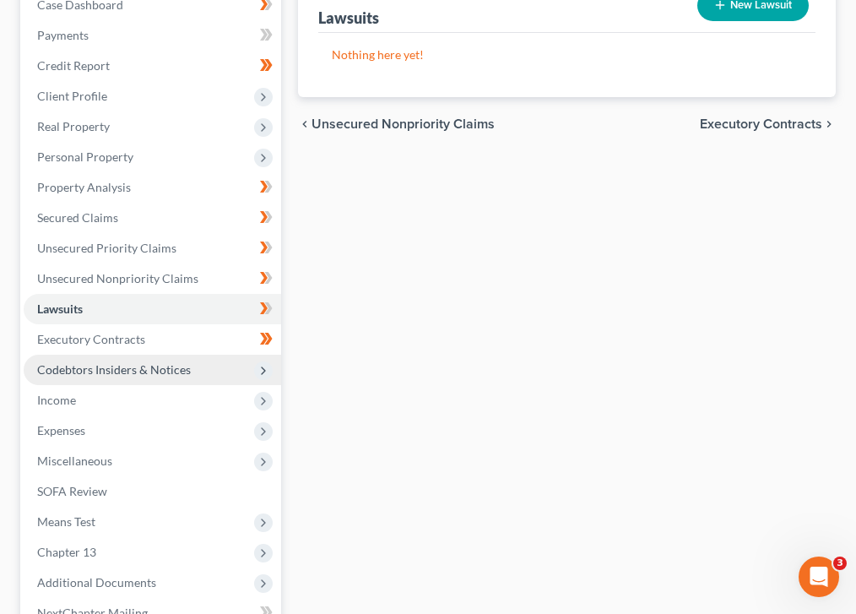
click at [149, 362] on span "Codebtors Insiders & Notices" at bounding box center [114, 369] width 154 height 14
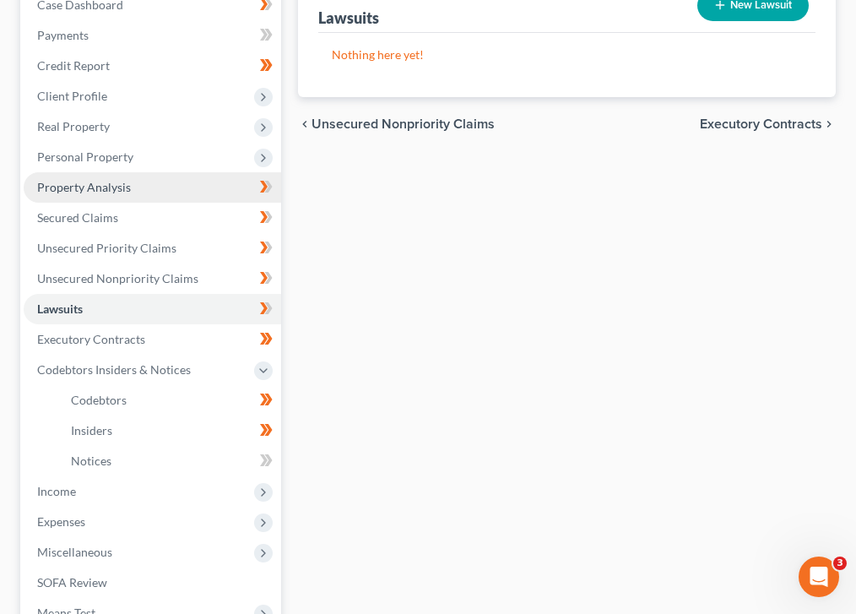
scroll to position [0, 0]
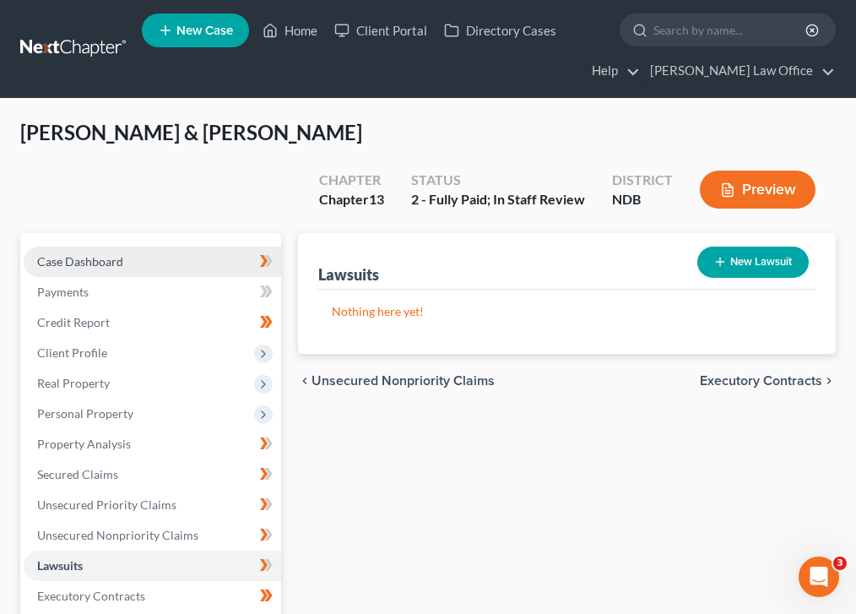
click at [133, 247] on link "Case Dashboard" at bounding box center [152, 262] width 257 height 30
select select "4"
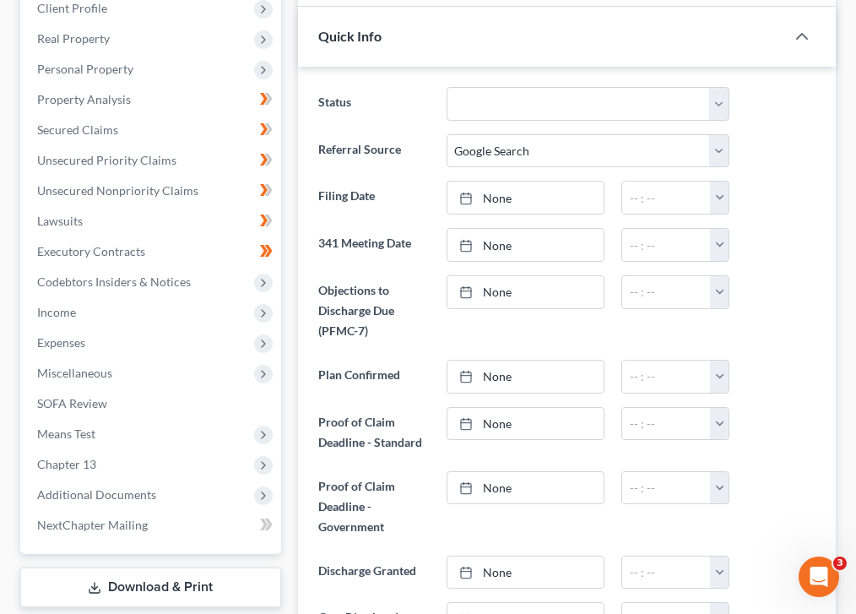
scroll to position [343, 0]
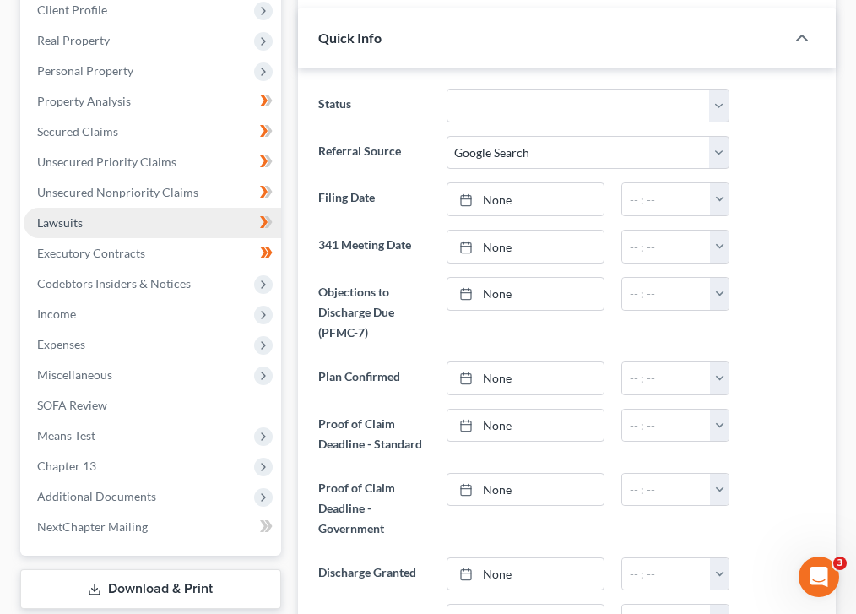
click at [111, 208] on link "Lawsuits" at bounding box center [152, 223] width 257 height 30
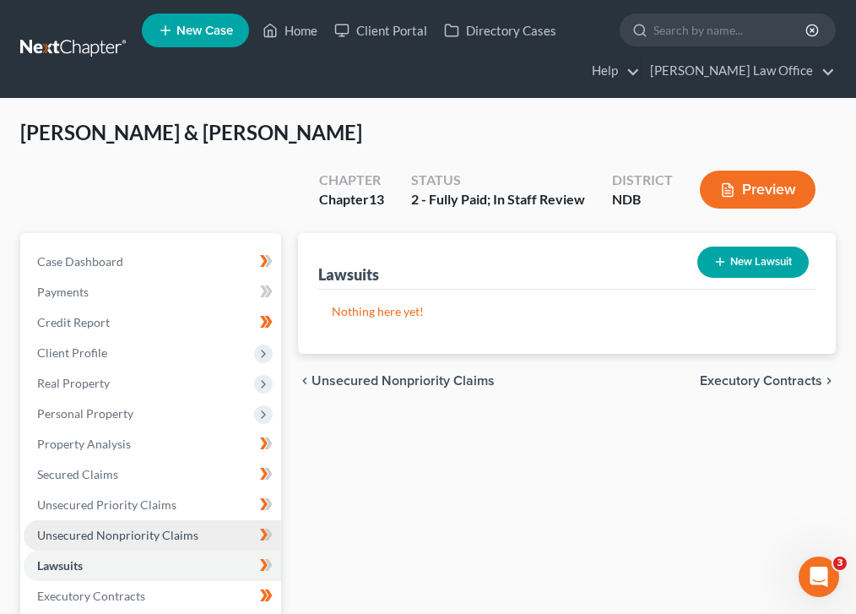
click at [115, 520] on link "Unsecured Nonpriority Claims" at bounding box center [152, 535] width 257 height 30
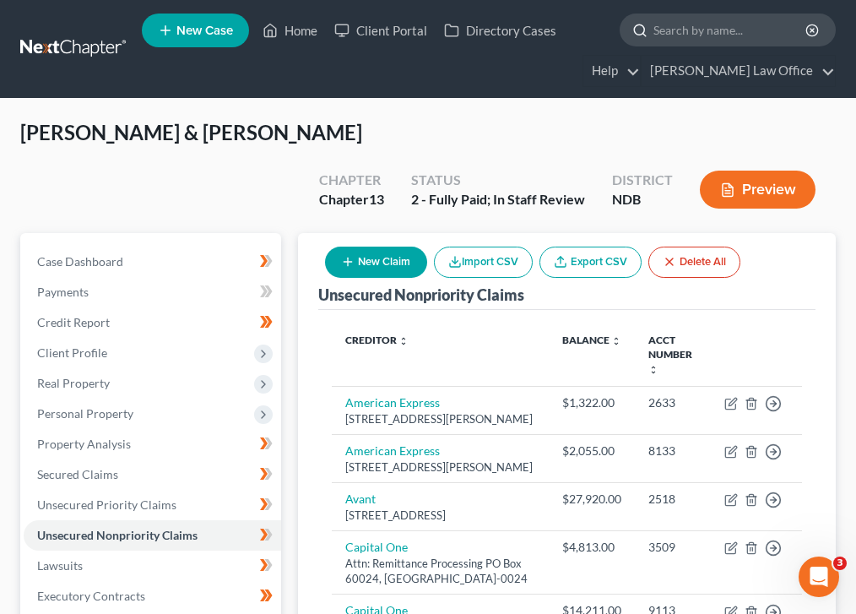
click at [709, 35] on input "search" at bounding box center [730, 29] width 154 height 31
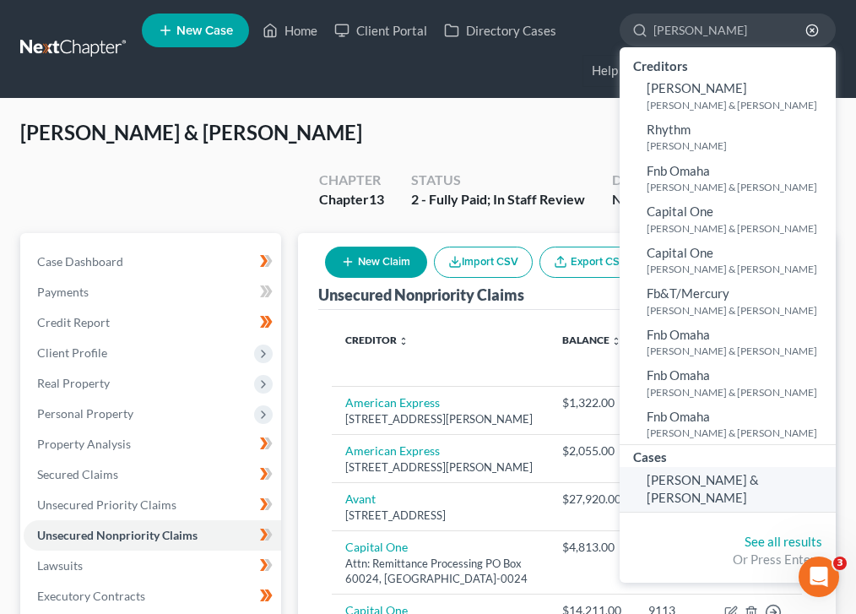
type input "rhea"
click at [746, 485] on span "DeCoteau, Rhea & Fred" at bounding box center [703, 488] width 112 height 33
select select "0"
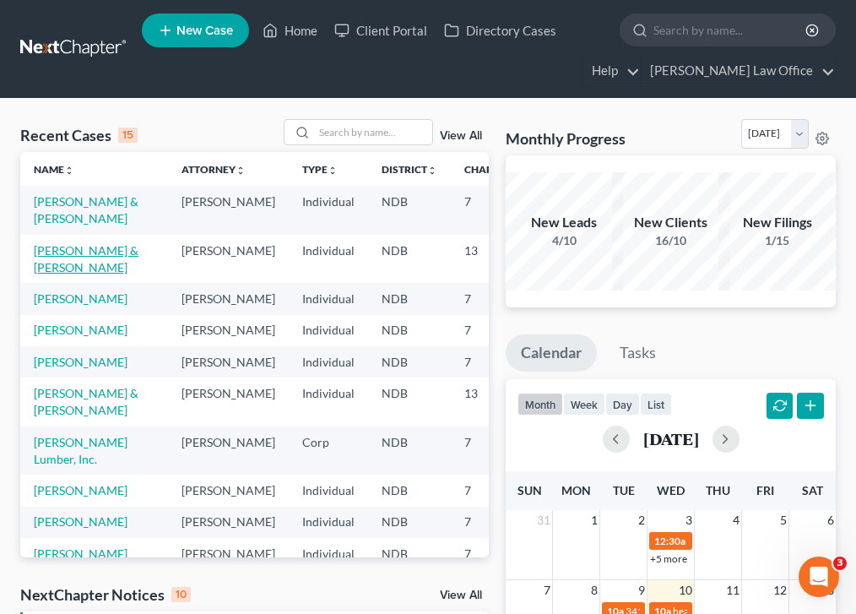
click at [49, 270] on link "[PERSON_NAME] & [PERSON_NAME]" at bounding box center [86, 258] width 105 height 31
select select "4"
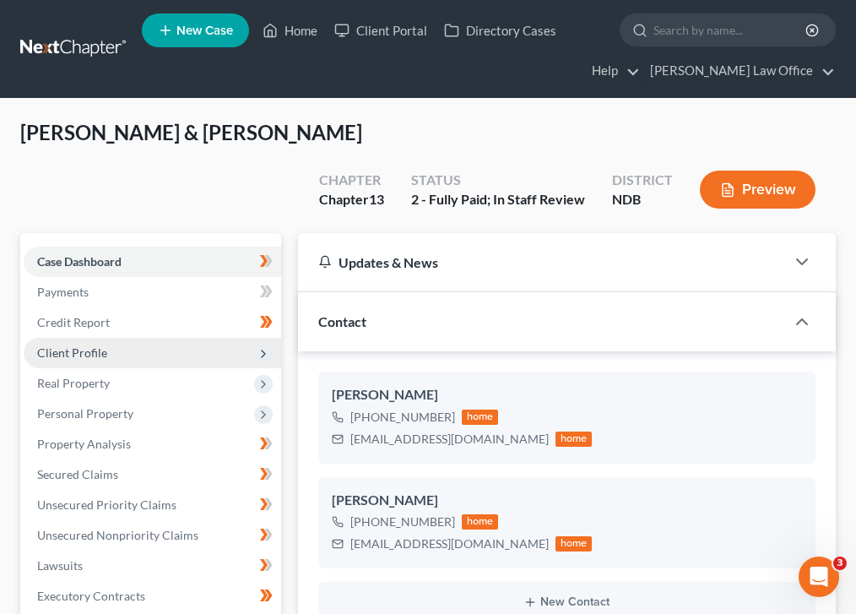
click at [135, 338] on span "Client Profile" at bounding box center [152, 353] width 257 height 30
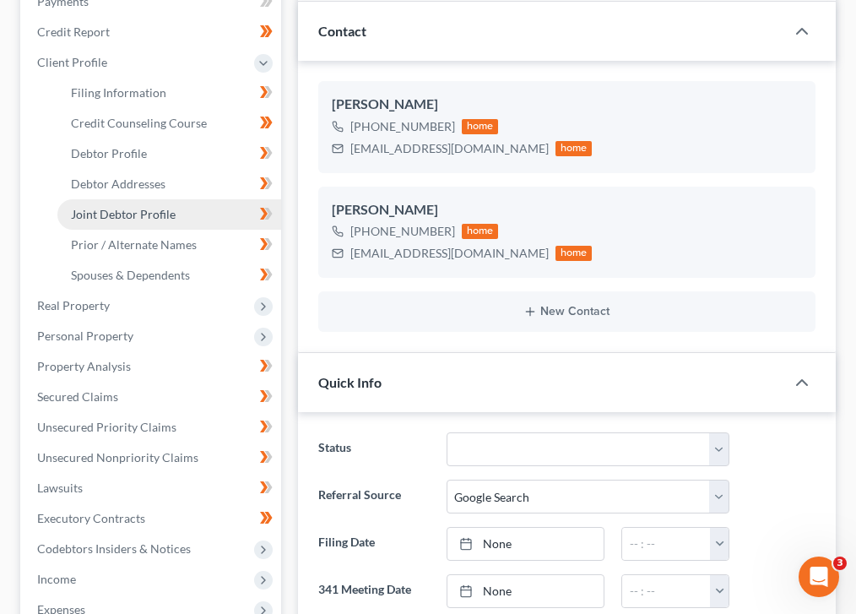
scroll to position [294, 0]
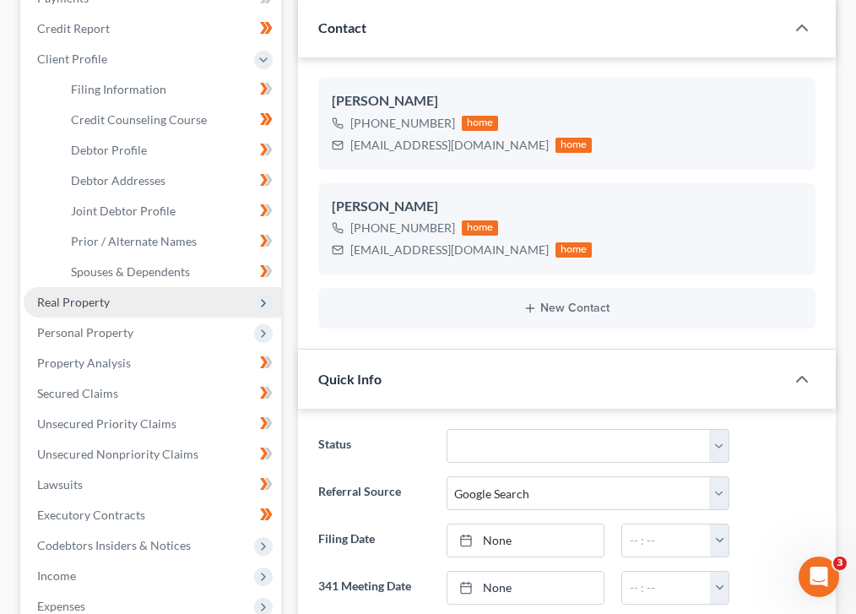
click at [106, 287] on span "Real Property" at bounding box center [152, 302] width 257 height 30
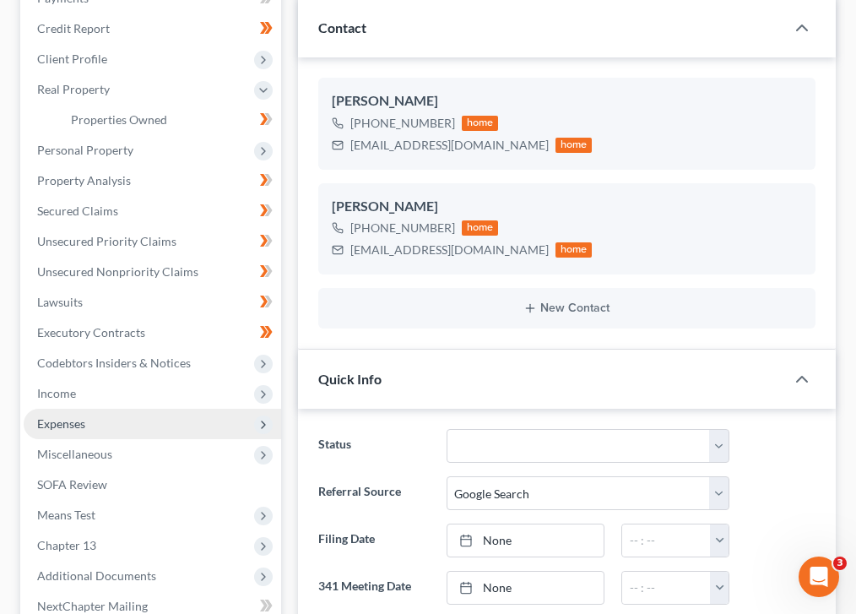
click at [103, 409] on span "Expenses" at bounding box center [152, 424] width 257 height 30
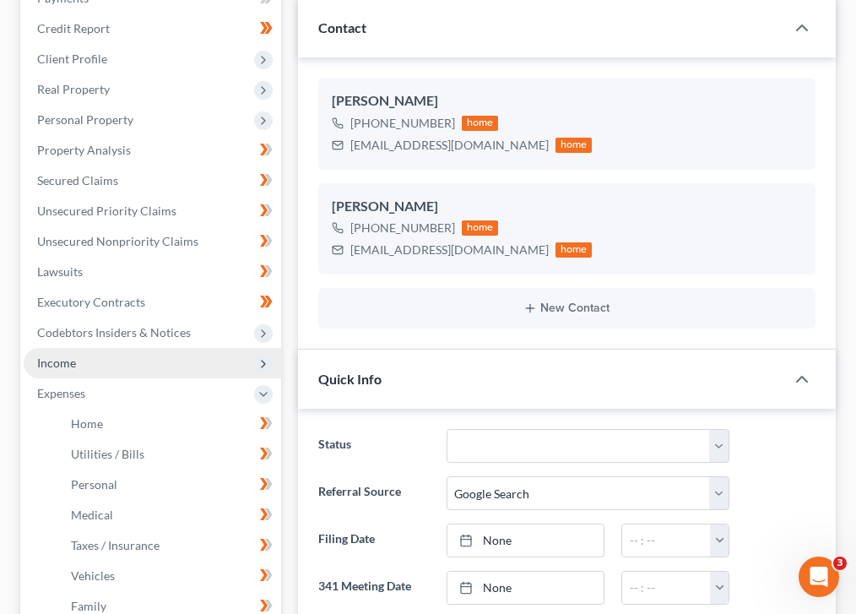
click at [84, 348] on span "Income" at bounding box center [152, 363] width 257 height 30
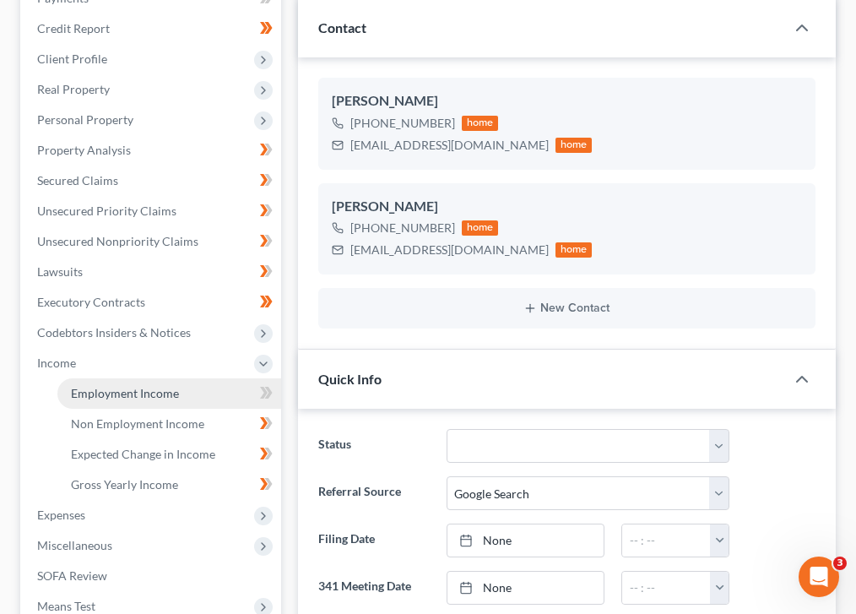
click at [147, 386] on span "Employment Income" at bounding box center [125, 393] width 108 height 14
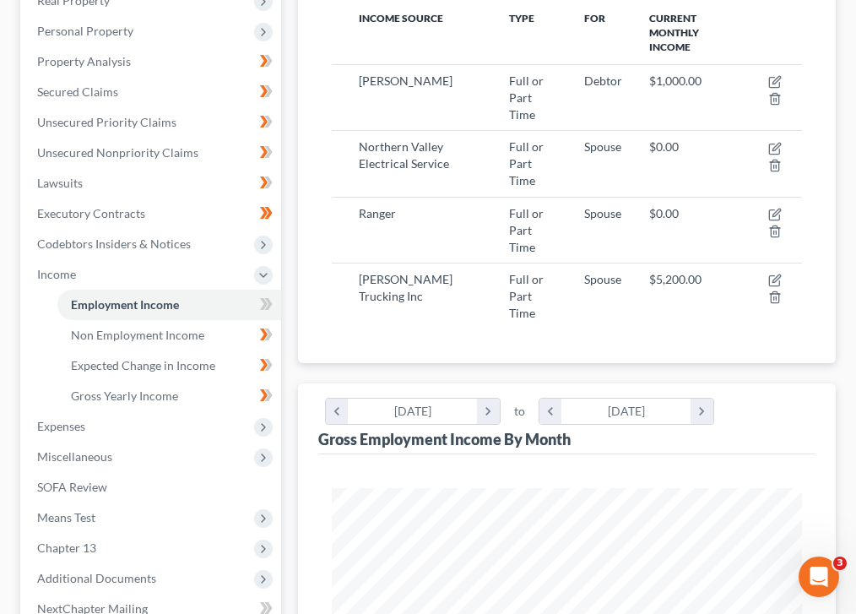
scroll to position [382, 0]
click at [160, 389] on span "Gross Yearly Income" at bounding box center [124, 396] width 107 height 14
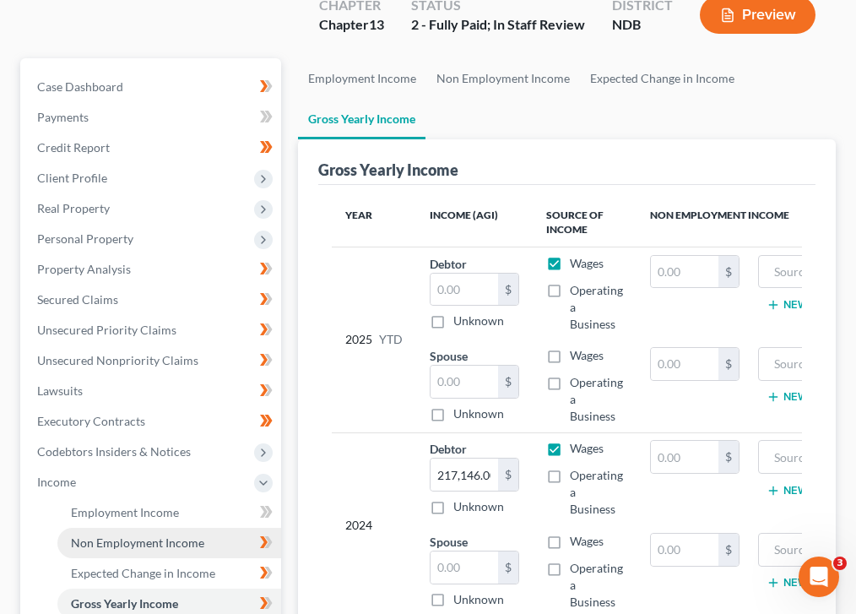
scroll to position [173, 0]
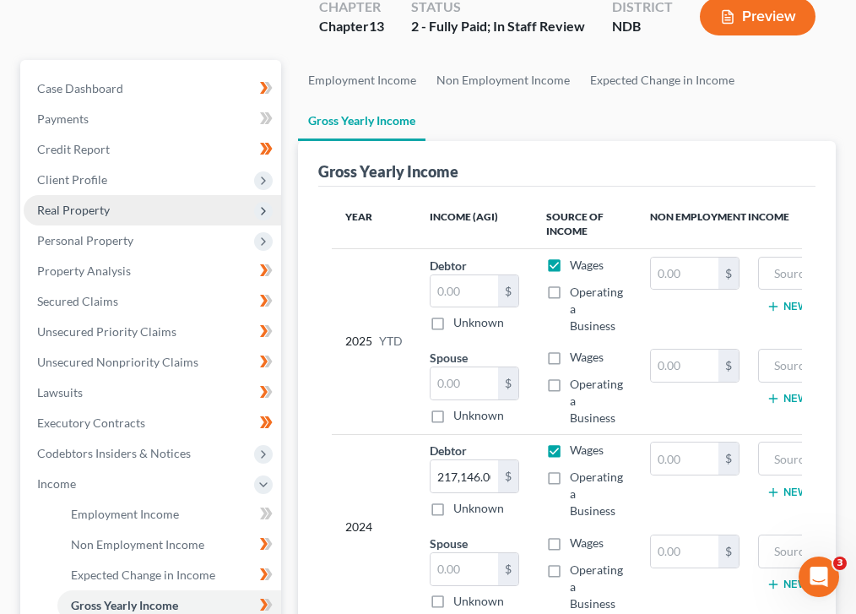
click at [156, 195] on span "Real Property" at bounding box center [152, 210] width 257 height 30
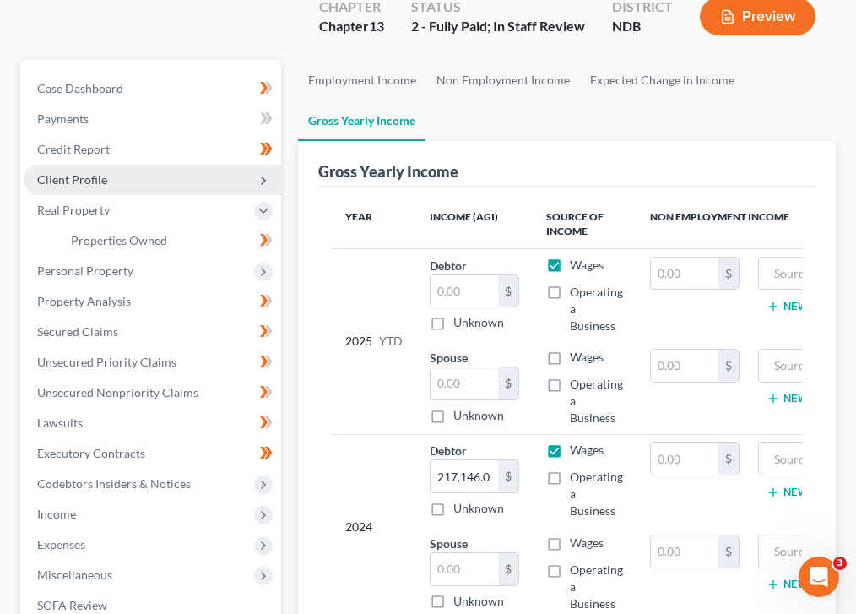
click at [162, 165] on span "Client Profile" at bounding box center [152, 180] width 257 height 30
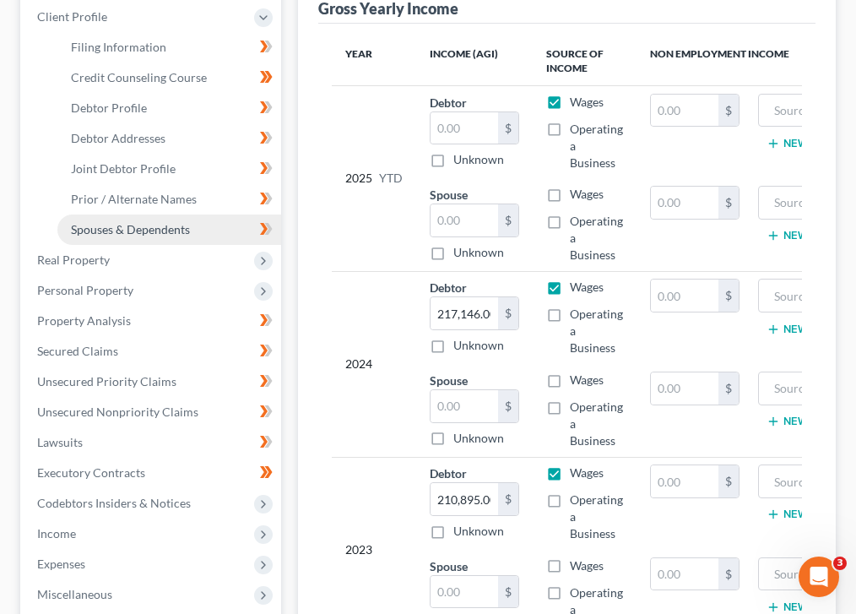
scroll to position [338, 0]
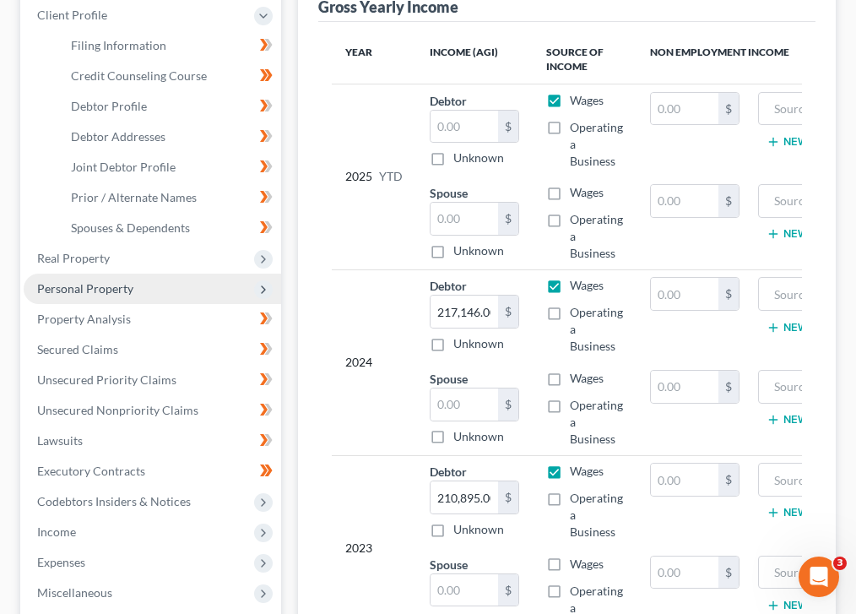
click at [177, 274] on span "Personal Property" at bounding box center [152, 289] width 257 height 30
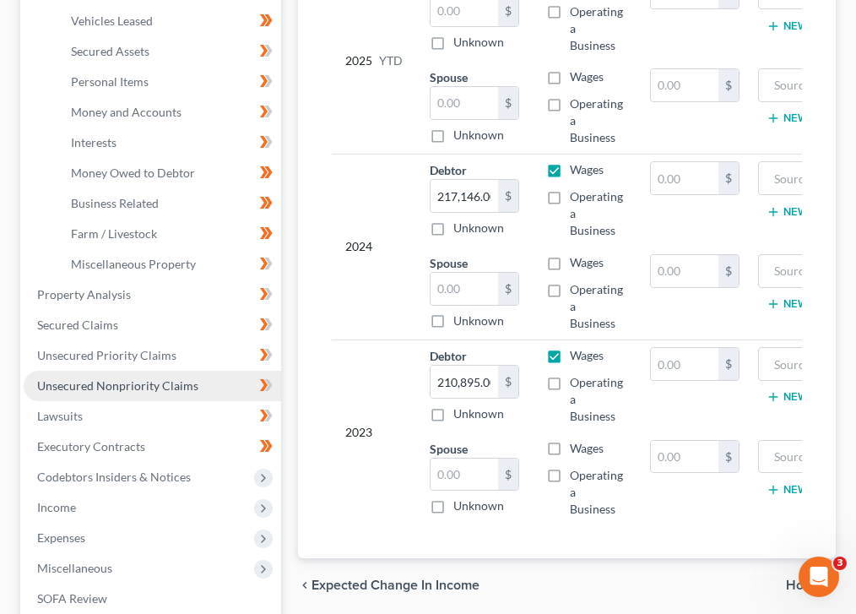
scroll to position [554, 0]
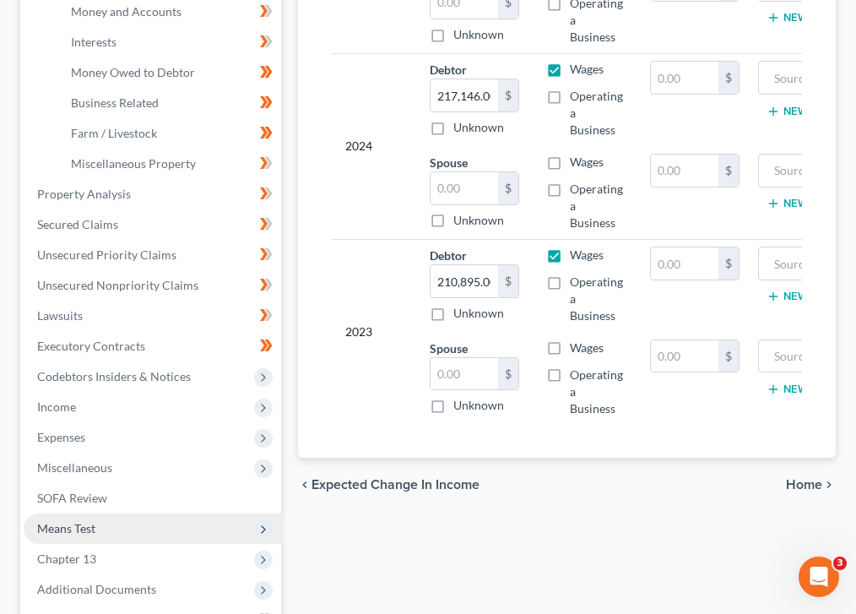
click at [78, 521] on span "Means Test" at bounding box center [66, 528] width 58 height 14
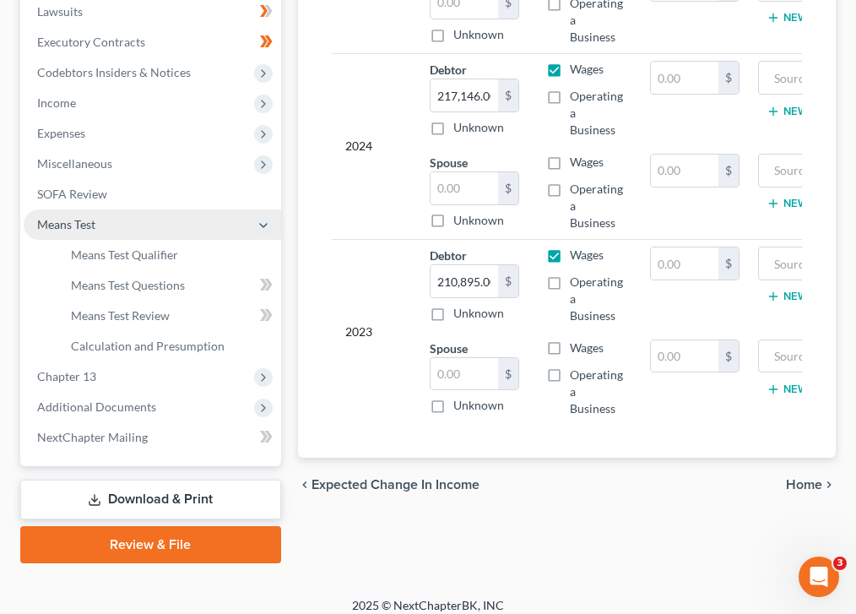
scroll to position [525, 0]
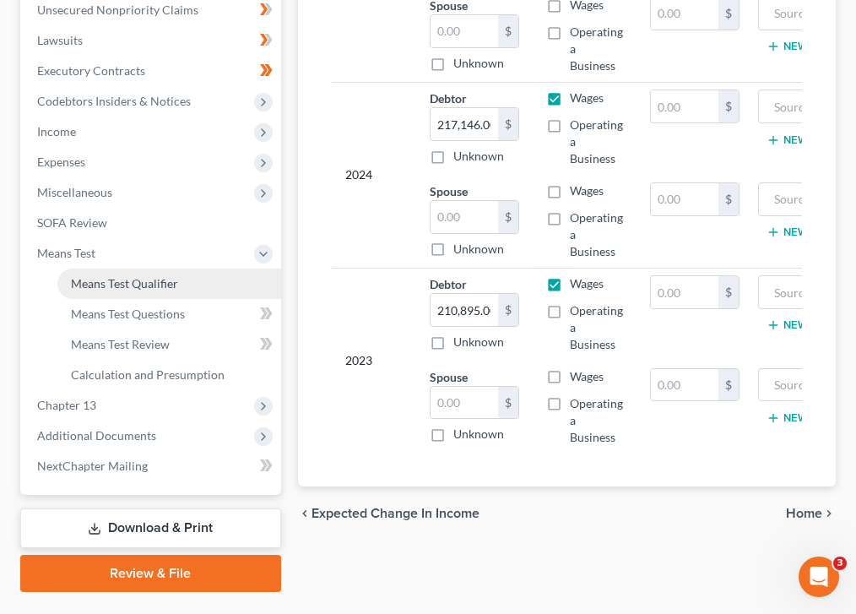
click at [150, 276] on span "Means Test Qualifier" at bounding box center [124, 283] width 107 height 14
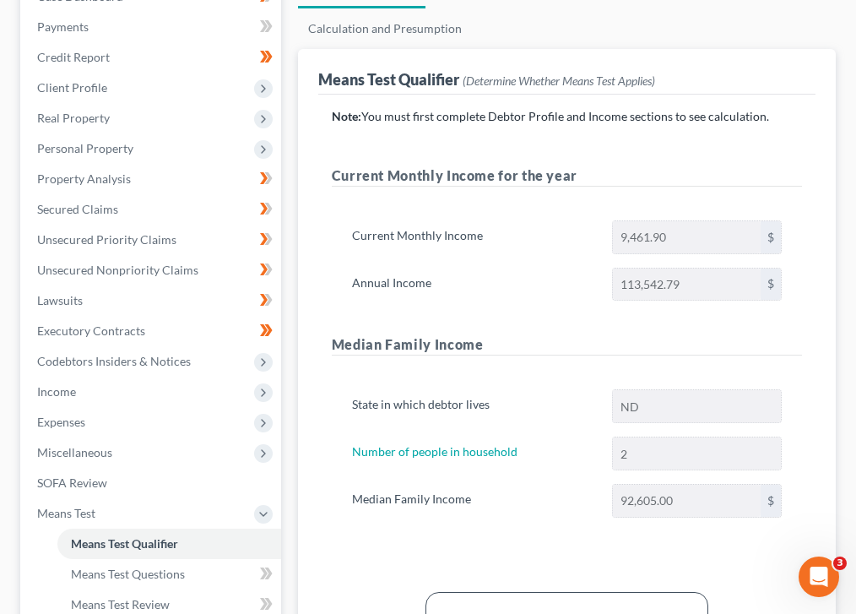
scroll to position [525, 0]
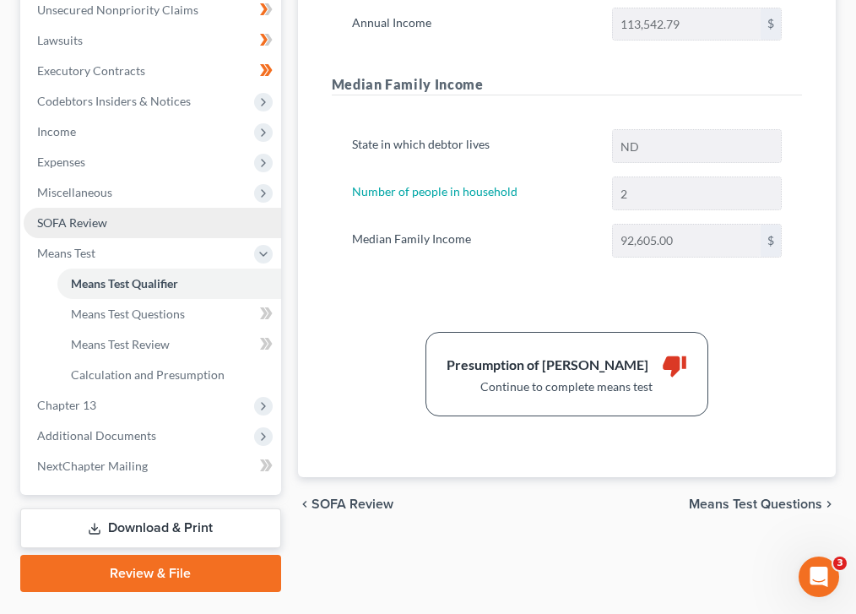
click at [123, 208] on link "SOFA Review" at bounding box center [152, 223] width 257 height 30
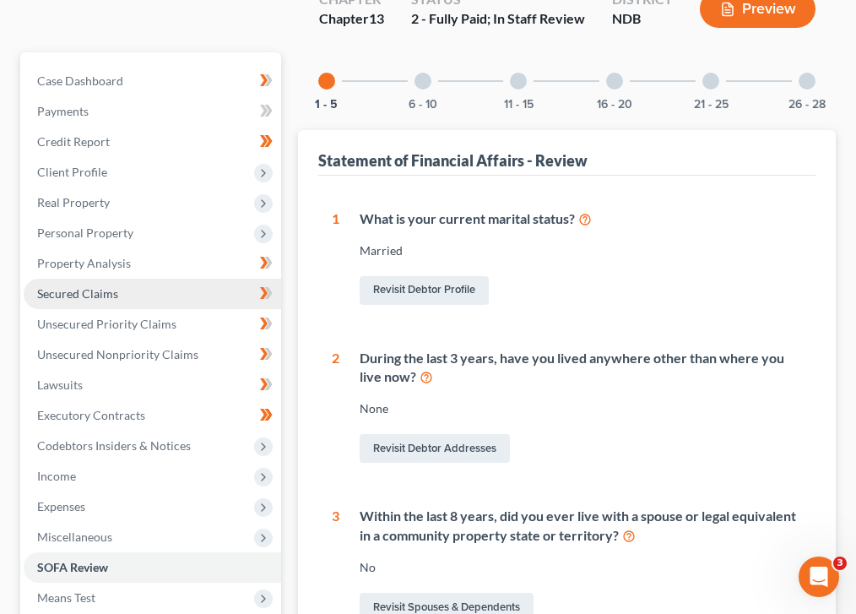
scroll to position [182, 0]
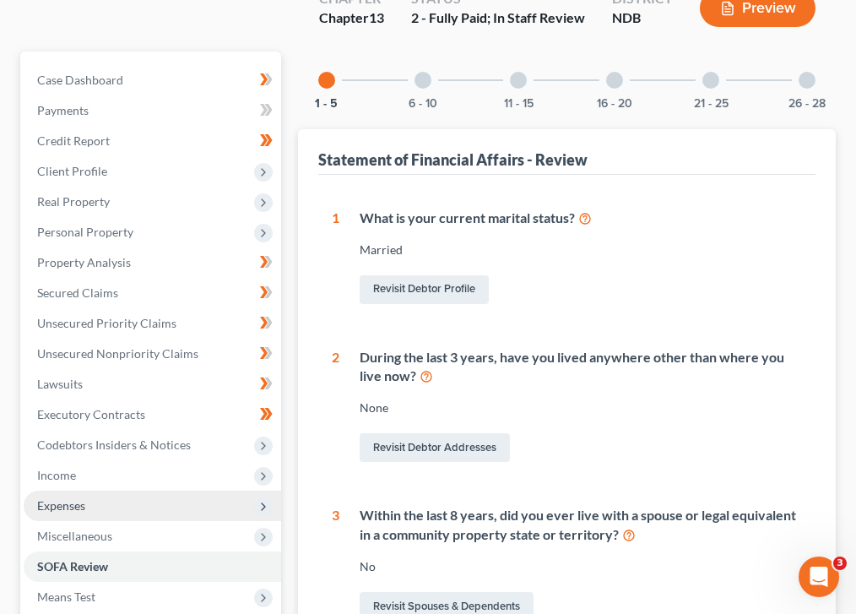
click at [99, 490] on span "Expenses" at bounding box center [152, 505] width 257 height 30
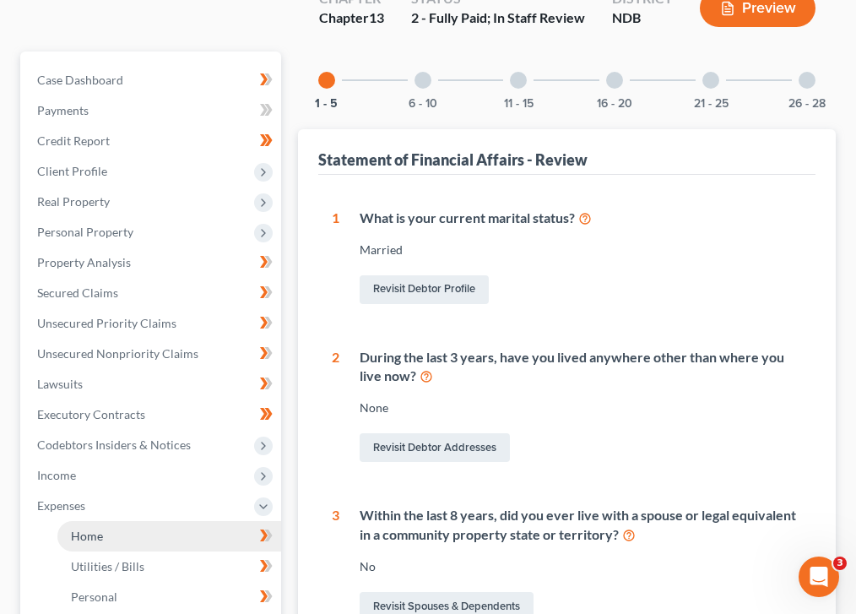
click at [118, 521] on link "Home" at bounding box center [169, 536] width 224 height 30
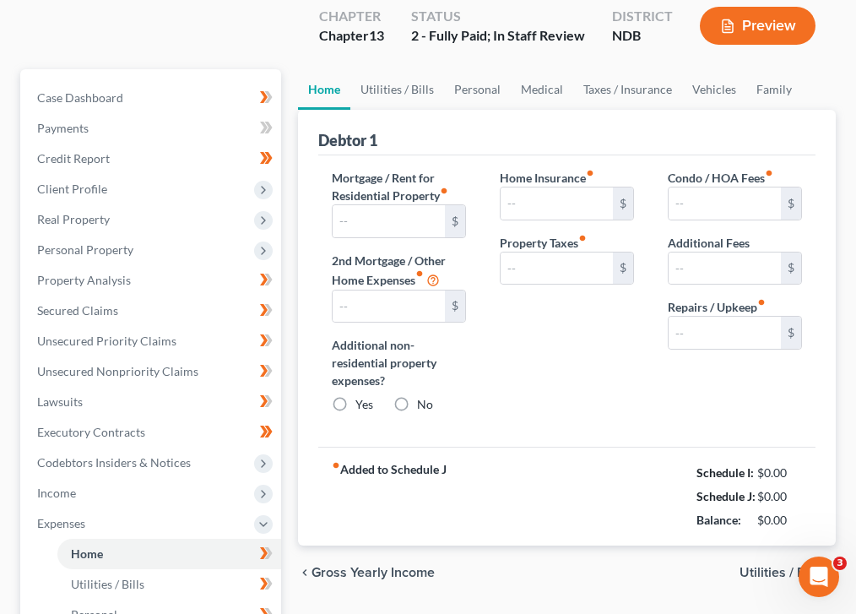
type input "2,020.40"
type input "1,252.44"
radio input "true"
type input "0.00"
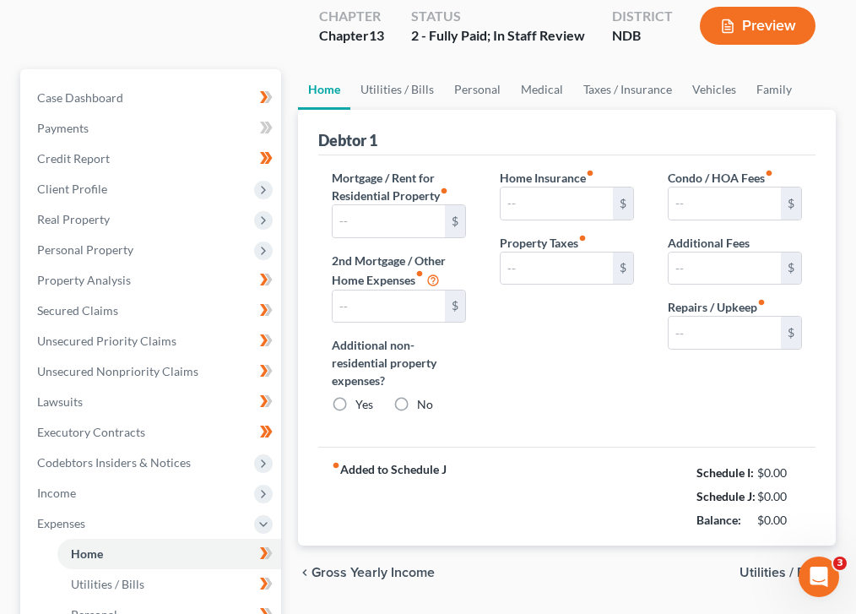
type input "0.00"
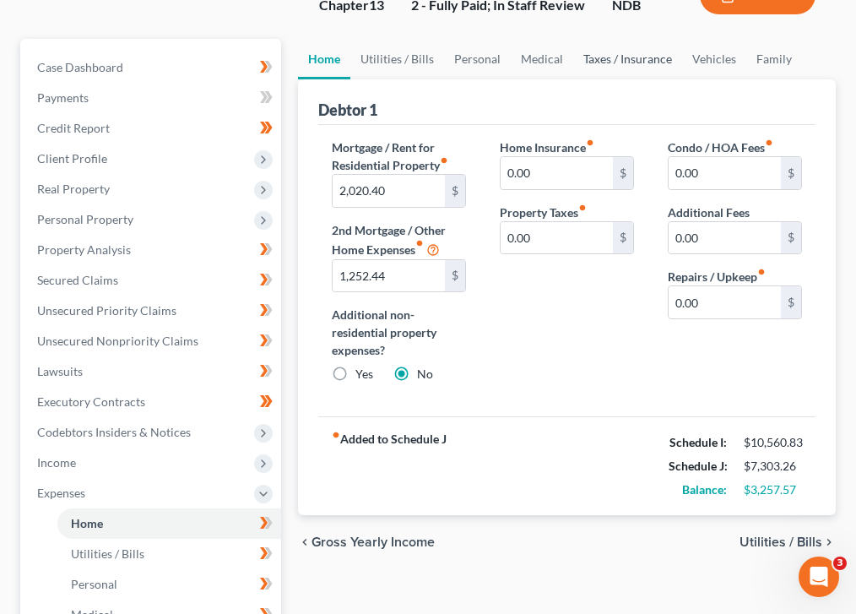
scroll to position [195, 0]
click at [789, 534] on span "Utilities / Bills" at bounding box center [781, 541] width 83 height 14
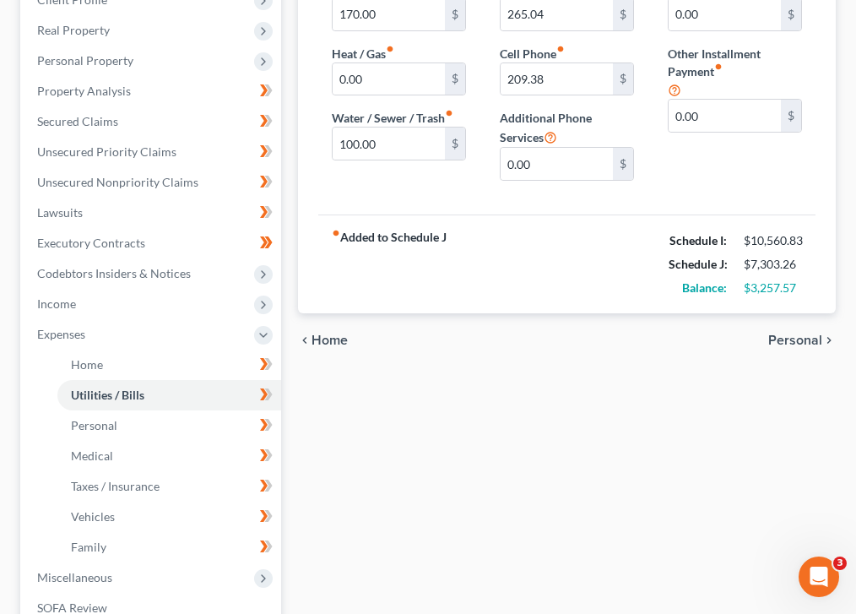
scroll to position [355, 0]
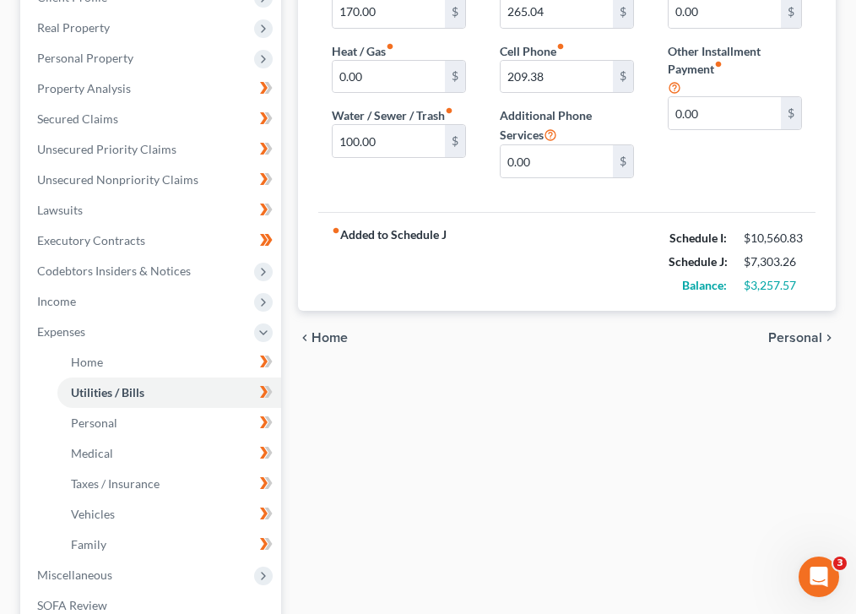
click at [796, 331] on span "Personal" at bounding box center [795, 338] width 54 height 14
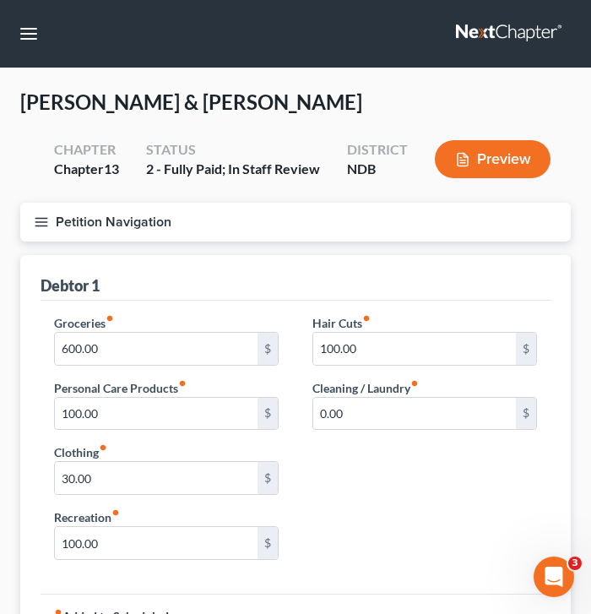
click at [32, 219] on button "Petition Navigation" at bounding box center [295, 222] width 550 height 39
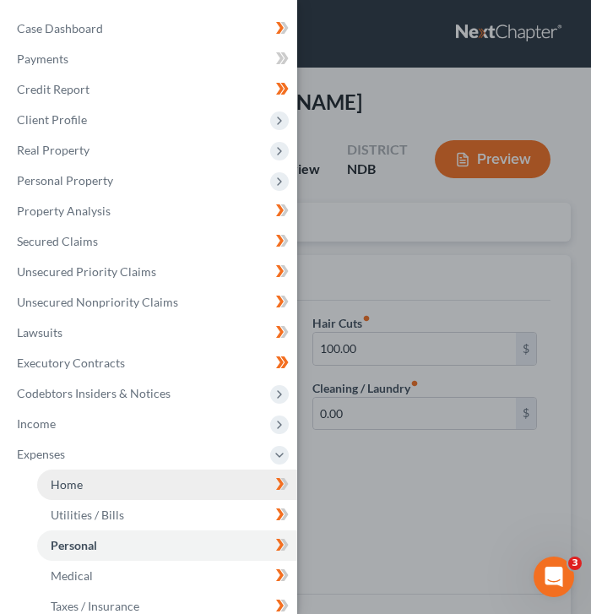
click at [173, 485] on link "Home" at bounding box center [167, 484] width 260 height 30
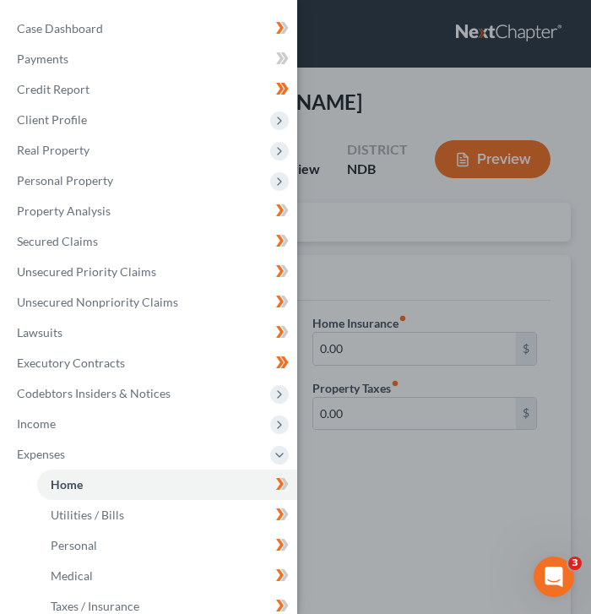
click at [477, 510] on div "Case Dashboard Payments Invoices Payments Payments Credit Report Client Profile" at bounding box center [295, 307] width 591 height 614
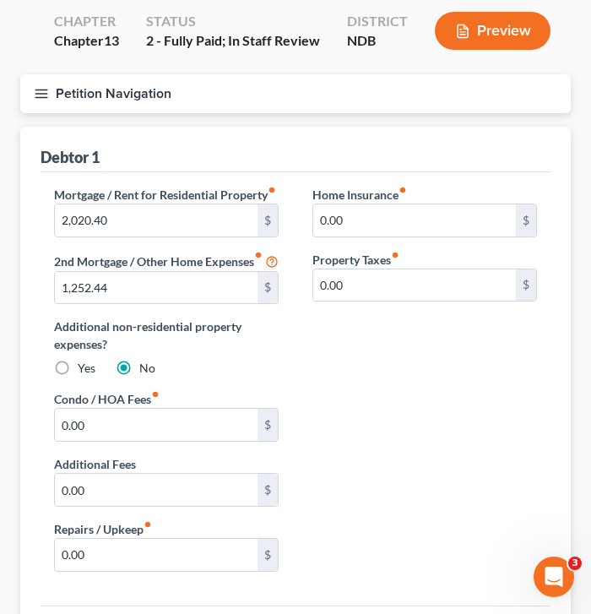
scroll to position [140, 0]
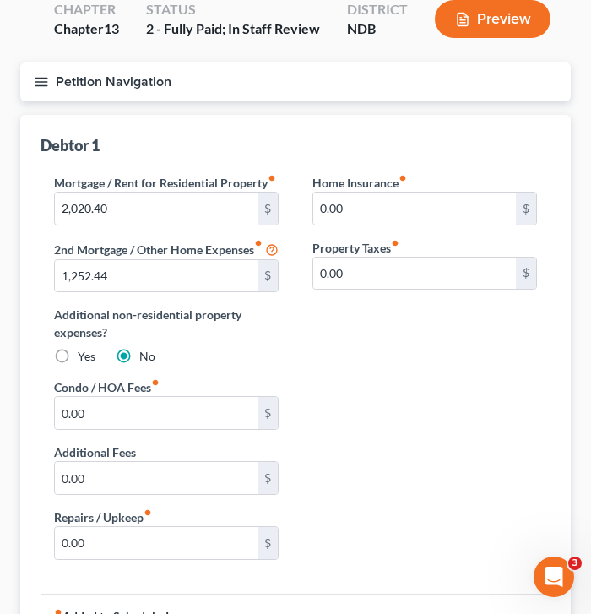
click at [33, 89] on button "Petition Navigation" at bounding box center [295, 81] width 550 height 39
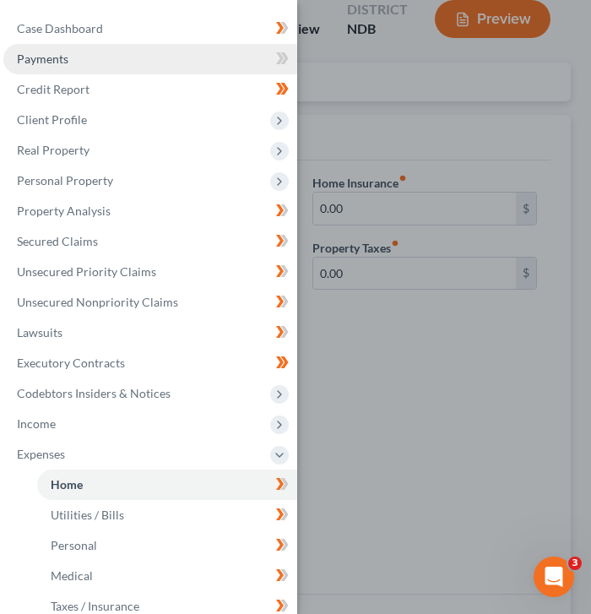
scroll to position [0, 0]
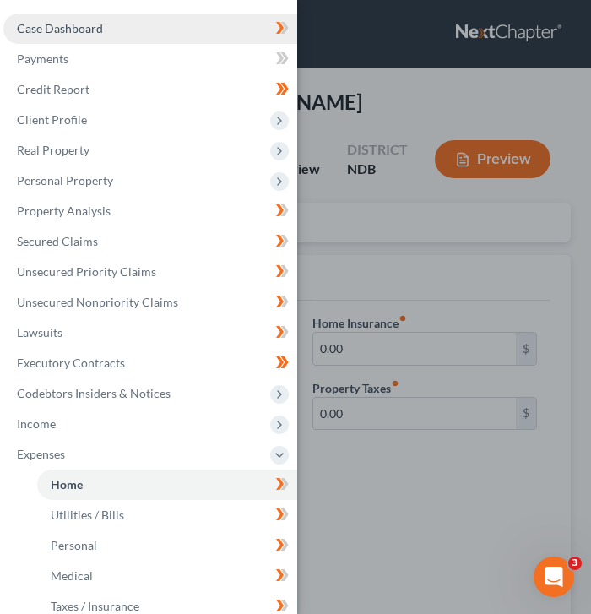
click at [79, 20] on link "Case Dashboard" at bounding box center [150, 29] width 294 height 30
select select "4"
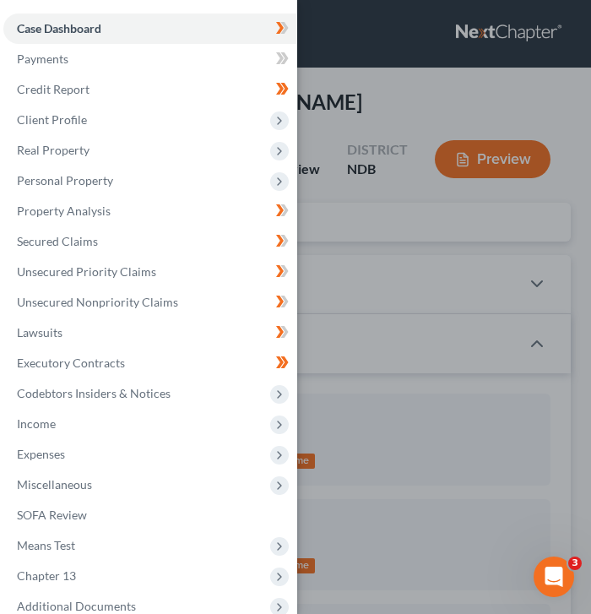
click at [395, 123] on div "Case Dashboard Payments Invoices Payments Payments Credit Report Client Profile" at bounding box center [295, 307] width 591 height 614
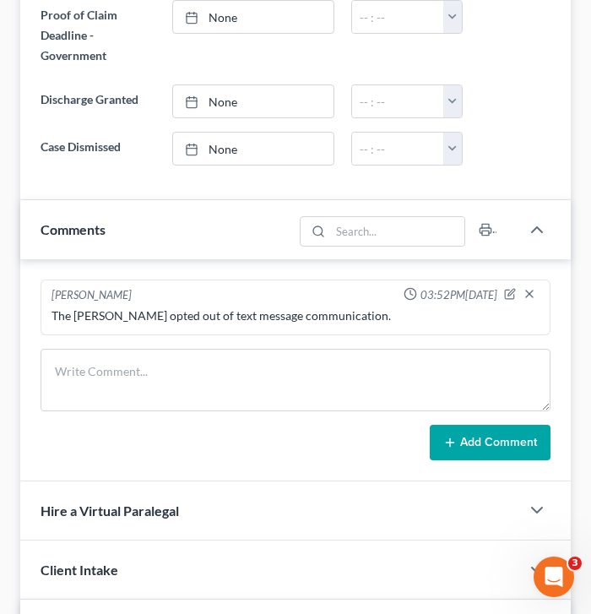
scroll to position [1134, 0]
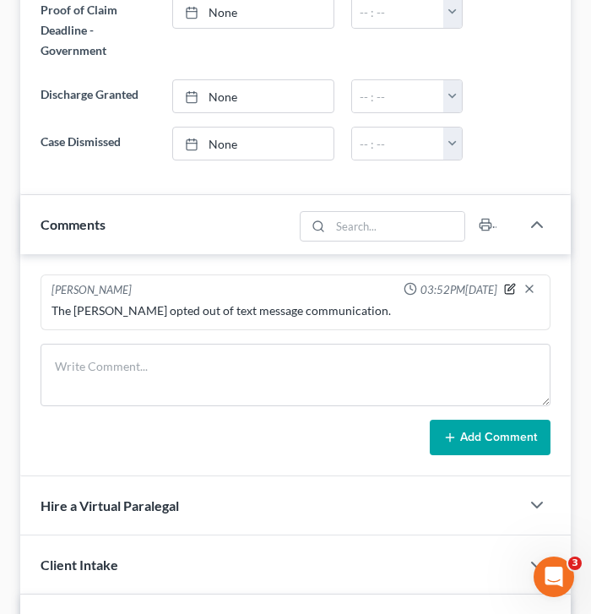
click at [505, 287] on icon "button" at bounding box center [509, 289] width 9 height 9
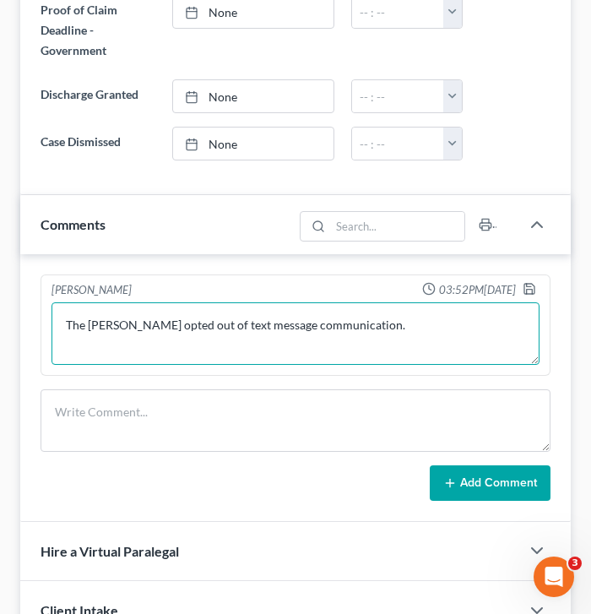
click at [235, 343] on textarea "The Friddle's opted out of text message communication." at bounding box center [295, 333] width 488 height 62
click at [215, 346] on textarea "The Friddle's opted out of text message communication." at bounding box center [295, 333] width 488 height 62
type textarea "The Friddle's opted out of text message communication. Ask about their car insu…"
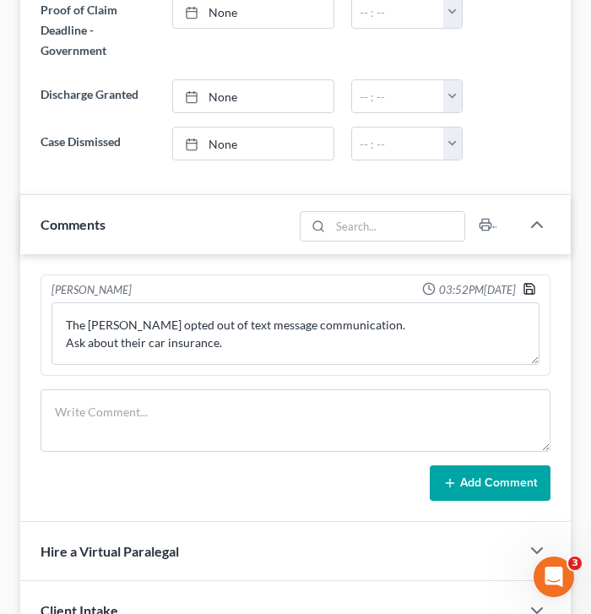
click at [531, 290] on polyline "button" at bounding box center [530, 292] width 6 height 4
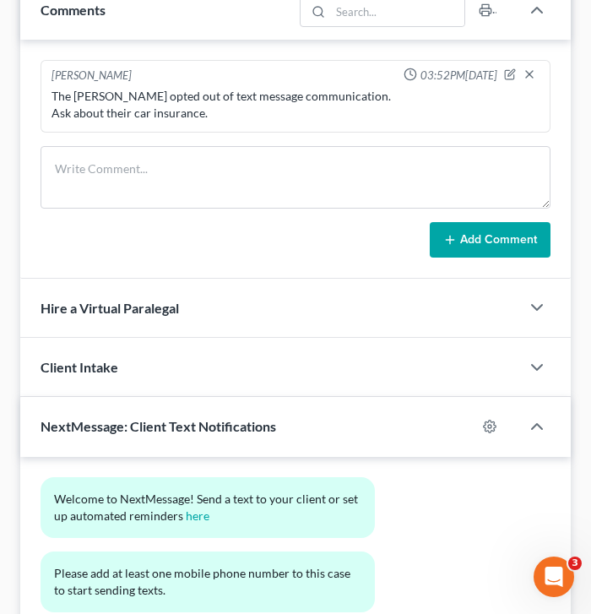
scroll to position [1347, 0]
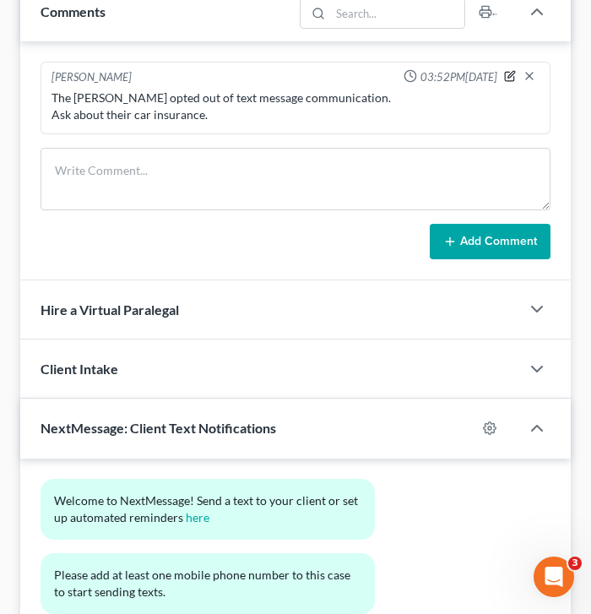
click at [510, 71] on icon "button" at bounding box center [510, 76] width 12 height 12
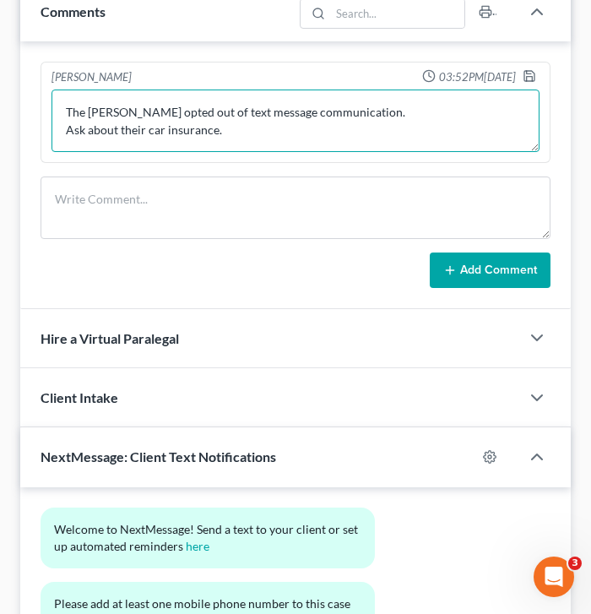
click at [260, 144] on textarea "The Friddle's opted out of text message communication. Ask about their car insu…" at bounding box center [295, 120] width 488 height 62
click at [353, 127] on textarea "The Friddle's opted out of text message communication. Ask about their car insu…" at bounding box center [295, 120] width 488 height 62
click at [359, 127] on textarea "The Friddle's opted out of text message communication. Ask about their car insu…" at bounding box center [295, 120] width 488 height 62
type textarea "The Friddle's opted out of text message communication. Ask about their car insu…"
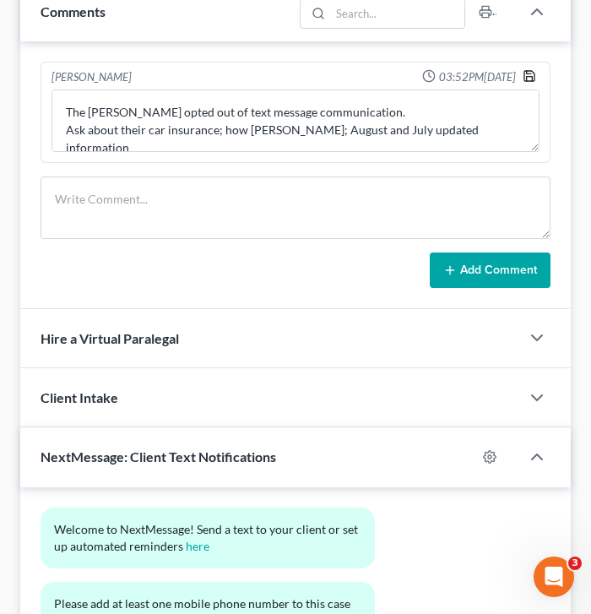
click at [528, 79] on icon "button" at bounding box center [530, 76] width 14 height 14
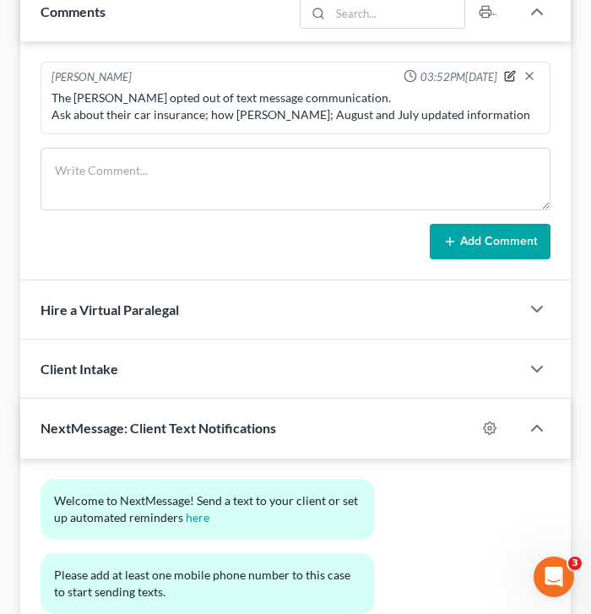
click at [508, 70] on icon "button" at bounding box center [510, 76] width 12 height 12
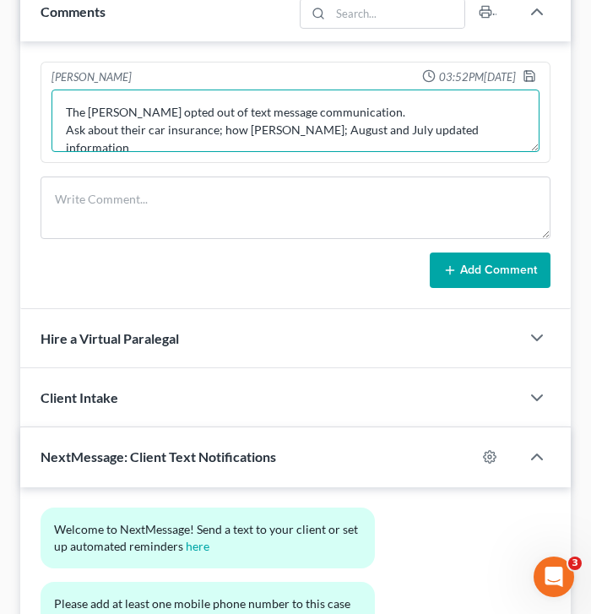
drag, startPoint x: 414, startPoint y: 129, endPoint x: 332, endPoint y: 133, distance: 82.0
click at [332, 133] on textarea "The Friddle's opted out of text message communication. Ask about their car insu…" at bounding box center [295, 120] width 488 height 62
click at [523, 134] on textarea "The Friddle's opted out of text message communication. Ask about their car insu…" at bounding box center [295, 120] width 488 height 62
type textarea "The Friddle's opted out of text message communication. Ask about their car insu…"
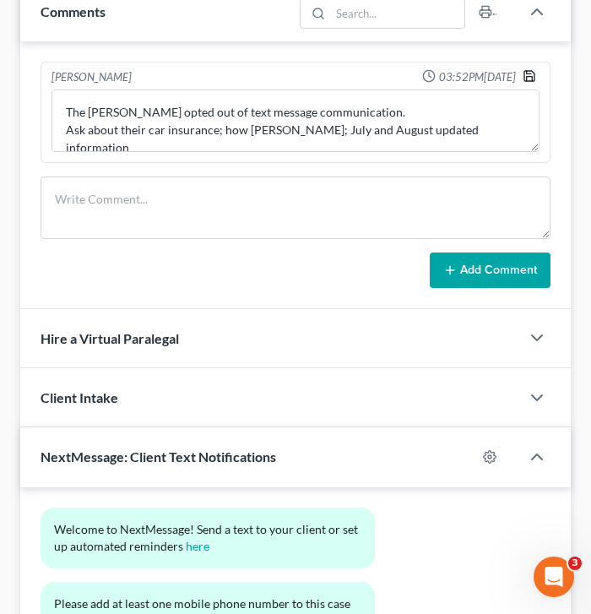
click at [528, 73] on polyline "button" at bounding box center [529, 72] width 4 height 3
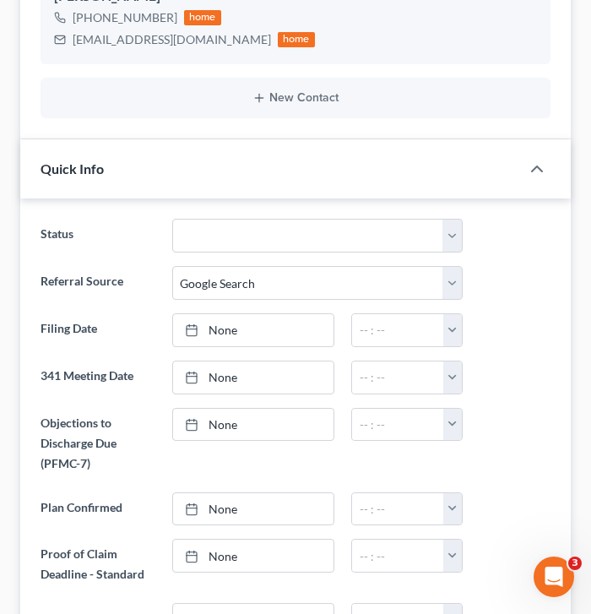
scroll to position [0, 0]
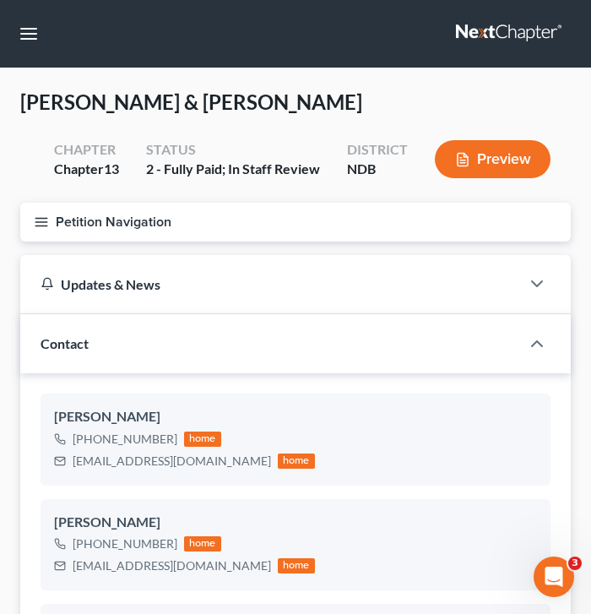
click at [43, 225] on line "button" at bounding box center [41, 225] width 12 height 0
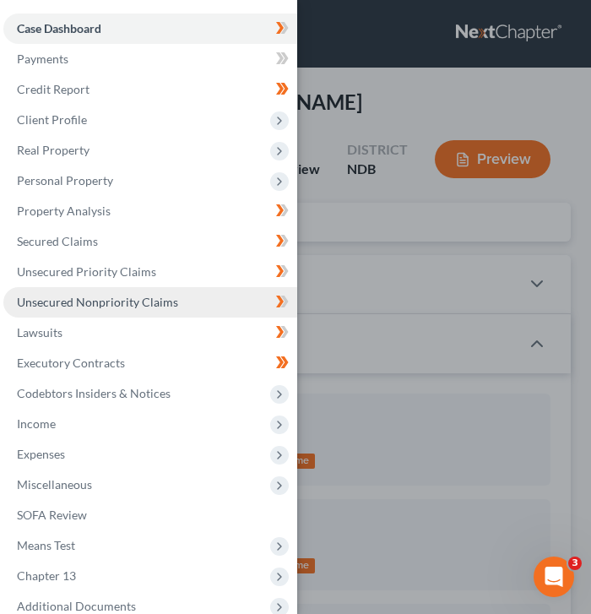
scroll to position [112, 0]
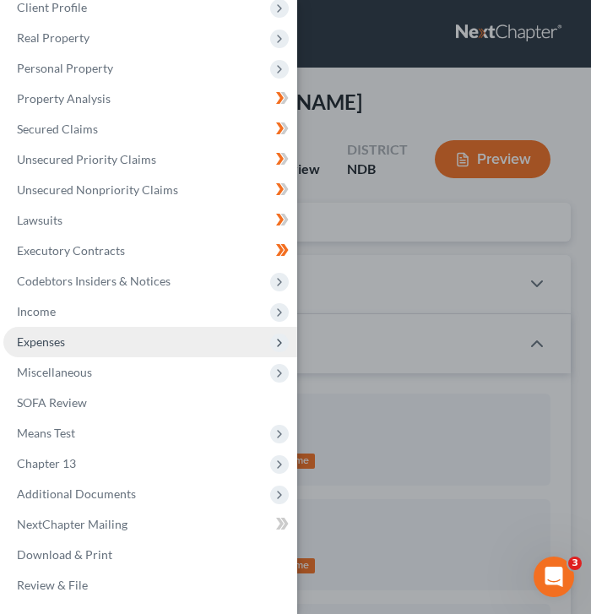
click at [82, 348] on span "Expenses" at bounding box center [150, 342] width 294 height 30
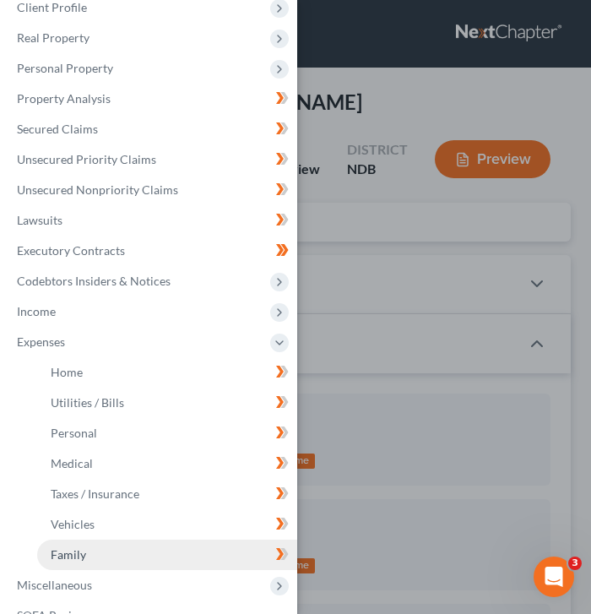
click at [71, 557] on span "Family" at bounding box center [68, 554] width 35 height 14
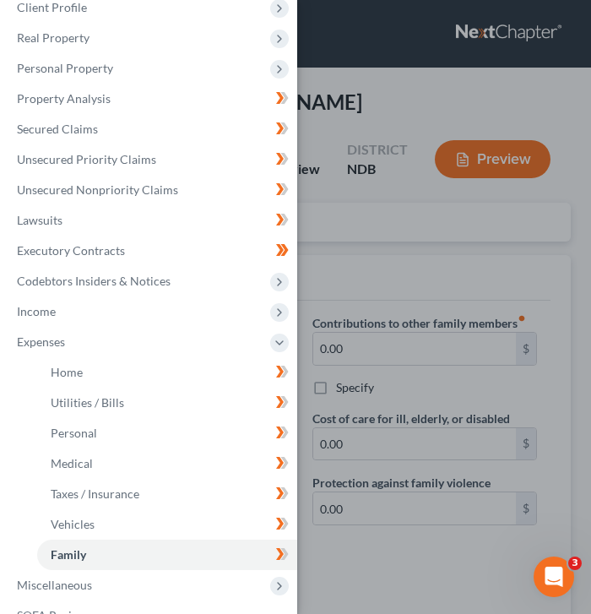
click at [378, 243] on div "Case Dashboard Payments Invoices Payments Payments Credit Report Client Profile" at bounding box center [295, 307] width 591 height 614
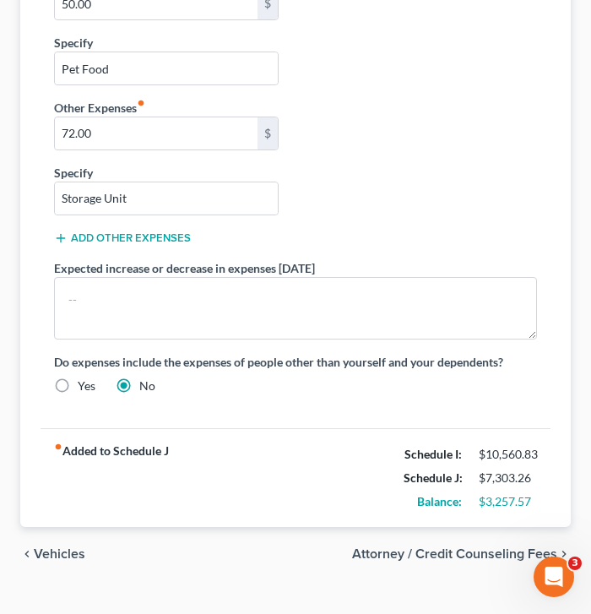
scroll to position [799, 0]
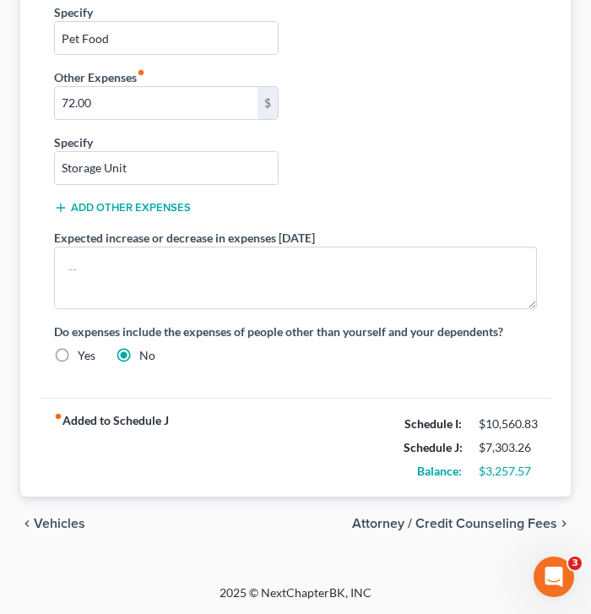
click at [65, 517] on span "Vehicles" at bounding box center [59, 524] width 51 height 14
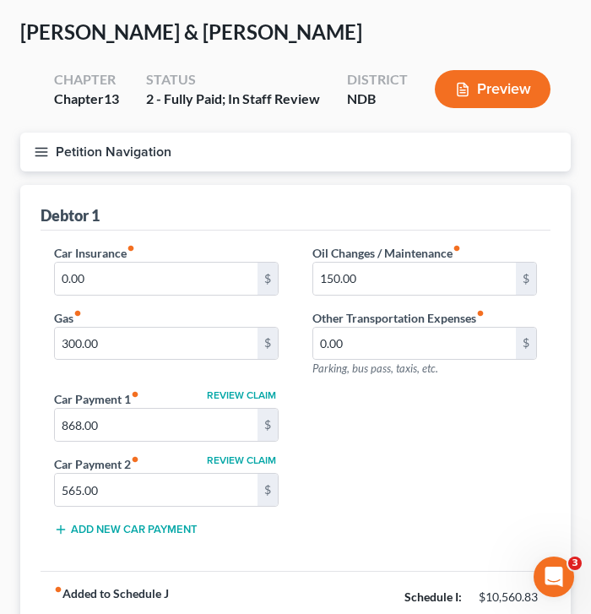
scroll to position [72, 0]
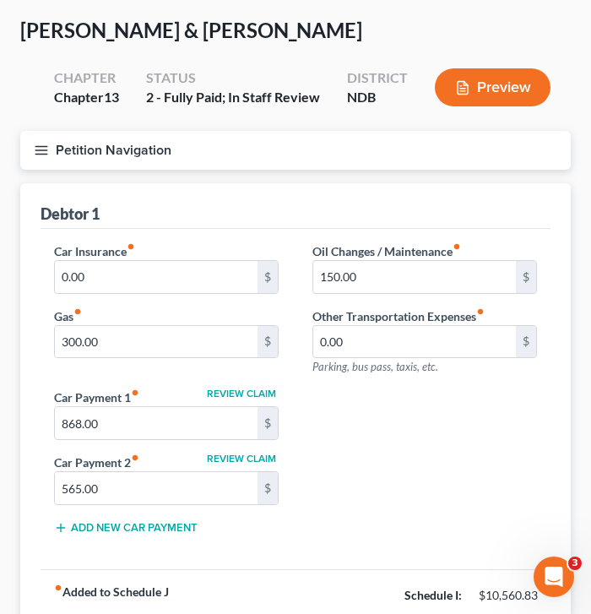
click at [44, 127] on div "Friddle, Justin & Lori Upgraded Chapter Chapter 13 Status 2 - Fully Paid; In St…" at bounding box center [295, 74] width 550 height 114
click at [44, 138] on button "Petition Navigation" at bounding box center [295, 150] width 550 height 39
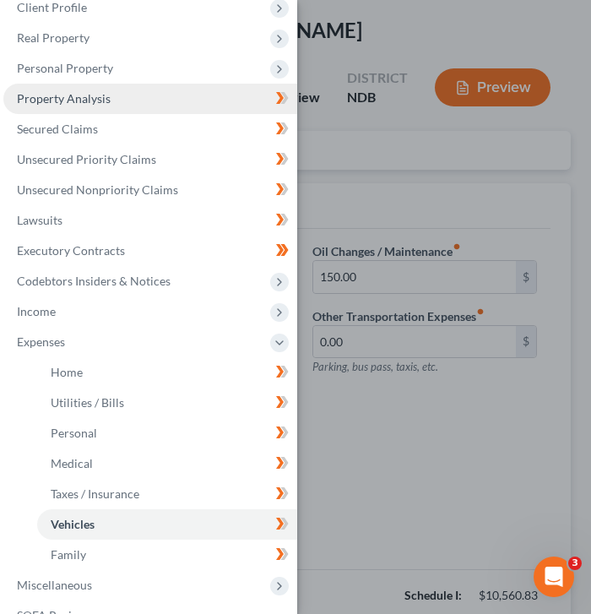
scroll to position [0, 0]
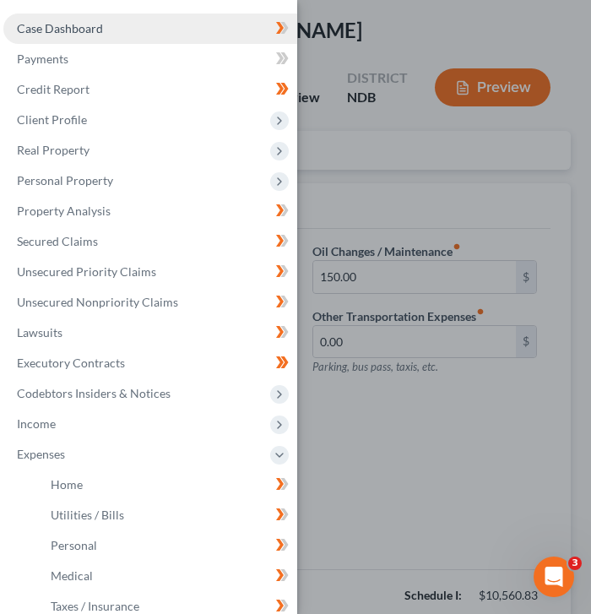
click at [102, 38] on link "Case Dashboard" at bounding box center [150, 29] width 294 height 30
select select "4"
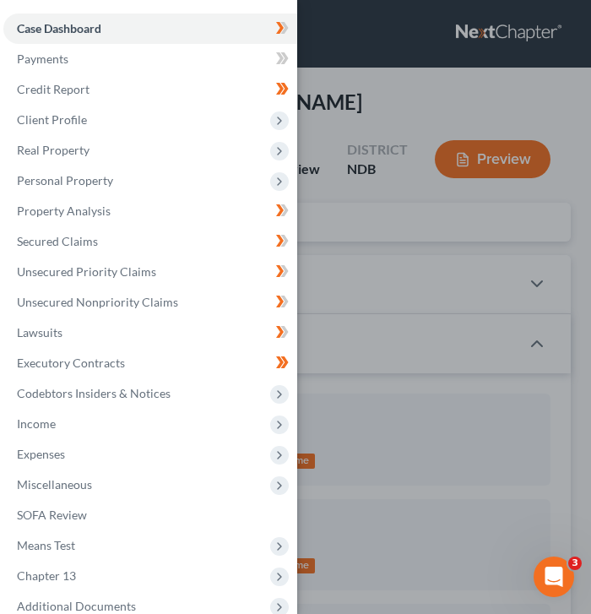
click at [317, 311] on div "Case Dashboard Payments Invoices Payments Payments Credit Report Client Profile" at bounding box center [295, 307] width 591 height 614
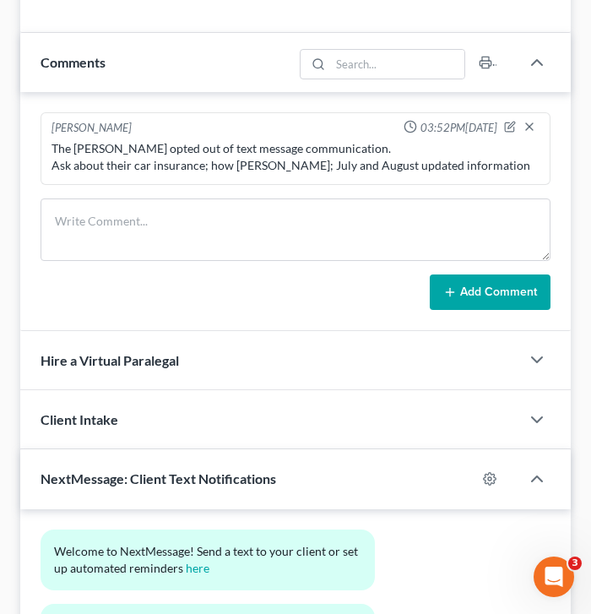
scroll to position [1298, 0]
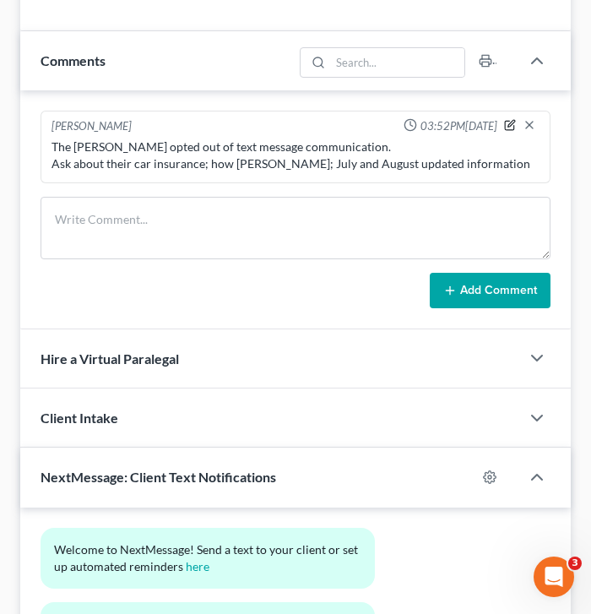
click at [506, 128] on icon "button" at bounding box center [509, 125] width 9 height 9
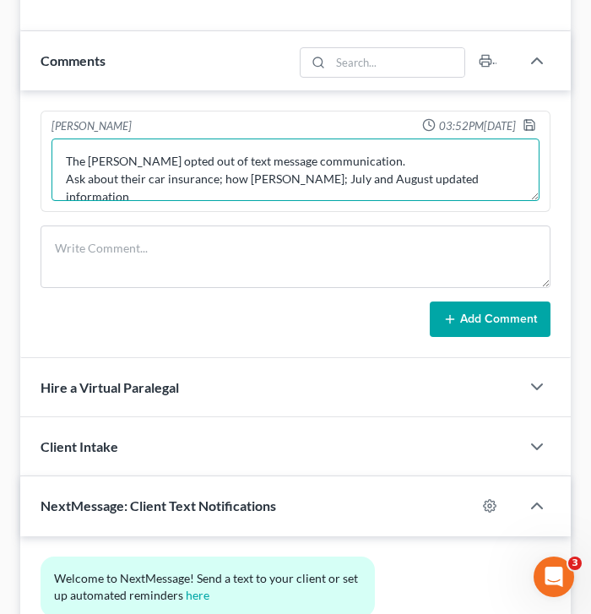
click at [529, 182] on textarea "The Friddle's opted out of text message communication. Ask about their car insu…" at bounding box center [295, 169] width 488 height 62
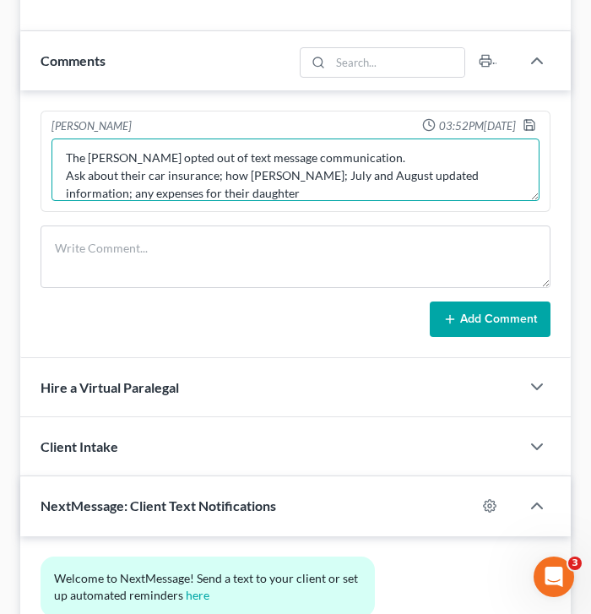
click at [182, 193] on textarea "The Friddle's opted out of text message communication. Ask about their car insu…" at bounding box center [295, 169] width 488 height 62
click at [310, 197] on textarea "The Friddle's opted out of text message communication. Ask about their car insu…" at bounding box center [295, 169] width 488 height 62
type textarea "The Friddle's opted out of text message communication. Ask about their car insu…"
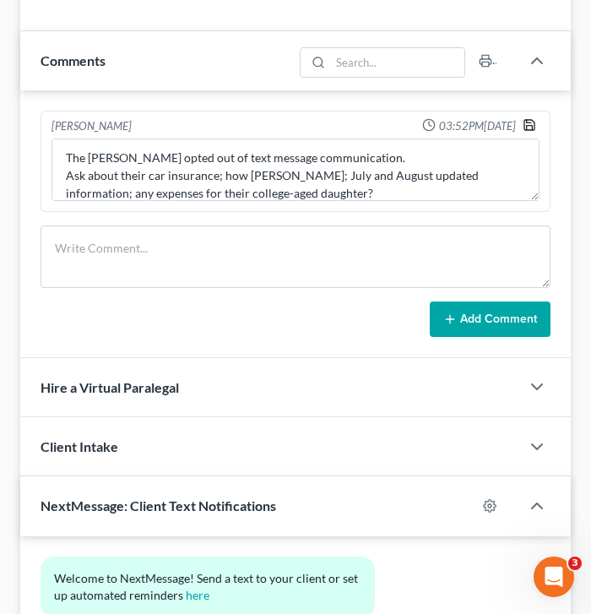
click at [527, 126] on polyline "button" at bounding box center [530, 128] width 6 height 4
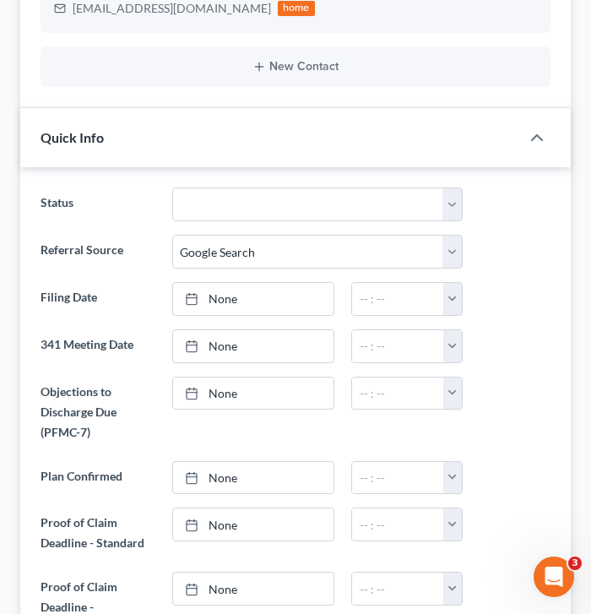
scroll to position [0, 0]
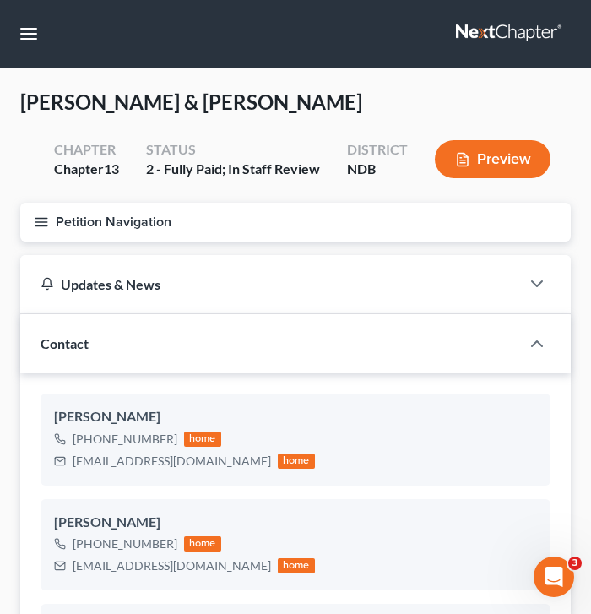
click at [52, 218] on button "Petition Navigation" at bounding box center [295, 222] width 550 height 39
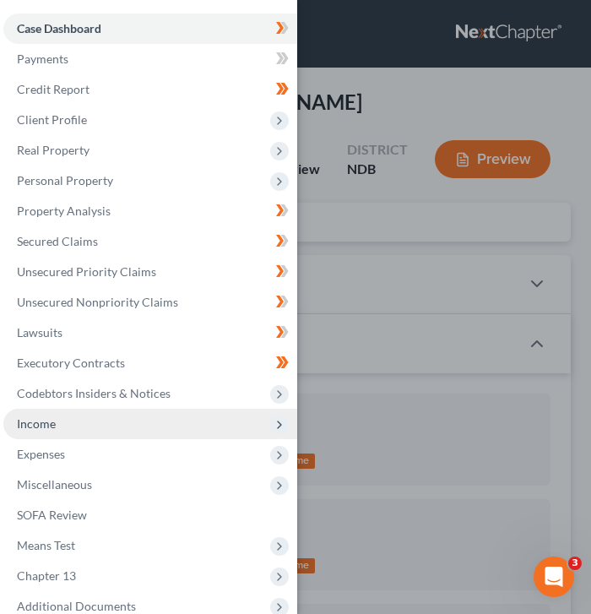
click at [66, 436] on span "Income" at bounding box center [150, 424] width 294 height 30
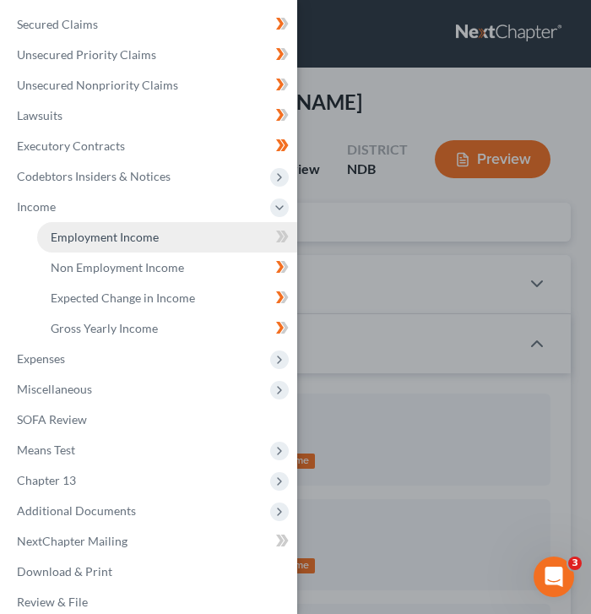
scroll to position [234, 0]
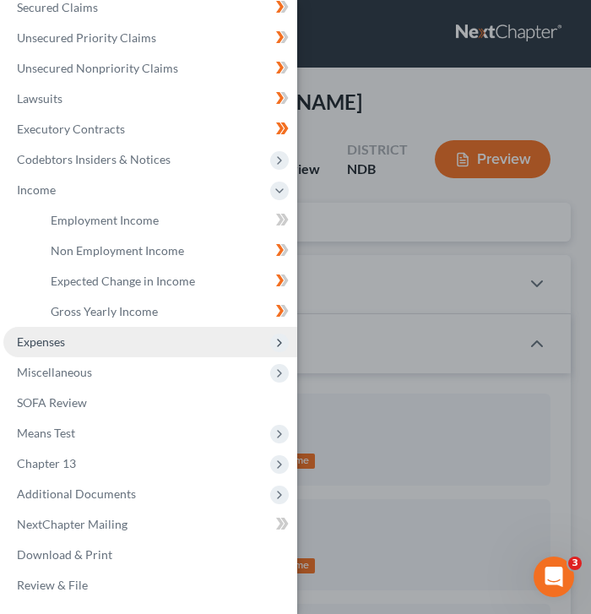
click at [69, 336] on span "Expenses" at bounding box center [150, 342] width 294 height 30
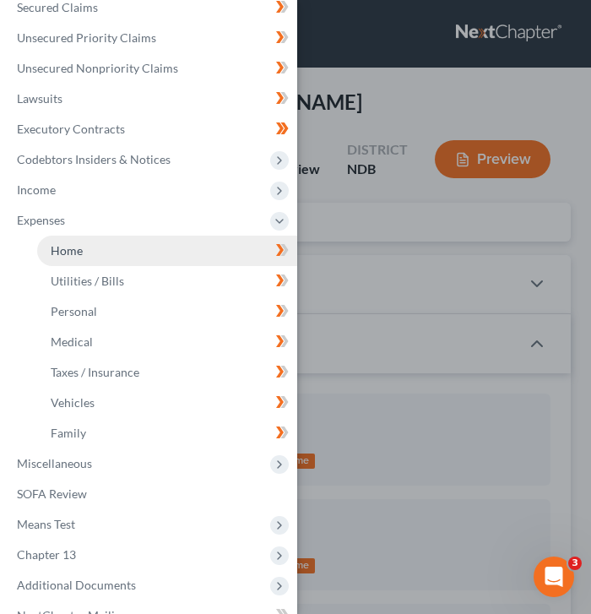
click at [90, 252] on link "Home" at bounding box center [167, 251] width 260 height 30
type input "2,020.40"
type input "1,252.44"
radio input "true"
type input "0.00"
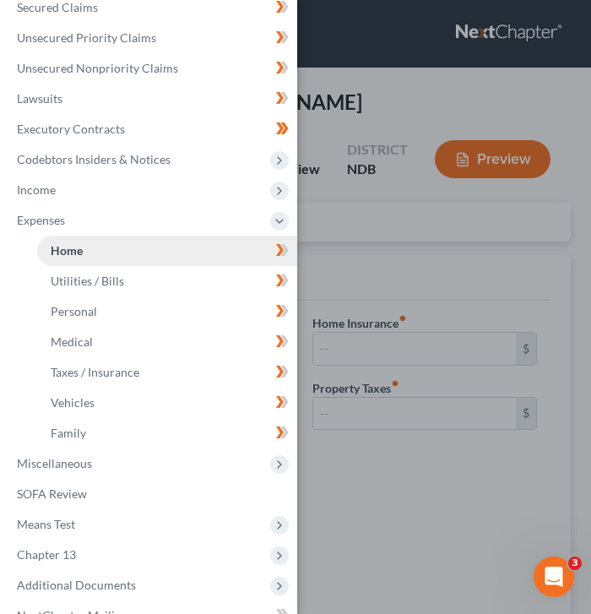
type input "0.00"
click at [414, 239] on div "Case Dashboard Payments Invoices Payments Payments Credit Report Client Profile" at bounding box center [295, 307] width 591 height 614
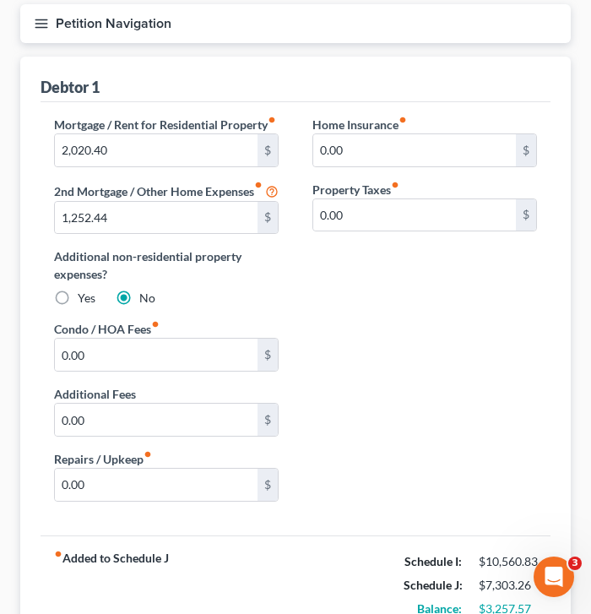
scroll to position [184, 0]
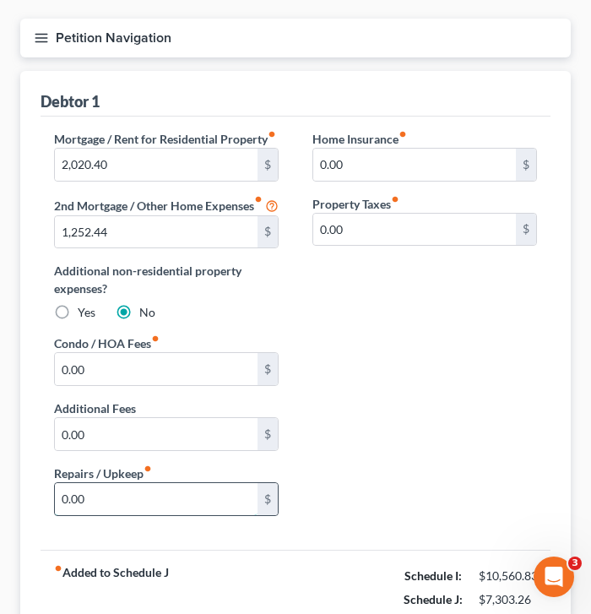
click at [101, 515] on input "0.00" at bounding box center [156, 499] width 203 height 32
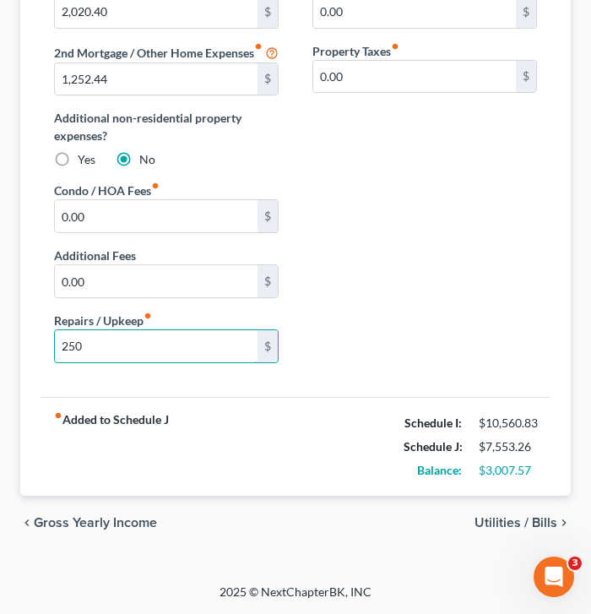
type input "250"
click at [513, 521] on span "Utilities / Bills" at bounding box center [515, 523] width 83 height 14
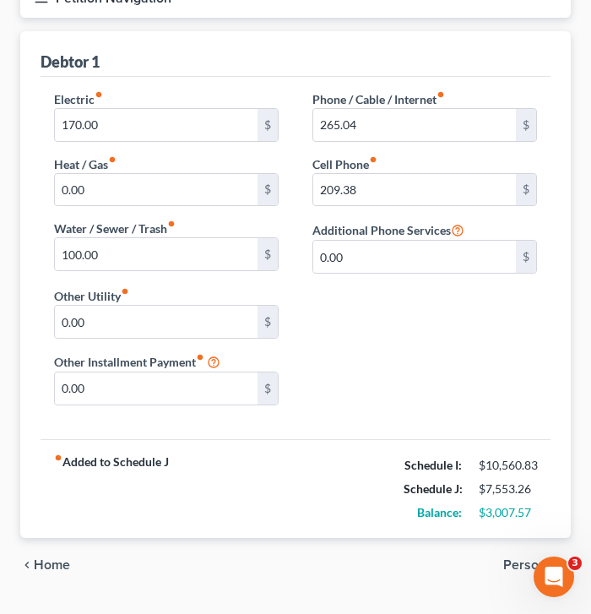
scroll to position [228, 0]
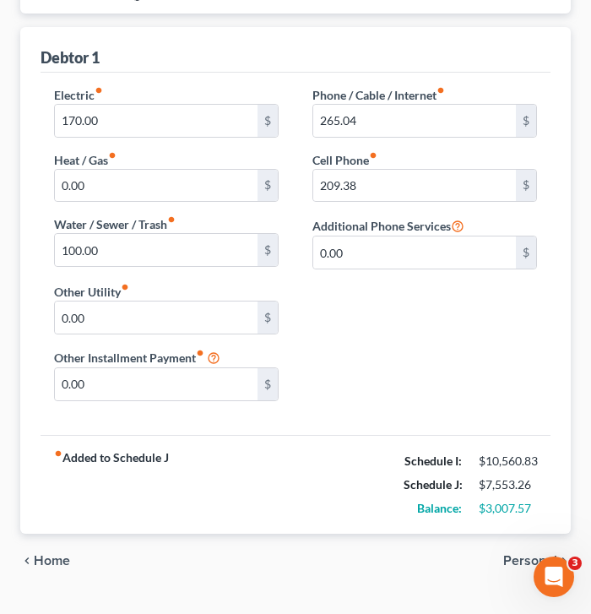
click at [522, 558] on span "Personal" at bounding box center [530, 561] width 54 height 14
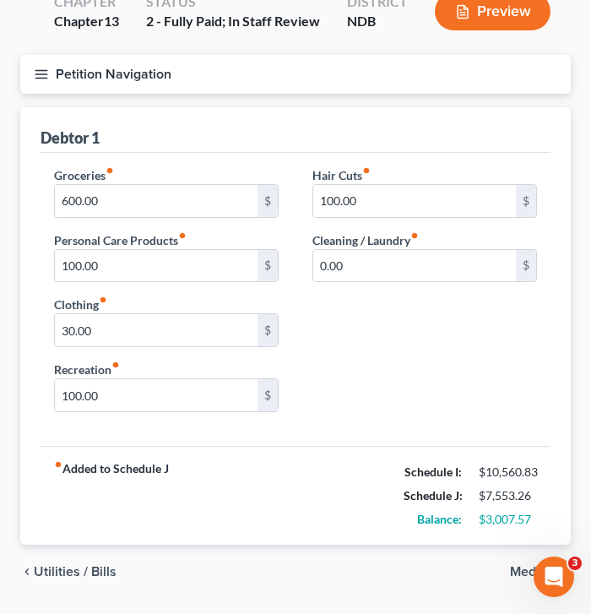
scroll to position [196, 0]
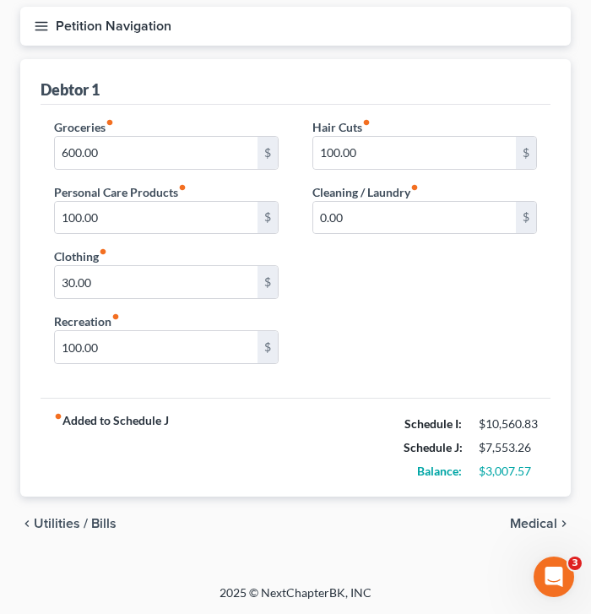
click at [530, 517] on span "Medical" at bounding box center [533, 524] width 47 height 14
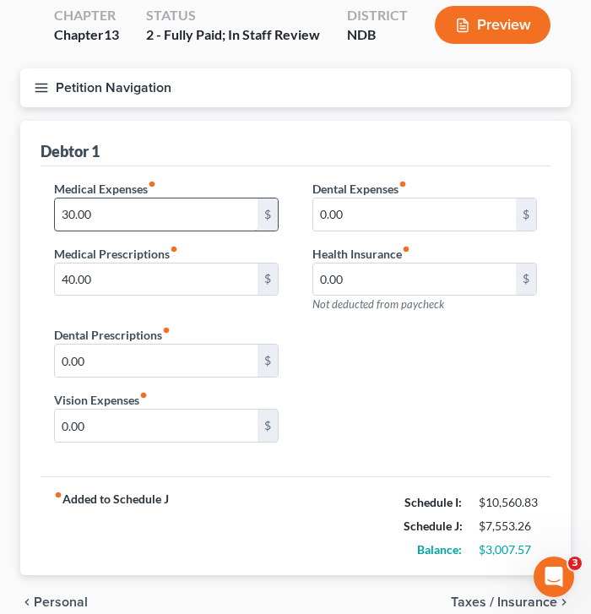
scroll to position [135, 0]
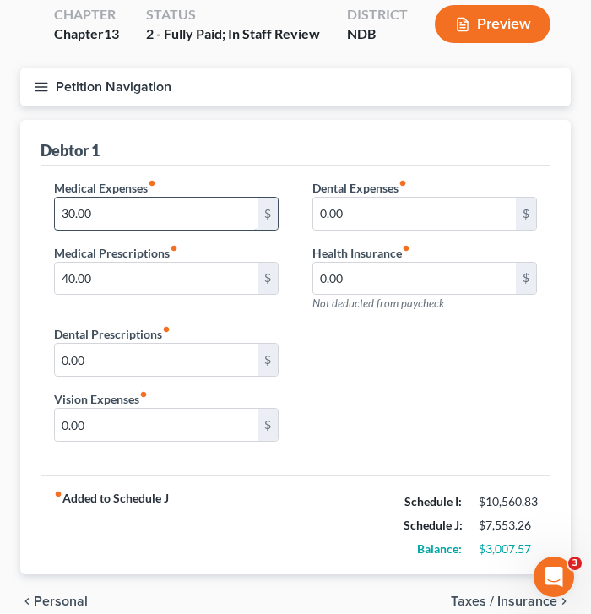
click at [117, 202] on input "30.00" at bounding box center [156, 214] width 203 height 32
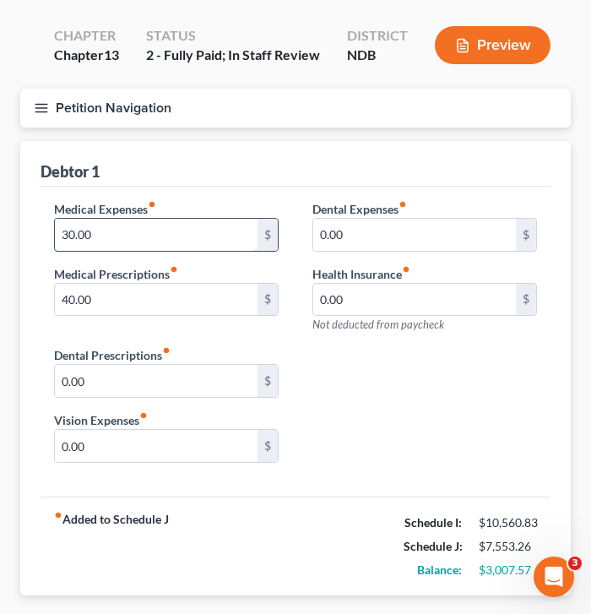
scroll to position [111, 0]
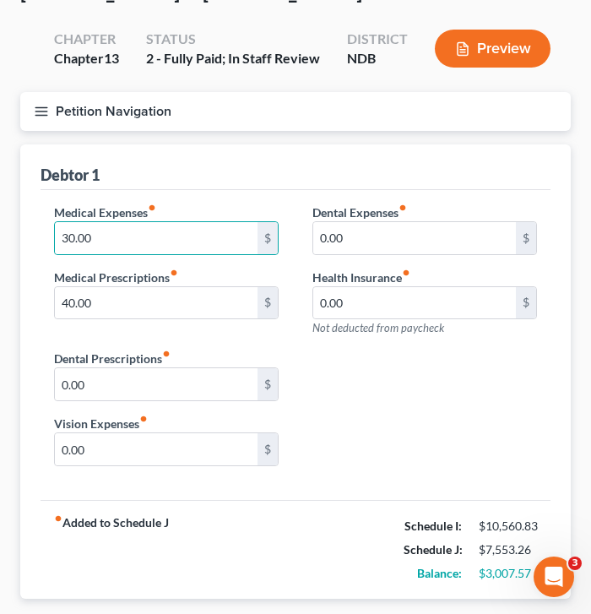
click at [42, 107] on icon "button" at bounding box center [41, 111] width 15 height 15
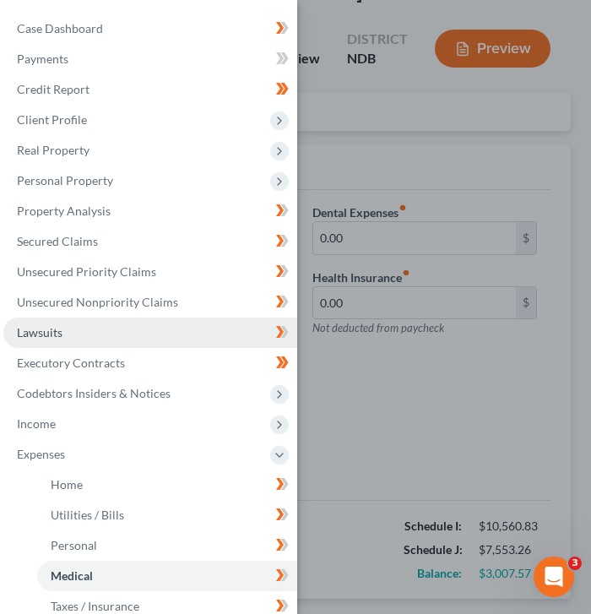
scroll to position [1, 0]
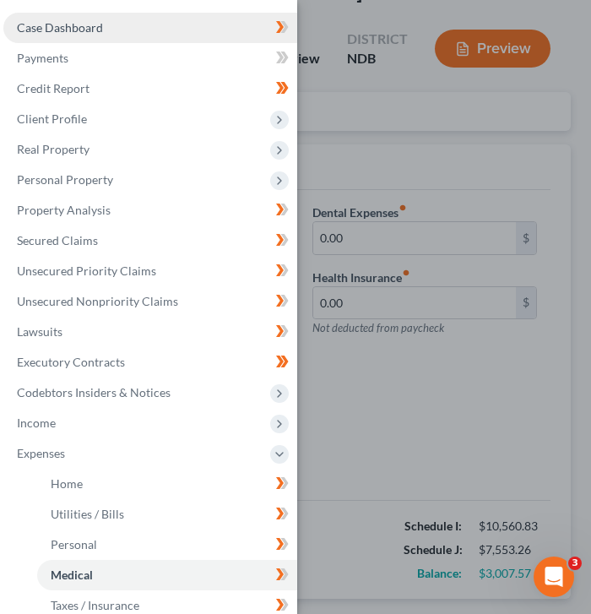
click at [104, 21] on link "Case Dashboard" at bounding box center [150, 28] width 294 height 30
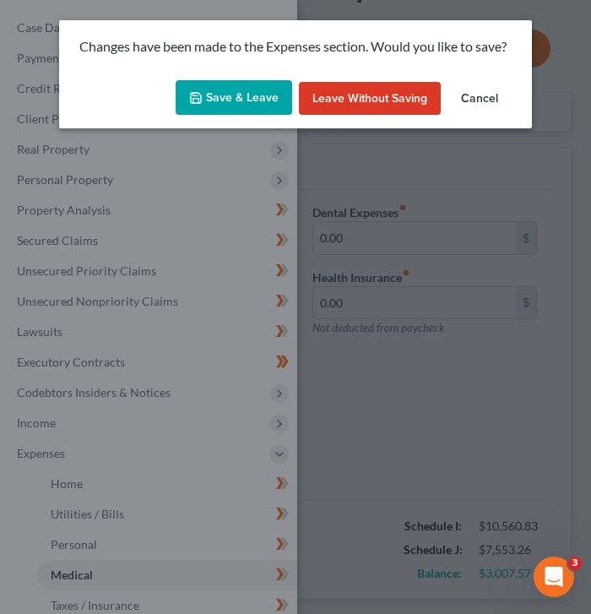
click at [228, 99] on button "Save & Leave" at bounding box center [234, 97] width 117 height 35
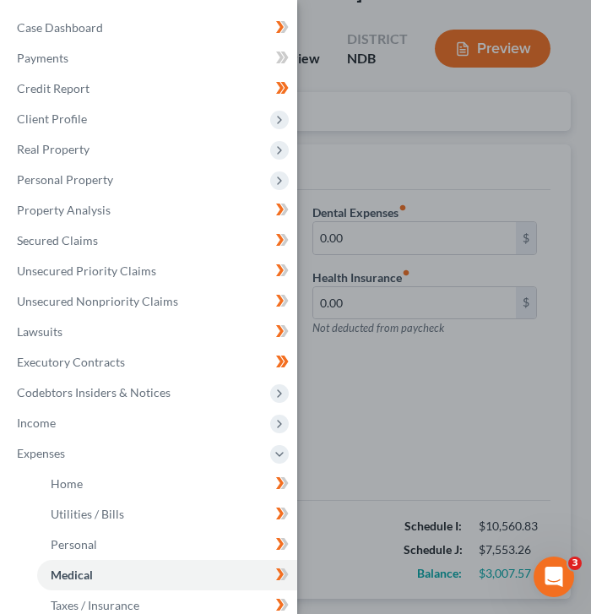
select select "4"
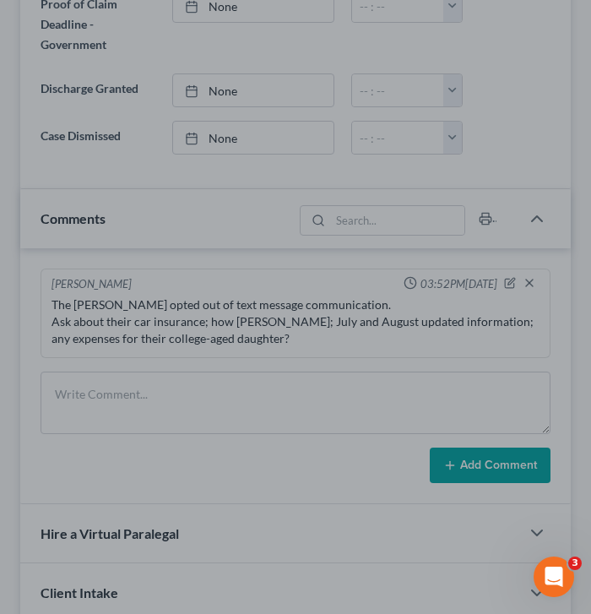
scroll to position [1145, 0]
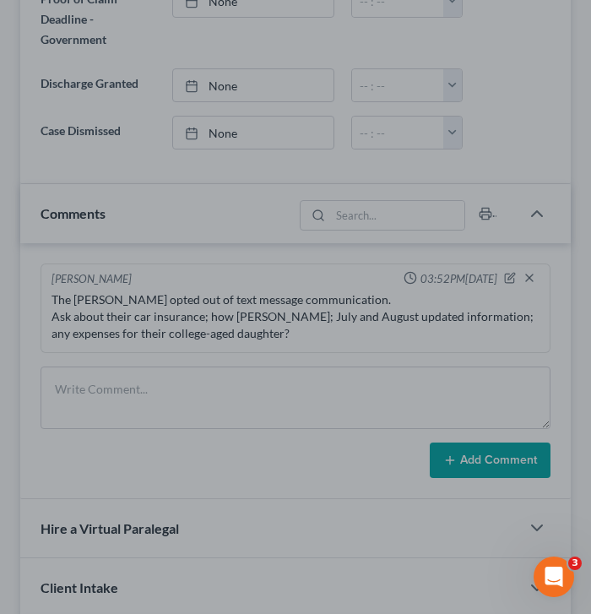
click at [319, 269] on div at bounding box center [295, 307] width 591 height 614
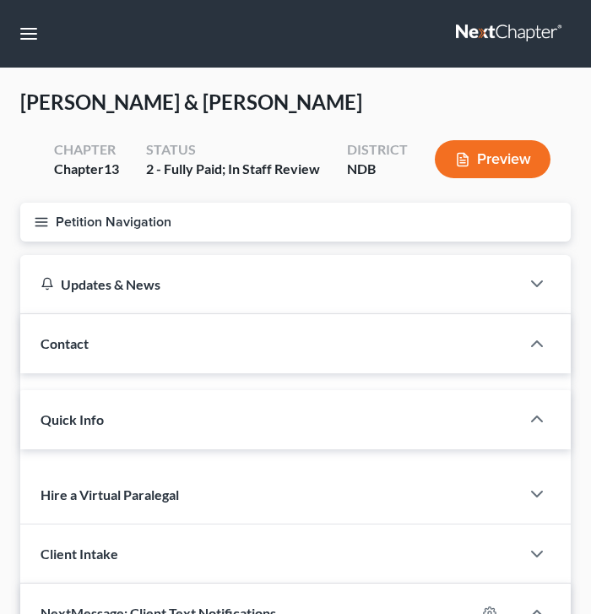
select select "4"
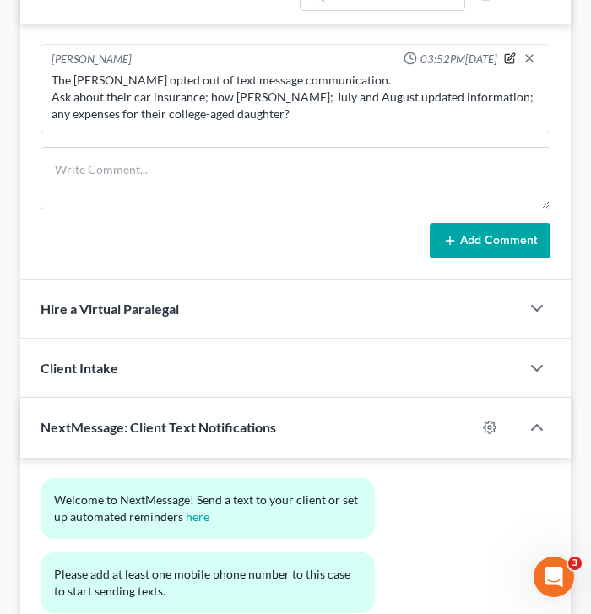
click at [507, 57] on icon "button" at bounding box center [510, 58] width 12 height 12
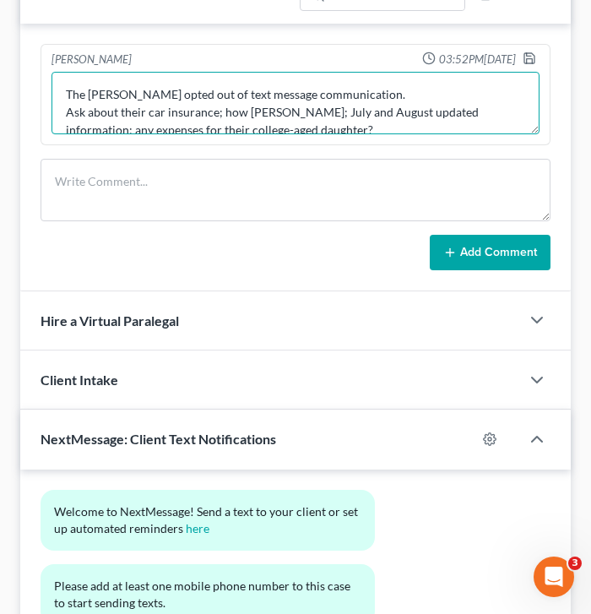
click at [323, 129] on textarea "The [PERSON_NAME] opted out of text message communication. Ask about their car …" at bounding box center [295, 103] width 488 height 62
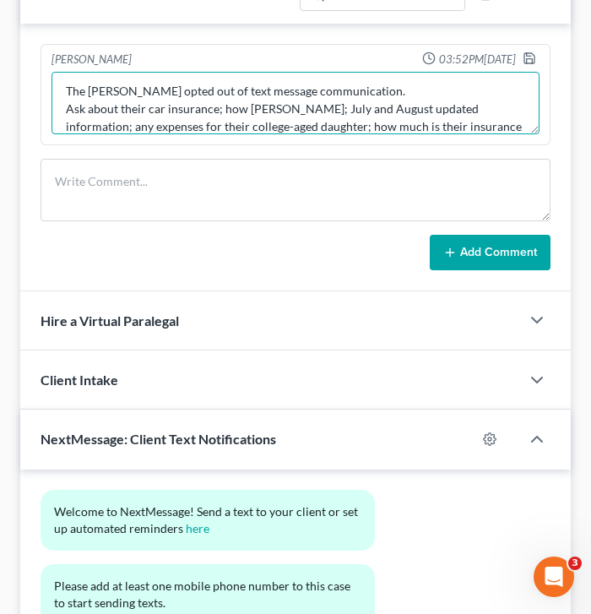
click at [445, 126] on textarea "The [PERSON_NAME] opted out of text message communication. Ask about their car …" at bounding box center [295, 103] width 488 height 62
type textarea "The [PERSON_NAME] opted out of text message communication. Ask about their car …"
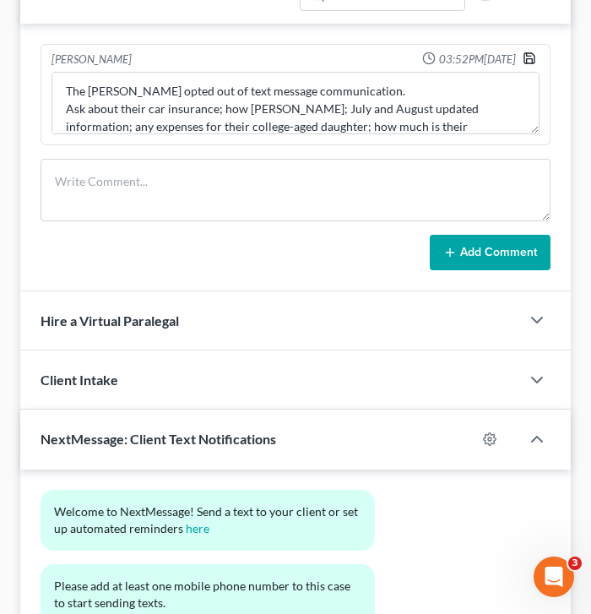
click at [529, 56] on icon "button" at bounding box center [530, 58] width 14 height 14
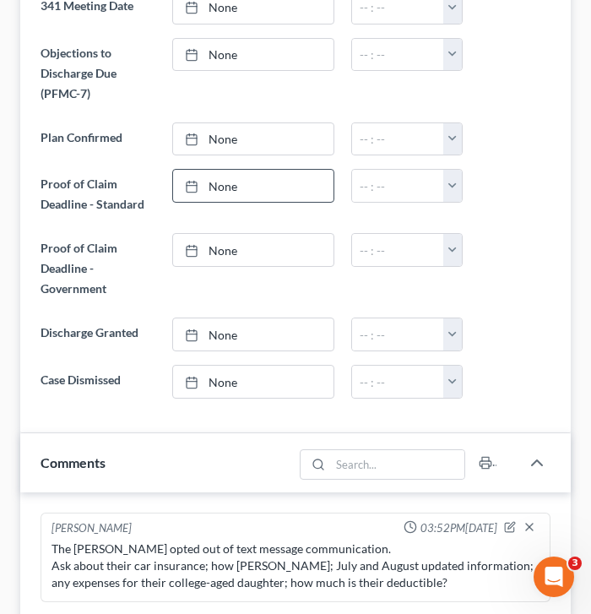
scroll to position [0, 0]
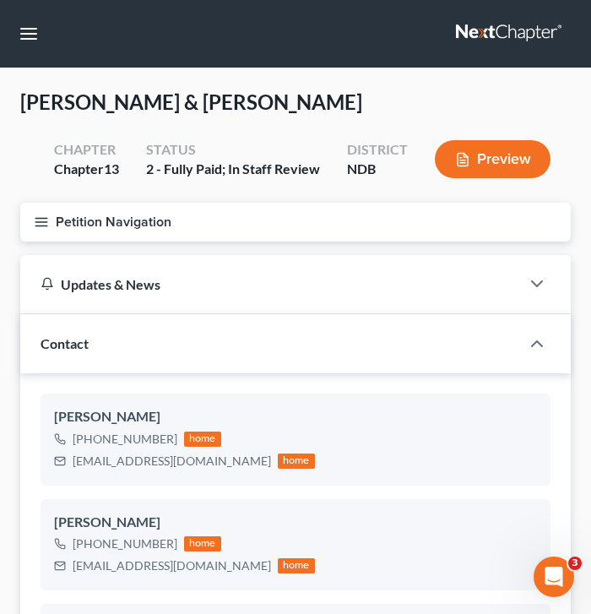
click at [44, 218] on line "button" at bounding box center [41, 218] width 12 height 0
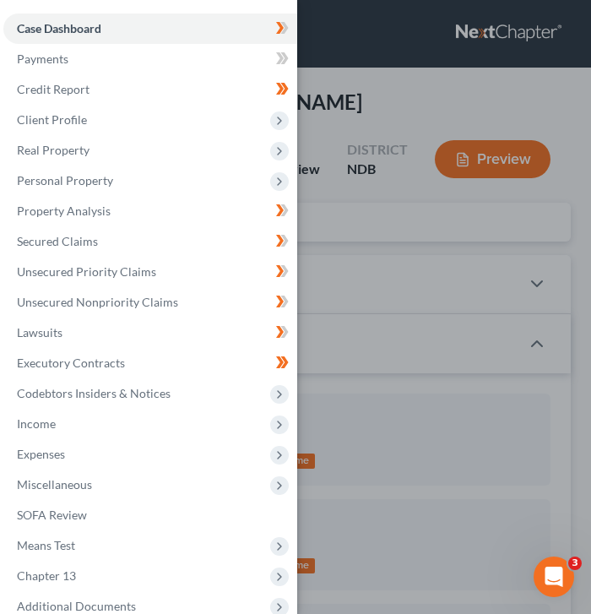
click at [379, 288] on div "Case Dashboard Payments Invoices Payments Payments Credit Report Client Profile" at bounding box center [295, 307] width 591 height 614
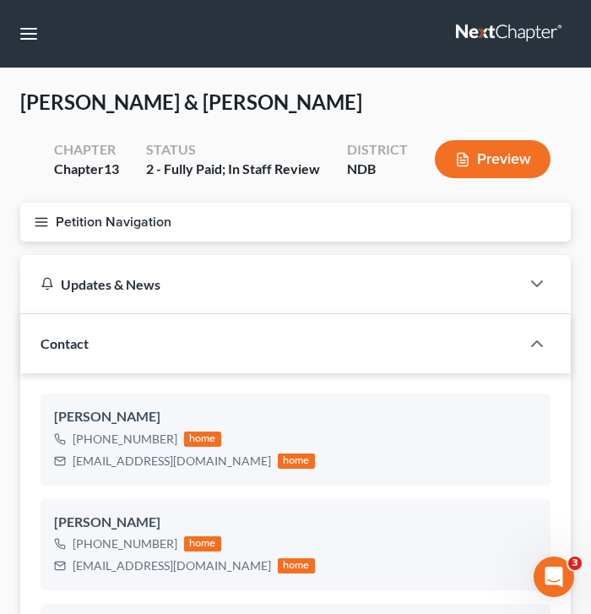
click at [46, 219] on icon "button" at bounding box center [41, 221] width 15 height 15
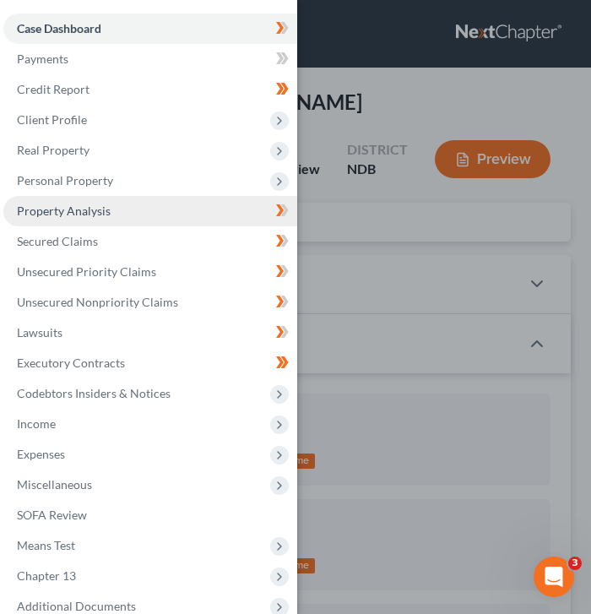
click at [160, 198] on link "Property Analysis" at bounding box center [150, 211] width 294 height 30
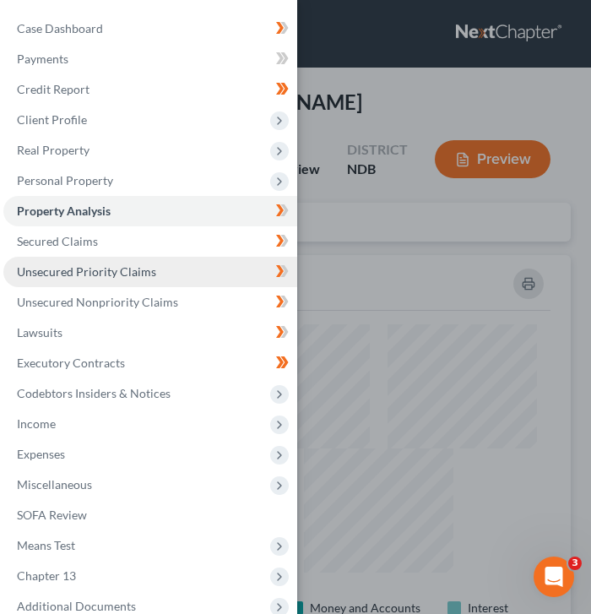
scroll to position [432, 550]
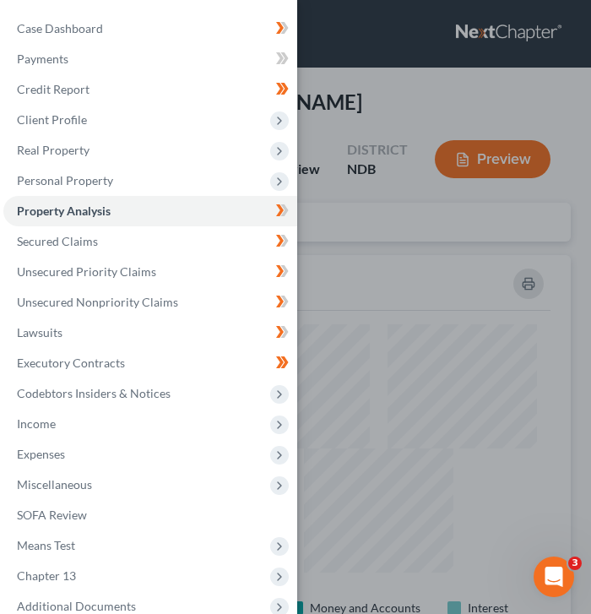
click at [367, 219] on div "Case Dashboard Payments Invoices Payments Payments Credit Report Client Profile" at bounding box center [295, 307] width 591 height 614
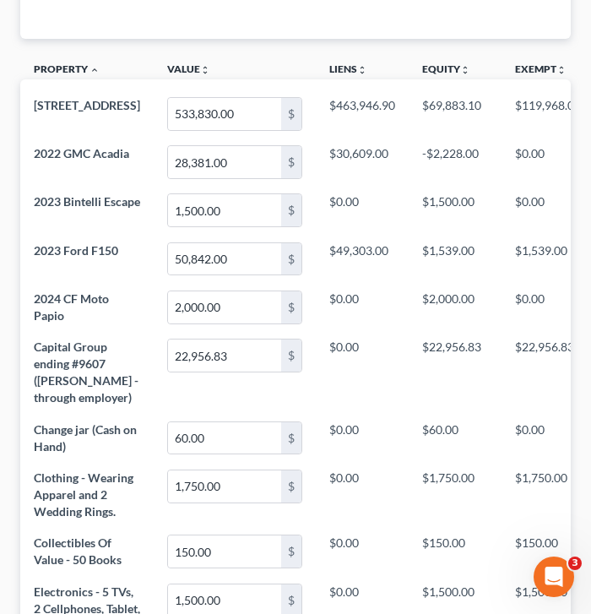
scroll to position [0, 0]
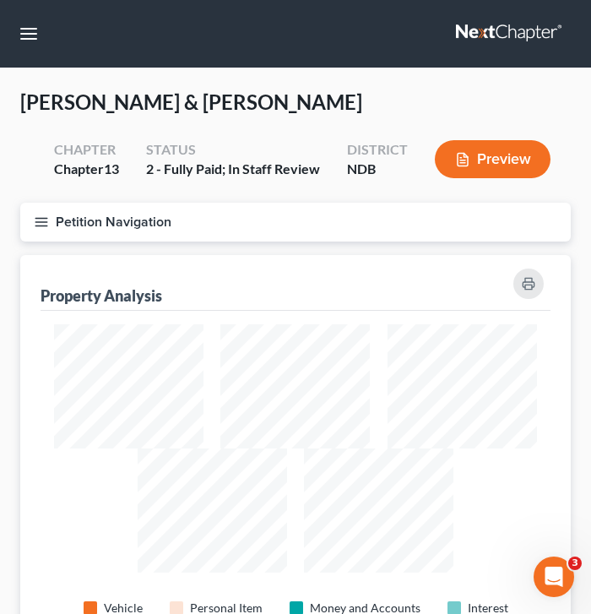
click at [41, 225] on icon "button" at bounding box center [41, 221] width 15 height 15
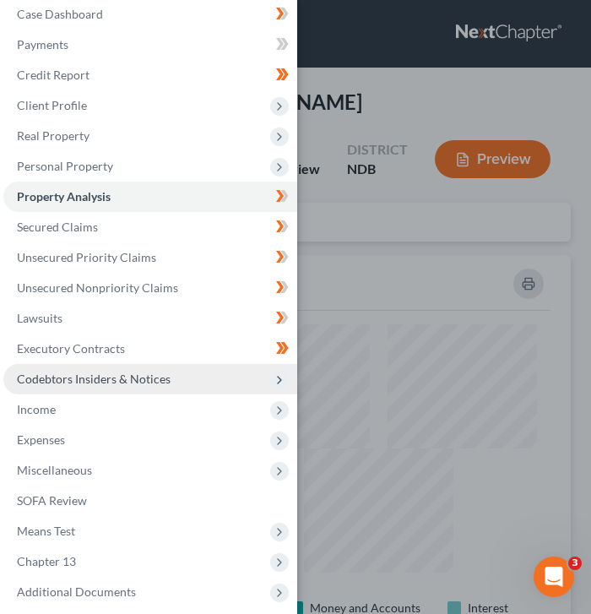
scroll to position [18, 0]
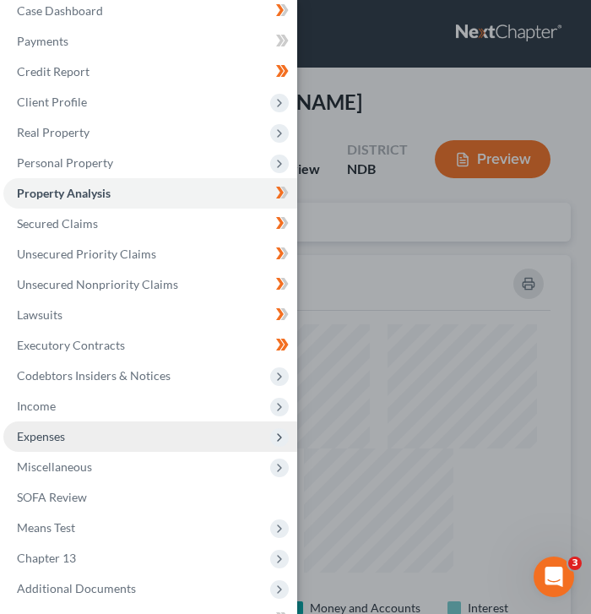
click at [67, 434] on span "Expenses" at bounding box center [150, 436] width 294 height 30
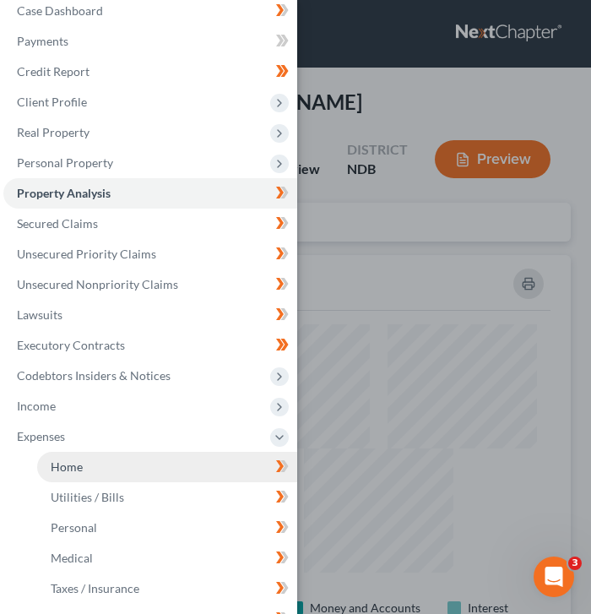
click at [95, 461] on link "Home" at bounding box center [167, 467] width 260 height 30
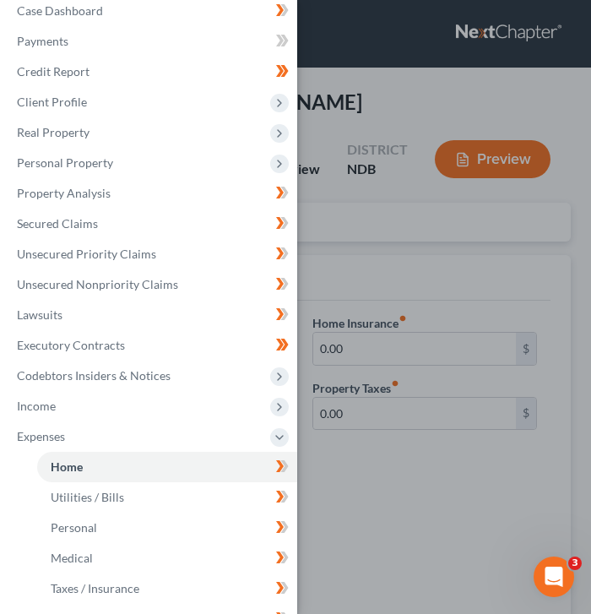
click at [353, 255] on div "Case Dashboard Payments Invoices Payments Payments Credit Report Client Profile" at bounding box center [295, 307] width 591 height 614
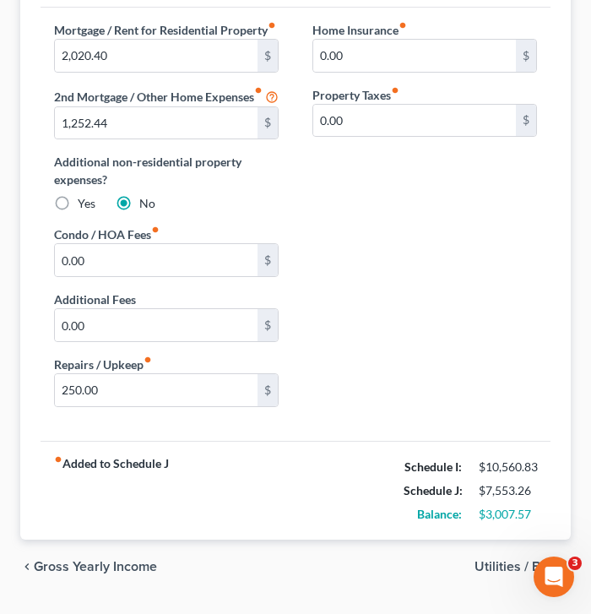
scroll to position [305, 0]
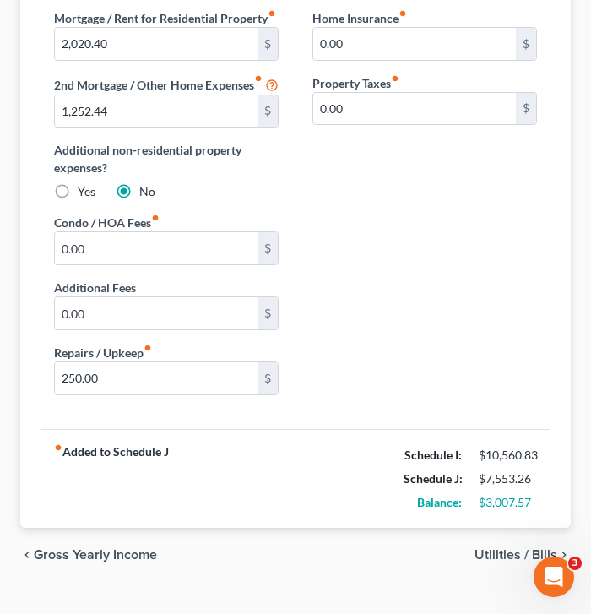
click at [501, 561] on span "Utilities / Bills" at bounding box center [515, 555] width 83 height 14
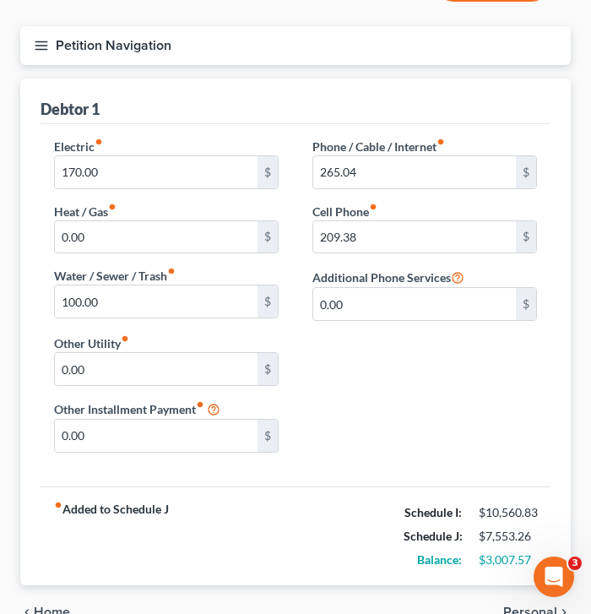
scroll to position [189, 0]
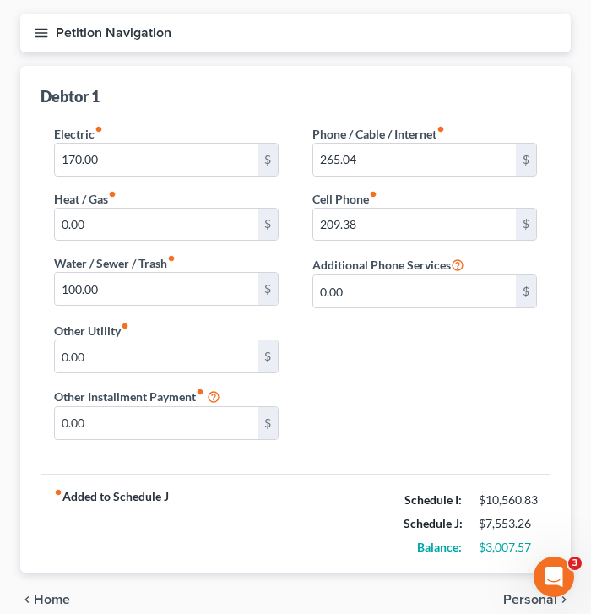
click at [524, 598] on span "Personal" at bounding box center [530, 600] width 54 height 14
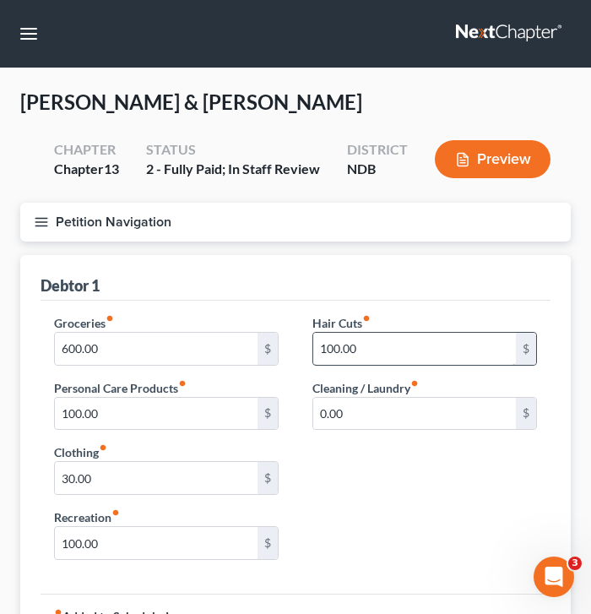
scroll to position [196, 0]
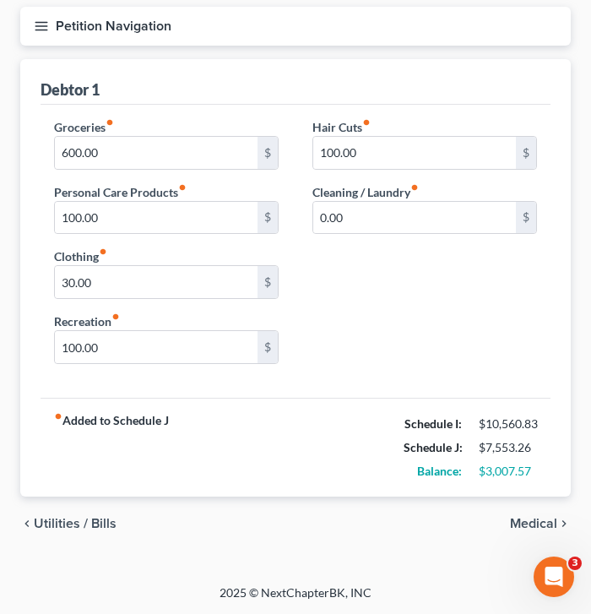
click at [42, 12] on button "Petition Navigation" at bounding box center [295, 26] width 550 height 39
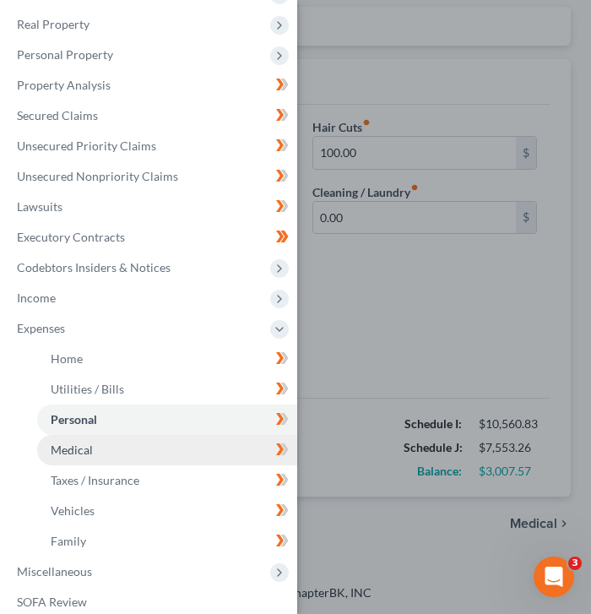
scroll to position [155, 0]
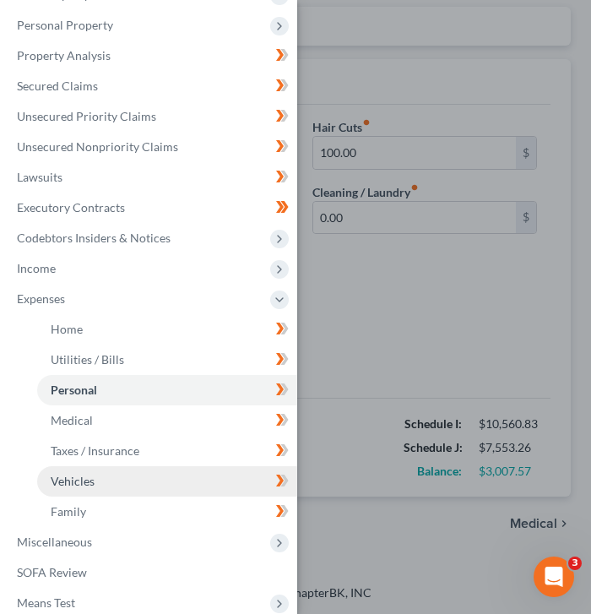
click at [121, 482] on link "Vehicles" at bounding box center [167, 481] width 260 height 30
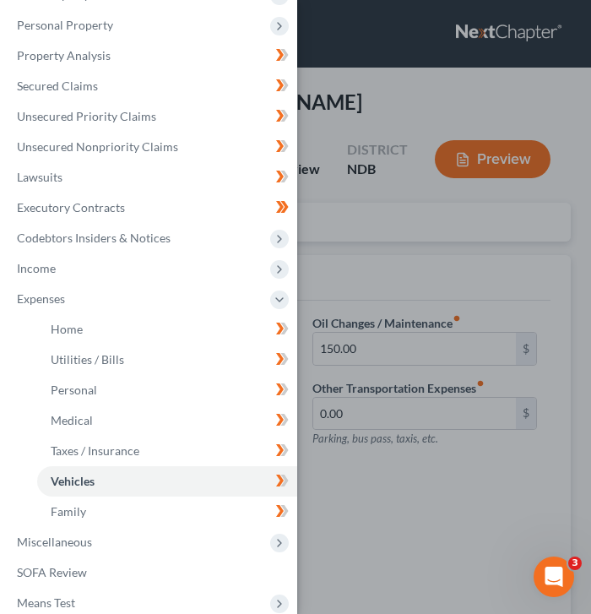
click at [382, 234] on div "Case Dashboard Payments Invoices Payments Payments Credit Report Client Profile" at bounding box center [295, 307] width 591 height 614
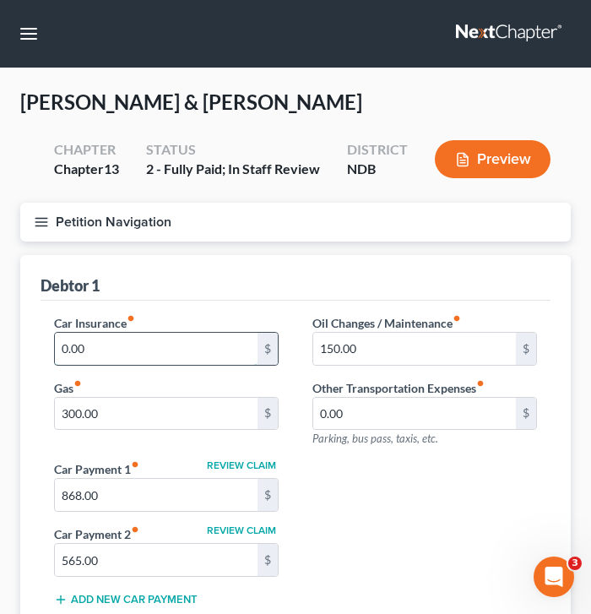
click at [143, 333] on input "0.00" at bounding box center [156, 349] width 203 height 32
click at [45, 222] on line "button" at bounding box center [41, 222] width 12 height 0
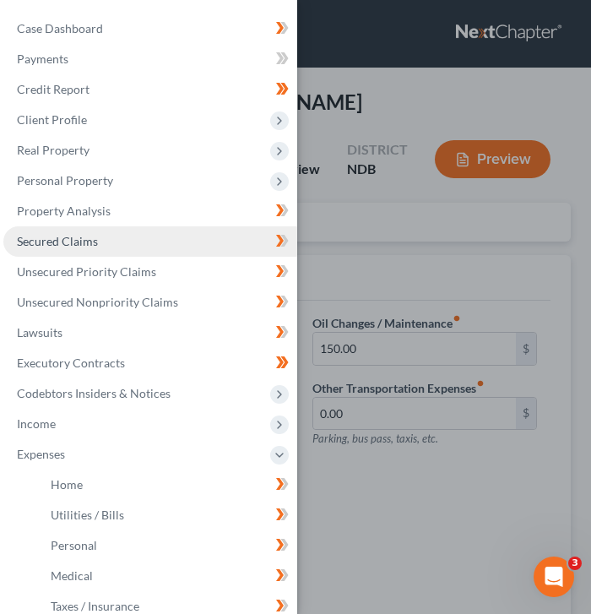
scroll to position [3, 0]
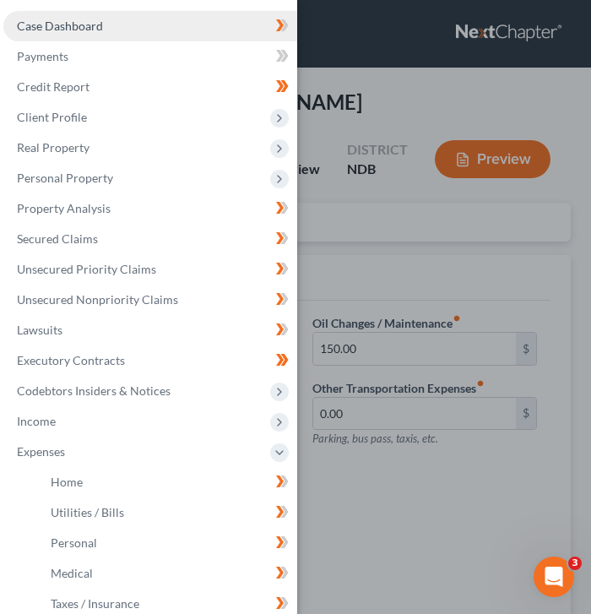
click at [95, 28] on span "Case Dashboard" at bounding box center [60, 26] width 86 height 14
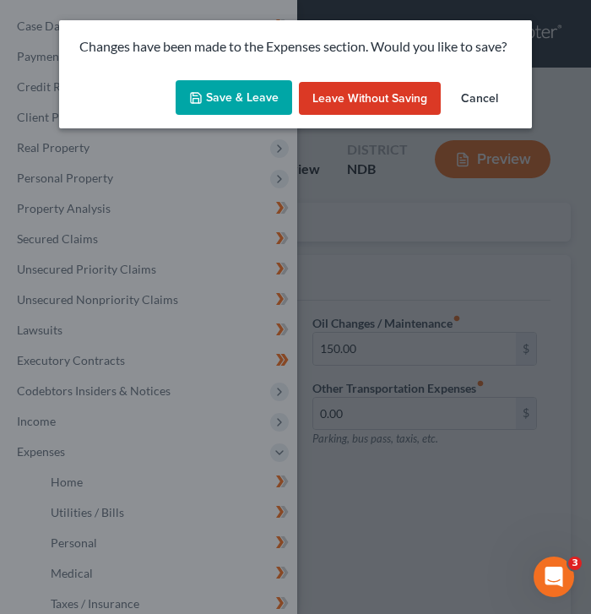
click at [253, 95] on button "Save & Leave" at bounding box center [234, 97] width 117 height 35
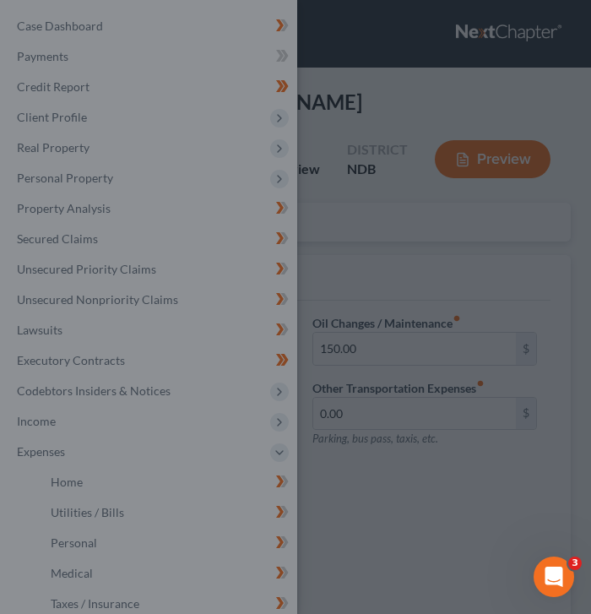
type input "176.00"
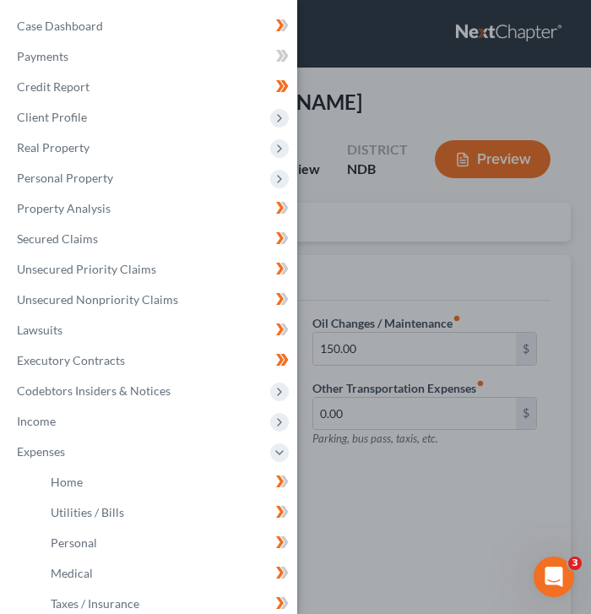
select select "4"
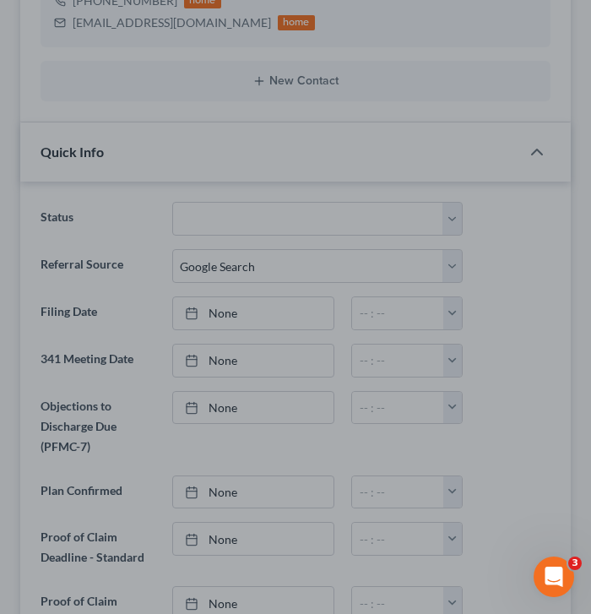
click at [381, 221] on div at bounding box center [295, 307] width 591 height 614
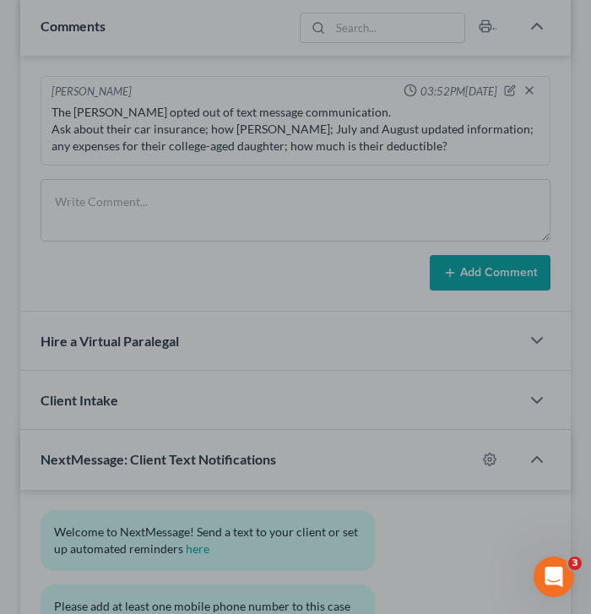
scroll to position [1330, 0]
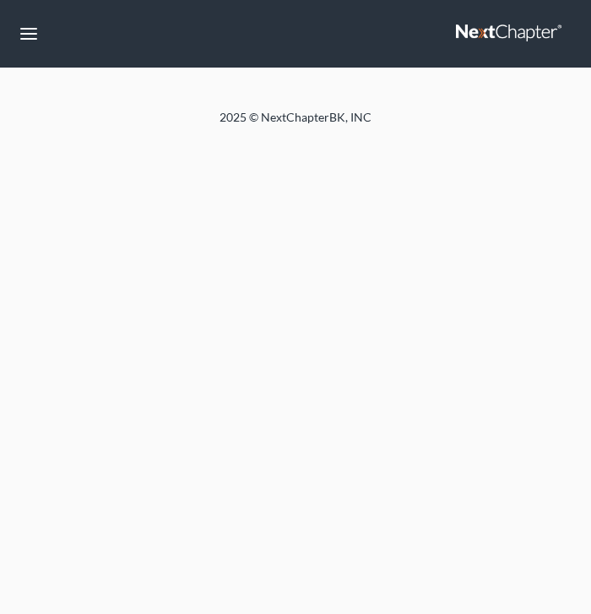
select select "5"
select select "4"
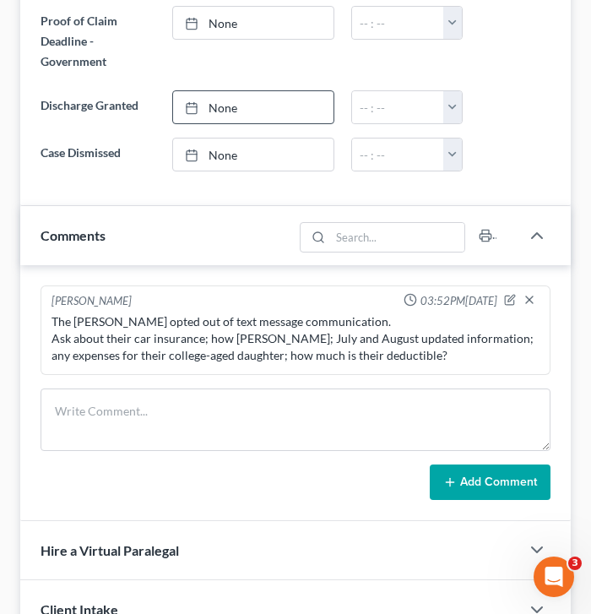
scroll to position [1122, 0]
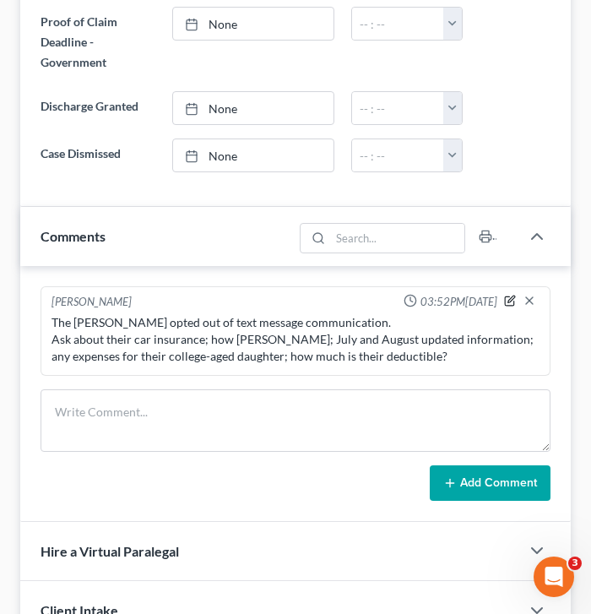
click at [506, 295] on icon "button" at bounding box center [510, 301] width 12 height 12
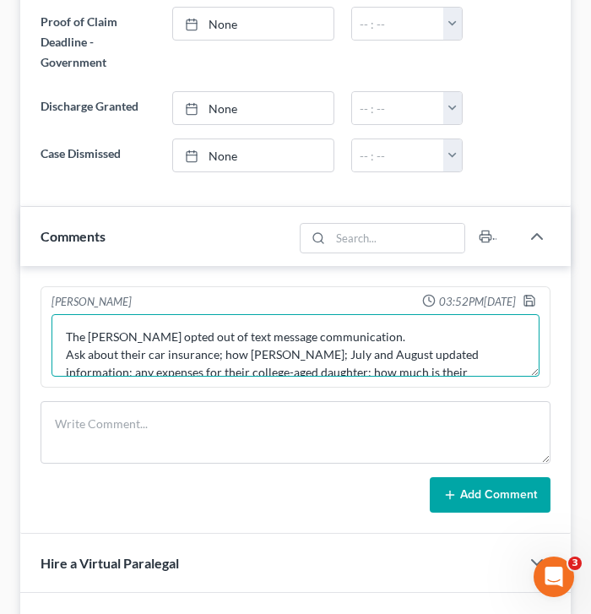
drag, startPoint x: 325, startPoint y: 348, endPoint x: 223, endPoint y: 359, distance: 102.7
click at [223, 359] on textarea "The [PERSON_NAME] opted out of text message communication. Ask about their car …" at bounding box center [295, 345] width 488 height 62
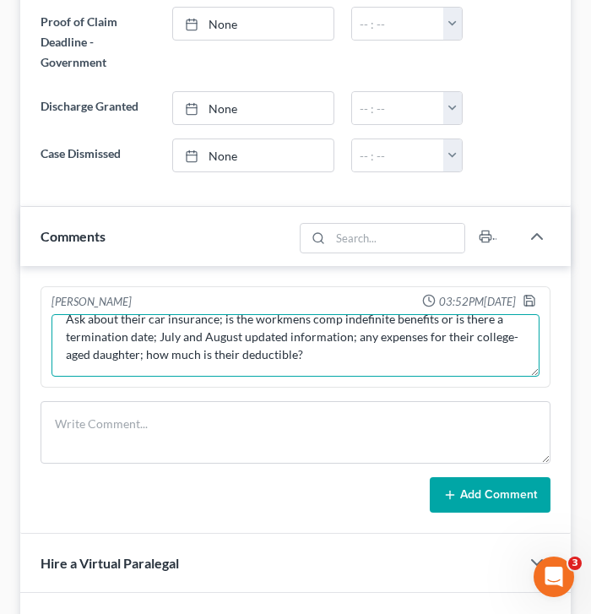
scroll to position [33, 0]
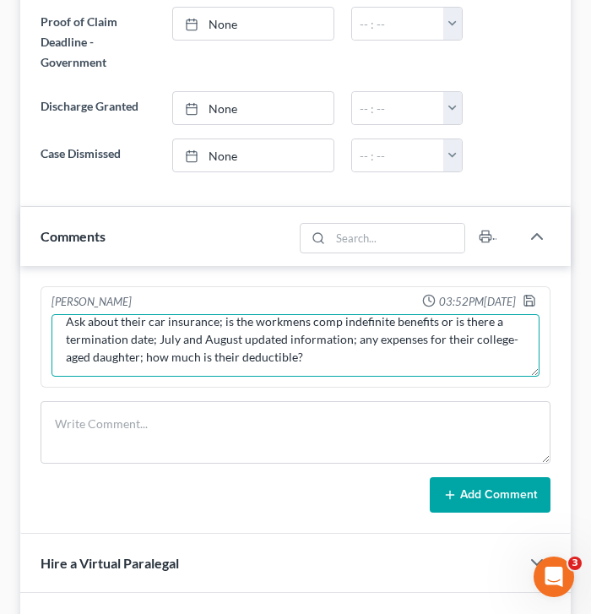
click at [340, 355] on textarea "The [PERSON_NAME] opted out of text message communication. Ask about their car …" at bounding box center [295, 345] width 488 height 62
click at [254, 323] on textarea "The [PERSON_NAME] opted out of text message communication. Ask about their car …" at bounding box center [295, 345] width 488 height 62
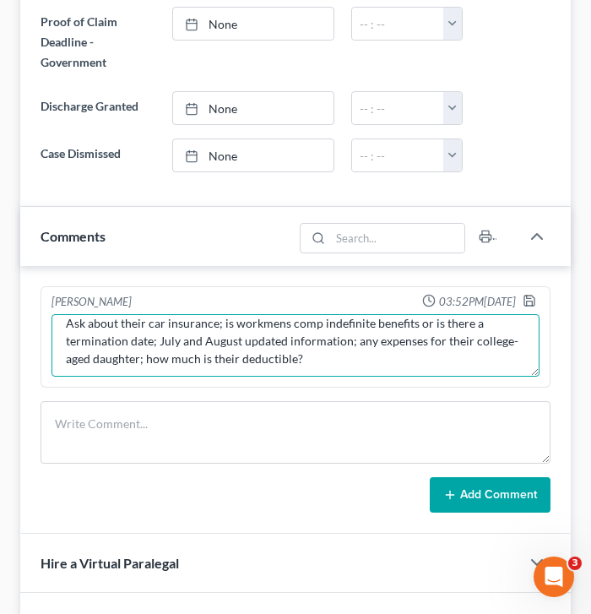
drag, startPoint x: 355, startPoint y: 339, endPoint x: 161, endPoint y: 344, distance: 194.3
click at [160, 344] on textarea "The [PERSON_NAME] opted out of text message communication. Ask about their car …" at bounding box center [295, 345] width 488 height 62
click at [143, 359] on textarea "The [PERSON_NAME] opted out of text message communication. Ask about their car …" at bounding box center [295, 345] width 488 height 62
click at [243, 314] on textarea "The [PERSON_NAME] opted out of text message communication. Ask about their car …" at bounding box center [295, 345] width 488 height 62
click at [197, 359] on textarea "The [PERSON_NAME] opted out of text message communication. Ask about their car …" at bounding box center [295, 345] width 488 height 62
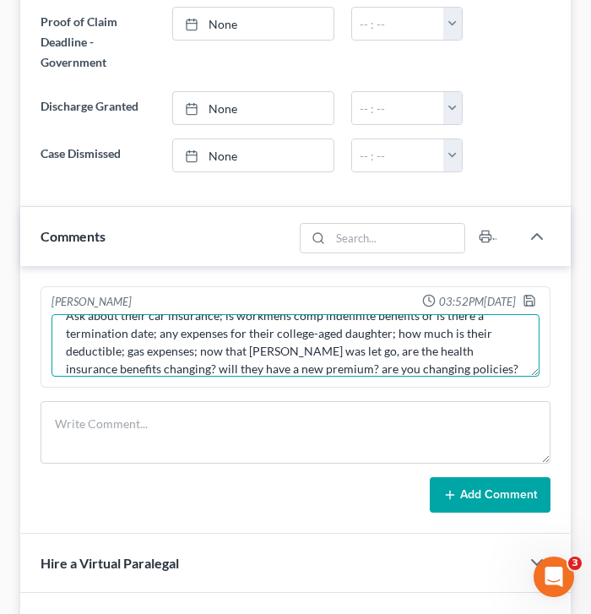
scroll to position [53, 0]
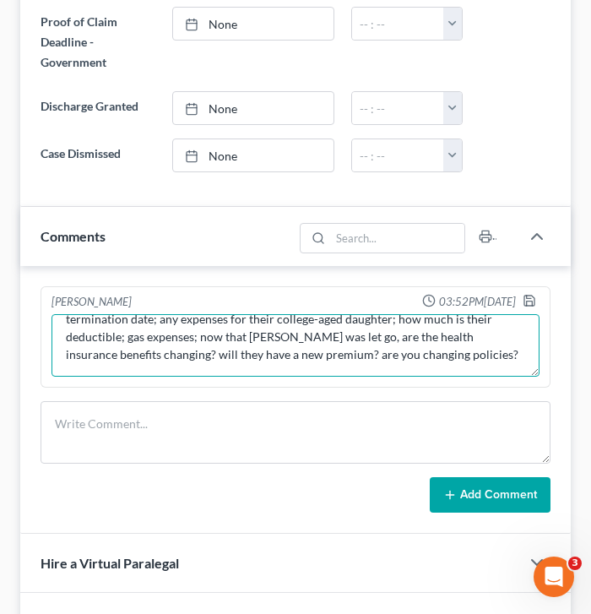
drag, startPoint x: 426, startPoint y: 346, endPoint x: 319, endPoint y: 360, distance: 108.1
click at [319, 360] on textarea "The [PERSON_NAME] opted out of text message communication. Ask about their car …" at bounding box center [295, 345] width 488 height 62
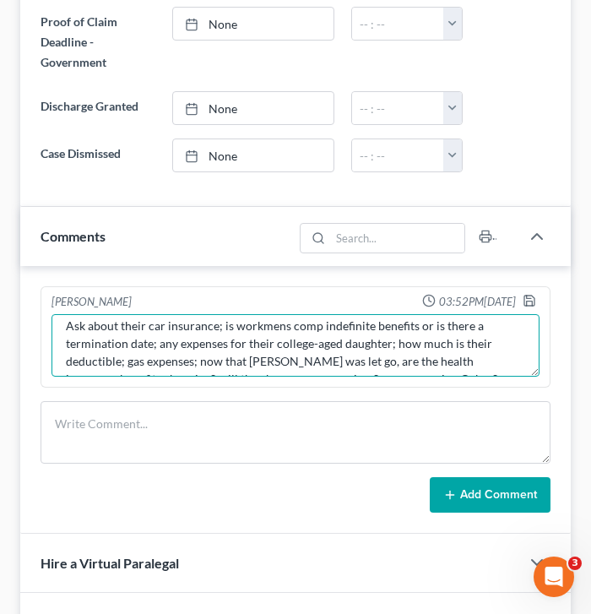
scroll to position [24, 0]
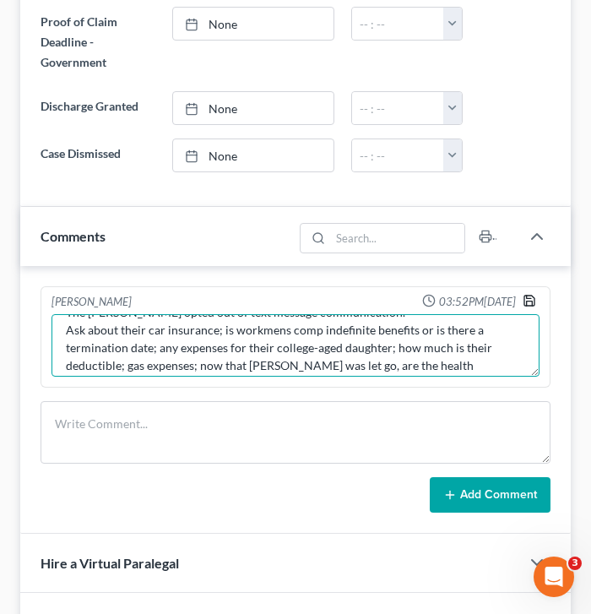
type textarea "The [PERSON_NAME] opted out of text message communication. Ask about their car …"
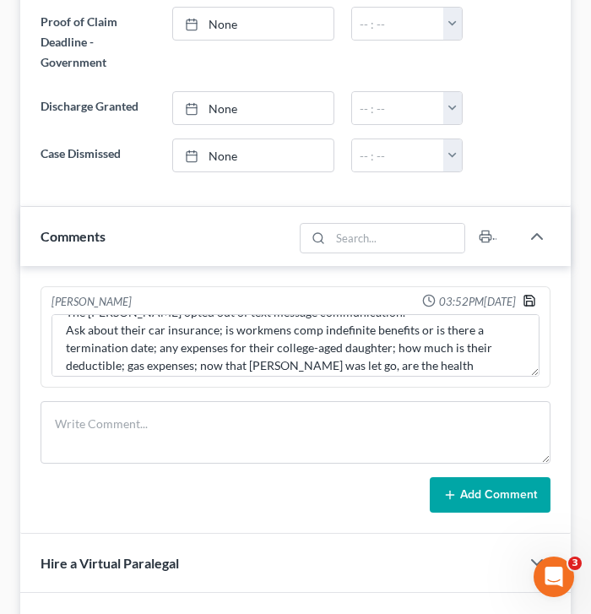
click at [525, 299] on icon "button" at bounding box center [530, 301] width 14 height 14
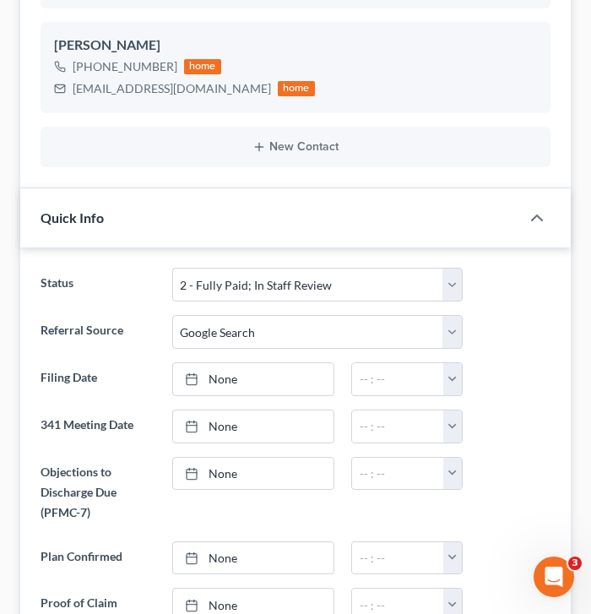
scroll to position [0, 0]
